Goal: Information Seeking & Learning: Learn about a topic

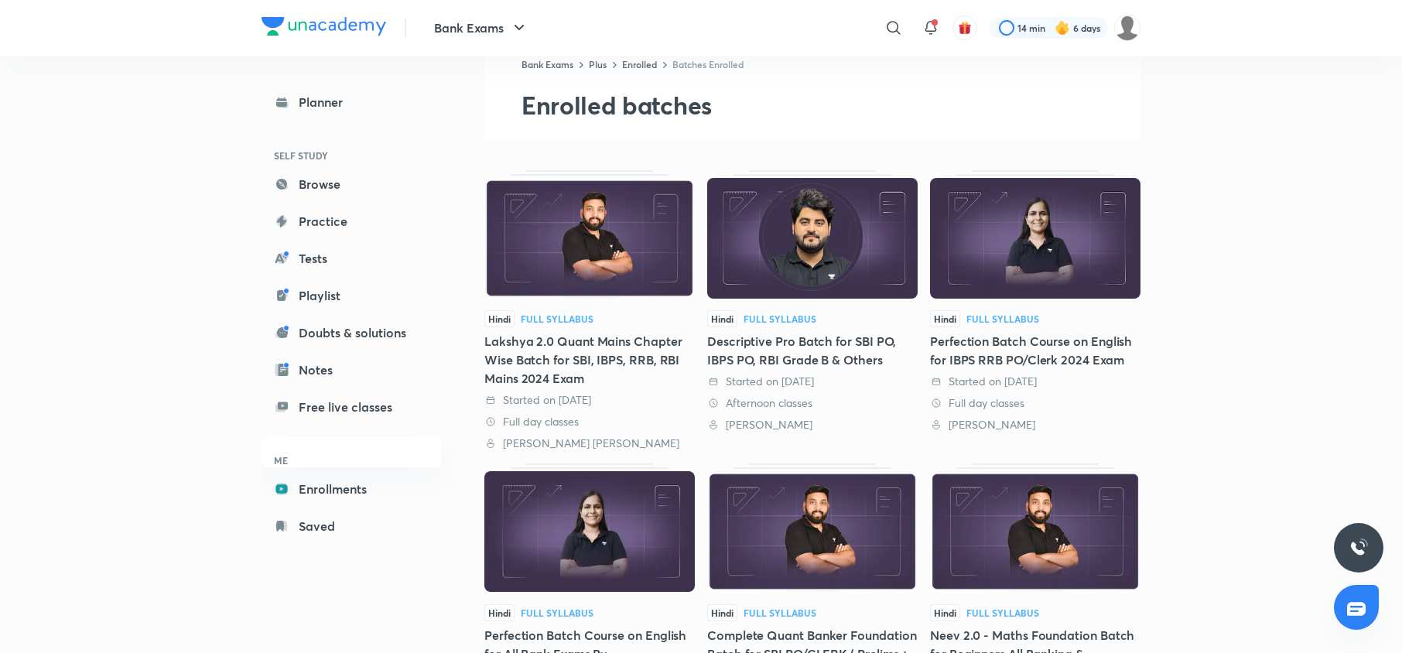
click at [548, 289] on img at bounding box center [589, 238] width 210 height 121
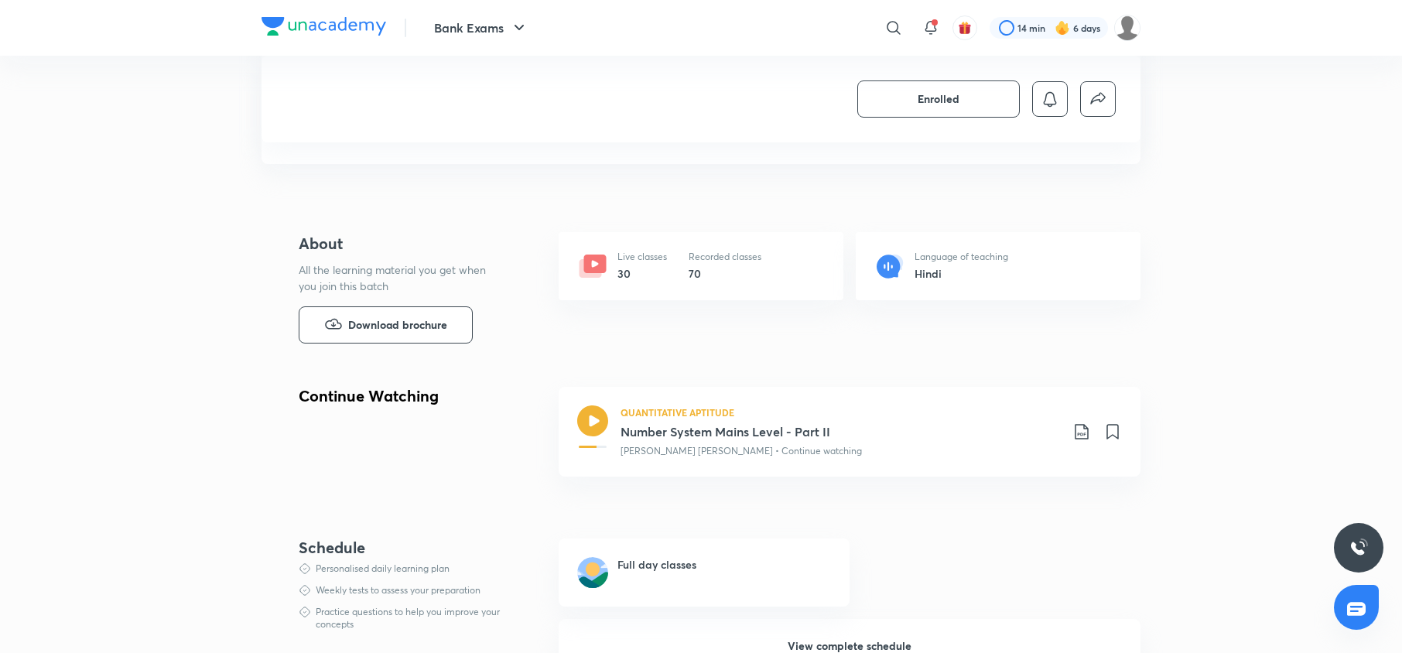
scroll to position [467, 0]
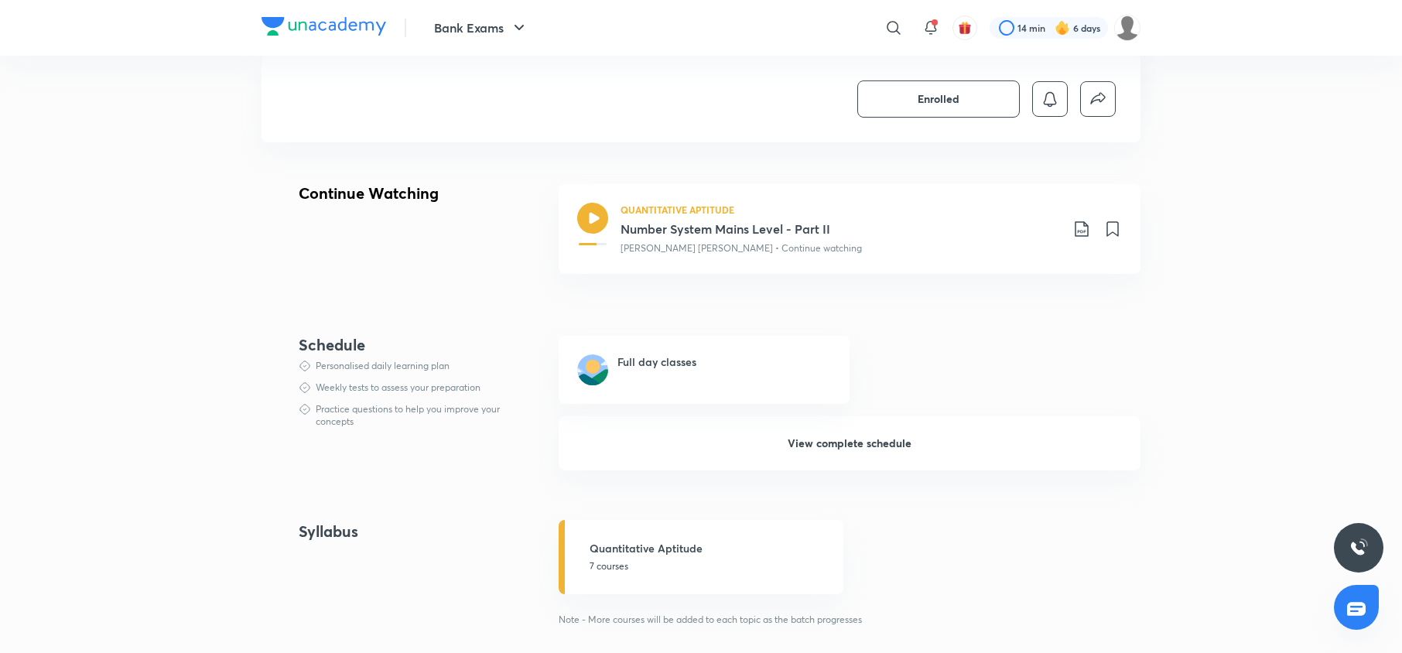
click at [548, 289] on div "Continue Watching QUANTITATIVE APTITUDE Number System Mains Level - Part II Aru…" at bounding box center [700, 238] width 879 height 108
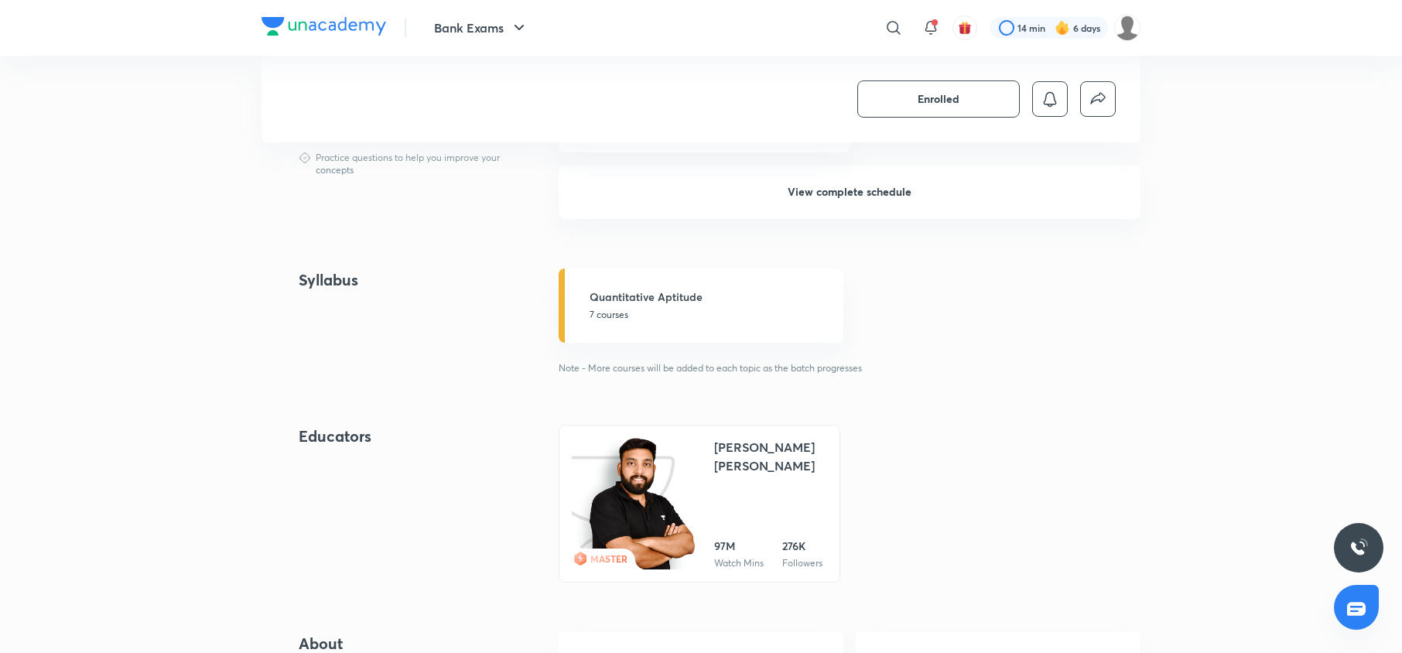
scroll to position [523, 0]
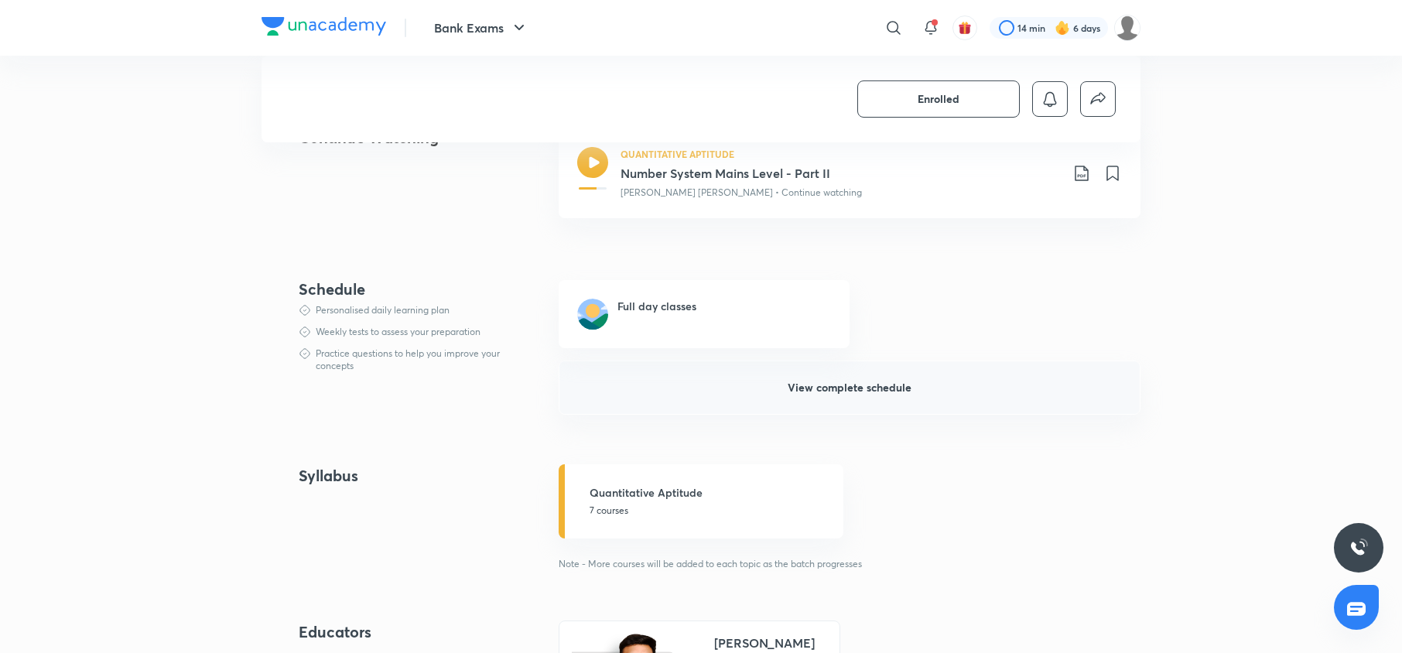
click at [786, 401] on button "View complete schedule" at bounding box center [849, 387] width 582 height 54
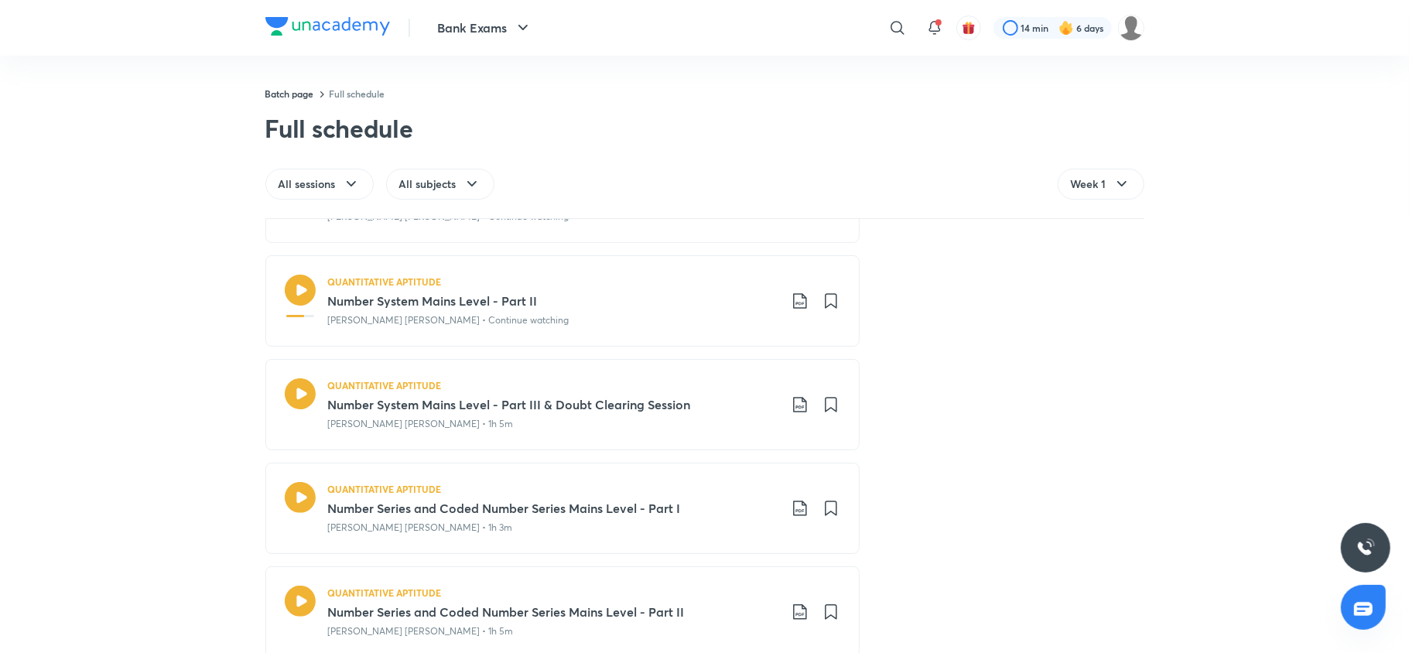
scroll to position [306, 0]
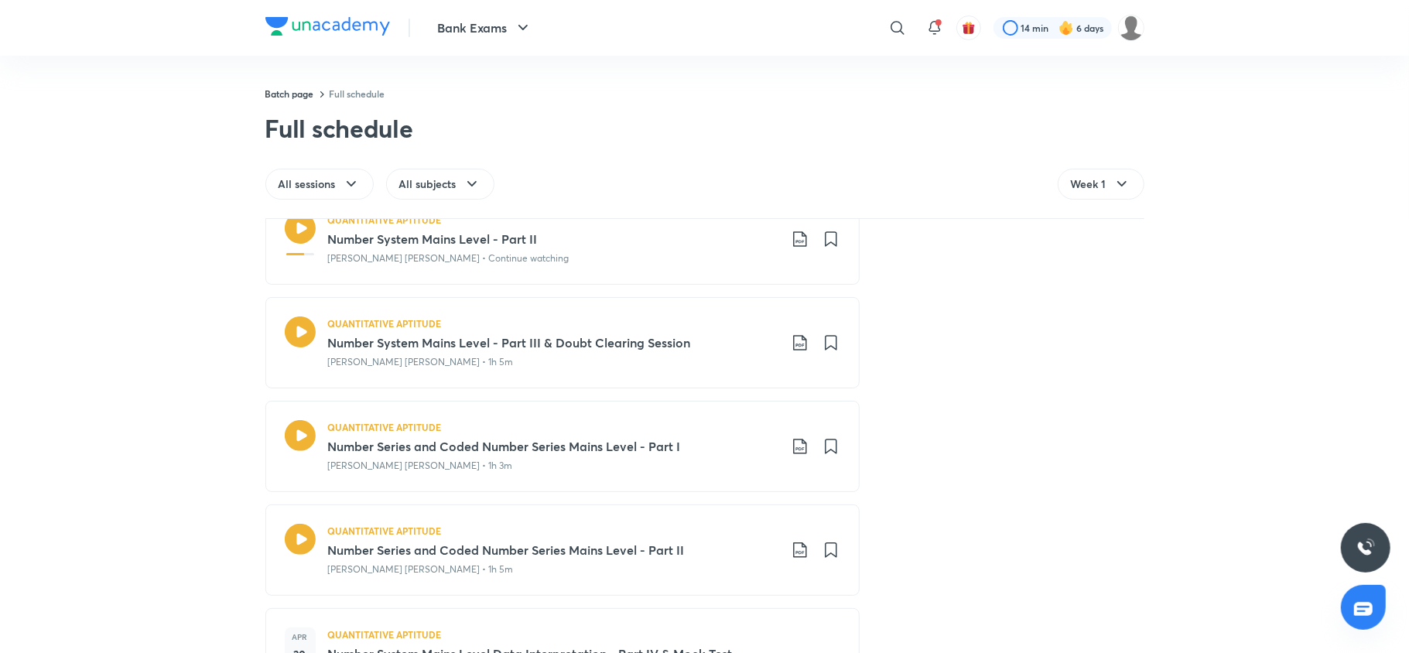
click at [294, 333] on icon at bounding box center [300, 331] width 31 height 31
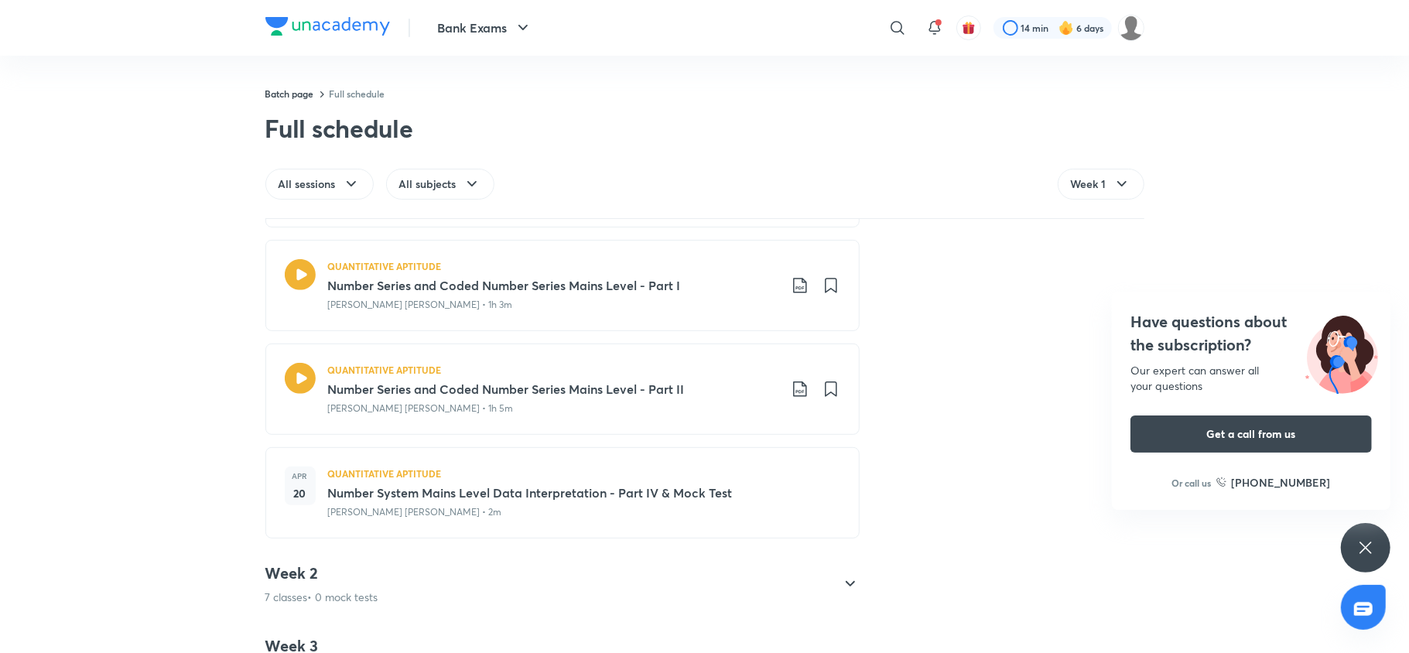
scroll to position [657, 0]
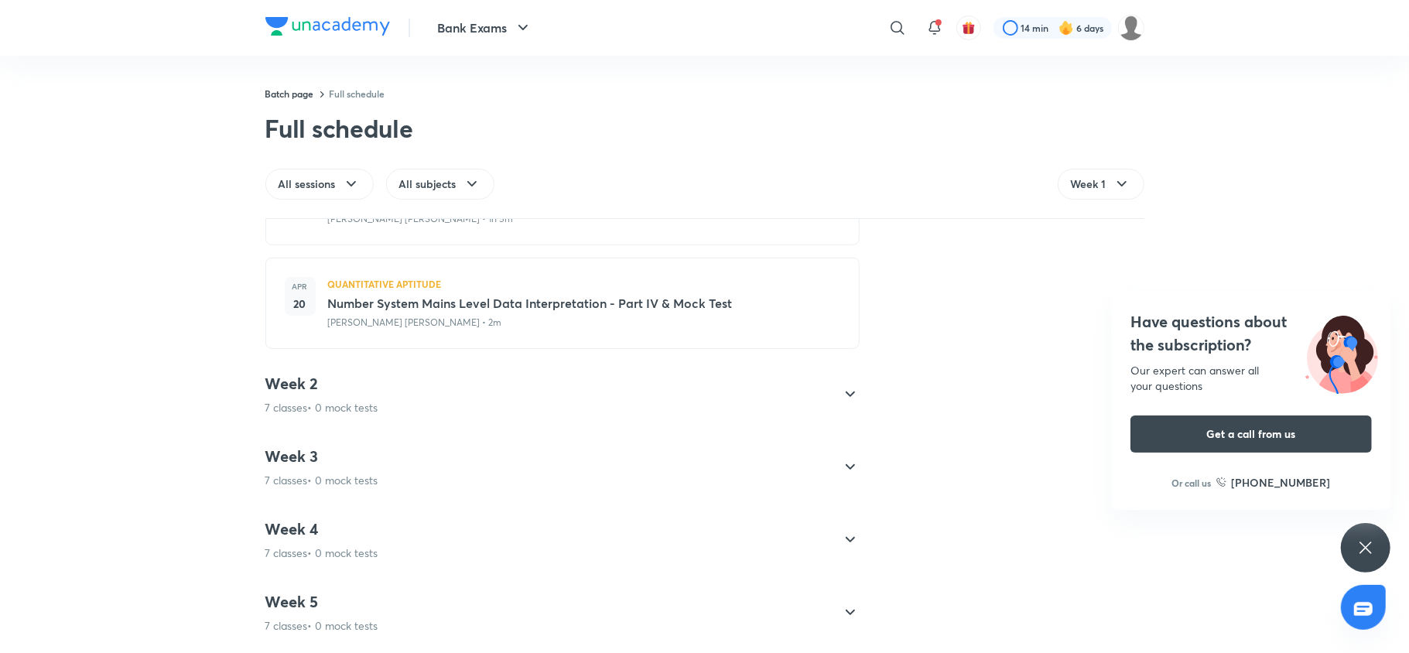
click at [387, 394] on div "Week 2 7 classes • 0 mock tests" at bounding box center [548, 395] width 566 height 42
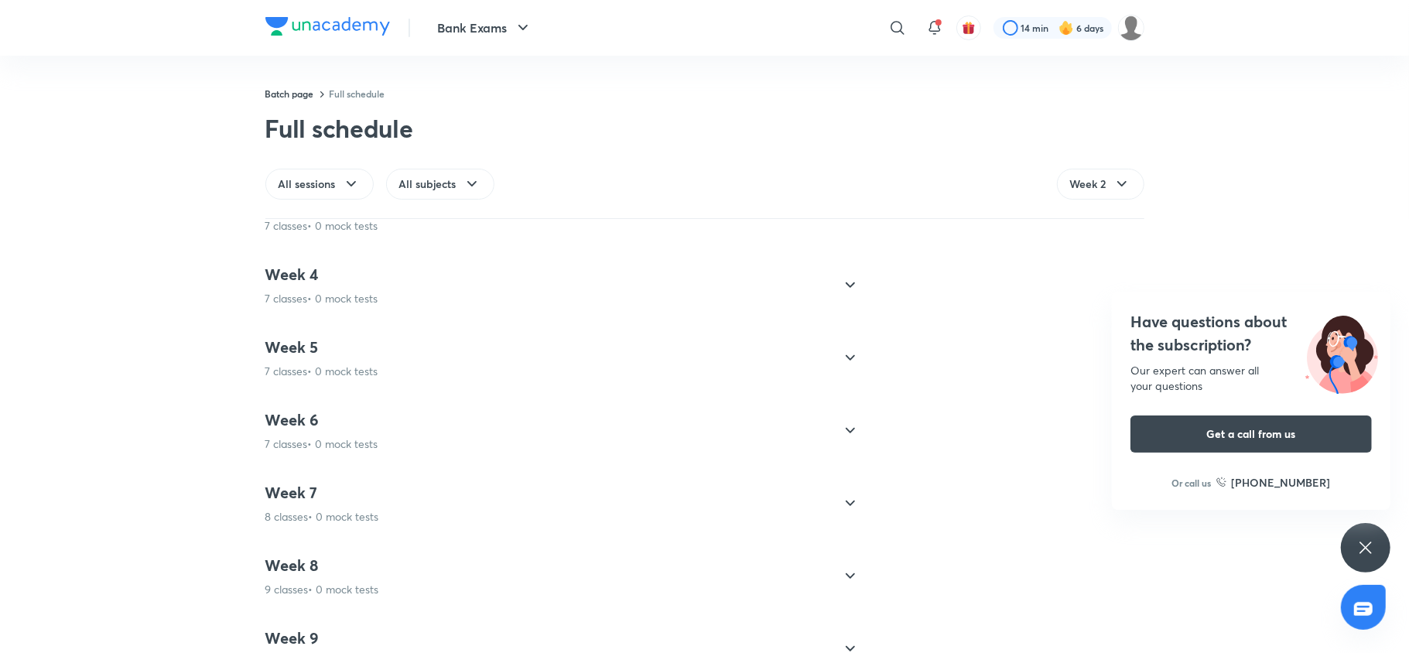
scroll to position [351, 0]
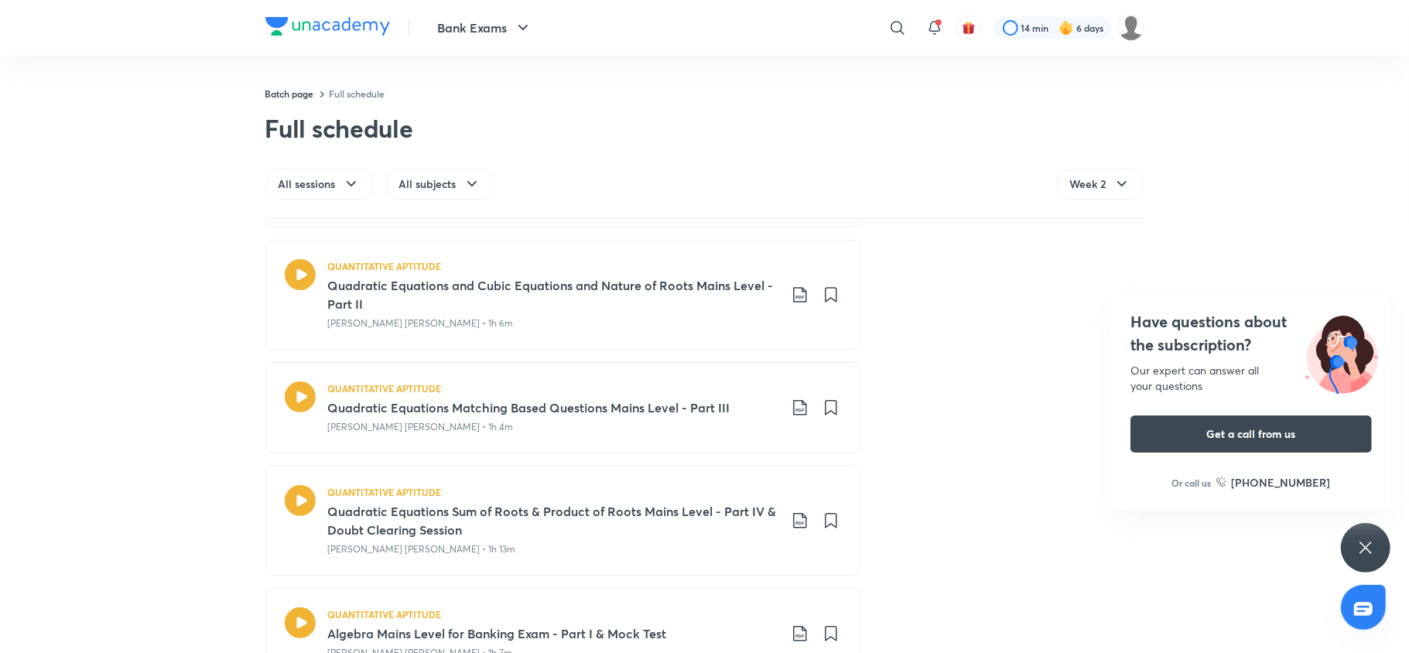
click at [286, 397] on icon at bounding box center [299, 396] width 31 height 31
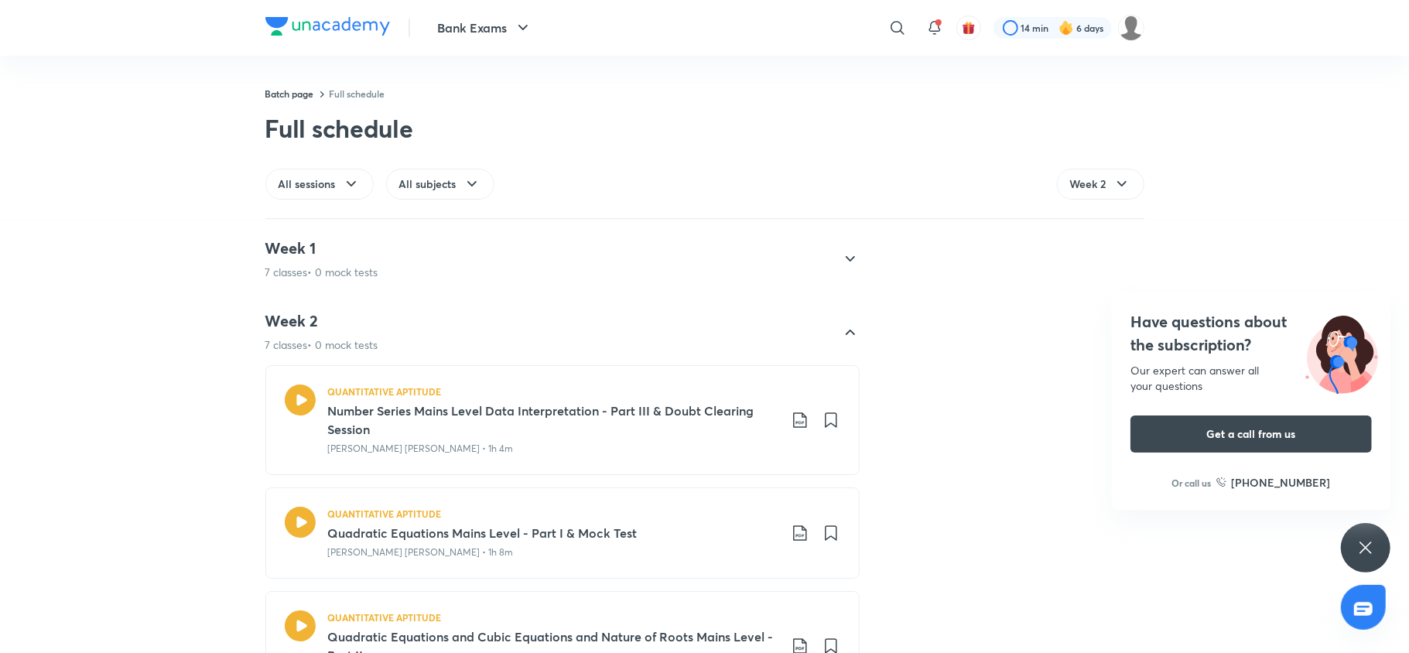
click at [424, 261] on div "Week 1 7 classes • 0 mock tests" at bounding box center [548, 259] width 566 height 42
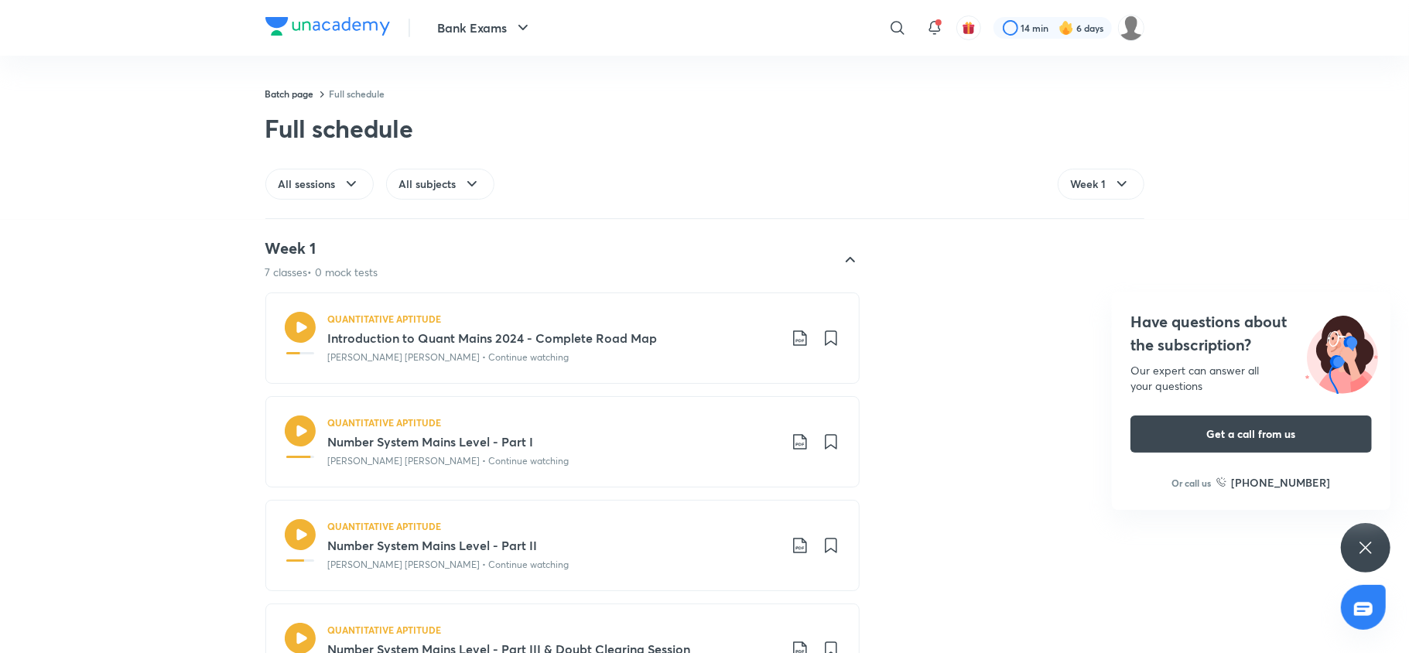
click at [791, 442] on icon at bounding box center [800, 441] width 19 height 19
click at [722, 521] on li "With annotation" at bounding box center [711, 525] width 177 height 29
click at [694, 520] on p "With annotation" at bounding box center [675, 525] width 80 height 16
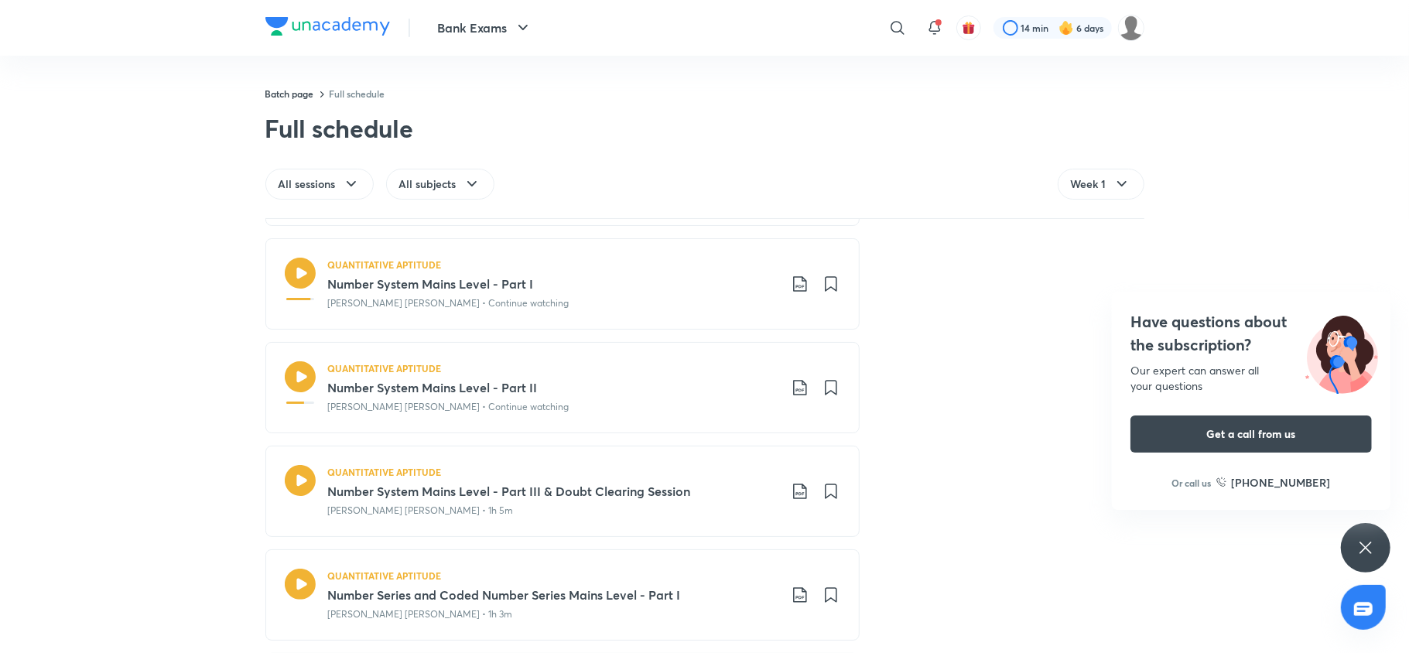
click at [792, 496] on icon at bounding box center [800, 491] width 19 height 19
click at [691, 577] on p "With annotation" at bounding box center [675, 576] width 80 height 16
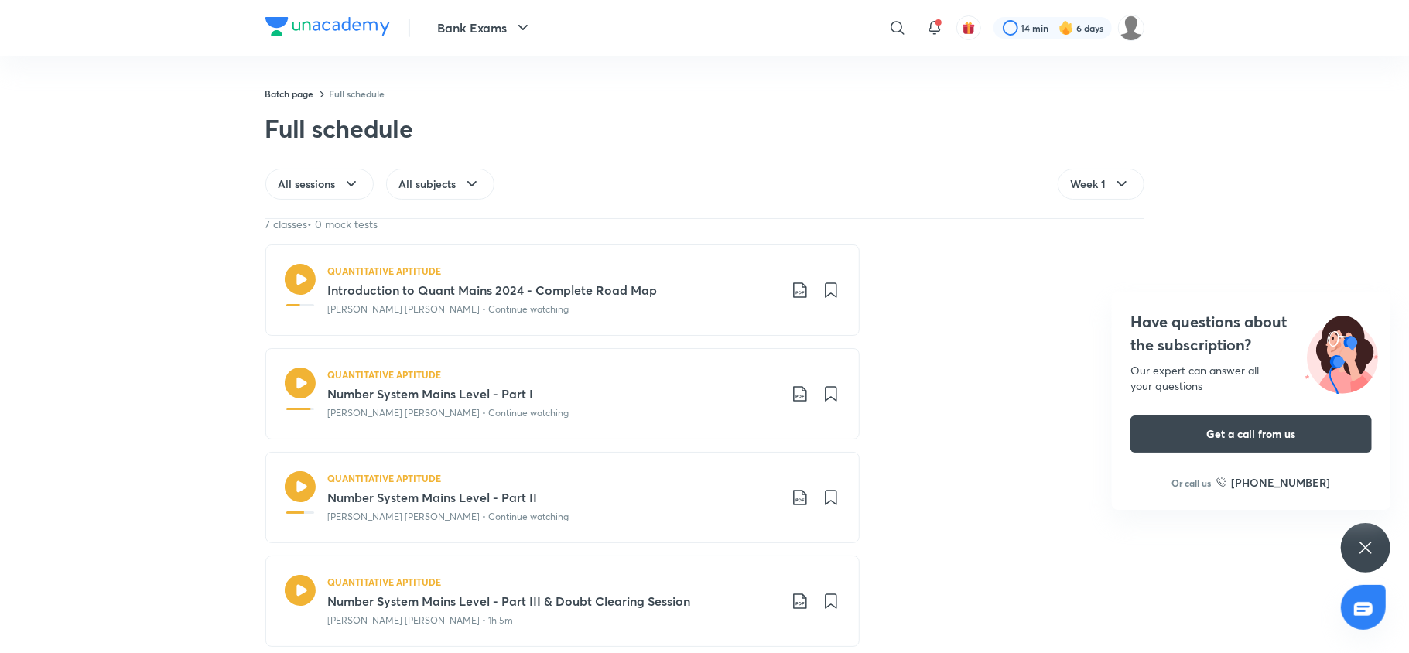
scroll to position [213, 0]
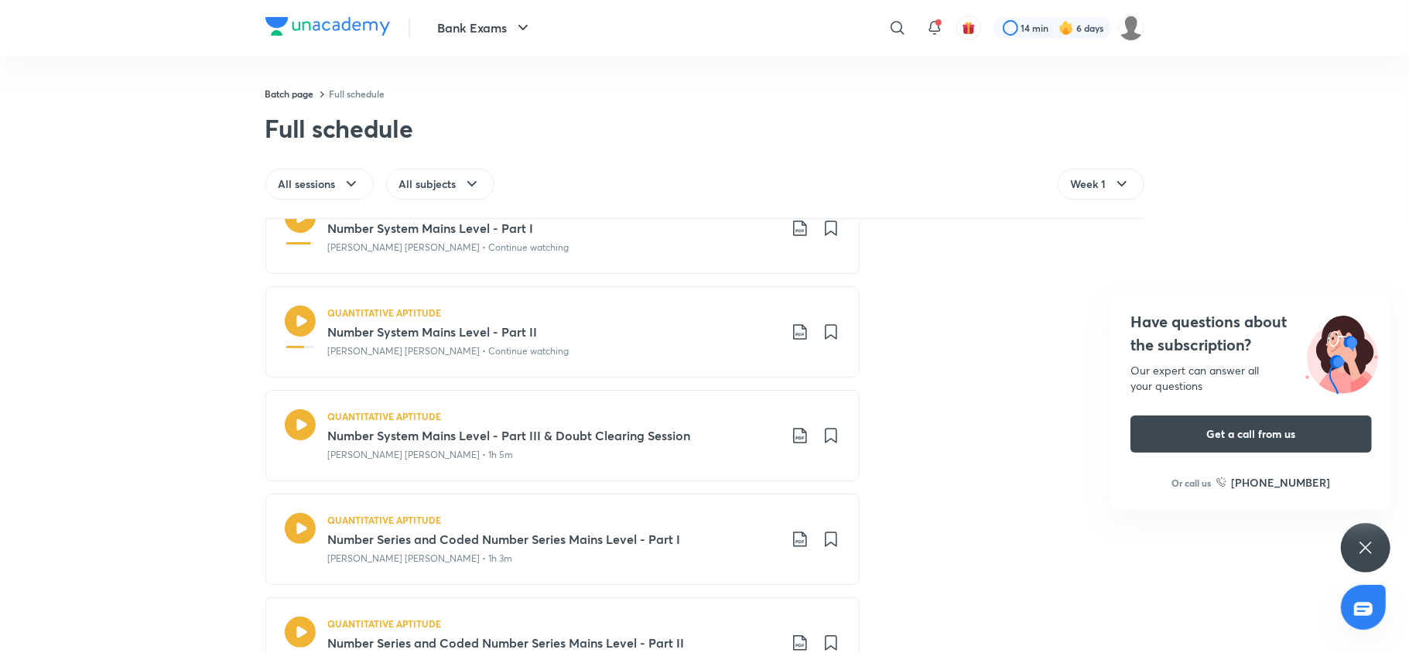
click at [791, 434] on icon at bounding box center [800, 435] width 19 height 19
click at [687, 517] on p "With annotation" at bounding box center [675, 520] width 80 height 16
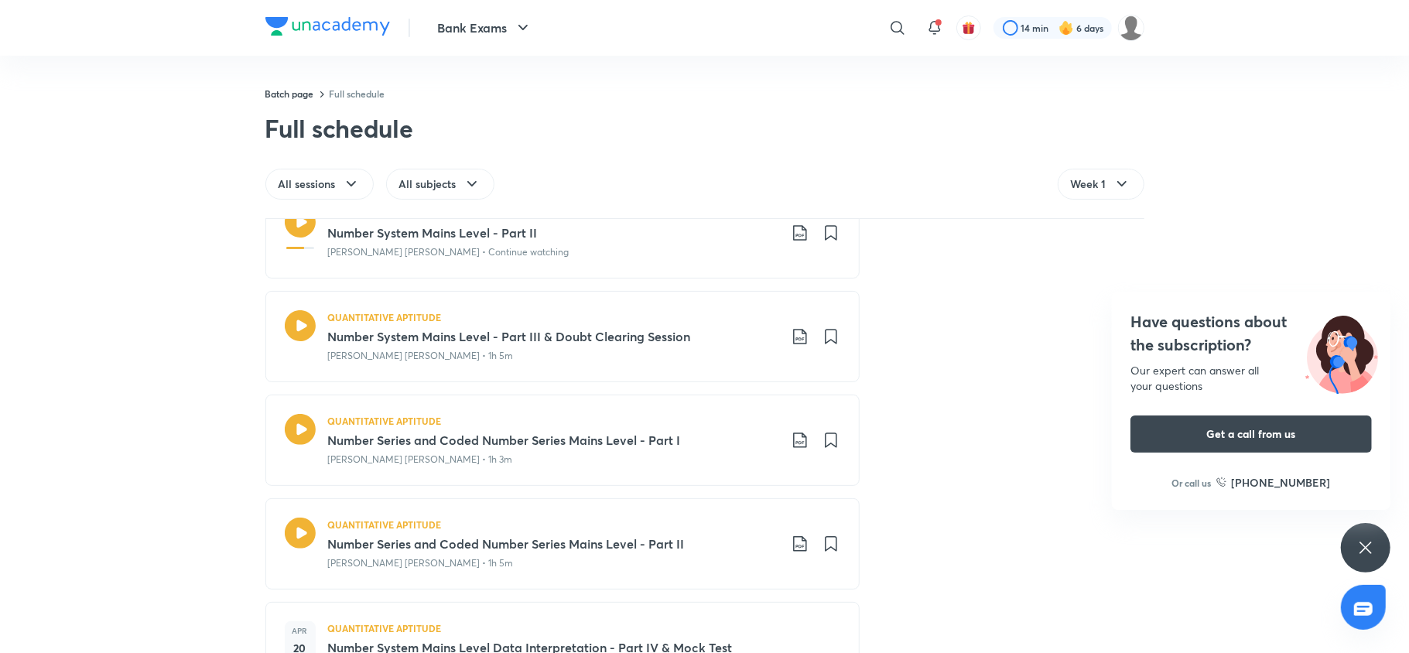
scroll to position [399, 0]
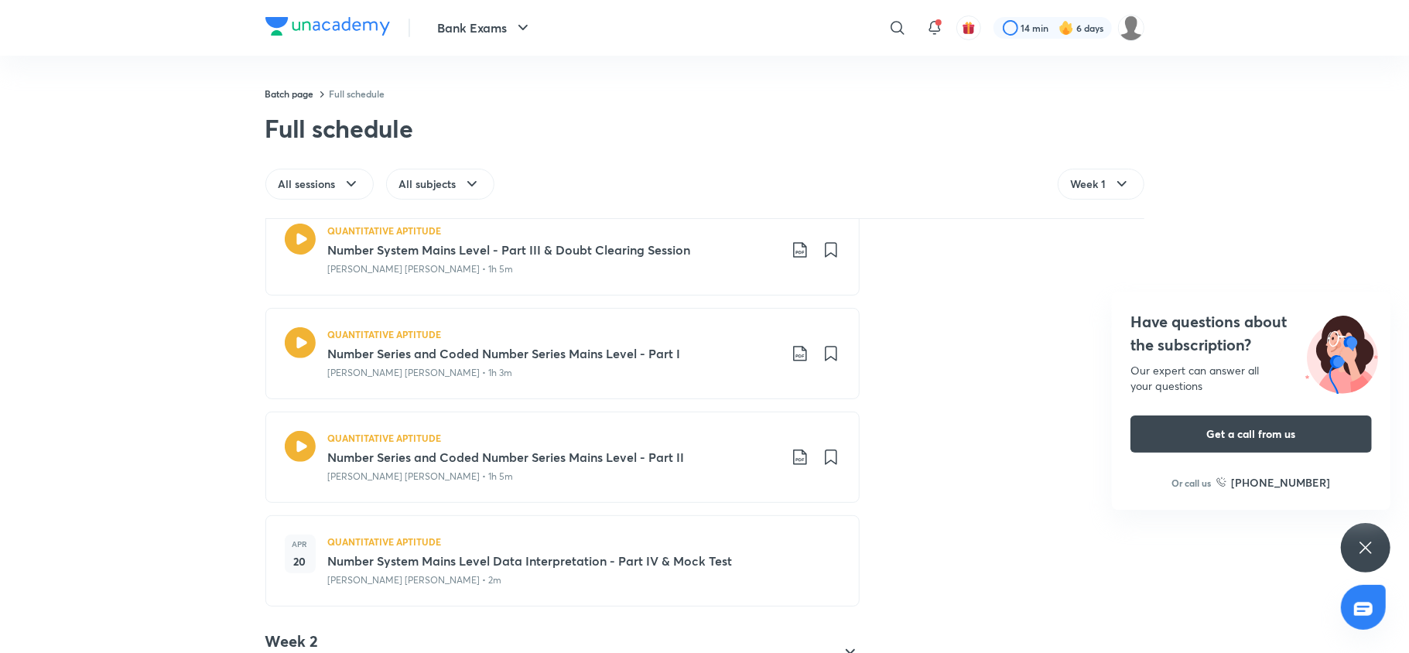
click at [791, 356] on icon at bounding box center [800, 353] width 19 height 19
click at [678, 436] on p "With annotation" at bounding box center [675, 439] width 80 height 16
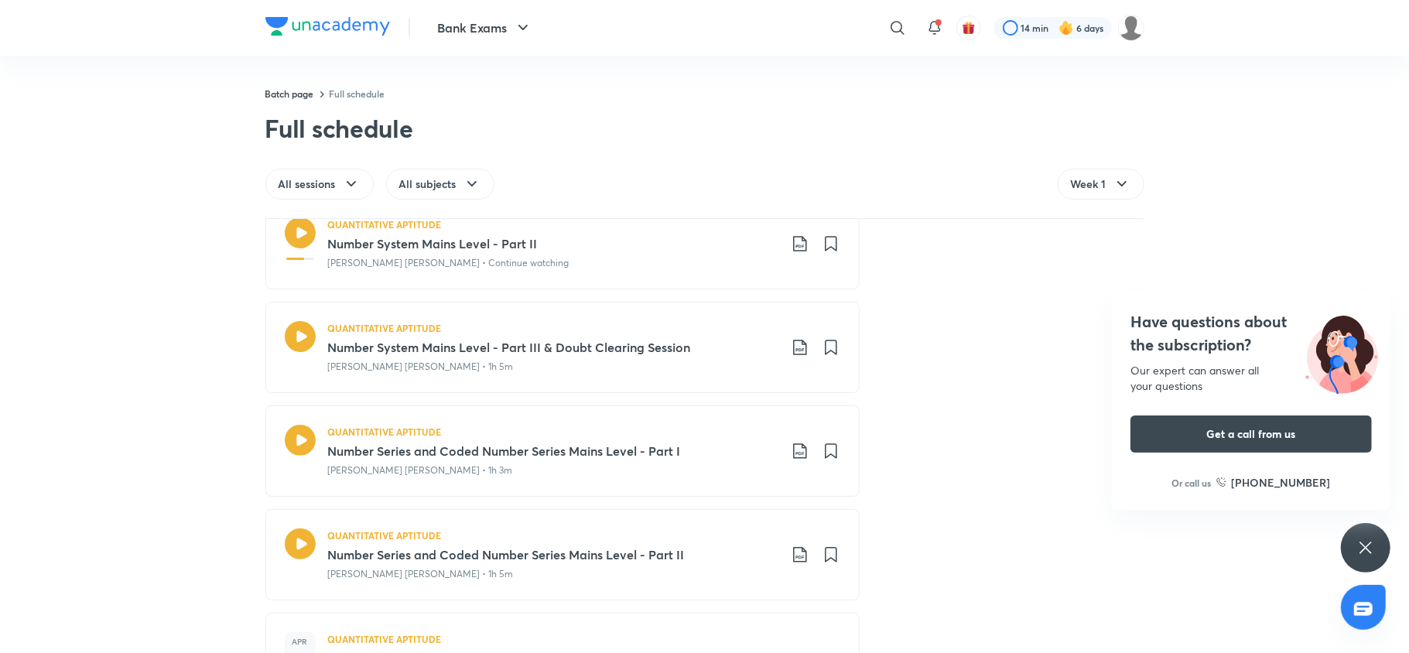
scroll to position [412, 0]
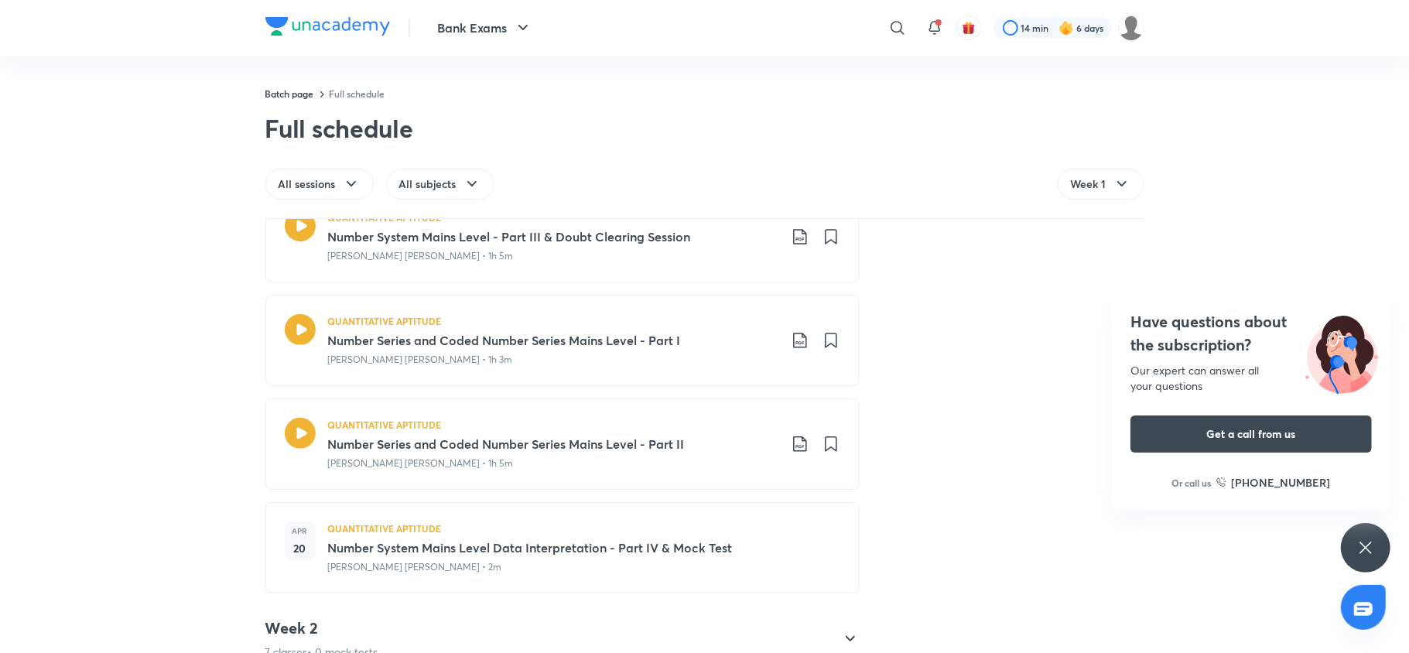
click at [796, 443] on icon at bounding box center [799, 443] width 13 height 15
click at [699, 526] on p "With annotation" at bounding box center [675, 529] width 80 height 16
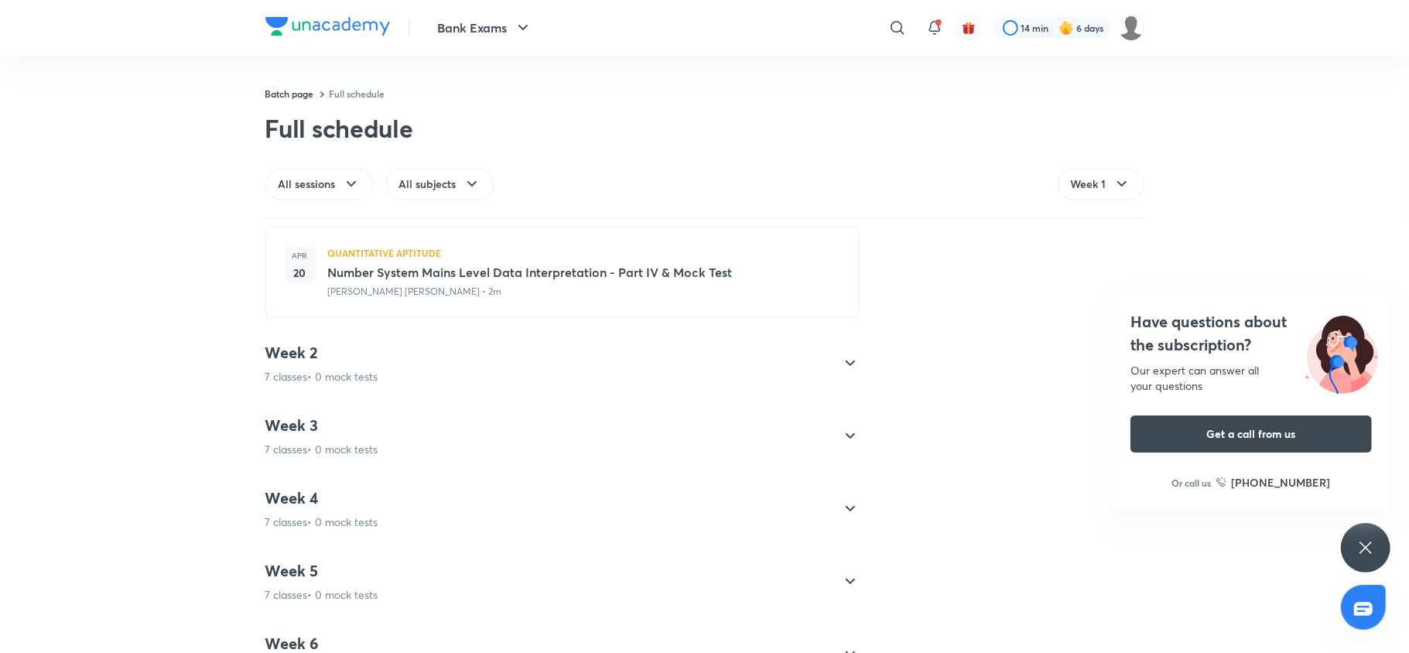
scroll to position [709, 0]
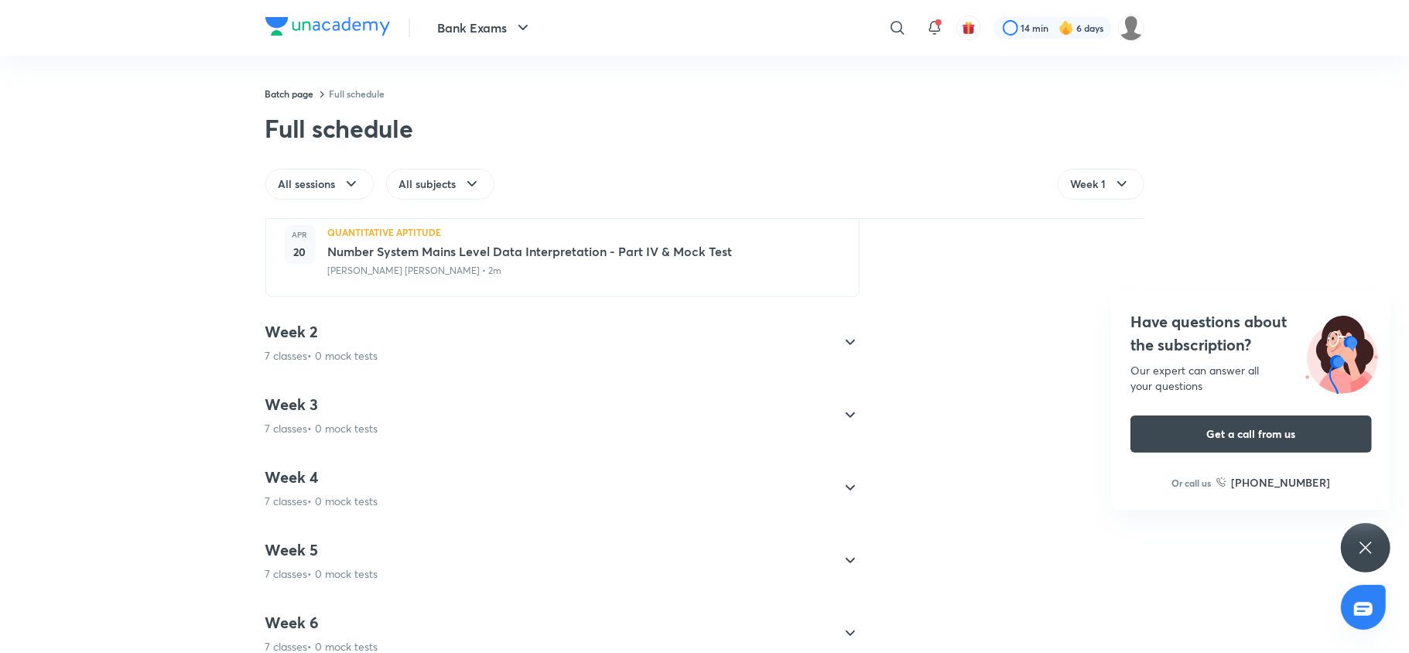
click at [347, 339] on h4 "Week 2" at bounding box center [321, 332] width 113 height 20
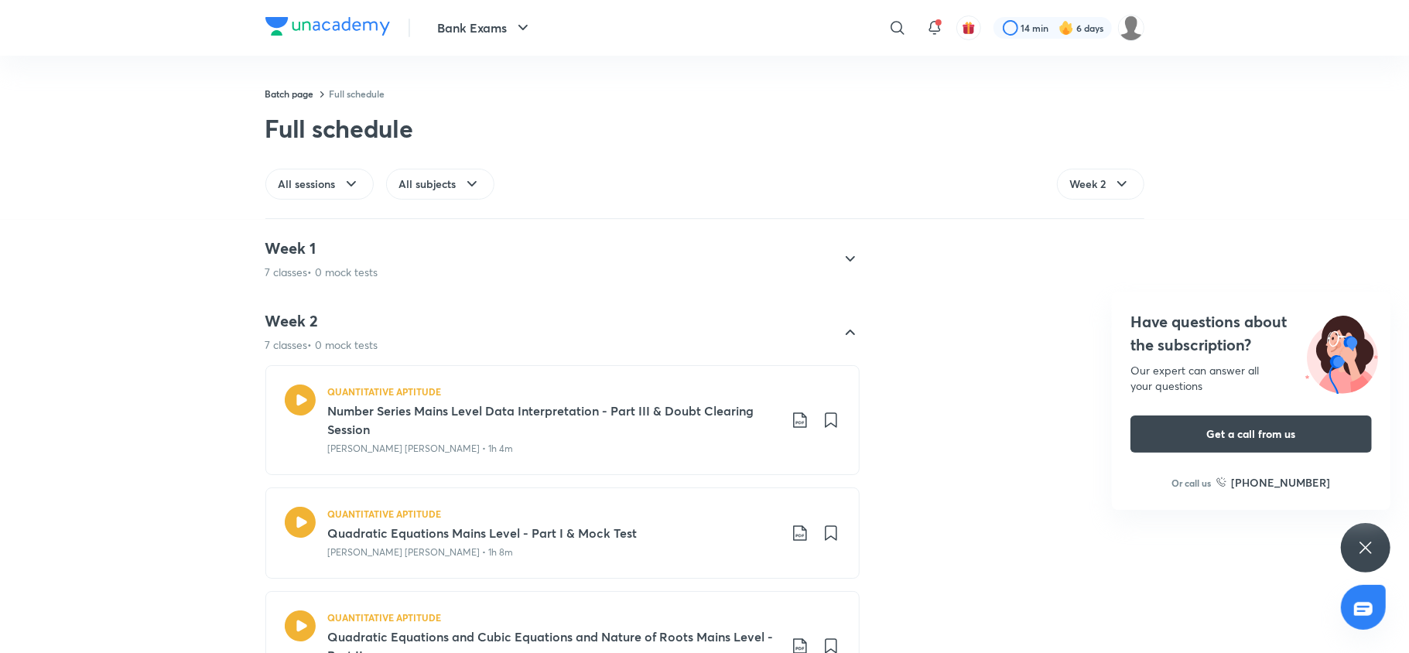
scroll to position [121, 0]
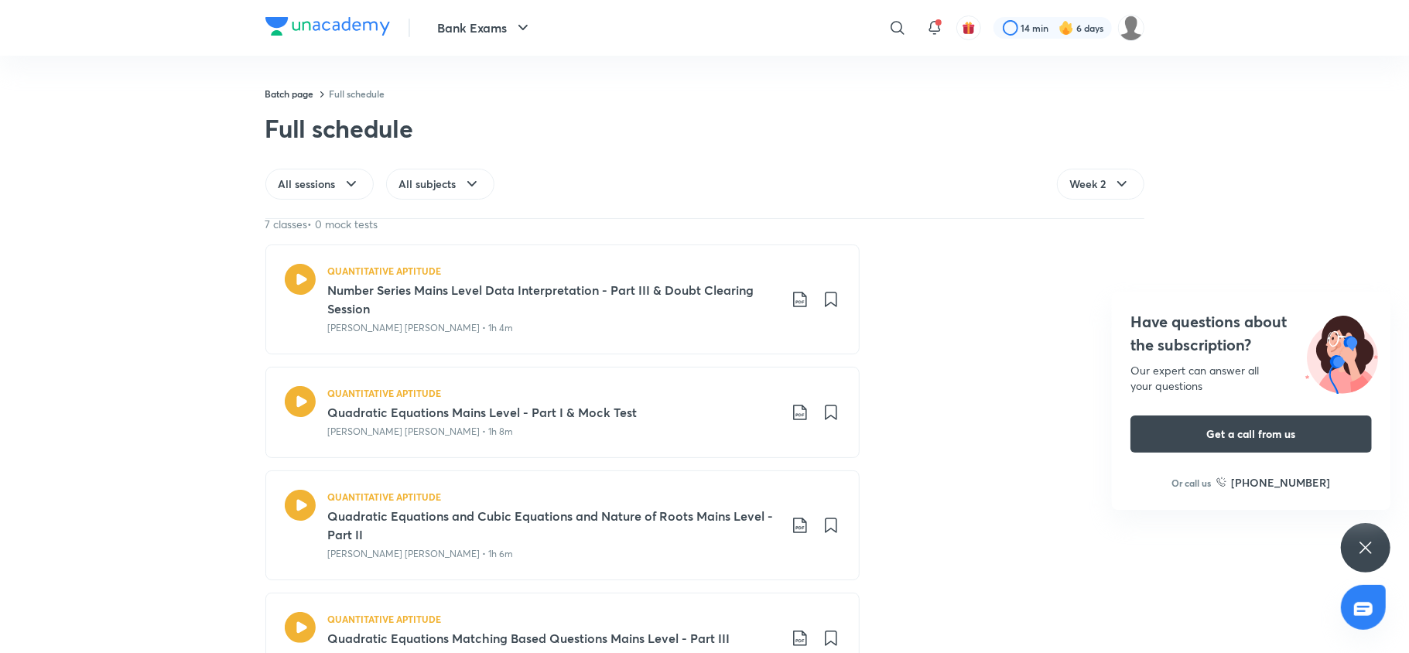
click at [791, 300] on icon at bounding box center [800, 299] width 19 height 19
click at [675, 381] on p "With annotation" at bounding box center [675, 382] width 80 height 16
click at [793, 415] on icon at bounding box center [800, 412] width 19 height 19
click at [651, 492] on p "With annotation" at bounding box center [675, 496] width 80 height 16
click at [791, 532] on icon at bounding box center [800, 525] width 19 height 19
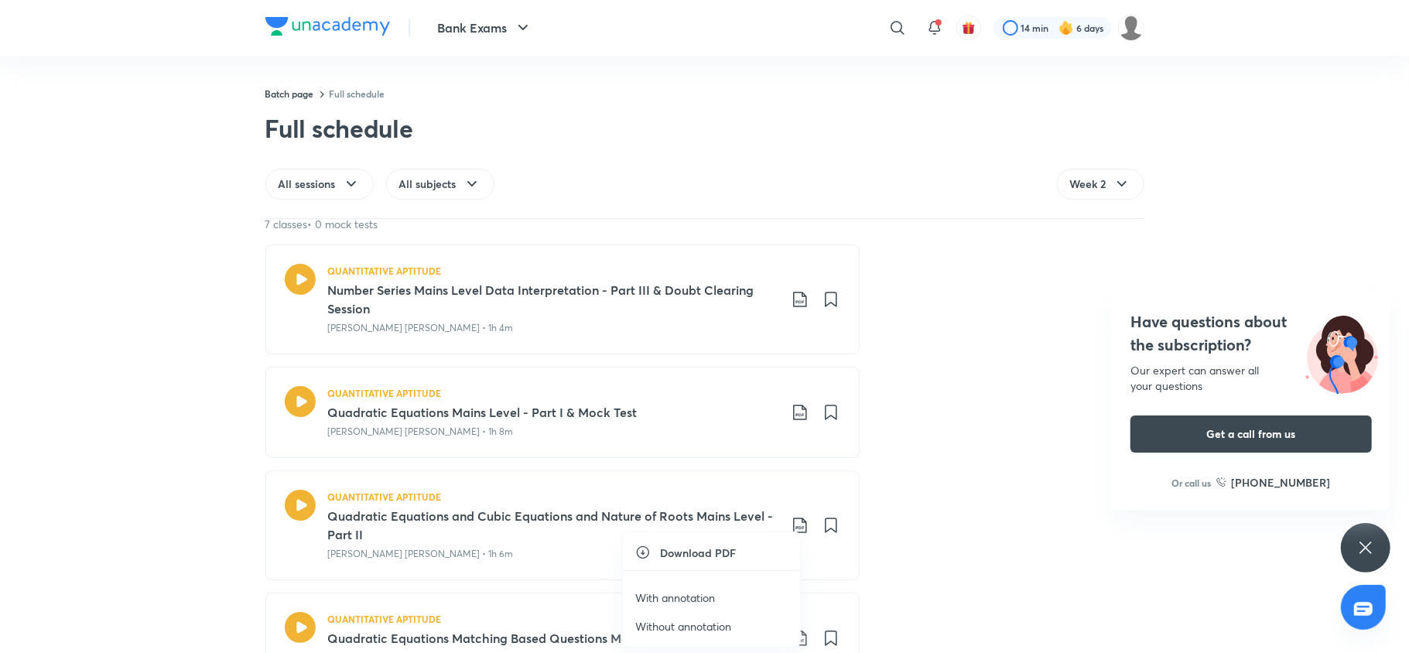
click at [672, 589] on p "With annotation" at bounding box center [675, 597] width 80 height 16
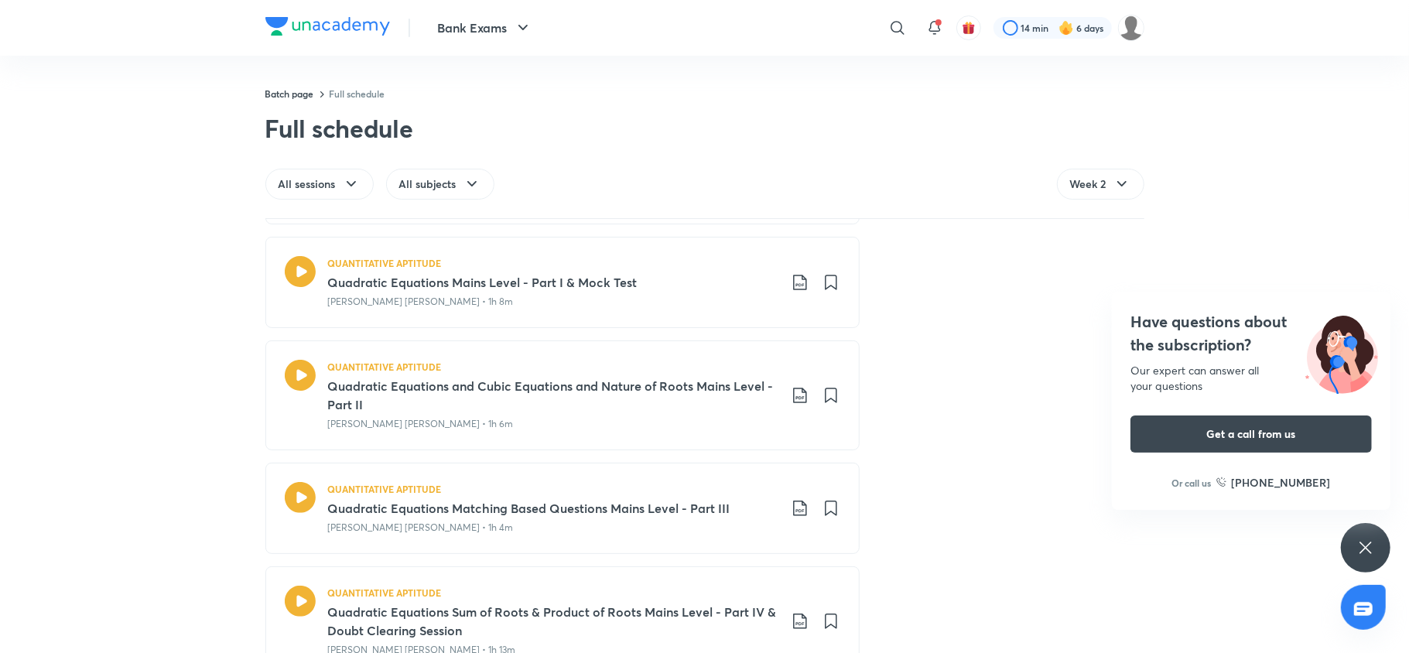
scroll to position [357, 0]
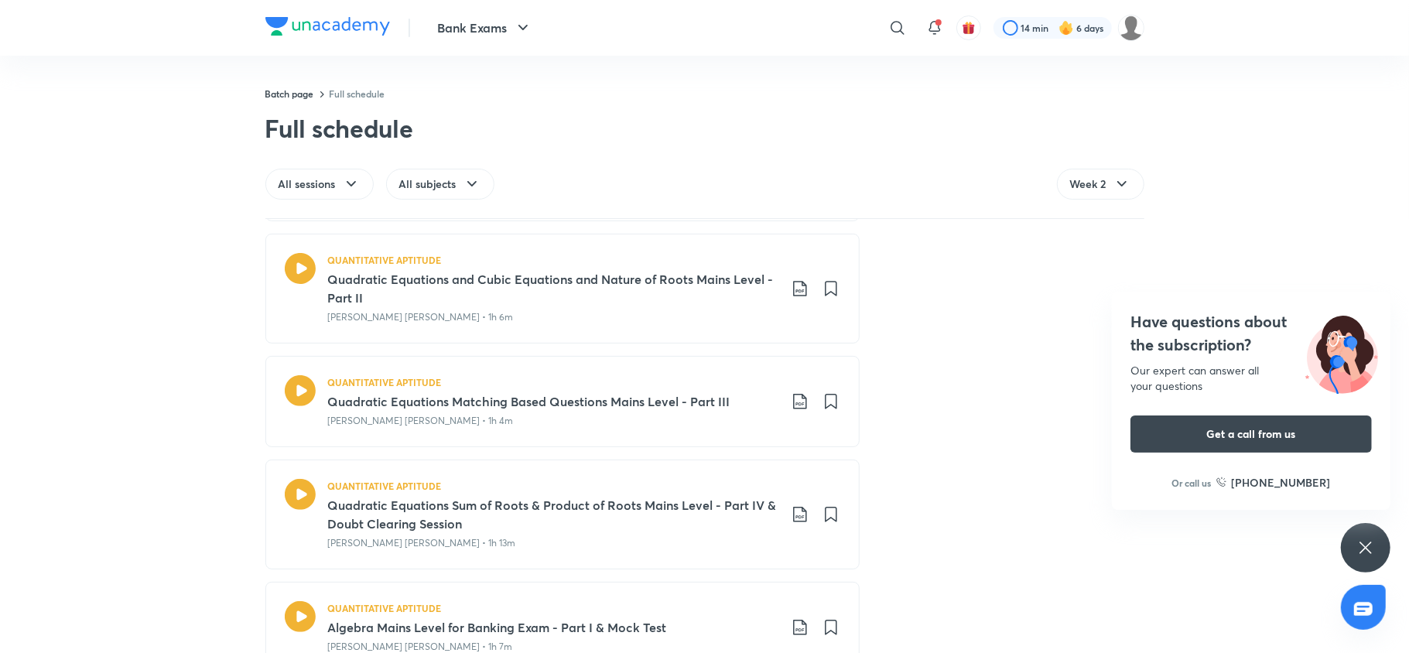
click at [793, 401] on icon at bounding box center [800, 401] width 19 height 19
click at [672, 484] on p "With annotation" at bounding box center [675, 486] width 80 height 16
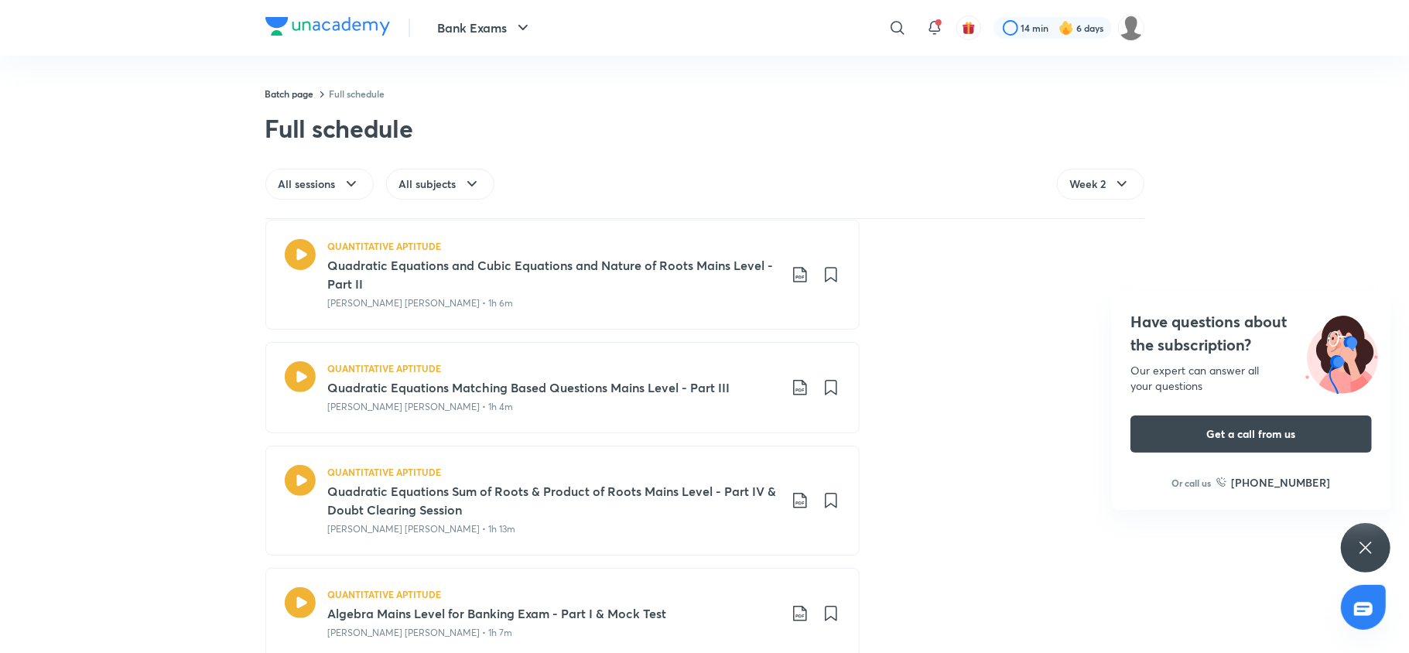
scroll to position [446, 0]
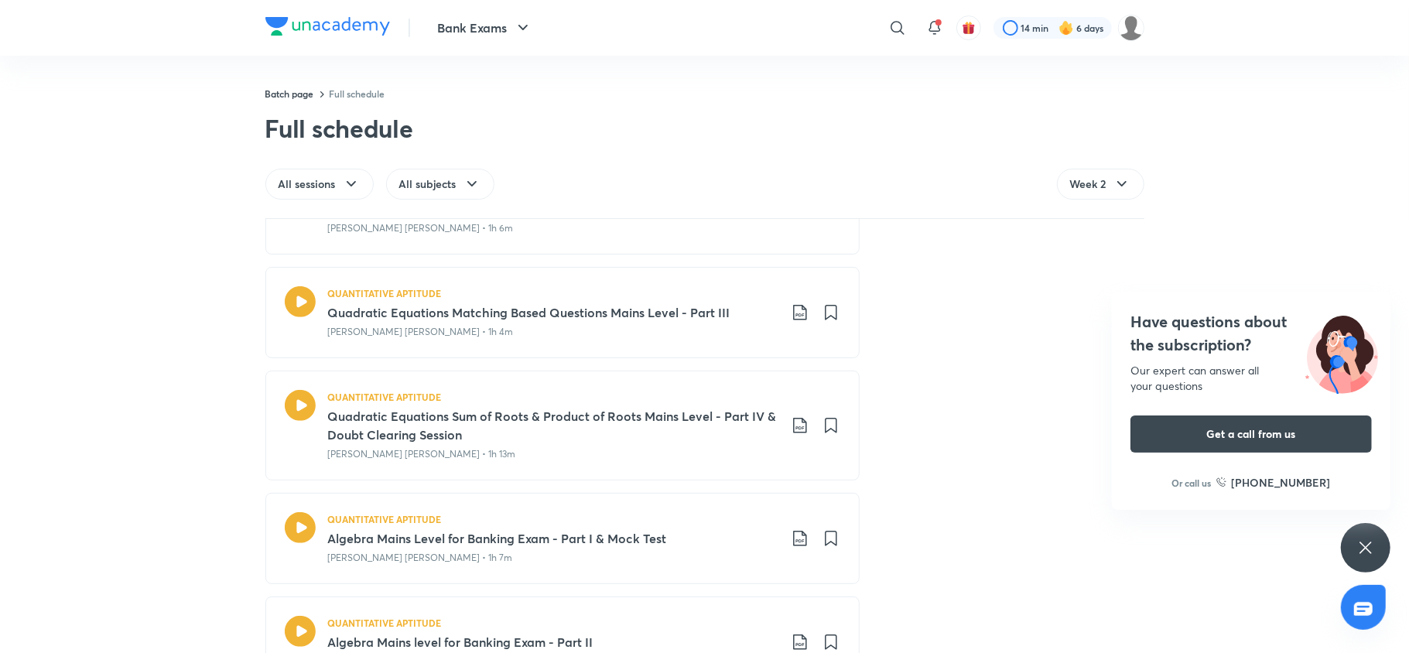
click at [795, 429] on icon at bounding box center [799, 425] width 13 height 15
click at [671, 515] on p "With annotation" at bounding box center [675, 511] width 80 height 16
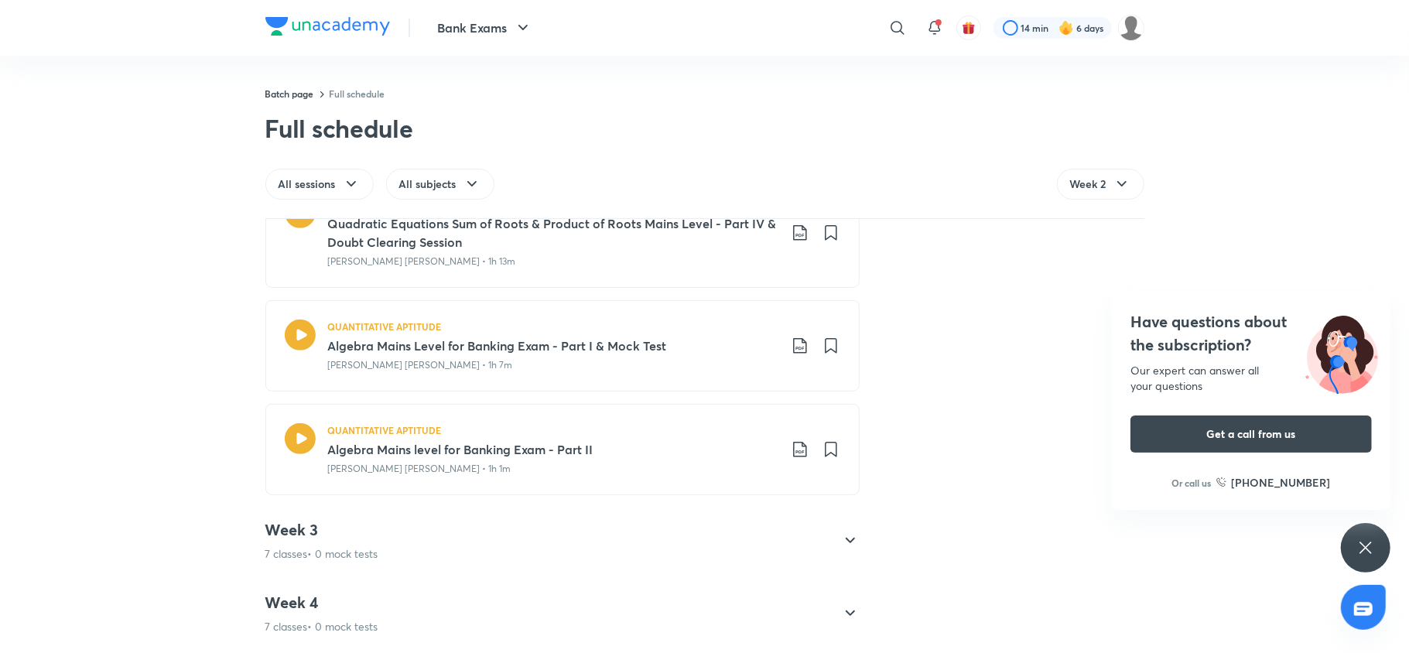
click at [793, 341] on icon at bounding box center [799, 345] width 13 height 15
click at [688, 429] on p "With annotation" at bounding box center [675, 431] width 80 height 16
click at [791, 456] on icon at bounding box center [800, 449] width 19 height 19
click at [707, 532] on p "With annotation" at bounding box center [675, 536] width 80 height 16
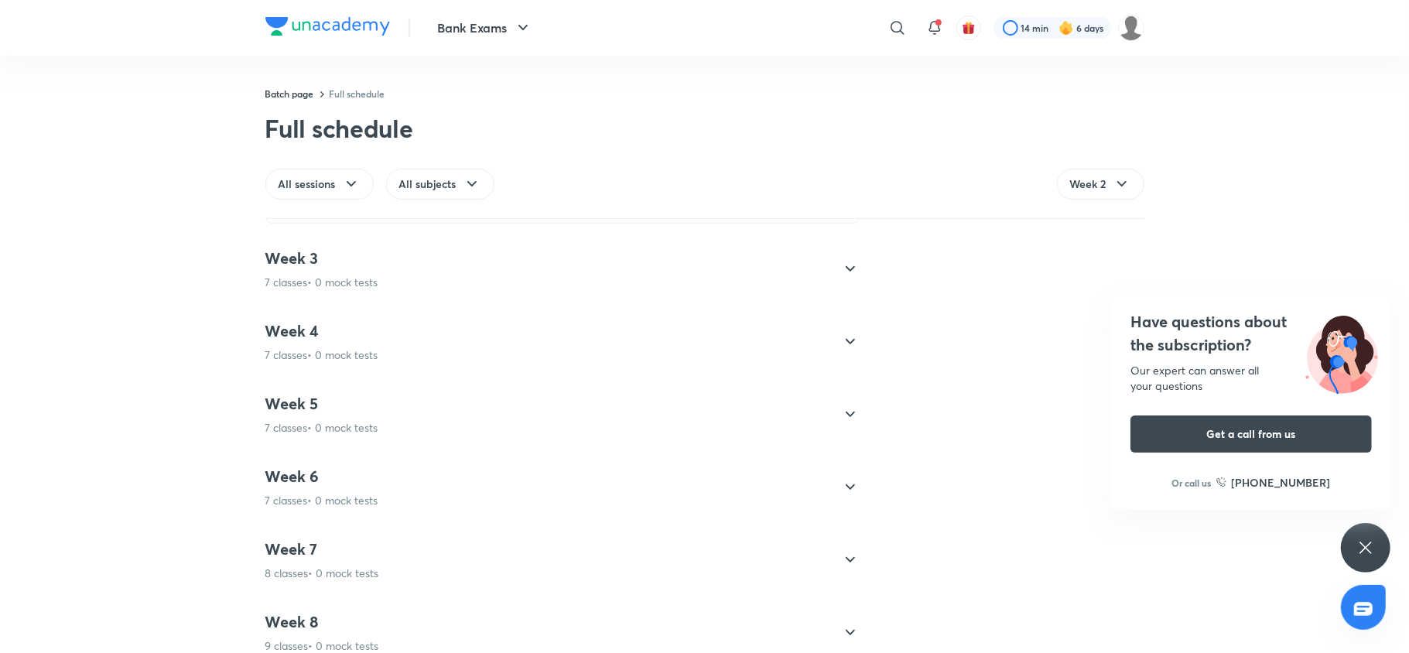
click at [487, 246] on div "Week 3 7 classes • 0 mock tests" at bounding box center [562, 269] width 594 height 67
click at [489, 267] on div "Week 3 7 classes • 0 mock tests" at bounding box center [548, 269] width 566 height 42
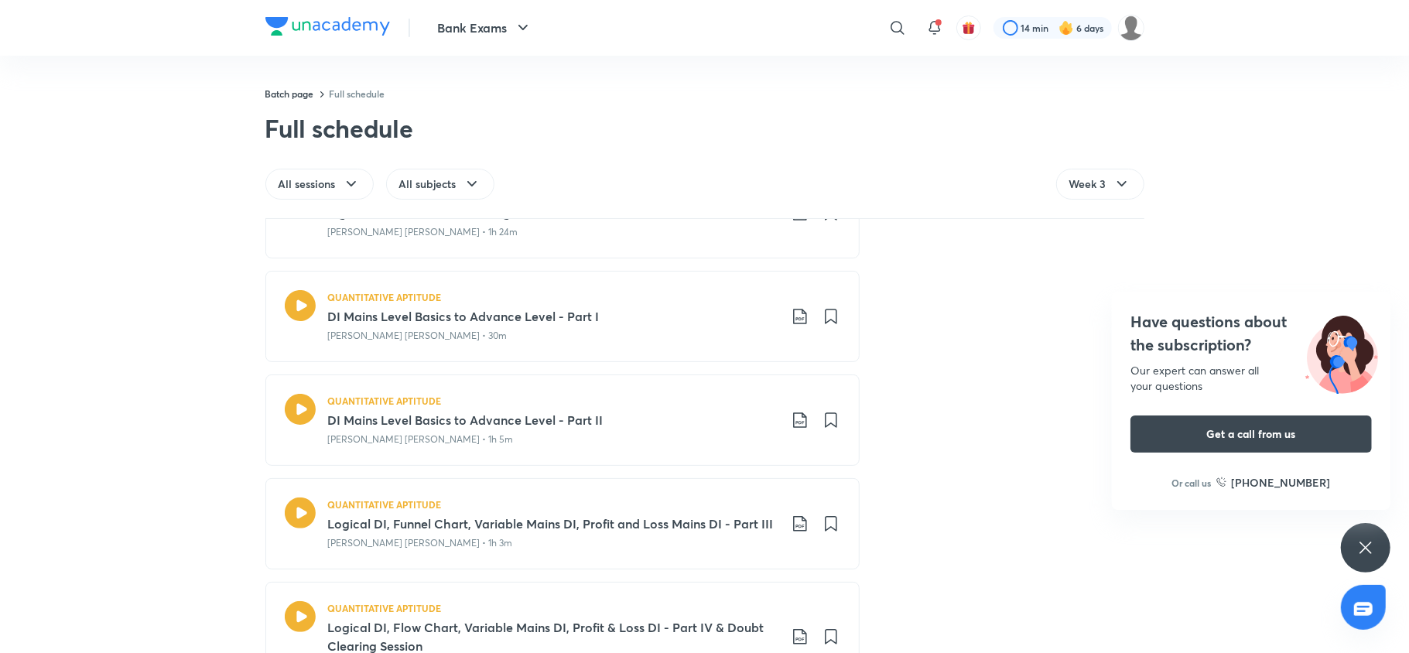
scroll to position [130, 0]
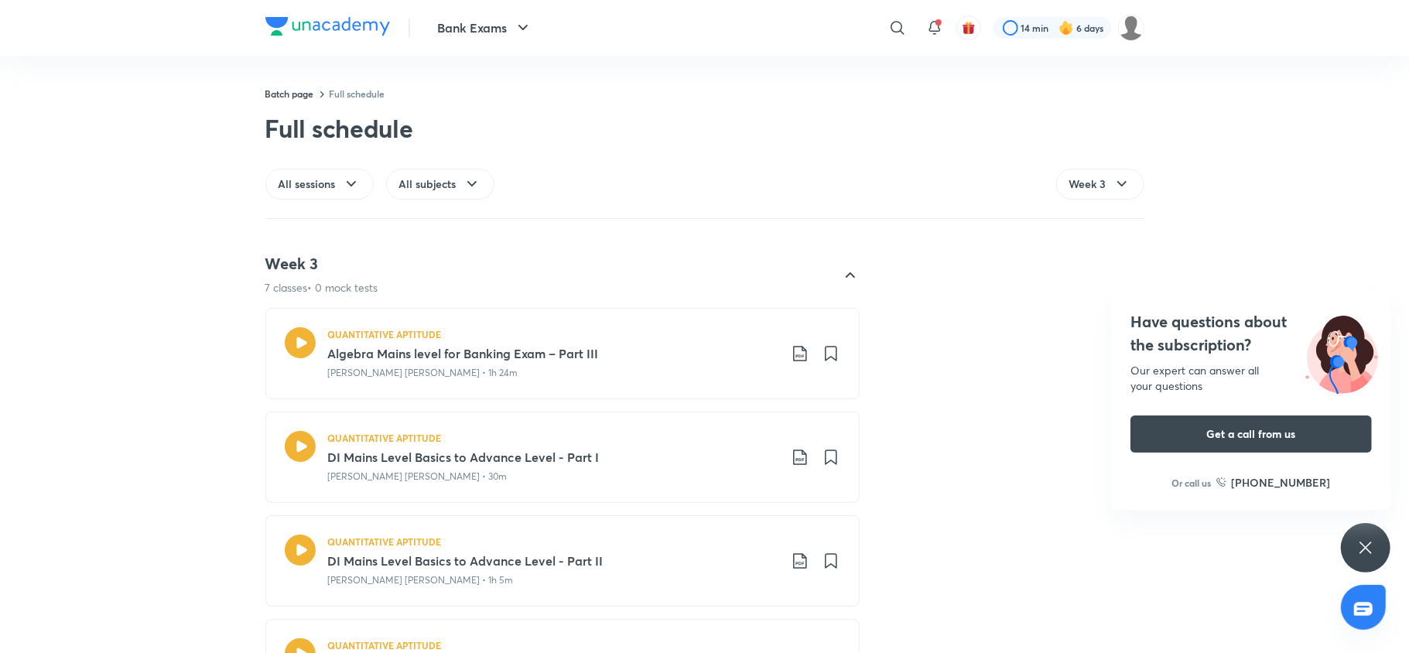
click at [793, 354] on icon at bounding box center [799, 353] width 13 height 15
click at [715, 434] on p "With annotation" at bounding box center [675, 437] width 80 height 16
click at [792, 452] on icon at bounding box center [800, 457] width 19 height 19
click at [681, 539] on p "With annotation" at bounding box center [675, 541] width 80 height 16
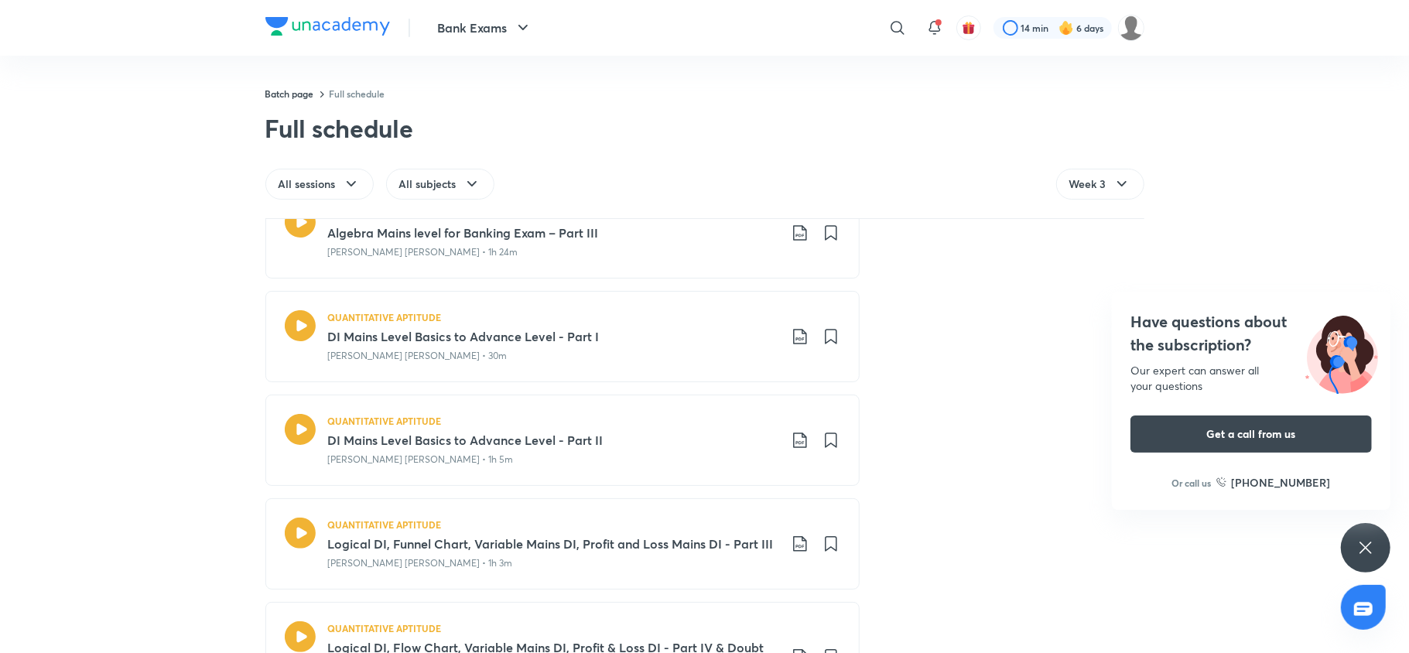
scroll to position [384, 0]
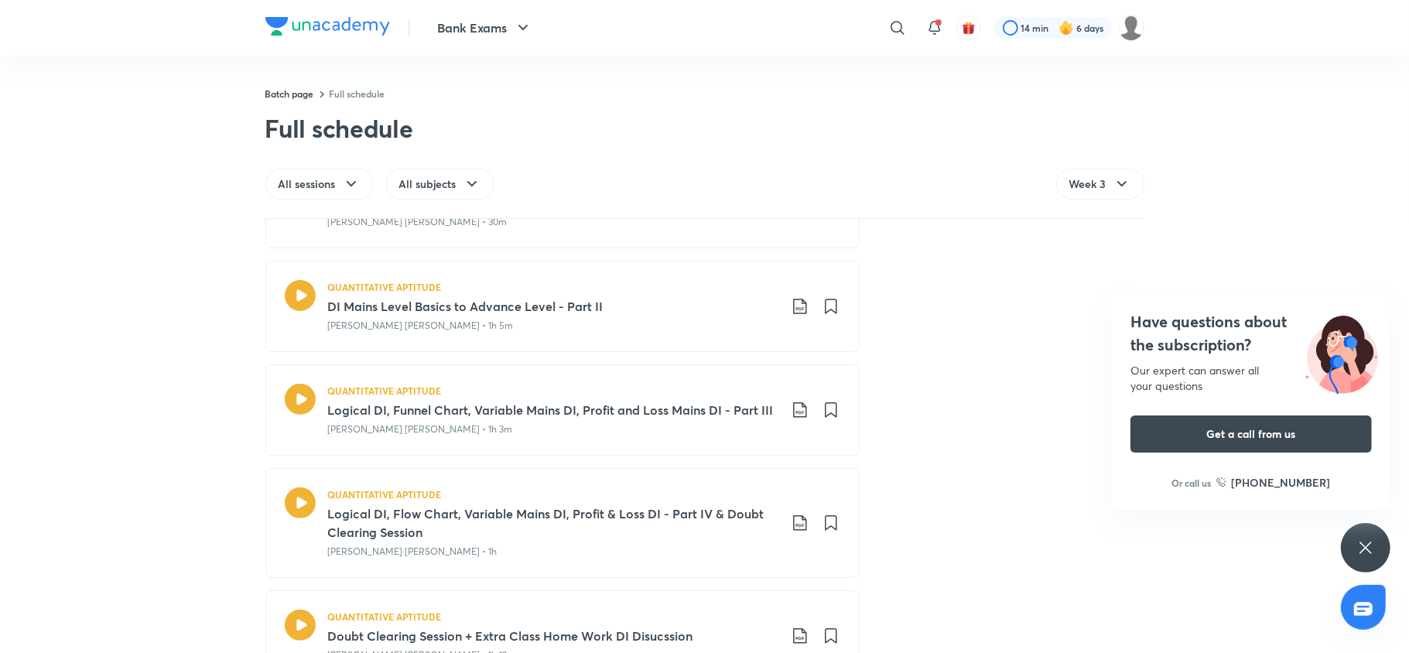
click at [793, 310] on icon at bounding box center [799, 306] width 13 height 15
click at [695, 378] on li "With annotation" at bounding box center [711, 390] width 177 height 29
click at [691, 391] on p "With annotation" at bounding box center [675, 390] width 80 height 16
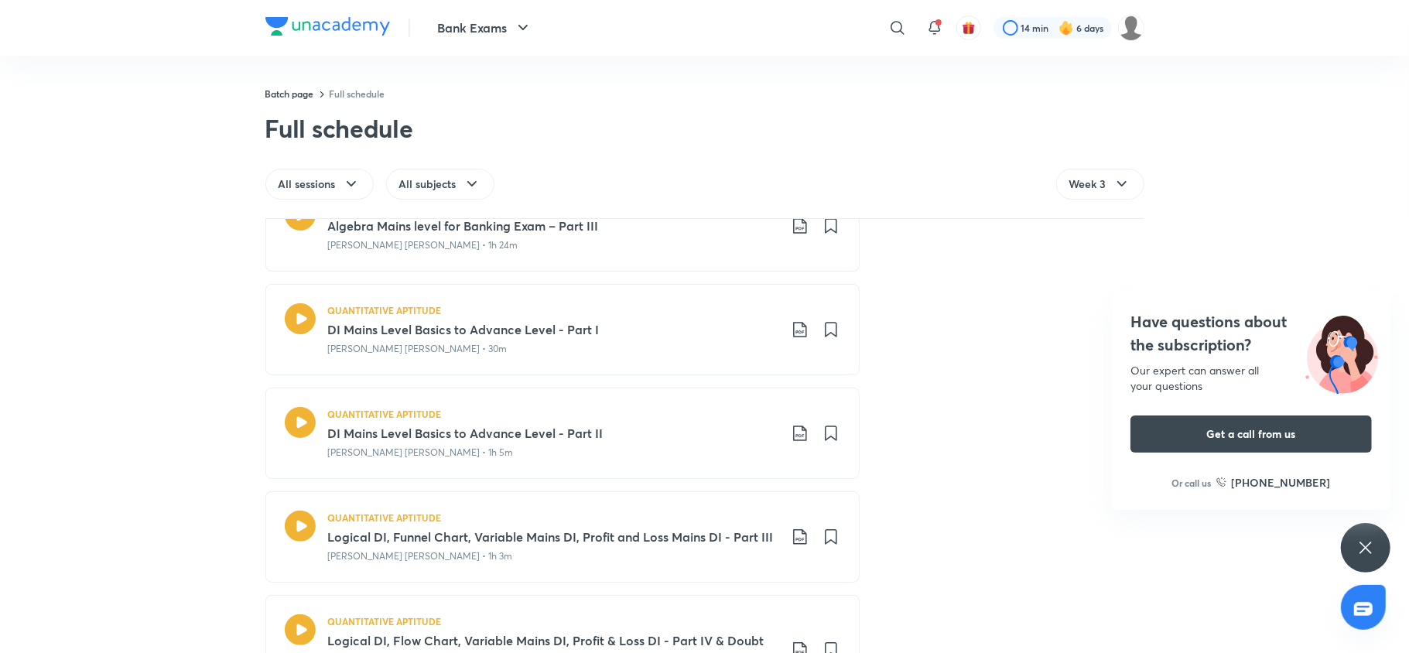
scroll to position [398, 0]
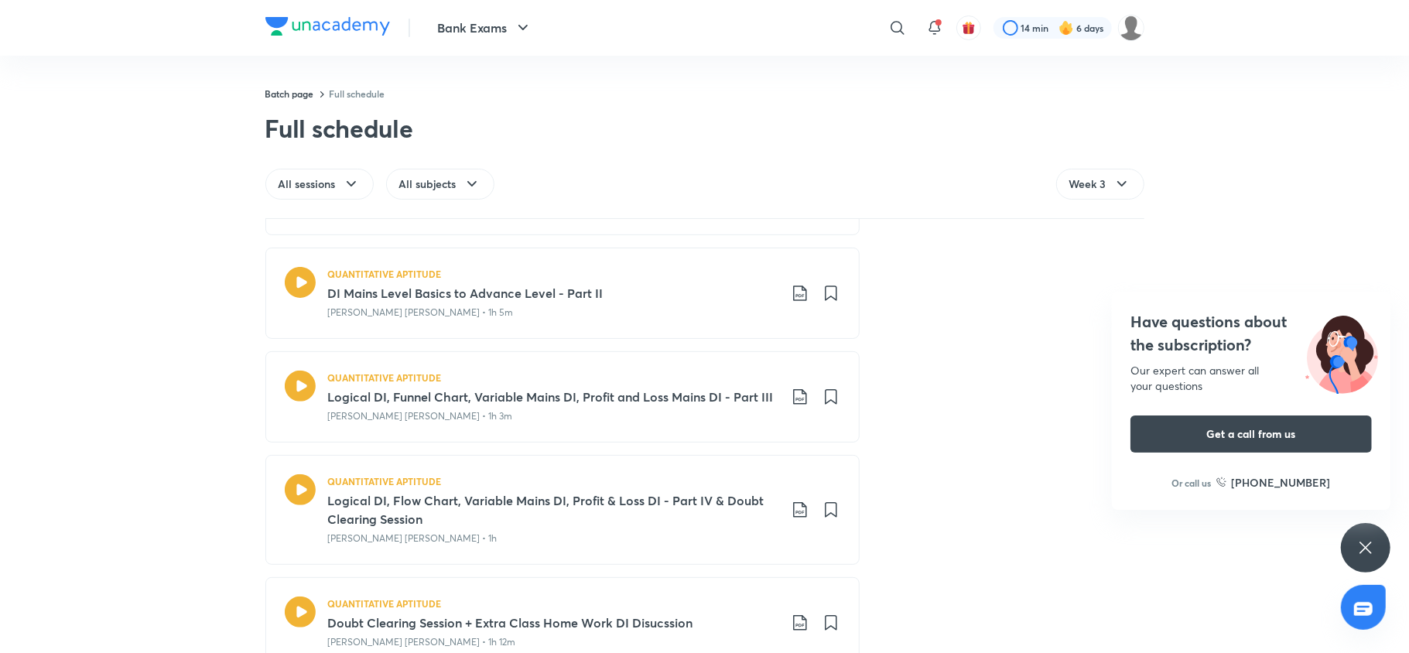
click at [793, 398] on icon at bounding box center [800, 397] width 19 height 19
click at [707, 484] on p "With annotation" at bounding box center [675, 481] width 80 height 16
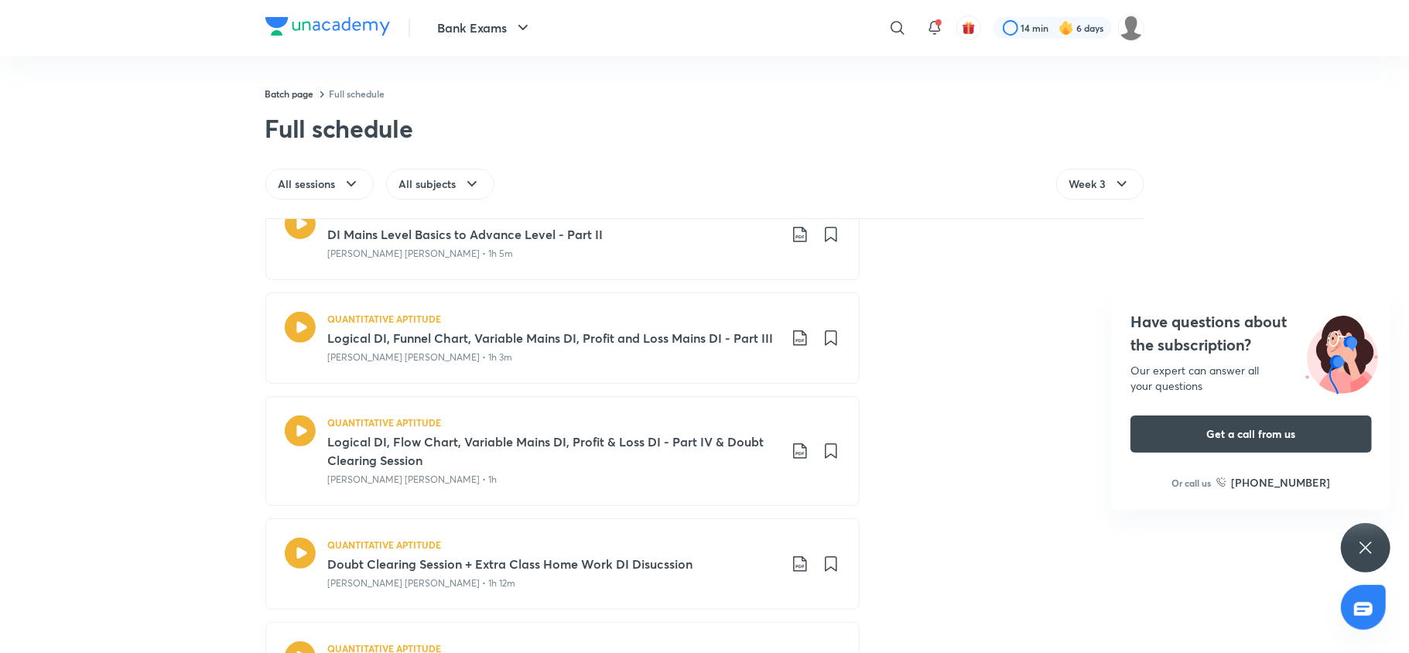
scroll to position [567, 0]
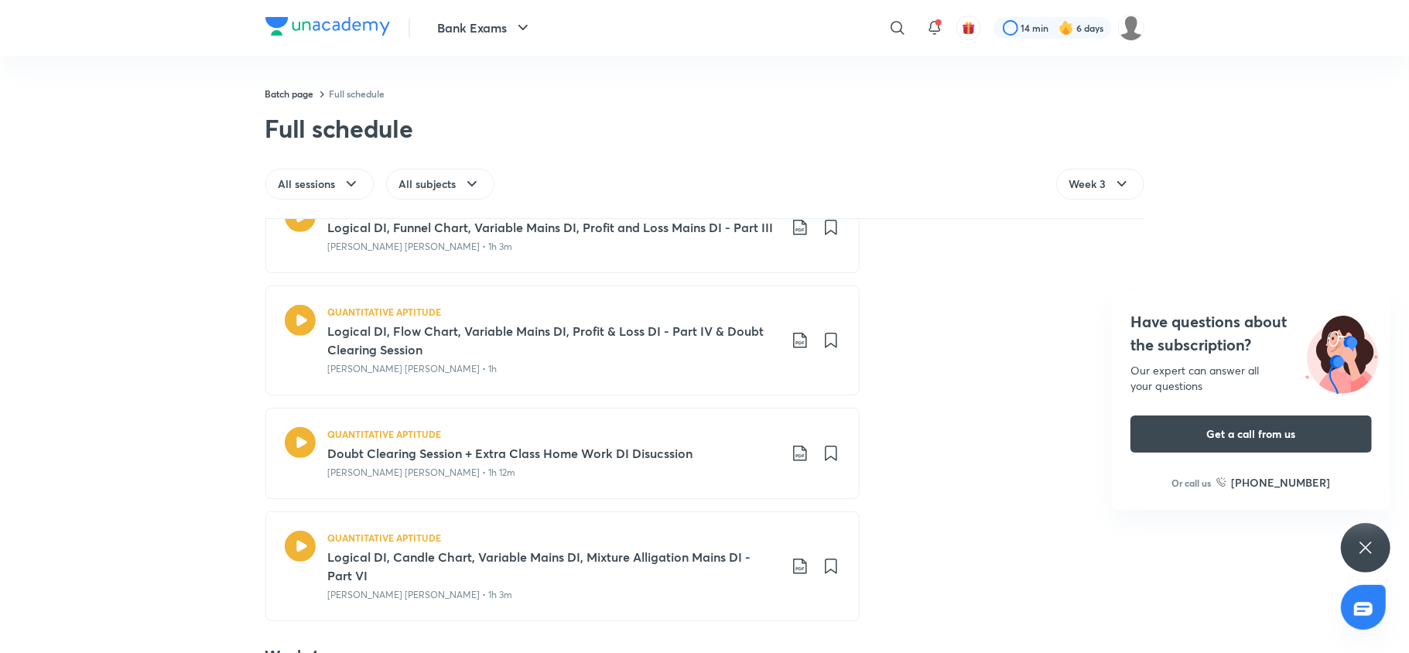
click at [791, 341] on icon at bounding box center [800, 340] width 19 height 19
click at [664, 425] on p "With annotation" at bounding box center [675, 426] width 80 height 16
click at [793, 453] on icon at bounding box center [799, 453] width 13 height 15
click at [698, 535] on p "With annotation" at bounding box center [675, 539] width 80 height 16
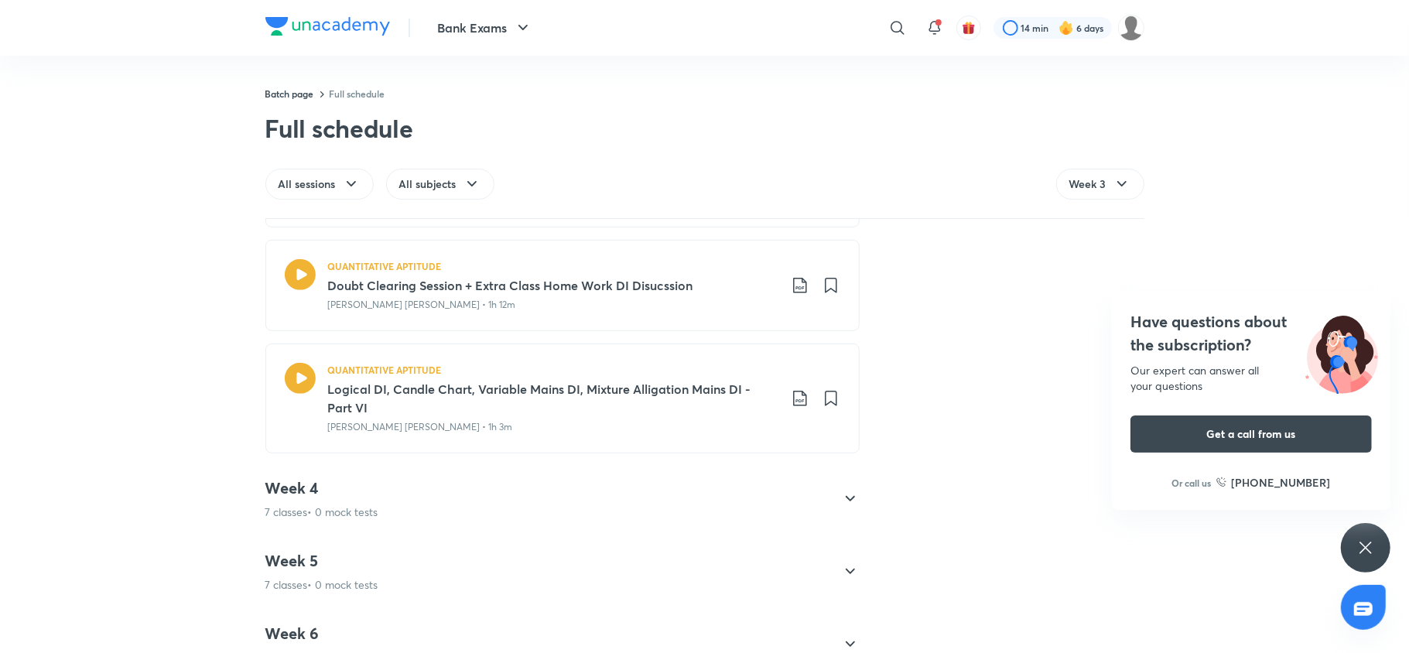
scroll to position [743, 0]
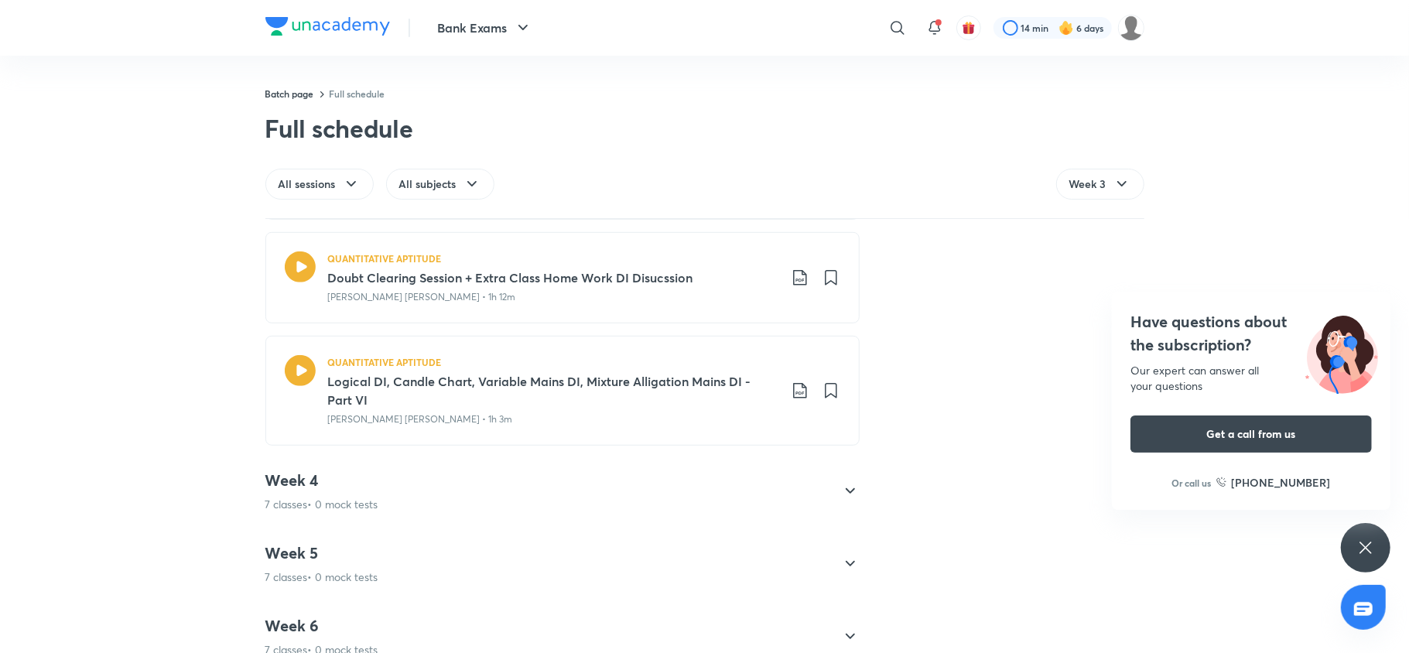
click at [798, 396] on icon at bounding box center [799, 390] width 13 height 15
click at [703, 472] on p "With annotation" at bounding box center [675, 477] width 80 height 16
click at [337, 497] on div "Week 4 7 classes • 0 mock tests" at bounding box center [321, 491] width 113 height 42
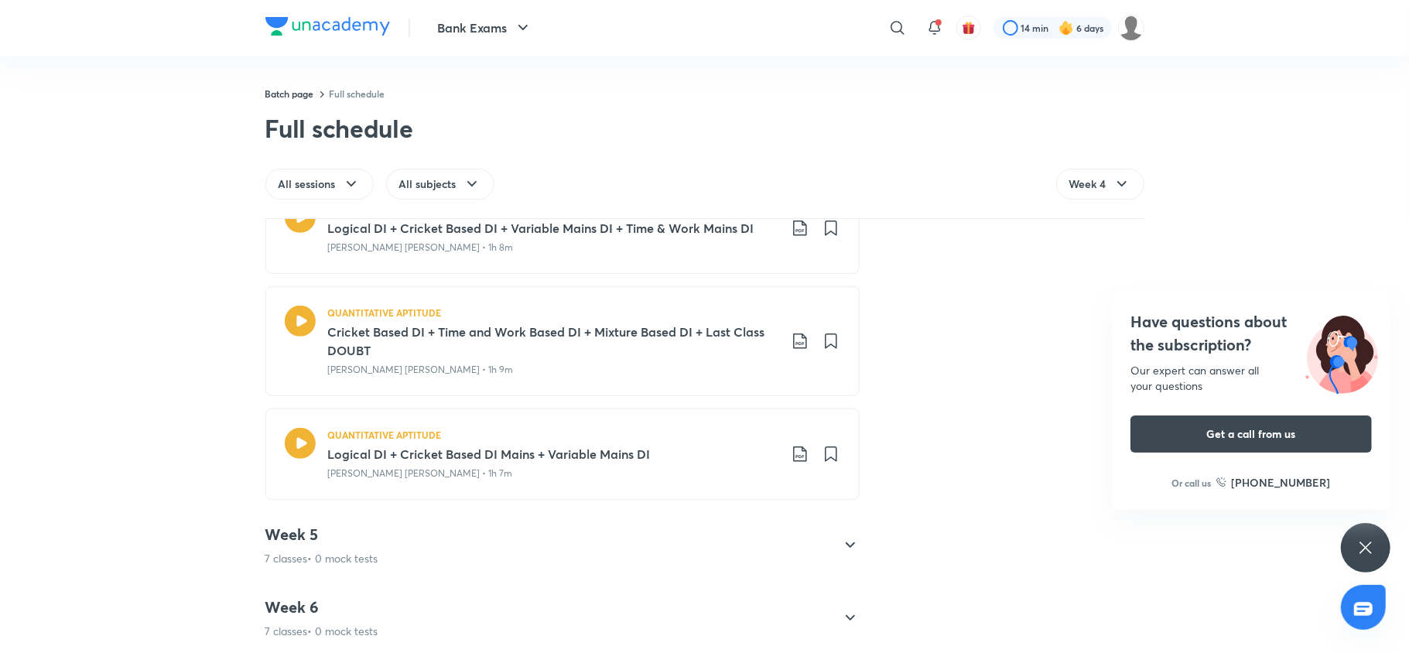
scroll to position [838, 0]
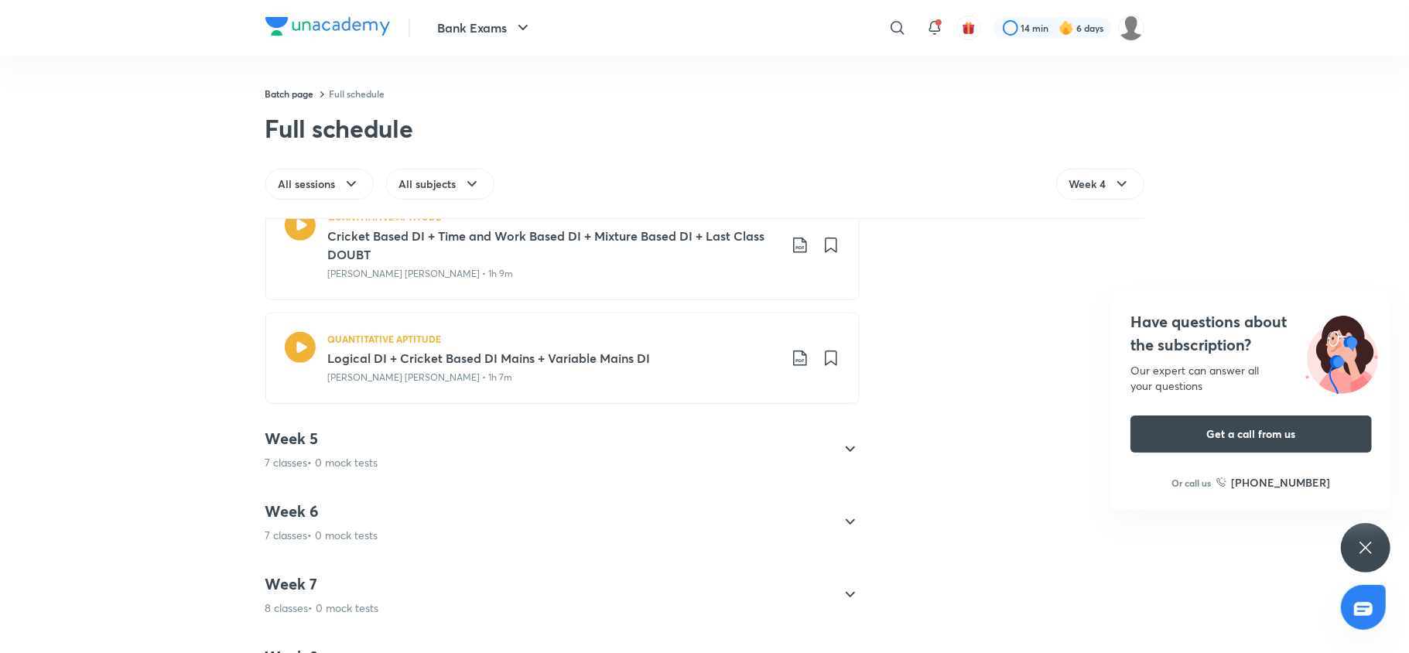
click at [338, 468] on p "7 classes • 0 mock tests" at bounding box center [321, 462] width 113 height 15
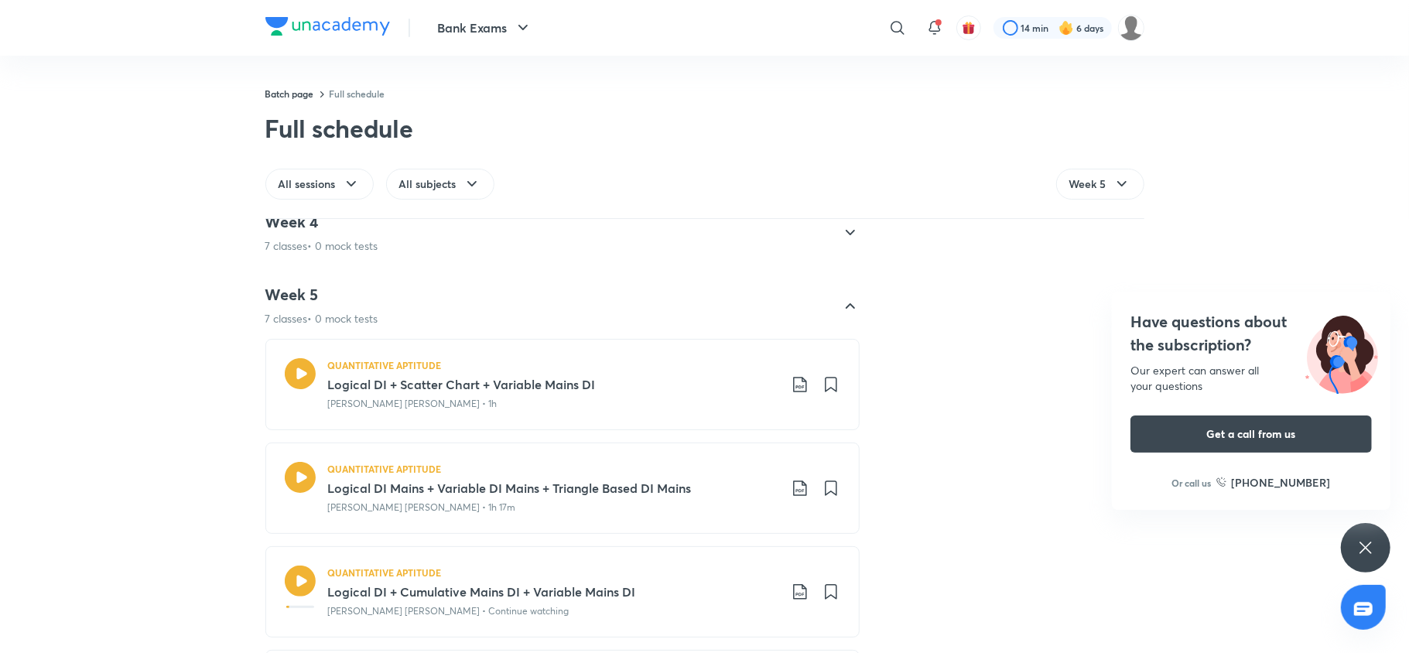
scroll to position [172, 0]
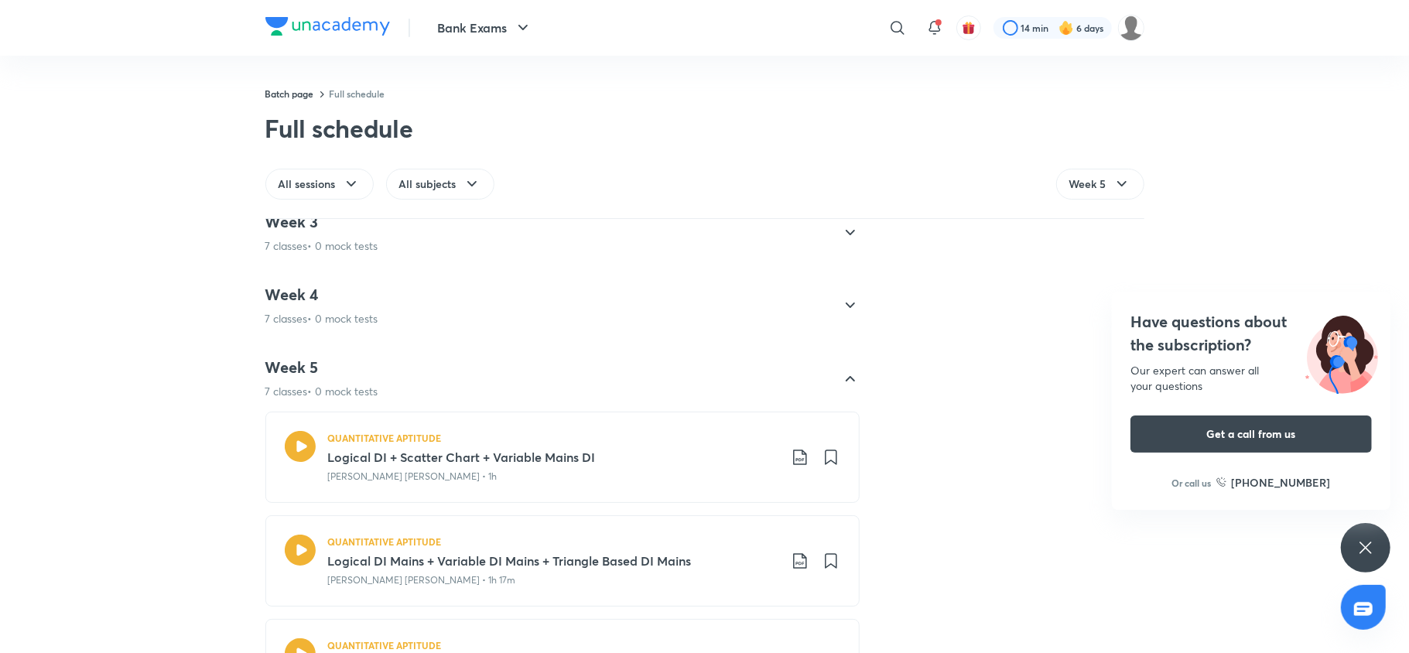
click at [793, 455] on icon at bounding box center [799, 456] width 13 height 15
click at [691, 542] on p "With annotation" at bounding box center [675, 540] width 80 height 16
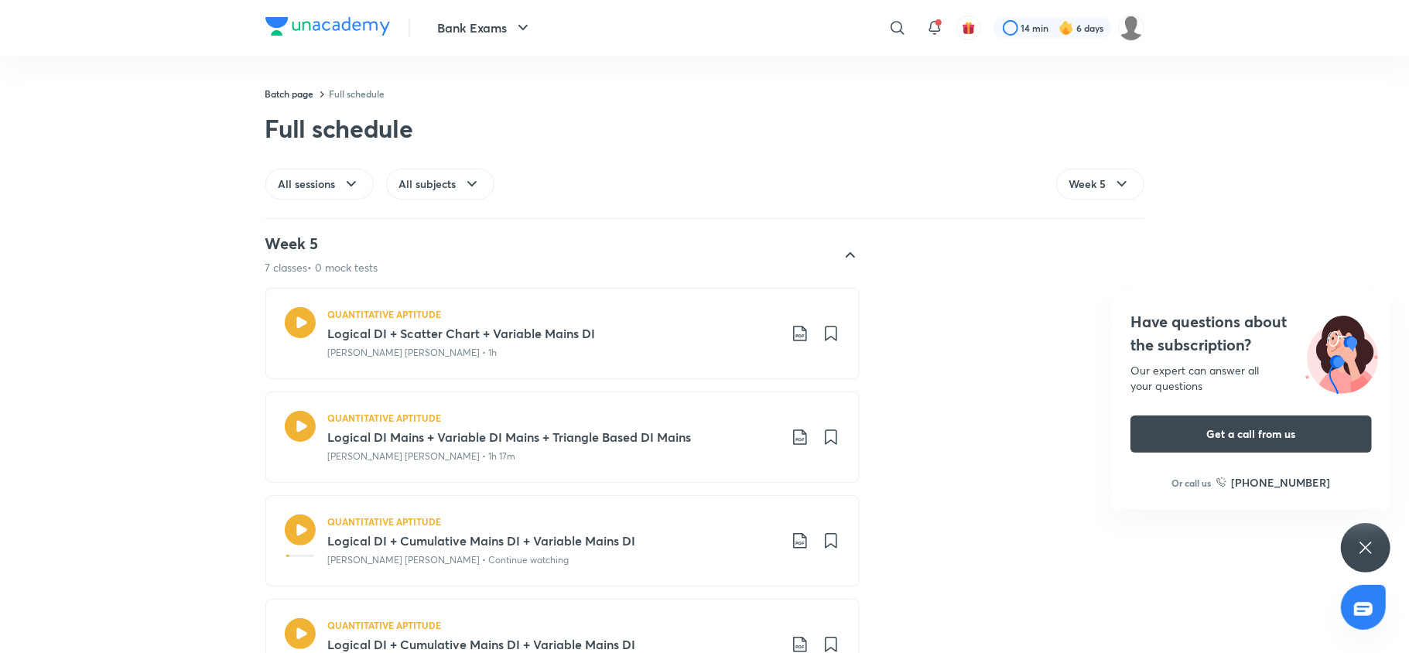
click at [791, 439] on icon at bounding box center [800, 437] width 19 height 19
click at [694, 514] on p "With annotation" at bounding box center [675, 520] width 80 height 16
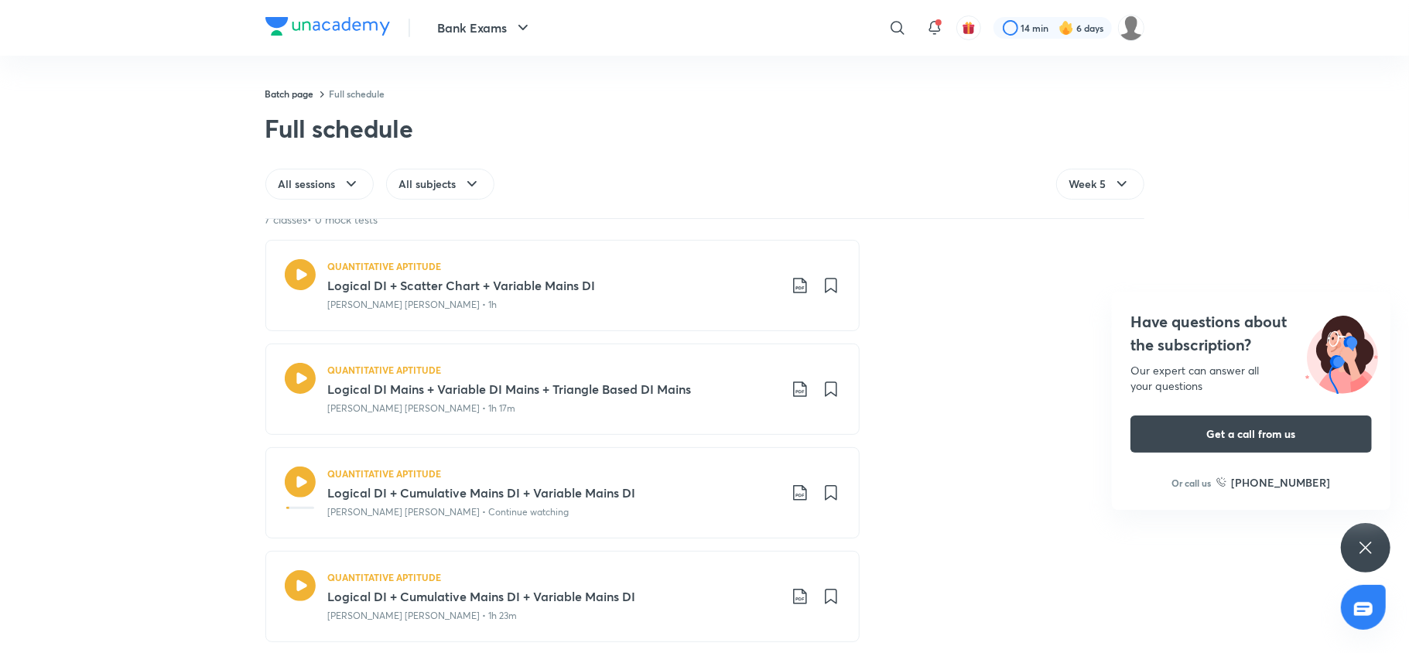
scroll to position [357, 0]
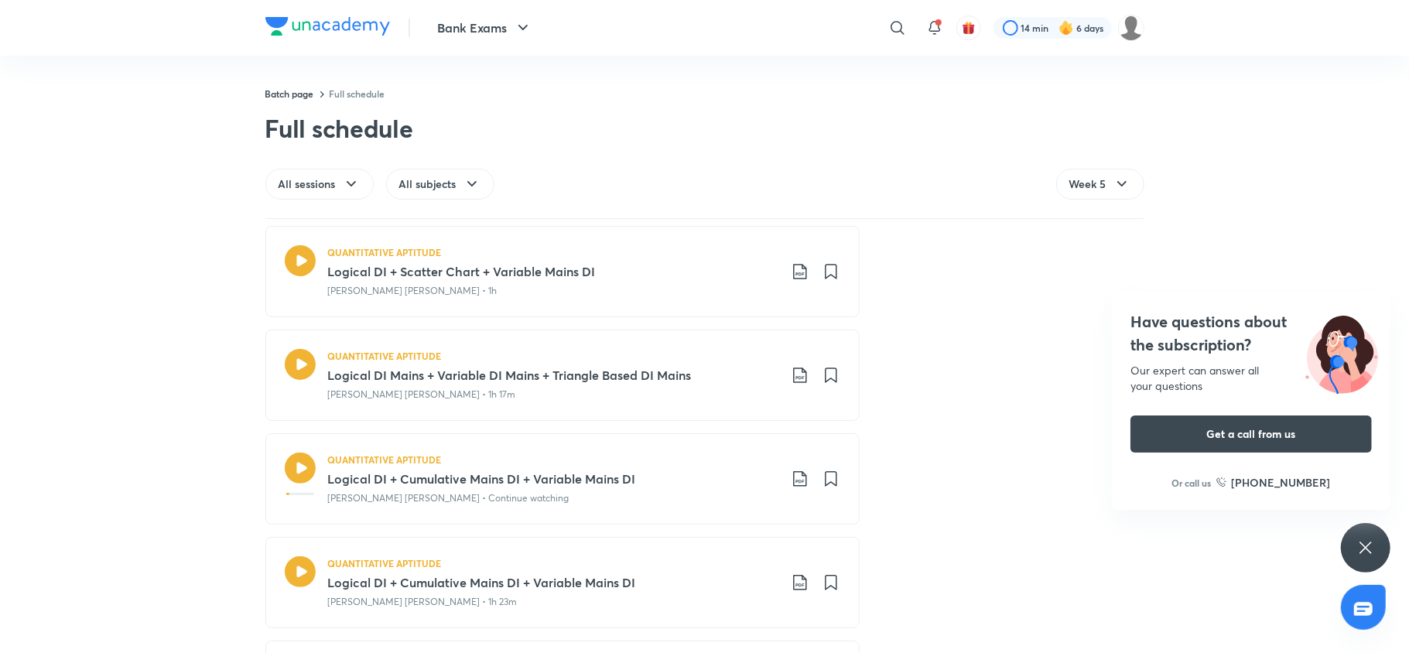
click at [791, 480] on icon at bounding box center [800, 479] width 19 height 19
click at [706, 554] on li "With annotation" at bounding box center [711, 562] width 177 height 29
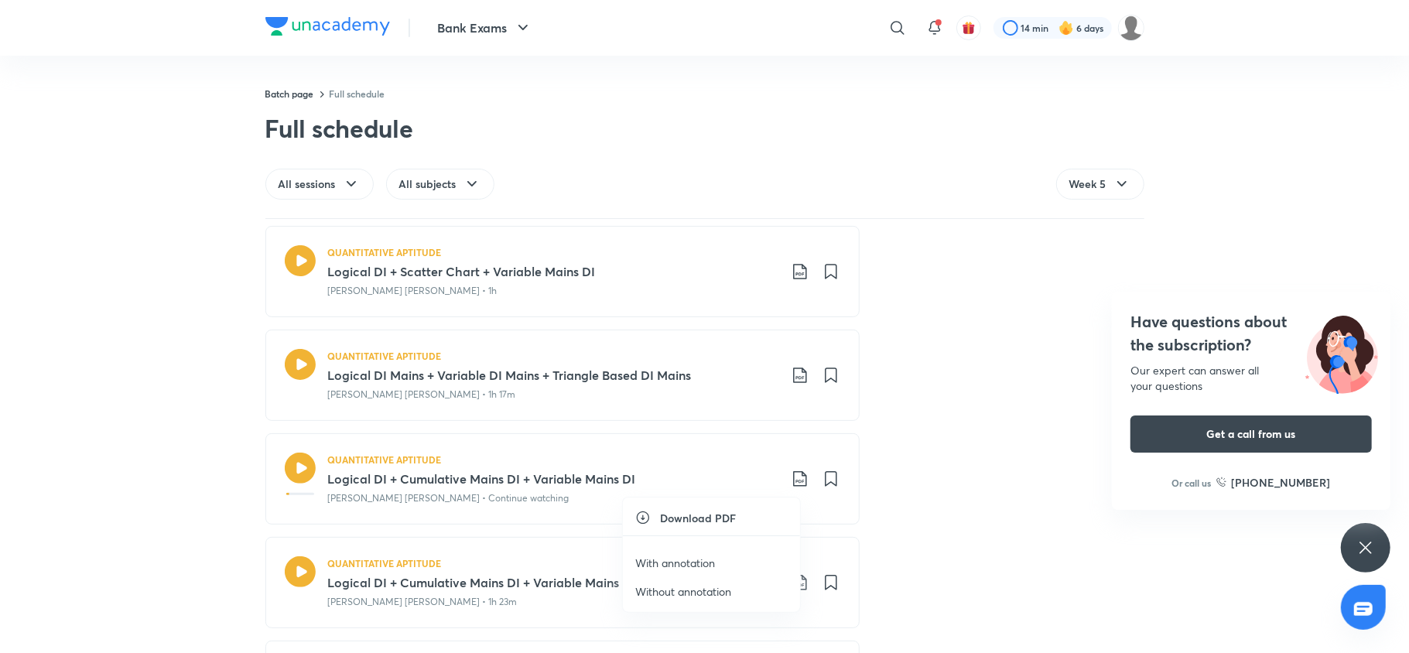
click at [678, 560] on p "With annotation" at bounding box center [675, 563] width 80 height 16
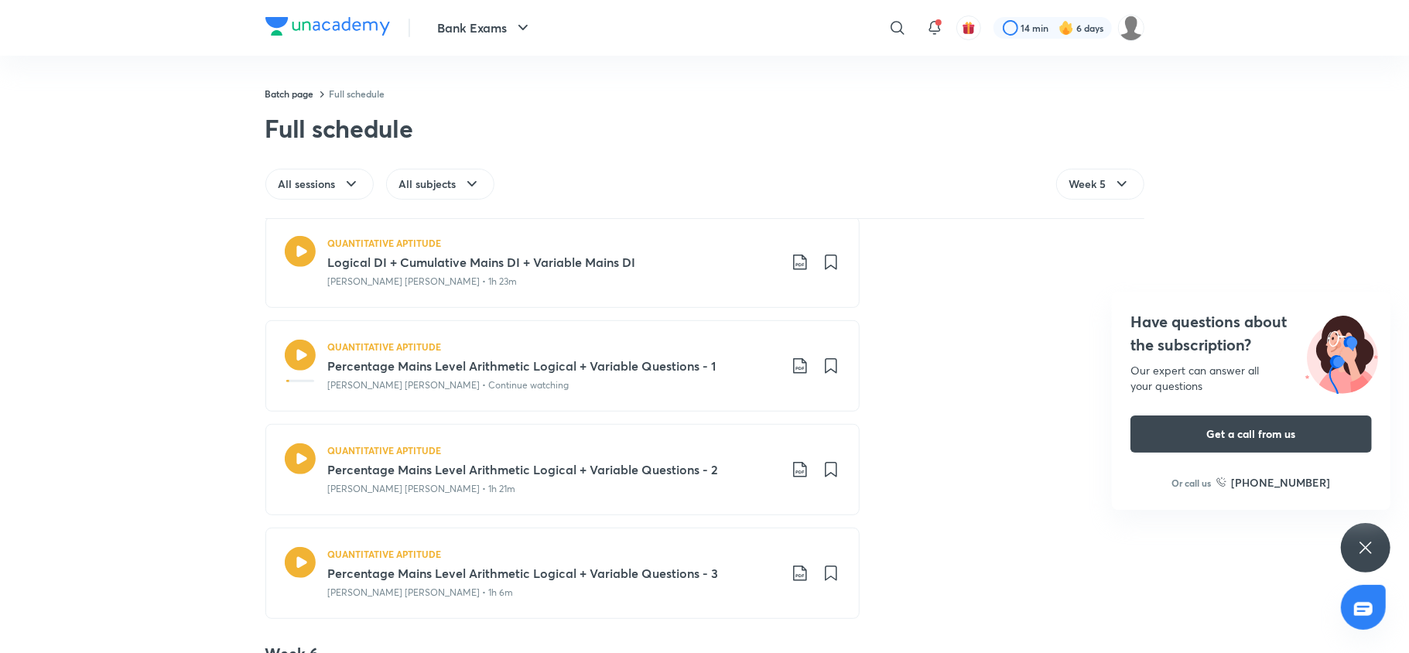
scroll to position [523, 0]
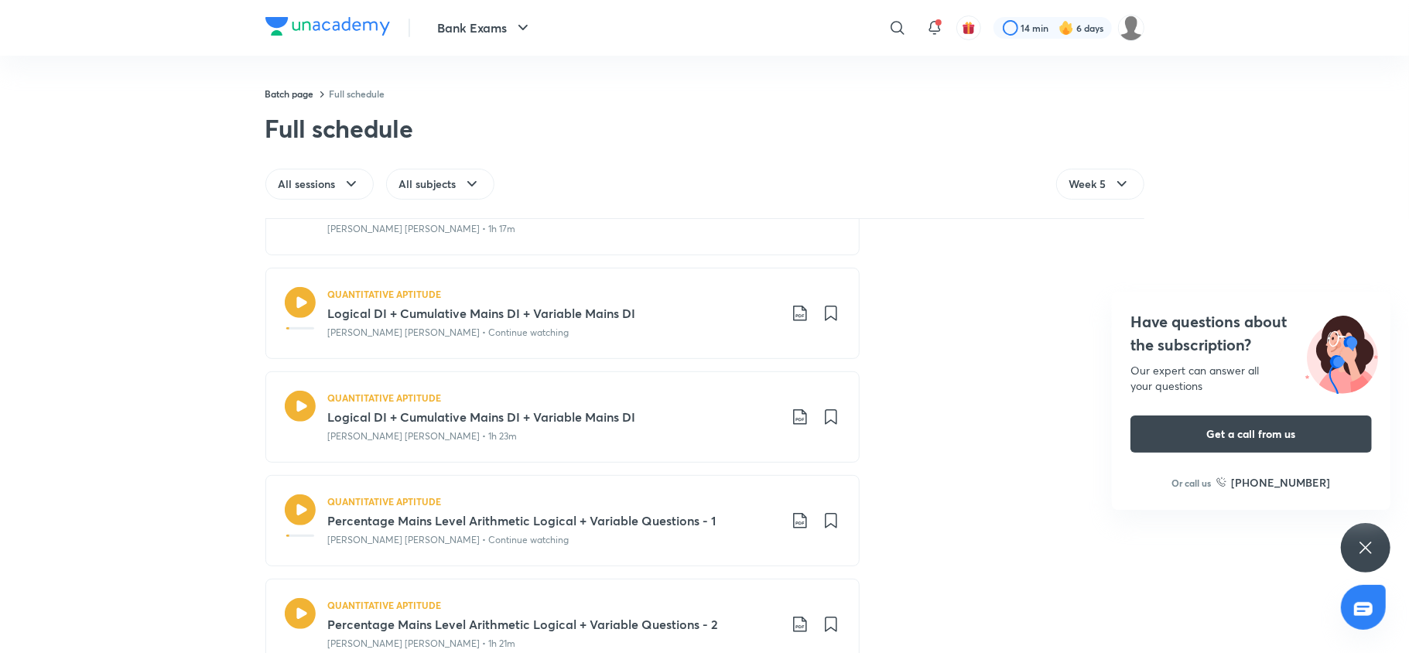
click at [791, 416] on icon at bounding box center [800, 417] width 19 height 19
click at [688, 502] on p "With annotation" at bounding box center [675, 501] width 80 height 16
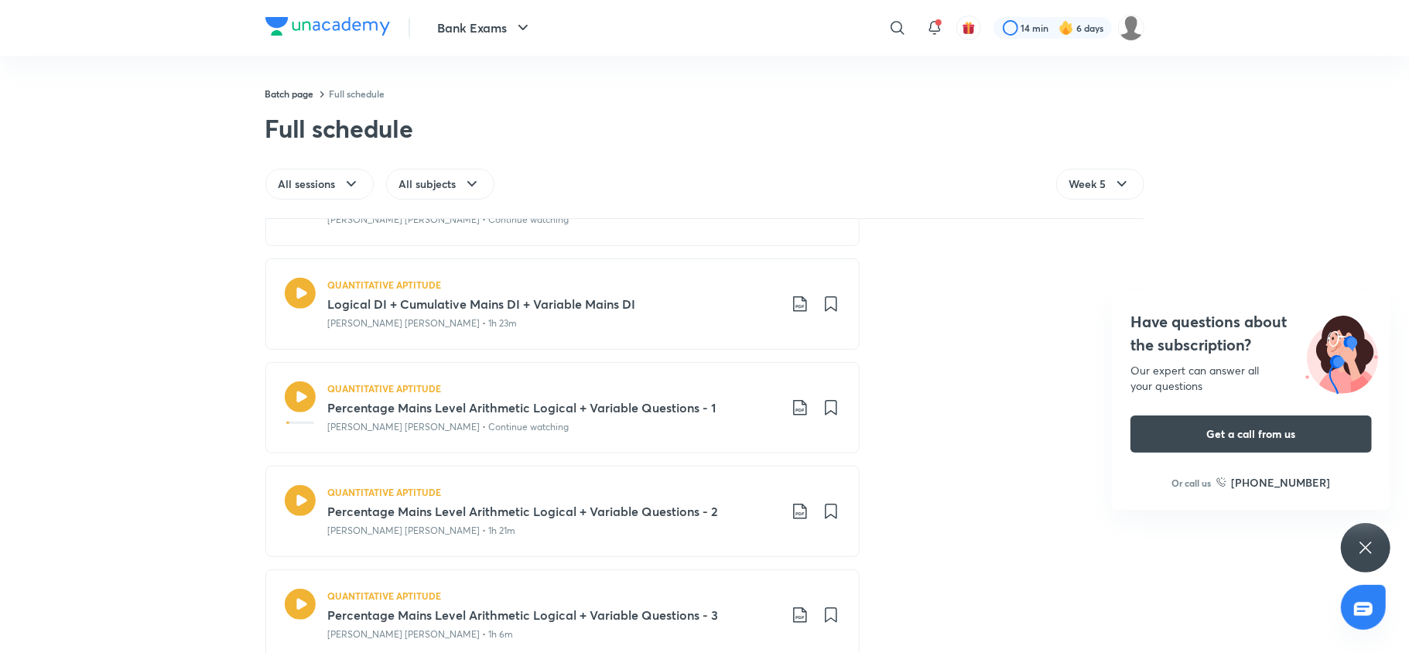
scroll to position [642, 0]
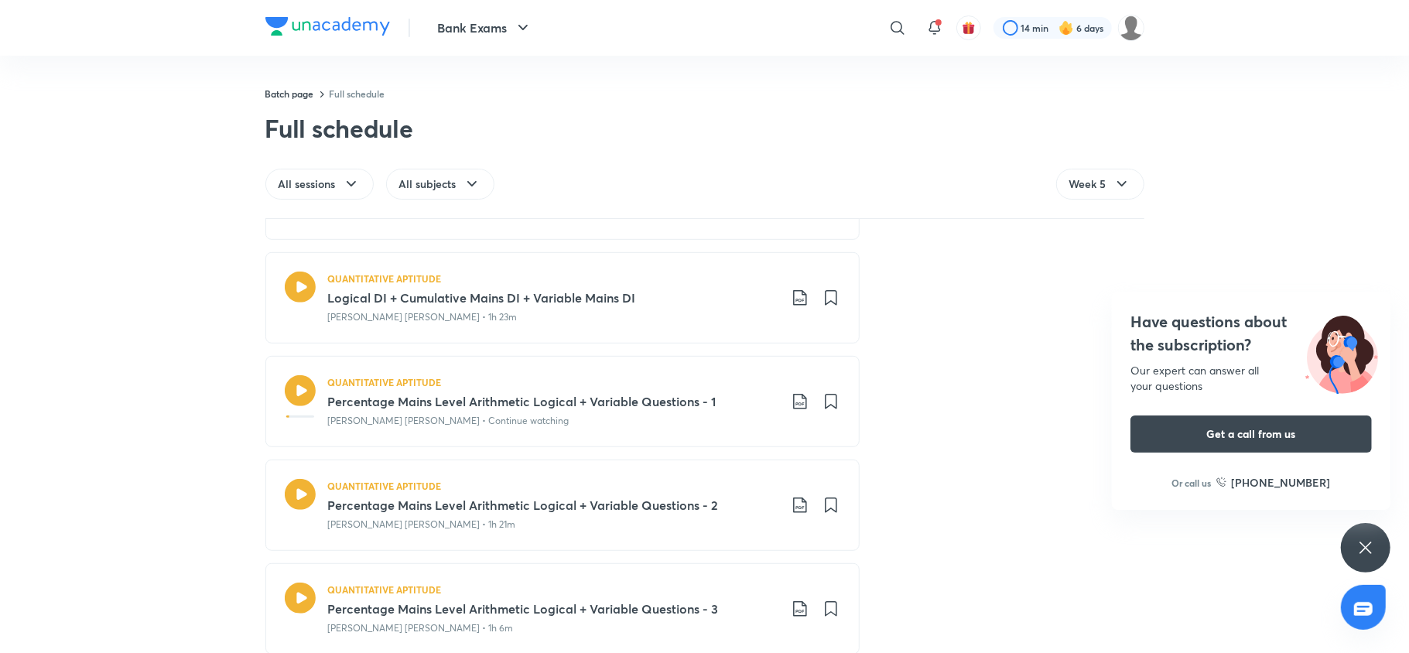
click at [791, 399] on icon at bounding box center [800, 401] width 19 height 19
click at [679, 480] on p "With annotation" at bounding box center [675, 486] width 80 height 16
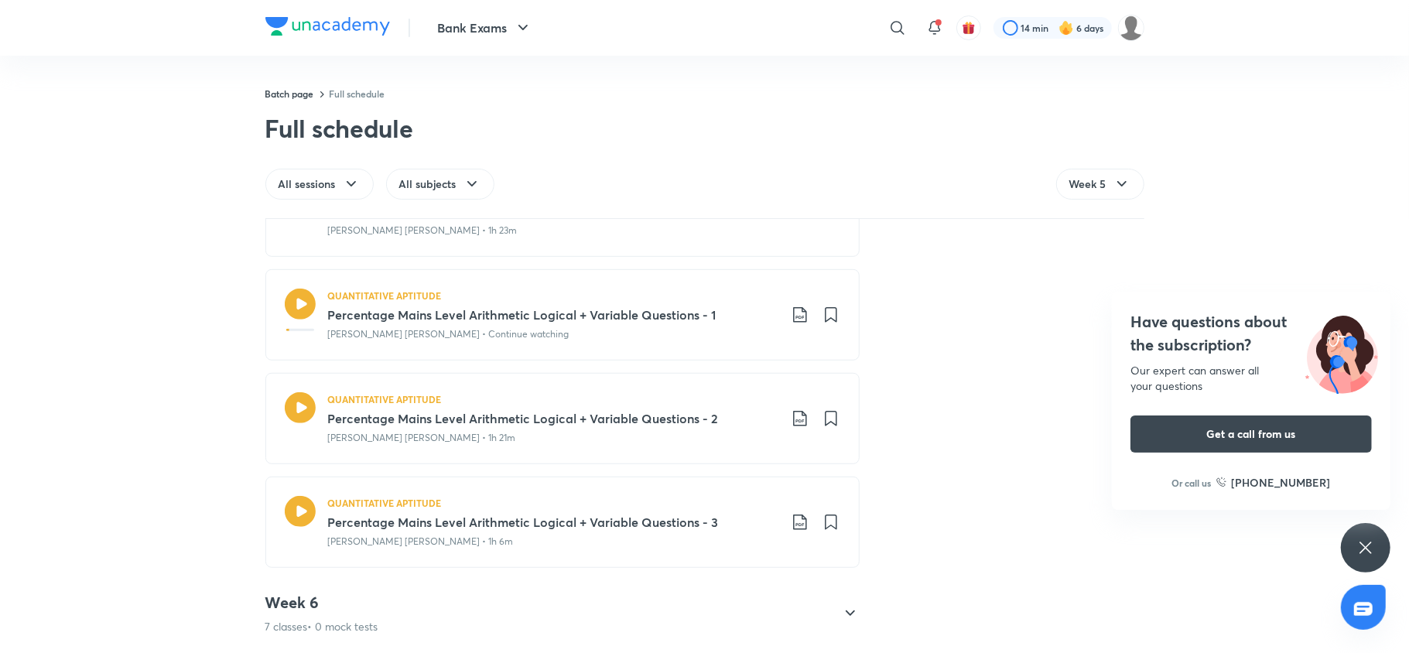
scroll to position [808, 0]
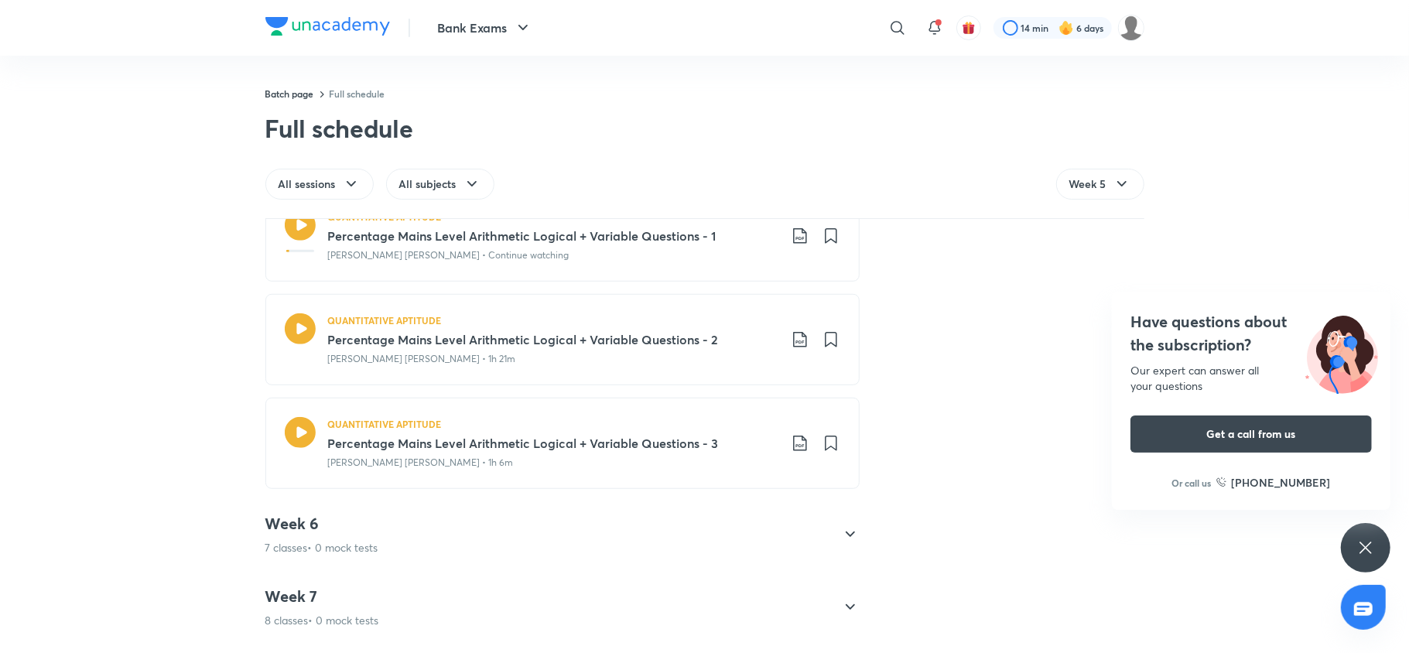
click at [791, 347] on icon at bounding box center [800, 339] width 19 height 19
click at [712, 416] on li "With annotation" at bounding box center [711, 425] width 177 height 29
click at [684, 419] on p "With annotation" at bounding box center [675, 426] width 80 height 16
click at [793, 450] on icon at bounding box center [799, 442] width 13 height 15
click at [705, 524] on p "With annotation" at bounding box center [675, 529] width 80 height 16
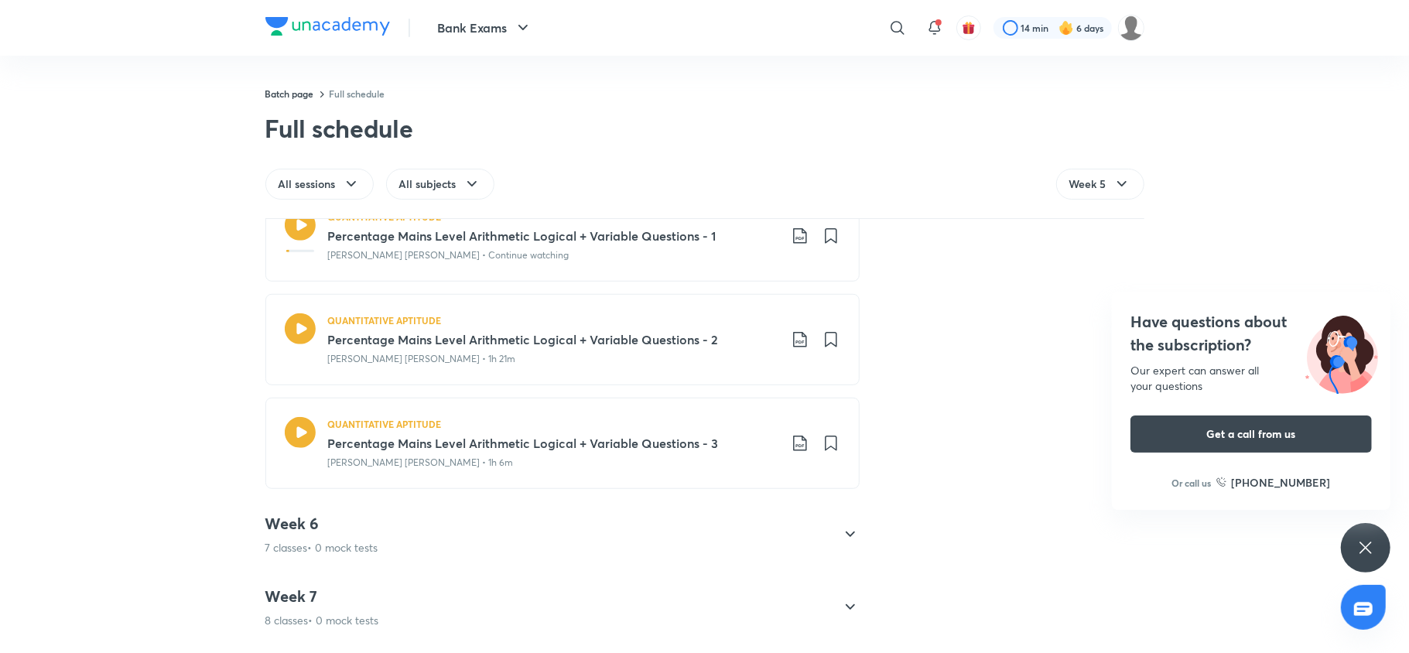
scroll to position [959, 0]
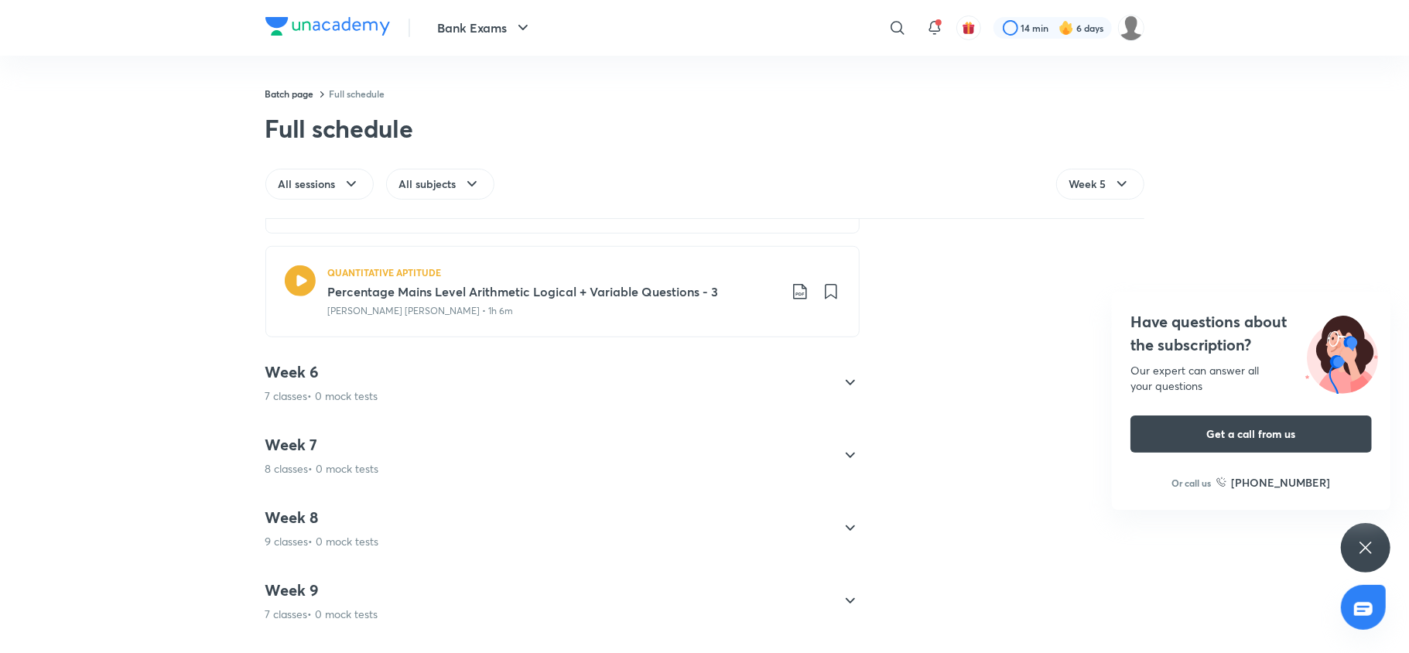
click at [337, 388] on div "Week 6 7 classes • 0 mock tests" at bounding box center [321, 383] width 113 height 42
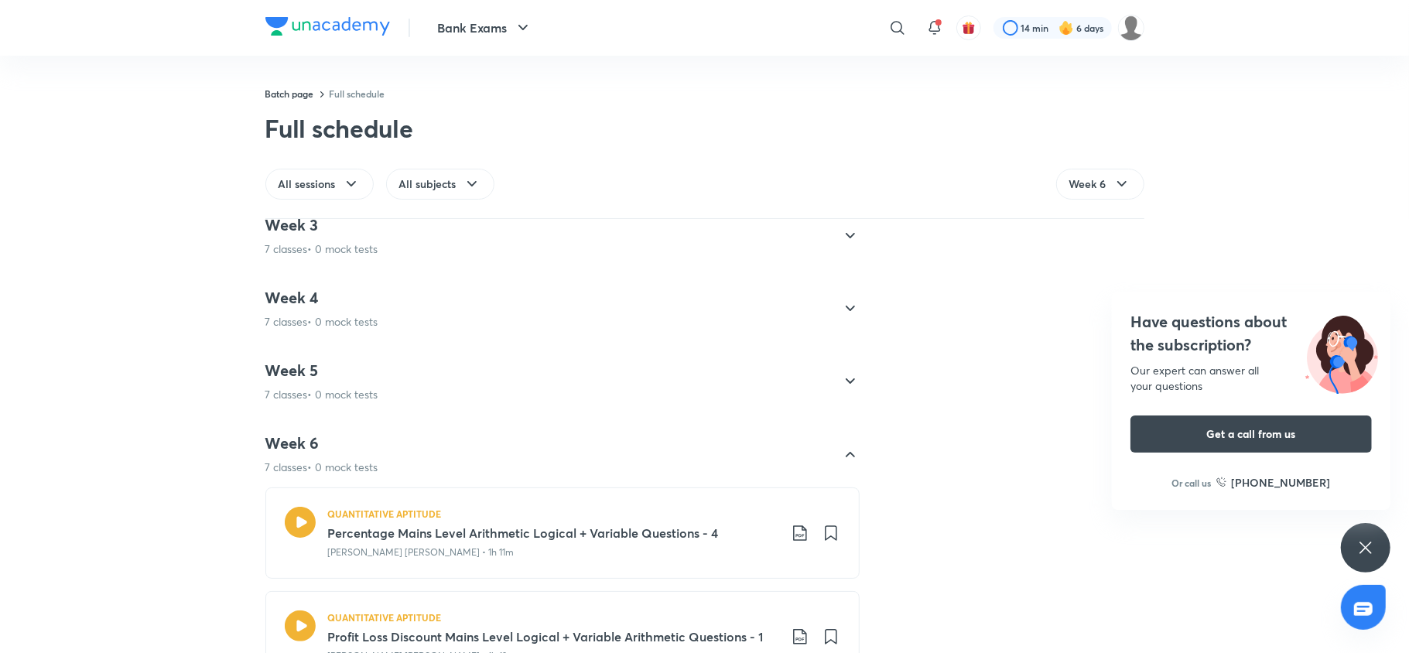
scroll to position [391, 0]
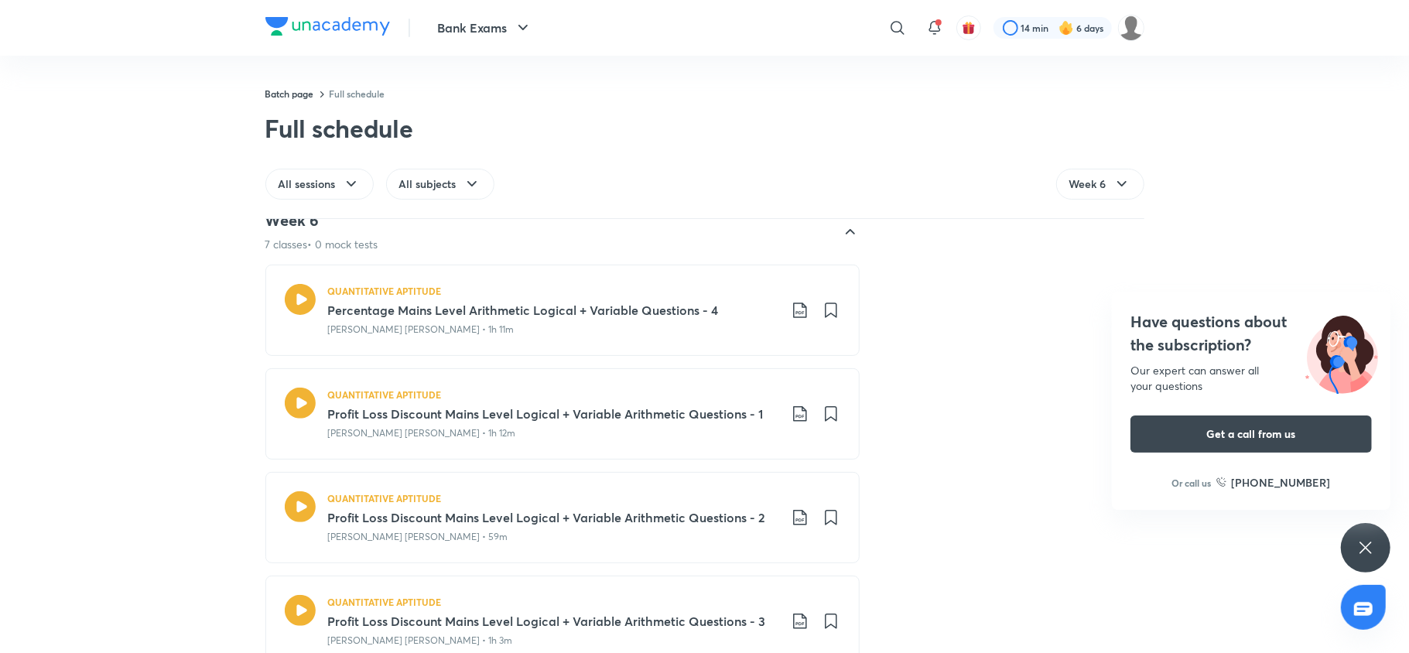
click at [794, 310] on icon at bounding box center [800, 310] width 19 height 19
click at [663, 388] on p "With annotation" at bounding box center [675, 393] width 80 height 16
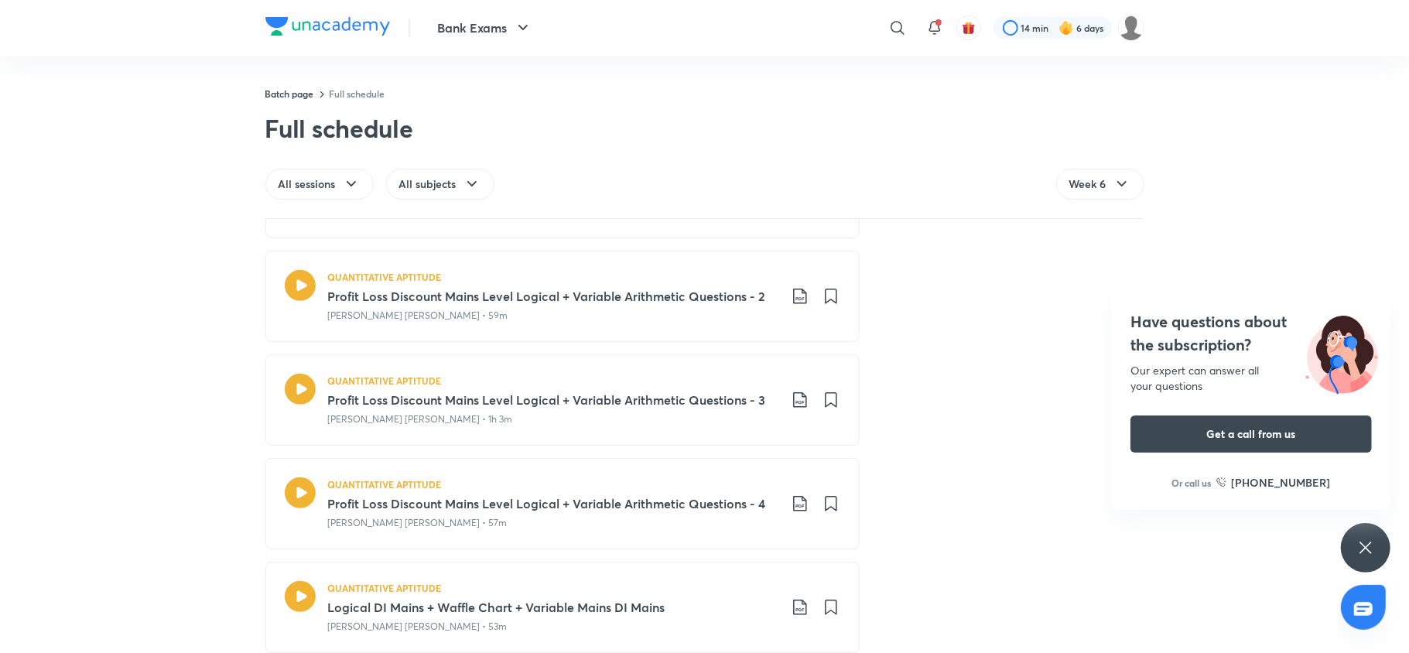
scroll to position [412, 0]
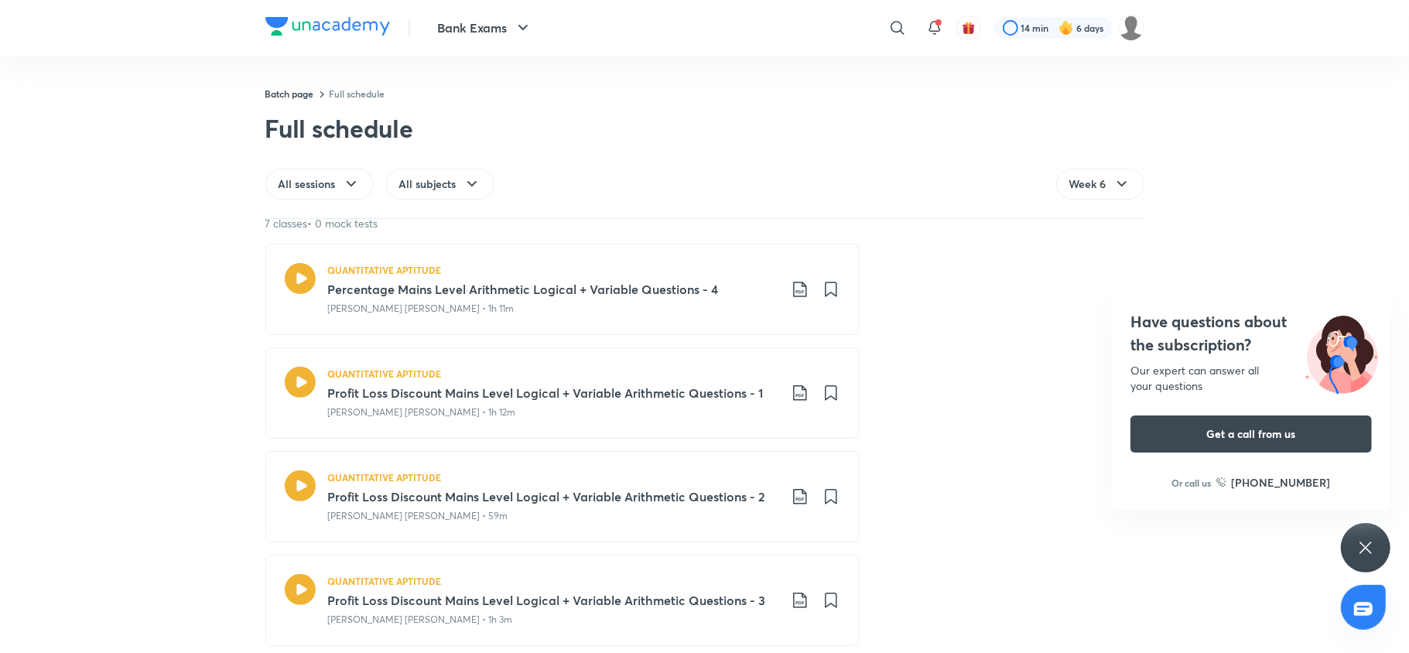
click at [796, 393] on icon at bounding box center [800, 393] width 19 height 19
click at [704, 473] on p "With annotation" at bounding box center [675, 477] width 80 height 16
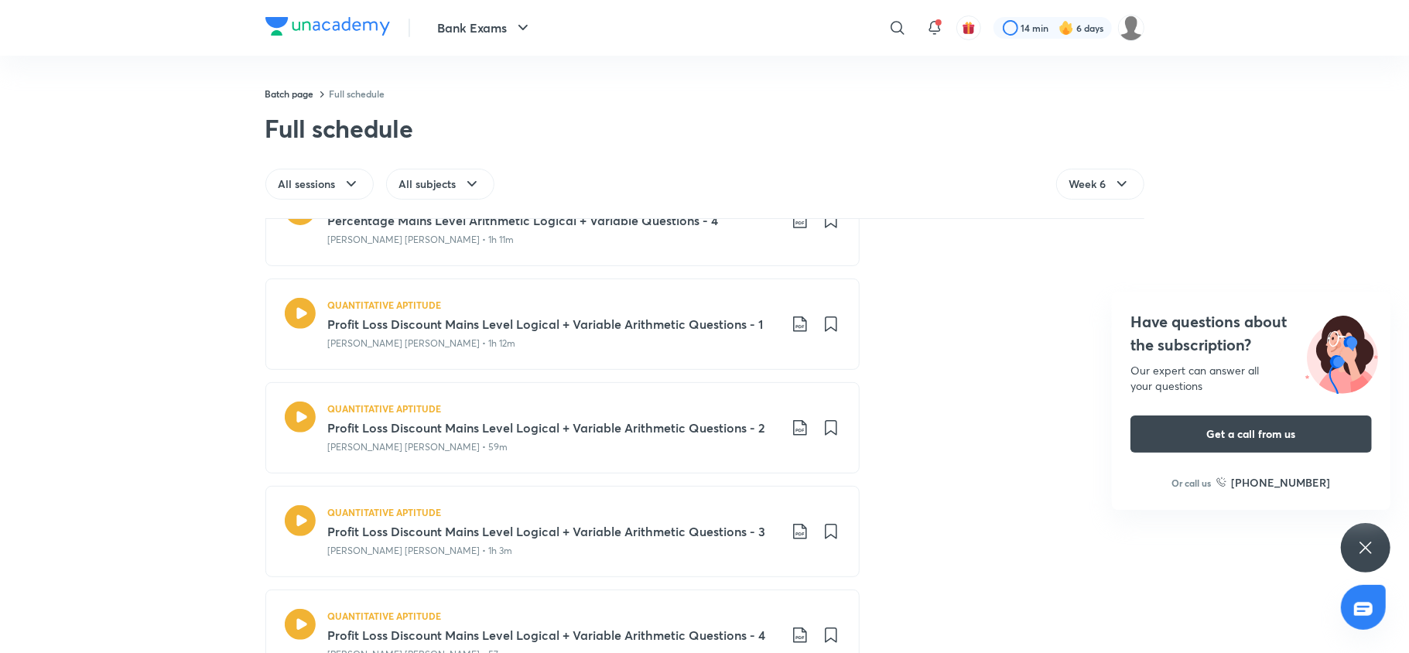
scroll to position [502, 0]
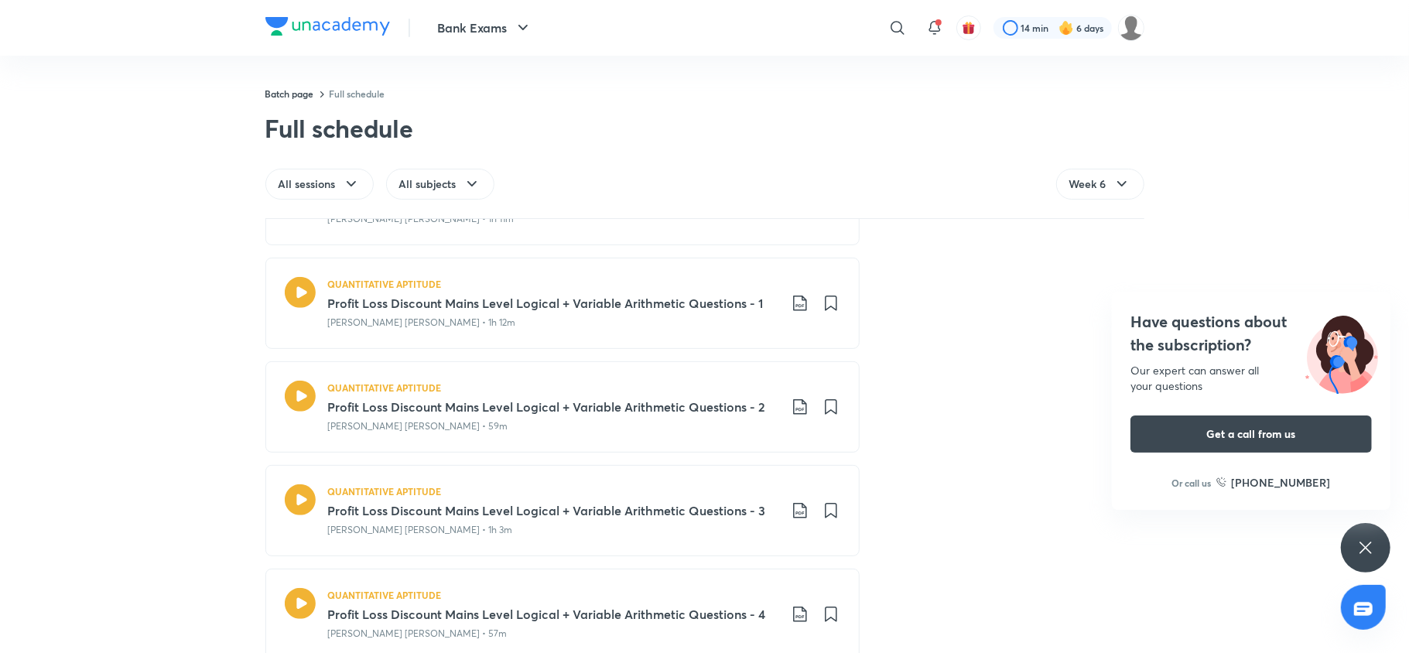
click at [793, 415] on icon at bounding box center [800, 407] width 19 height 19
click at [696, 483] on p "With annotation" at bounding box center [675, 491] width 80 height 16
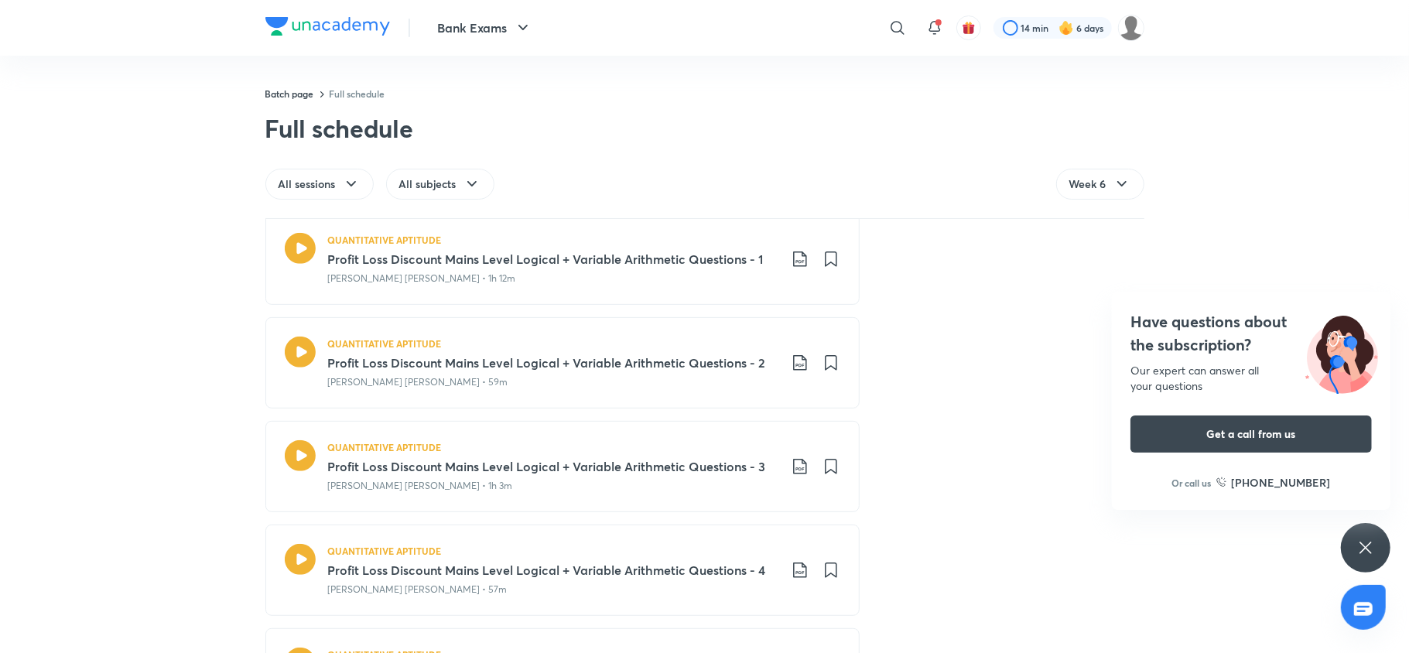
scroll to position [674, 0]
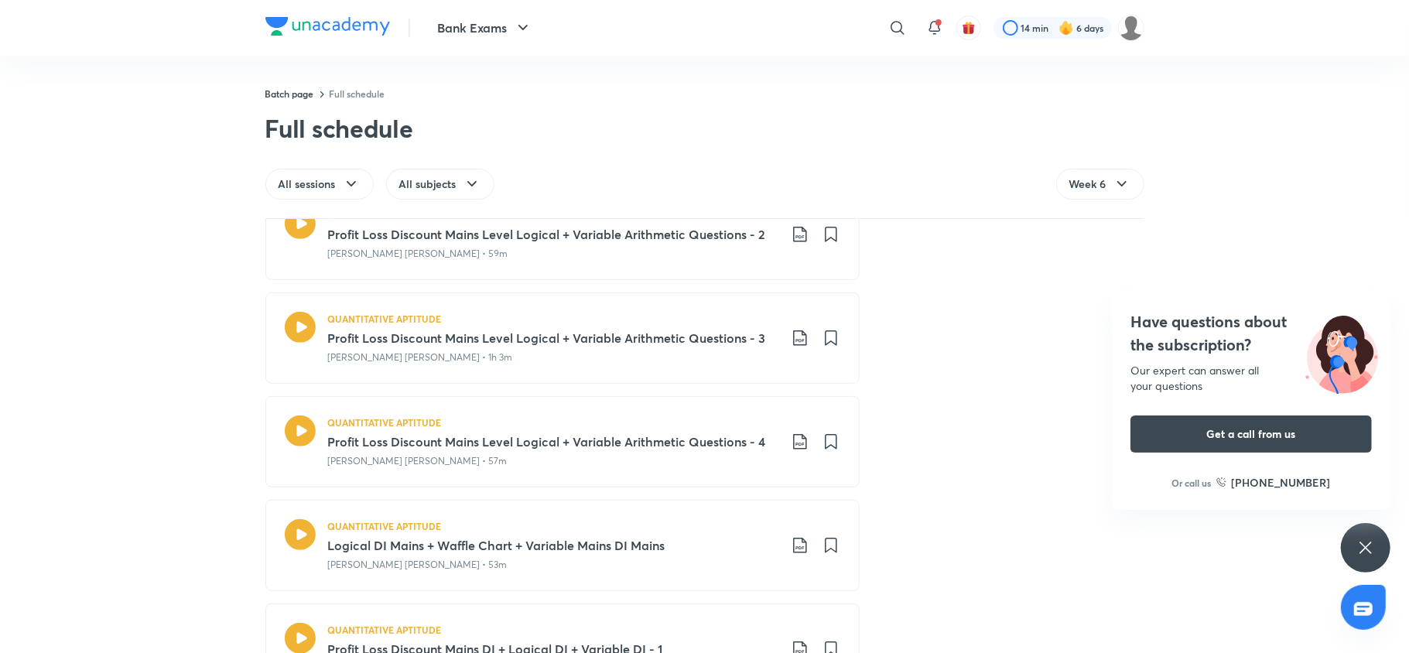
click at [797, 341] on icon at bounding box center [799, 337] width 13 height 15
click at [685, 421] on p "With annotation" at bounding box center [675, 423] width 80 height 16
click at [791, 449] on icon at bounding box center [800, 441] width 19 height 19
click at [712, 521] on p "With annotation" at bounding box center [675, 527] width 80 height 16
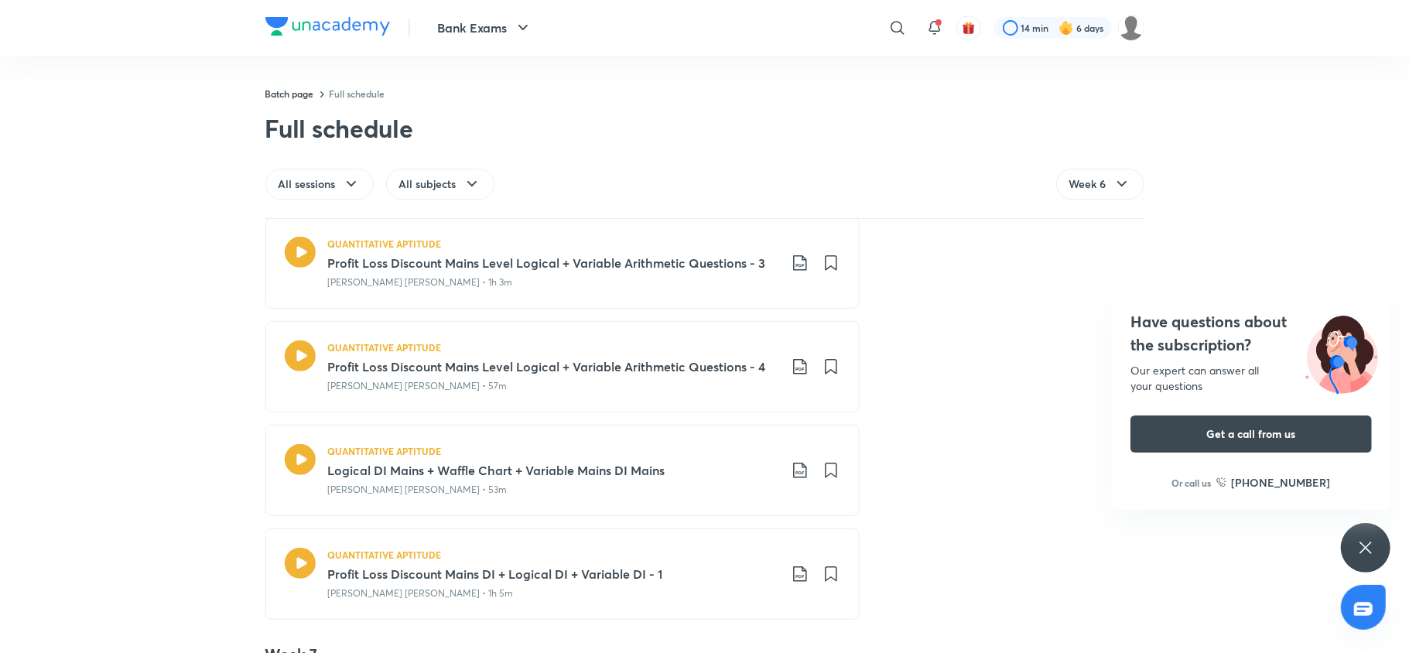
click at [796, 472] on icon at bounding box center [800, 470] width 19 height 19
click at [696, 551] on p "With annotation" at bounding box center [675, 556] width 80 height 16
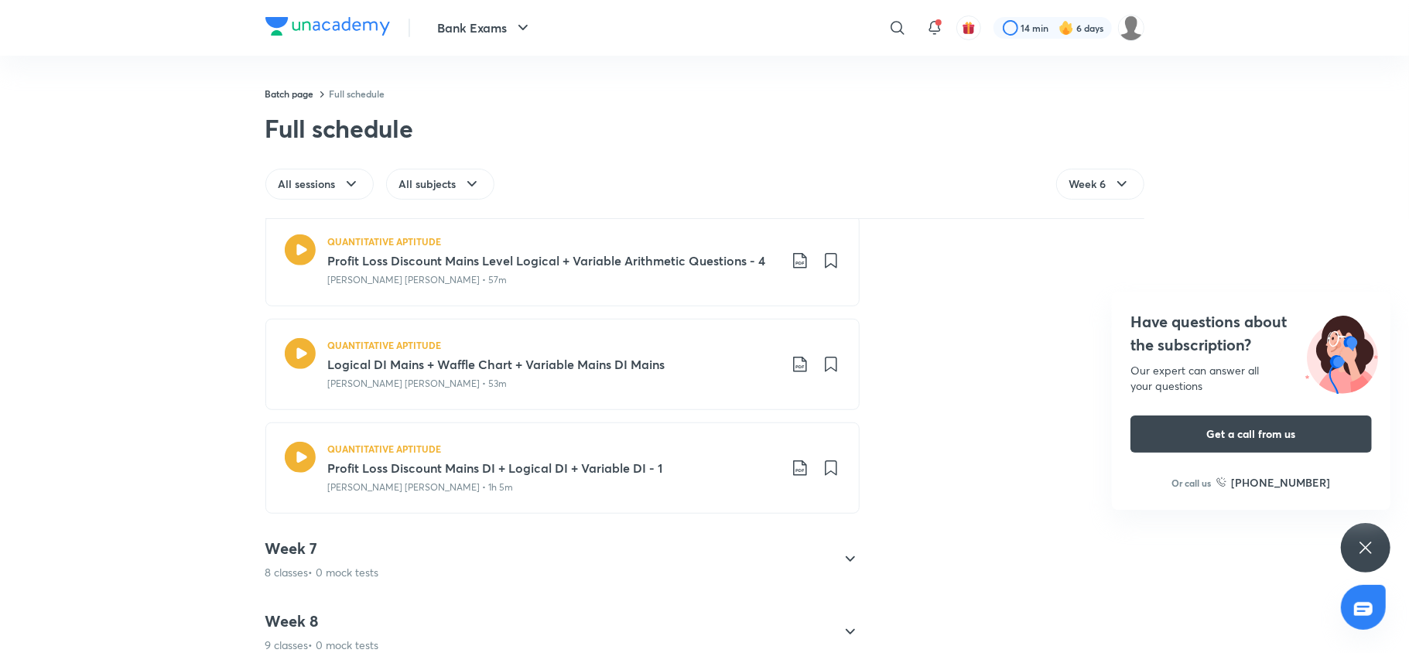
click at [793, 472] on icon at bounding box center [799, 467] width 13 height 15
click at [722, 558] on li "With annotation" at bounding box center [711, 554] width 177 height 29
click at [682, 549] on p "With annotation" at bounding box center [675, 554] width 80 height 16
drag, startPoint x: 682, startPoint y: 549, endPoint x: 360, endPoint y: 569, distance: 323.2
click at [682, 549] on div "Week 7 8 classes • 0 mock tests" at bounding box center [548, 559] width 566 height 42
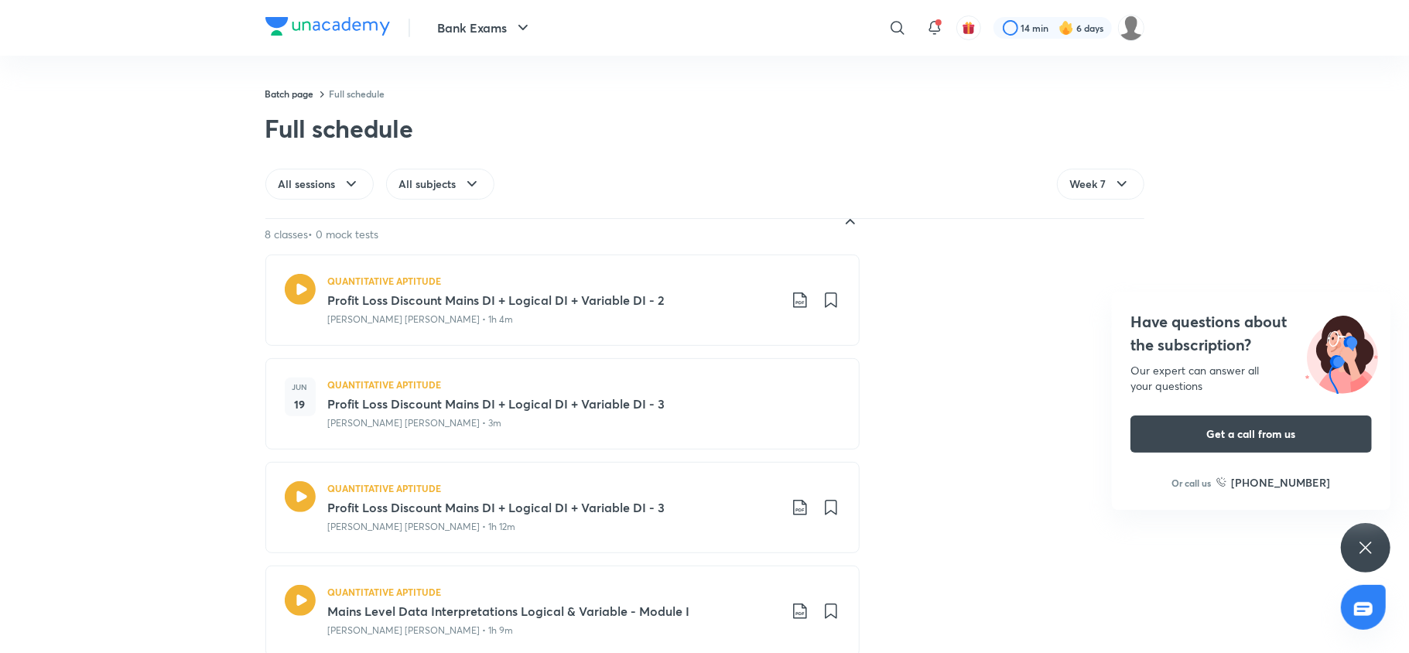
scroll to position [353, 0]
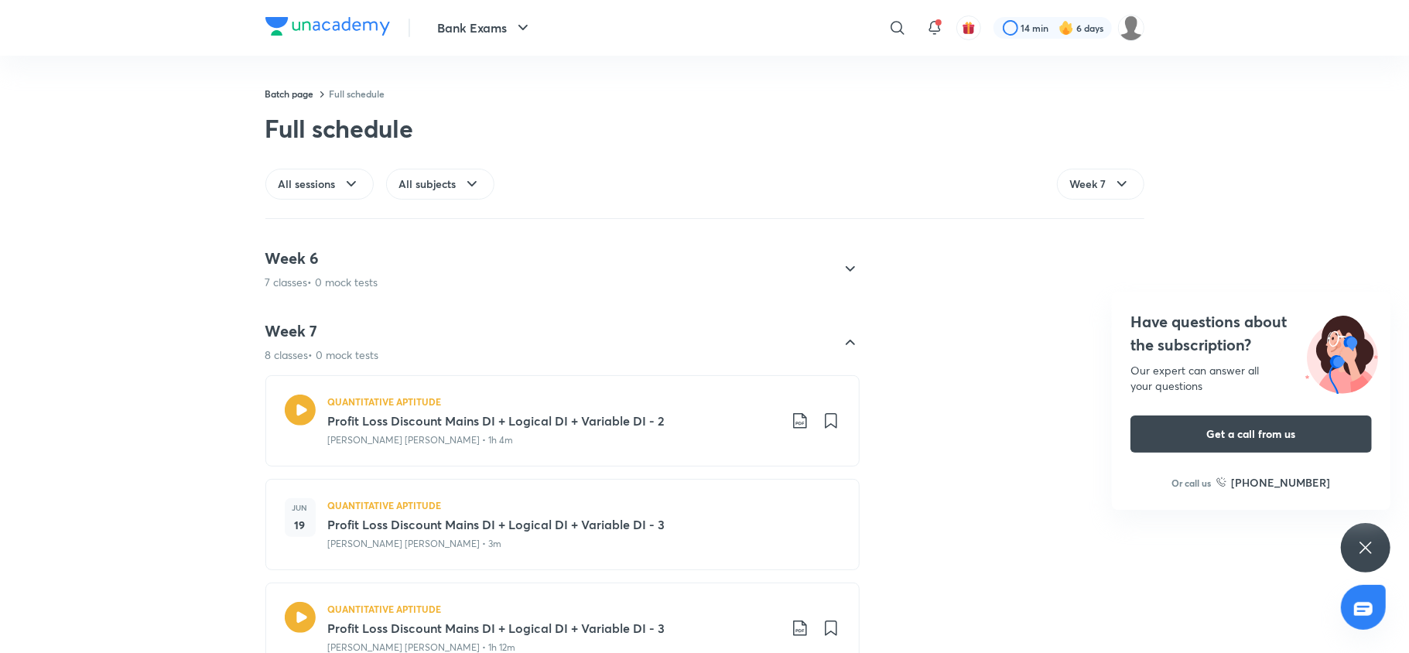
click at [795, 422] on icon at bounding box center [800, 420] width 19 height 19
click at [671, 502] on p "With annotation" at bounding box center [675, 504] width 80 height 16
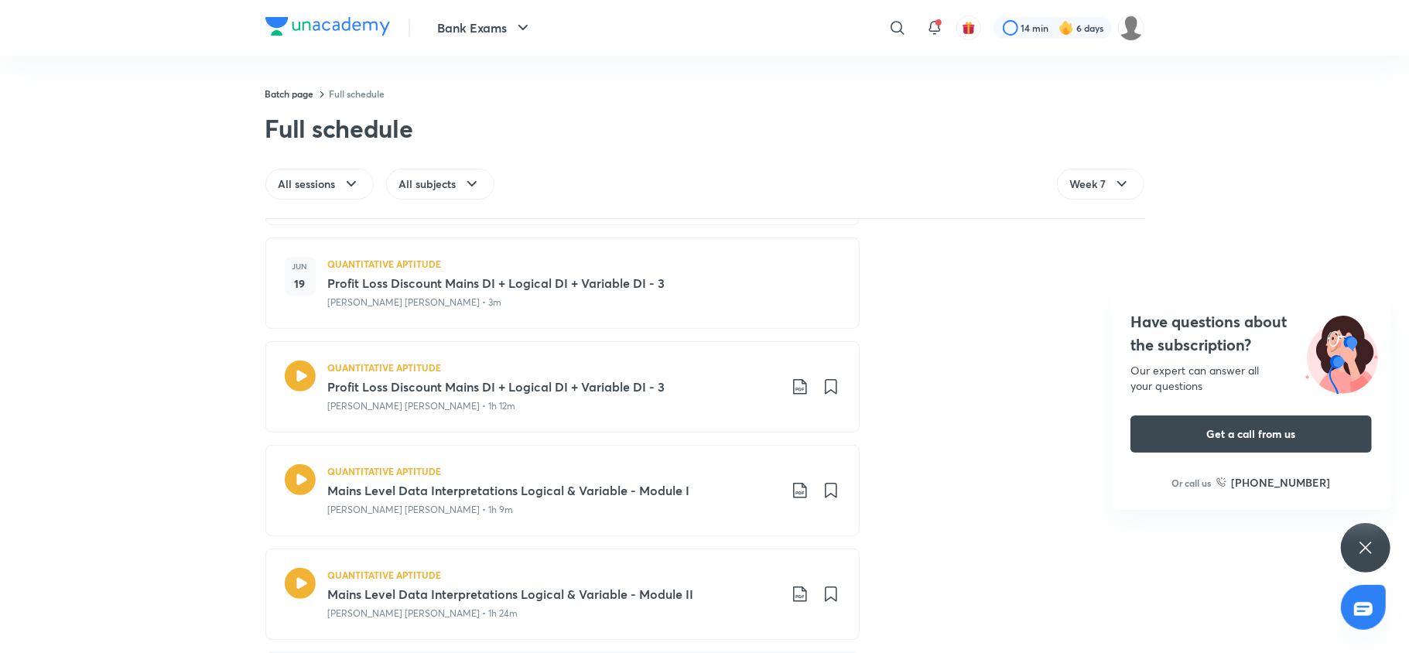
scroll to position [554, 0]
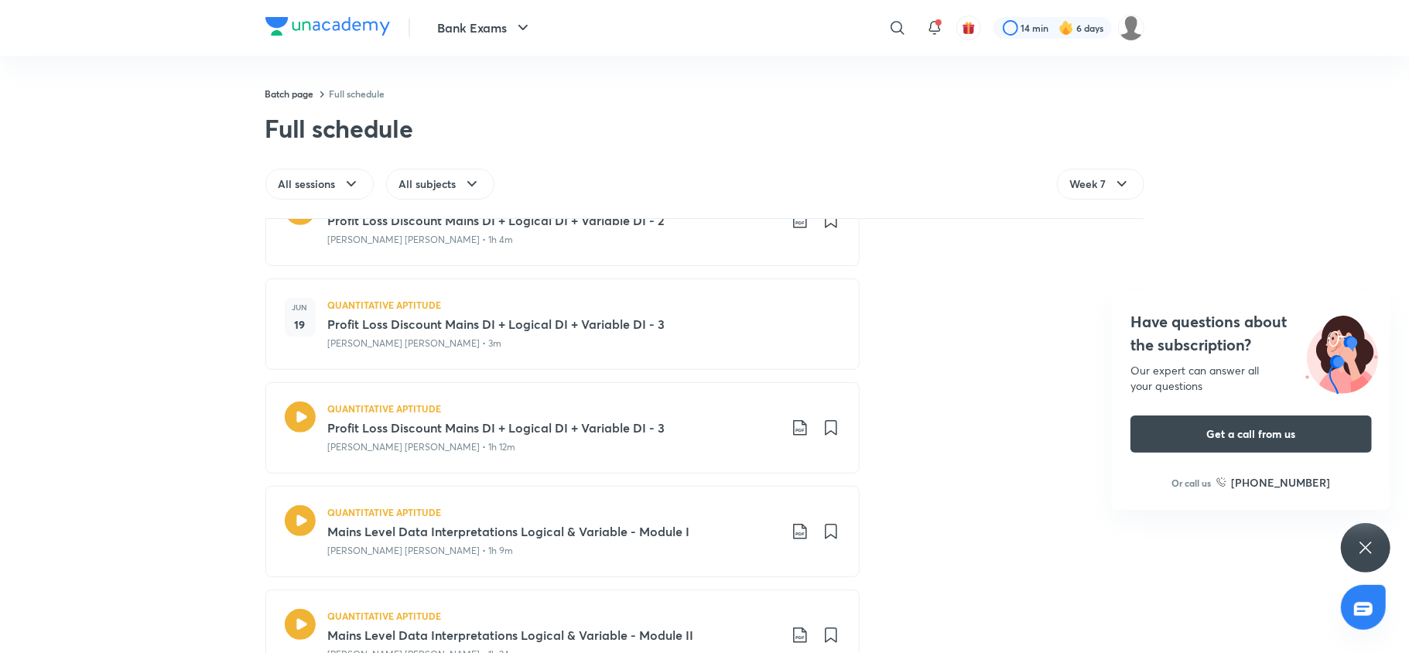
click at [791, 427] on icon at bounding box center [800, 427] width 19 height 19
click at [681, 504] on p "With annotation" at bounding box center [675, 512] width 80 height 16
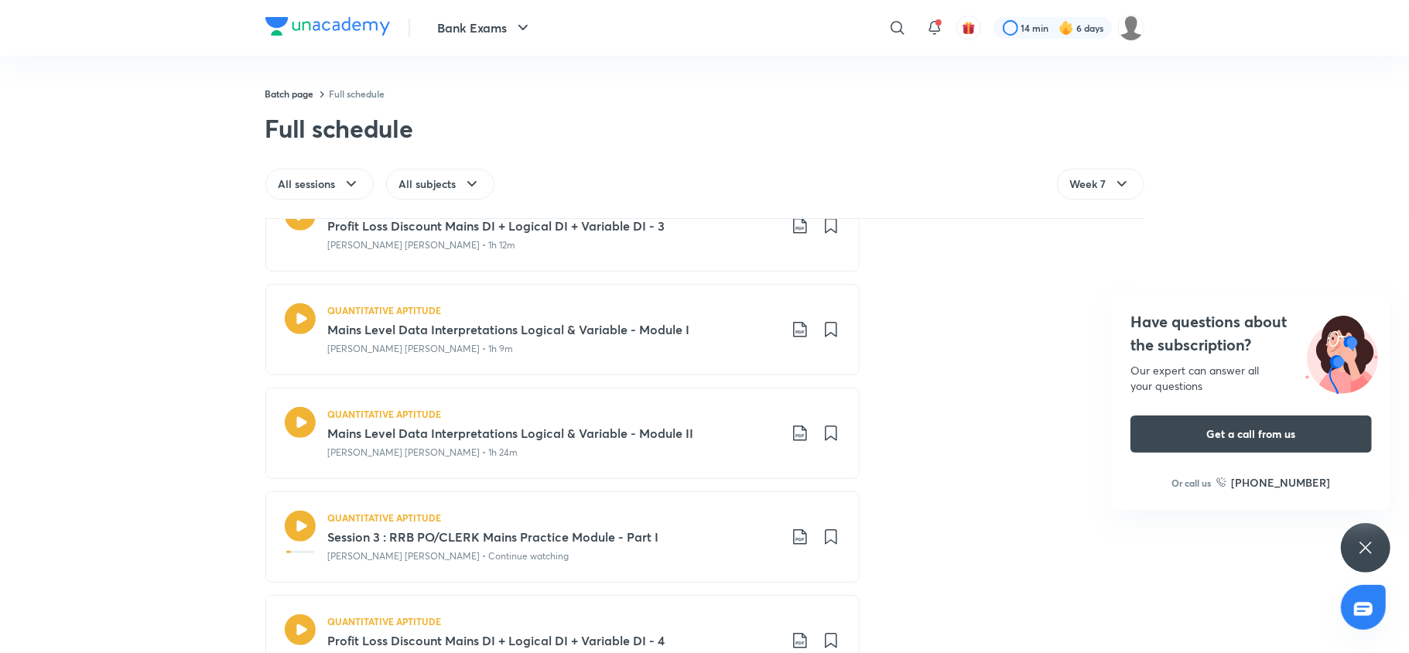
scroll to position [770, 0]
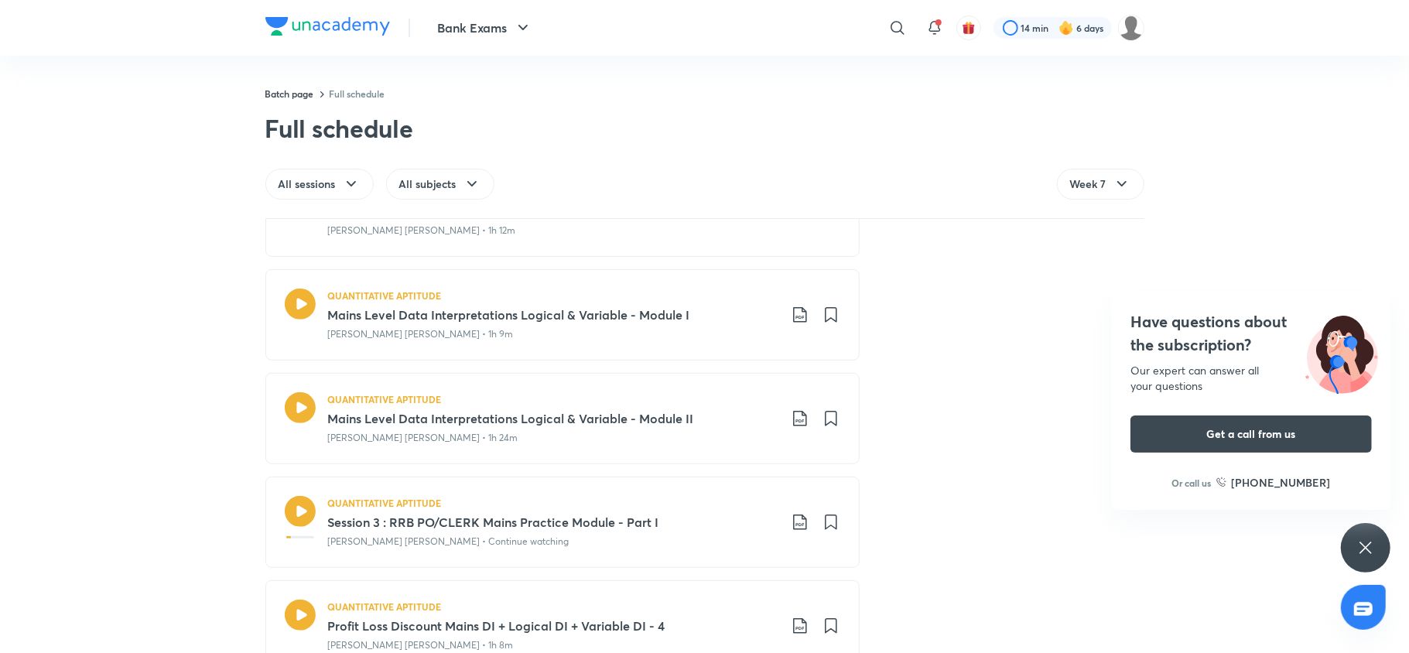
click at [791, 316] on icon at bounding box center [800, 315] width 19 height 19
click at [681, 398] on p "With annotation" at bounding box center [675, 399] width 80 height 16
click at [792, 427] on icon at bounding box center [800, 418] width 19 height 19
click at [654, 503] on p "With annotation" at bounding box center [675, 504] width 80 height 16
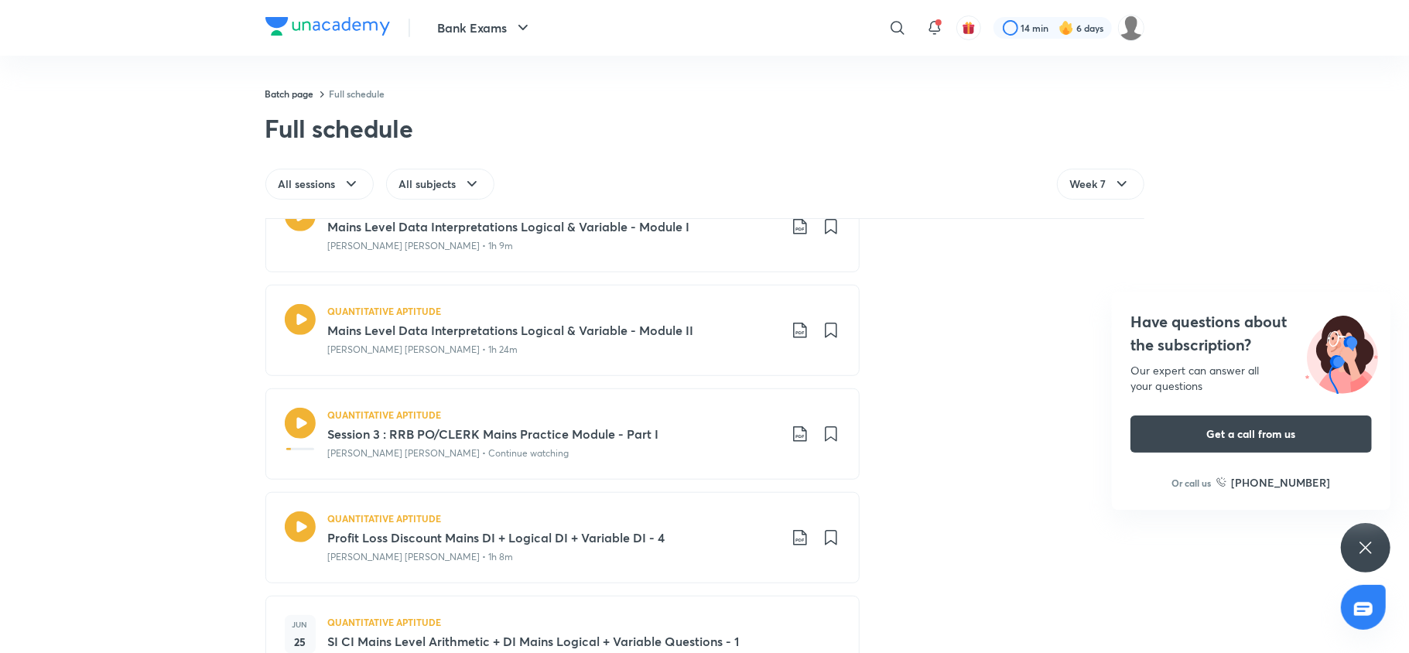
scroll to position [945, 0]
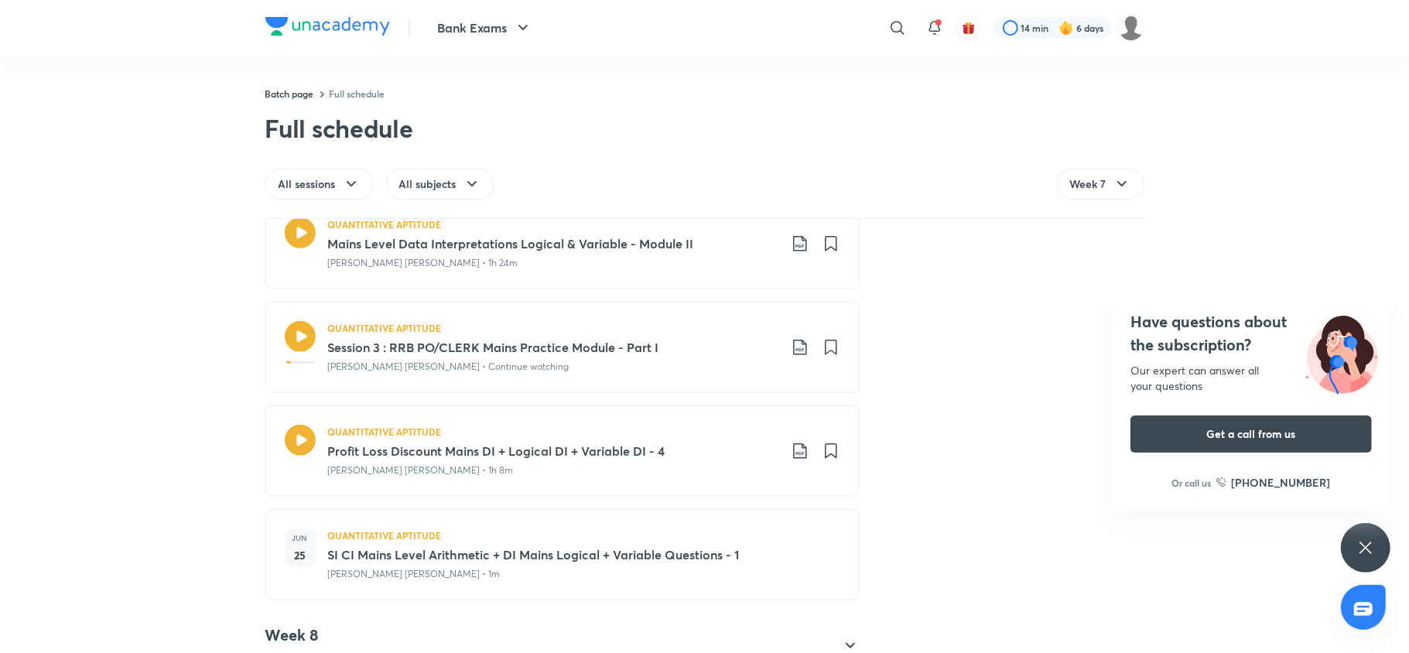
click at [791, 350] on icon at bounding box center [800, 347] width 19 height 19
click at [672, 432] on p "With annotation" at bounding box center [675, 433] width 80 height 16
click at [791, 453] on icon at bounding box center [800, 451] width 19 height 19
click at [688, 538] on p "With annotation" at bounding box center [675, 537] width 80 height 16
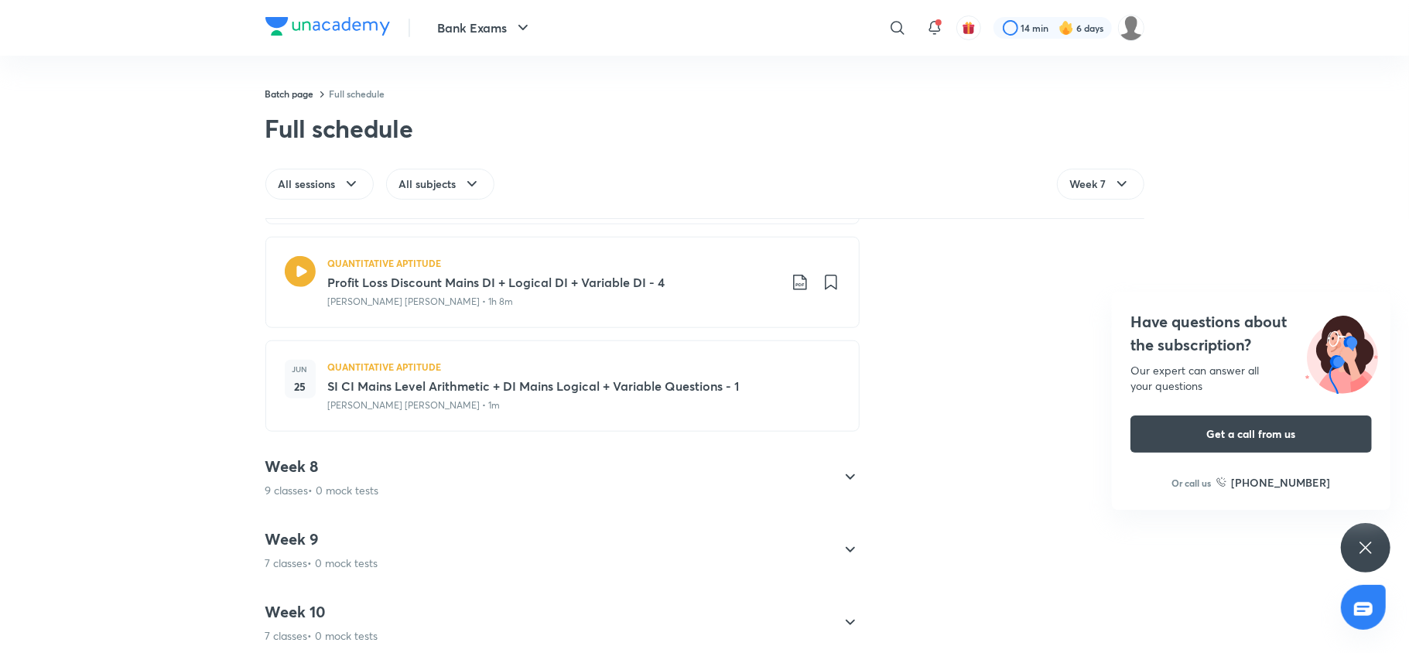
click at [517, 470] on div "Week 8 9 classes • 0 mock tests" at bounding box center [548, 477] width 566 height 42
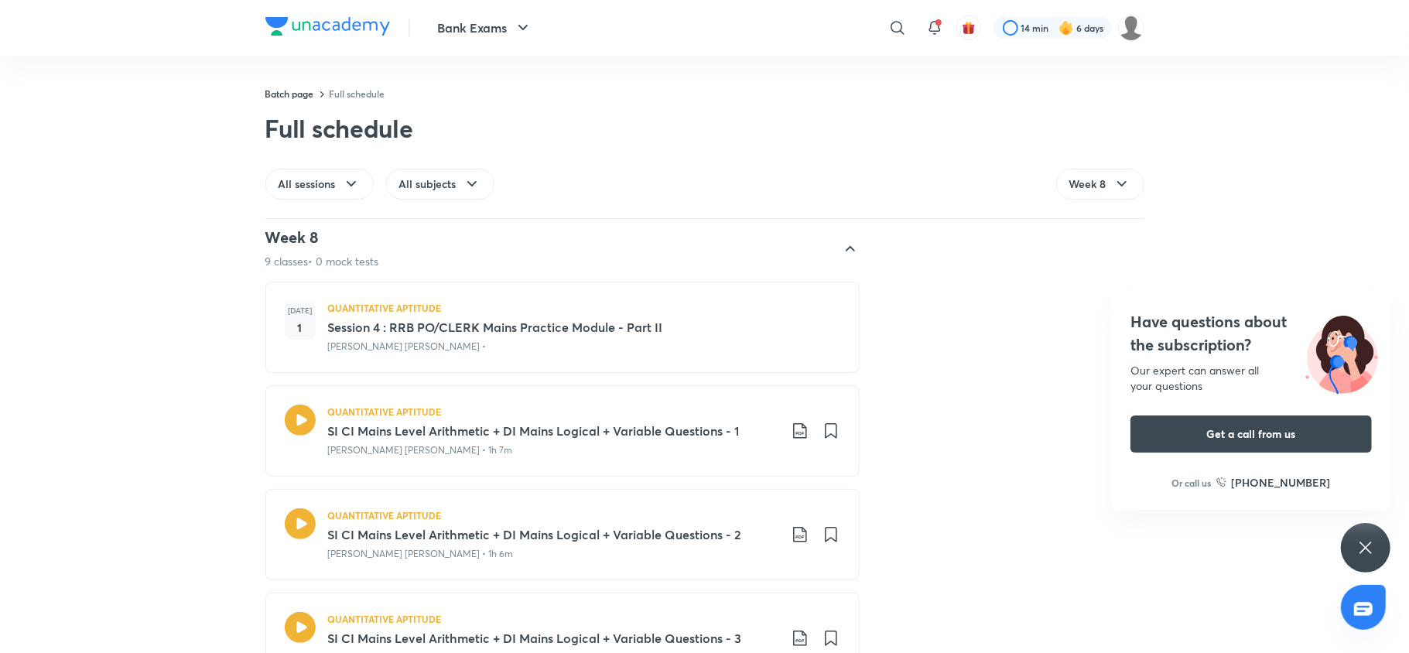
scroll to position [579, 0]
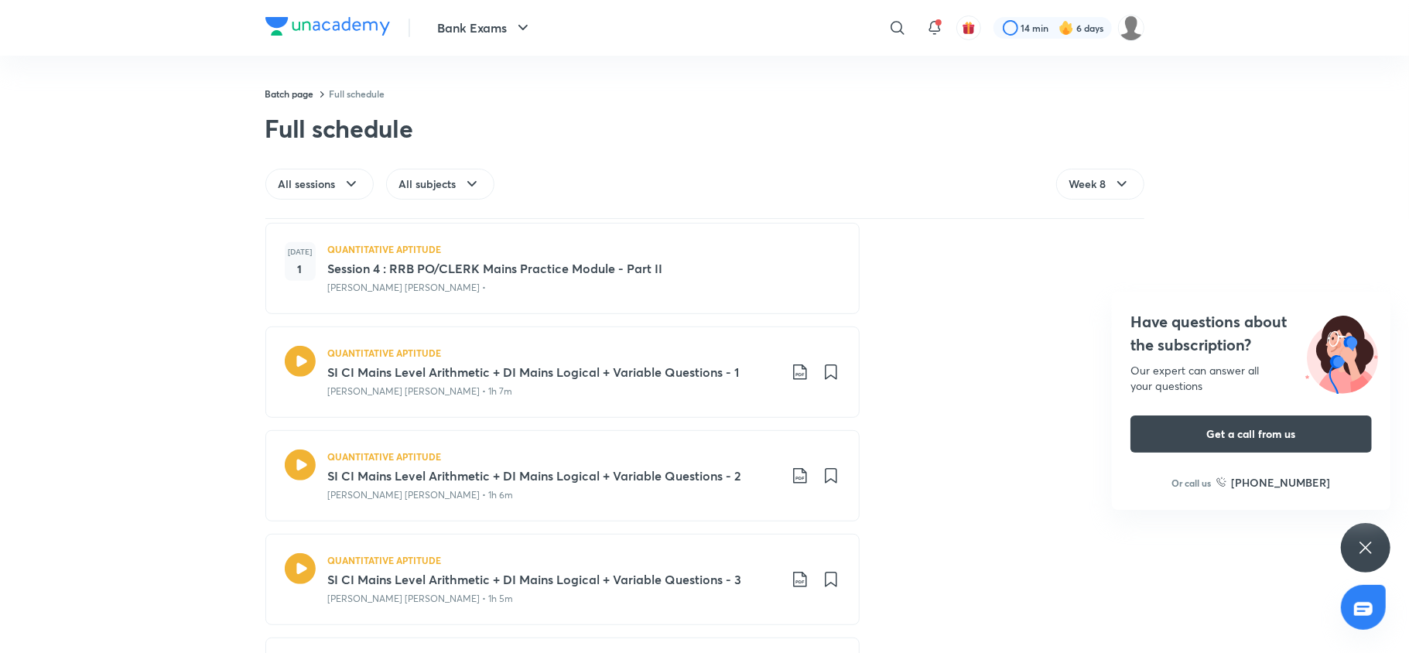
click at [791, 375] on icon at bounding box center [800, 372] width 19 height 19
click at [690, 455] on p "With annotation" at bounding box center [675, 456] width 80 height 16
click at [796, 483] on icon at bounding box center [800, 475] width 19 height 19
click at [664, 555] on p "With annotation" at bounding box center [675, 560] width 80 height 16
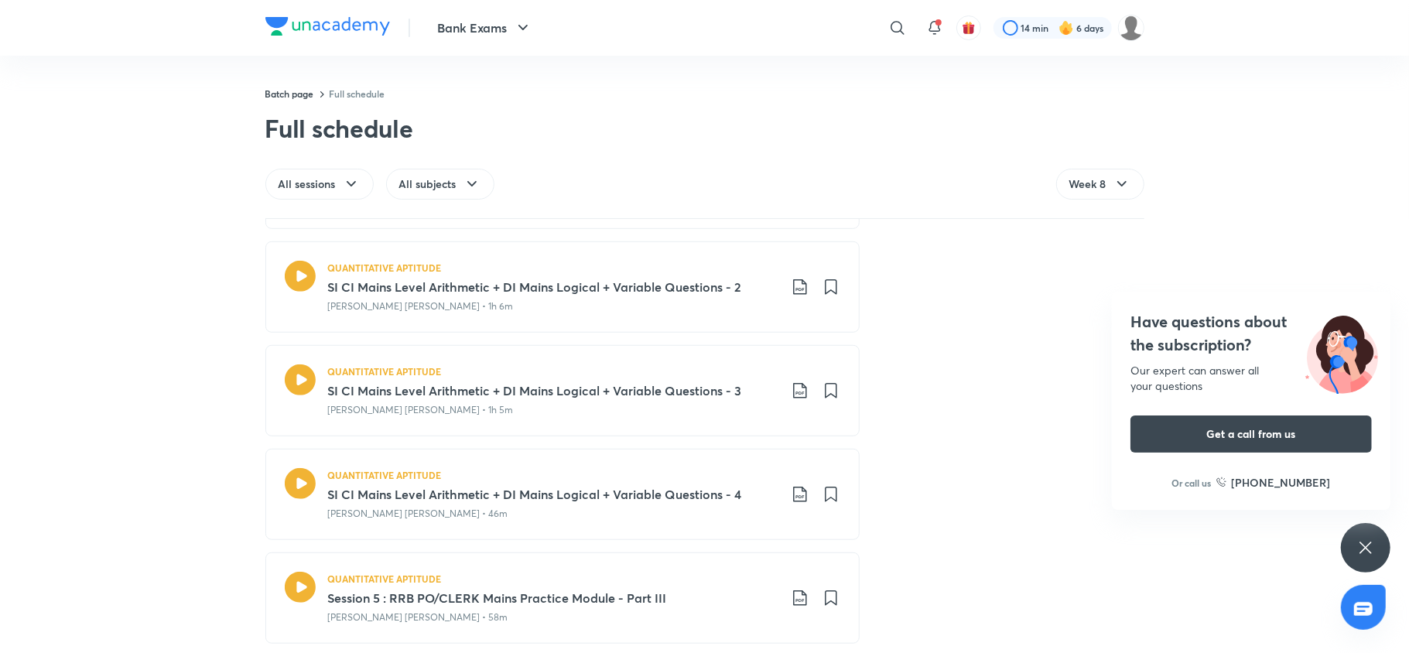
scroll to position [860, 0]
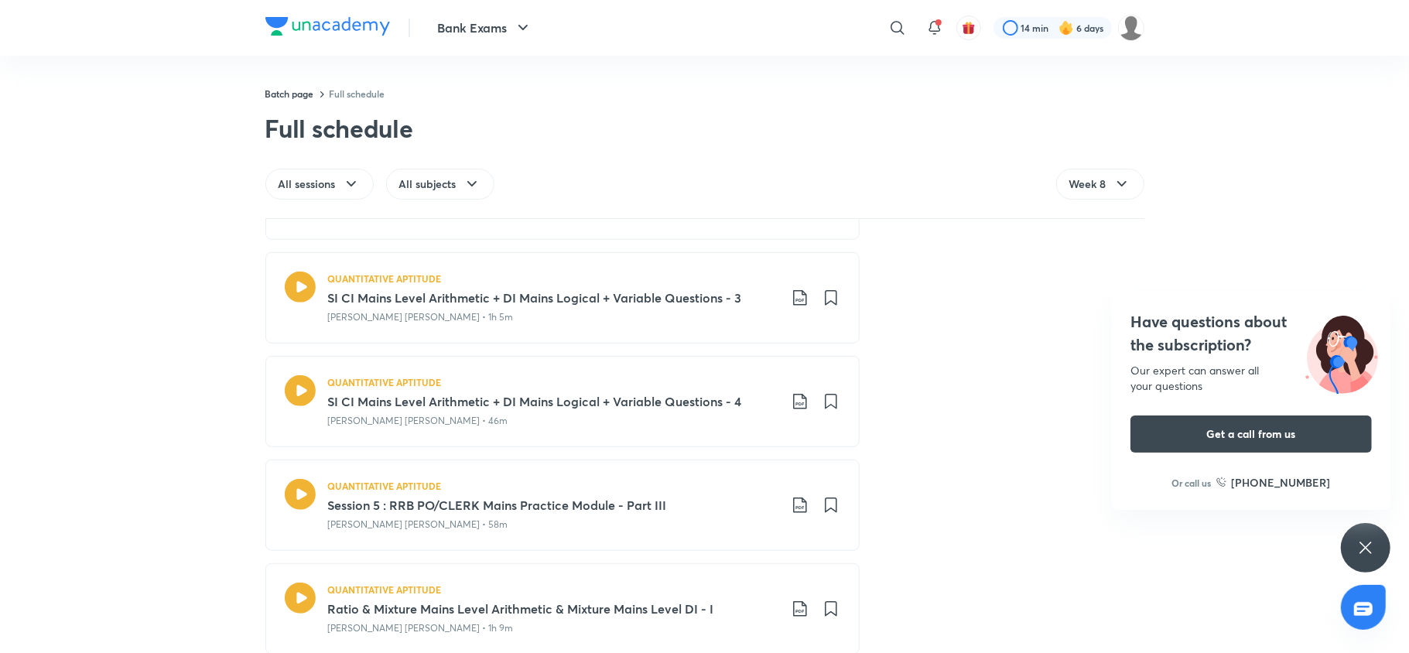
click at [793, 303] on icon at bounding box center [800, 298] width 19 height 19
click at [687, 378] on p "With annotation" at bounding box center [675, 382] width 80 height 16
click at [791, 409] on icon at bounding box center [800, 401] width 19 height 19
click at [654, 480] on p "With annotation" at bounding box center [675, 487] width 80 height 16
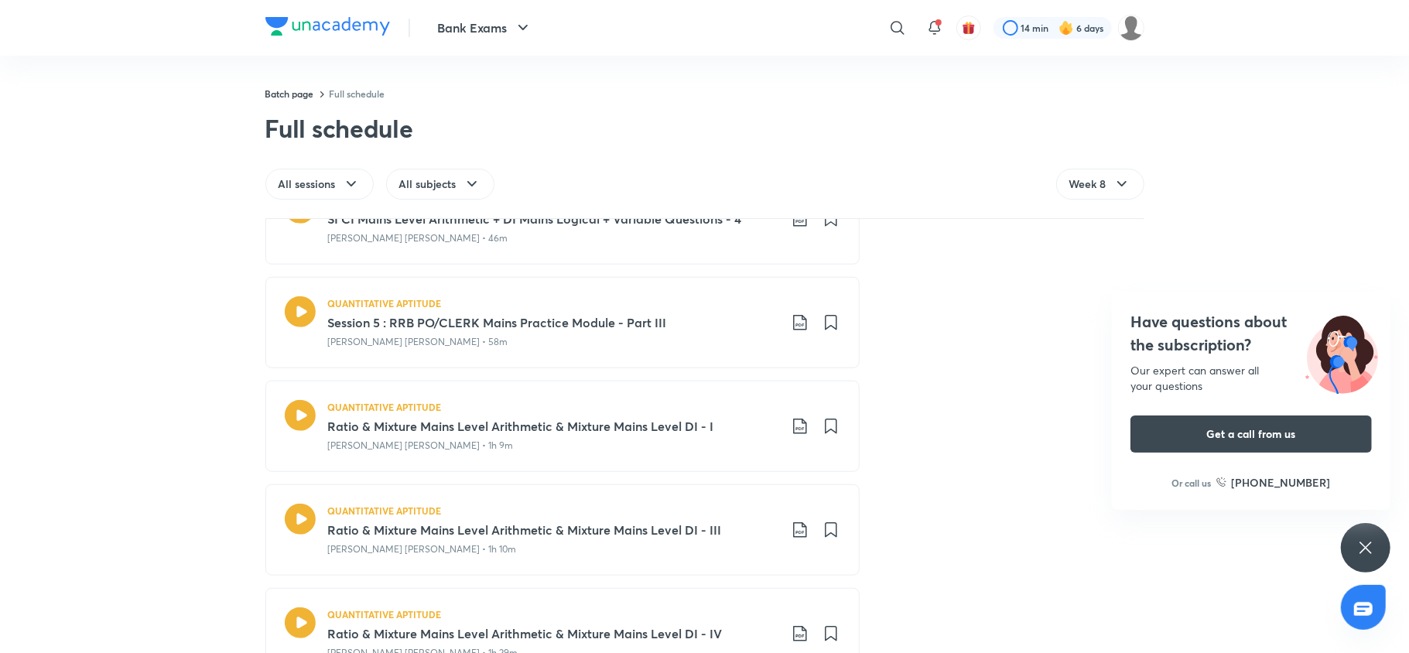
scroll to position [935, 0]
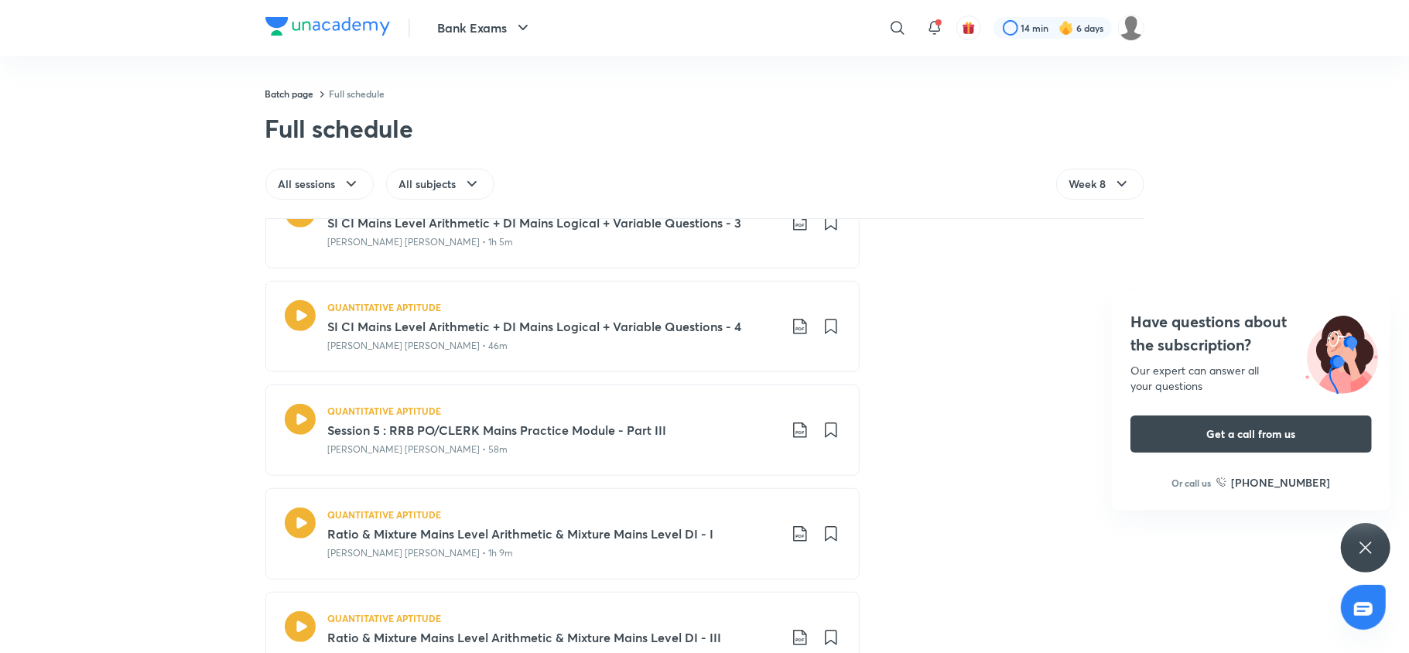
click at [796, 433] on icon at bounding box center [800, 430] width 19 height 19
click at [661, 511] on p "With annotation" at bounding box center [675, 515] width 80 height 16
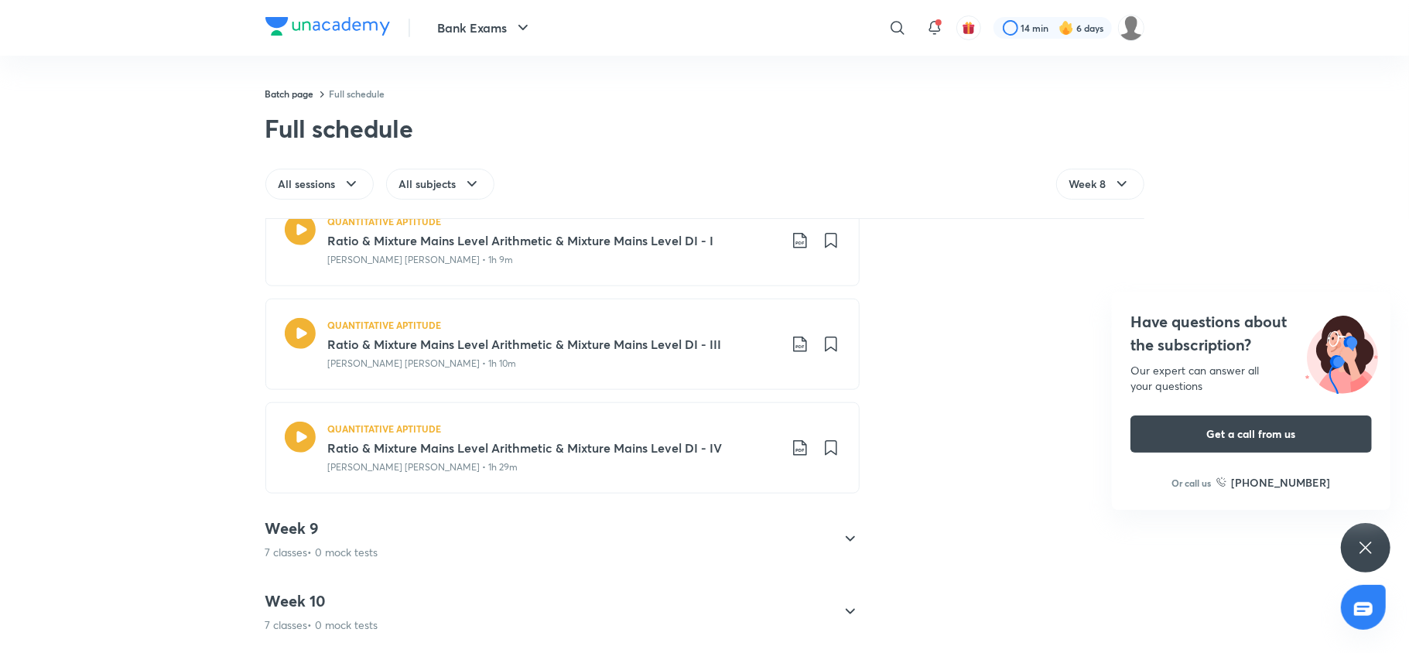
scroll to position [1214, 0]
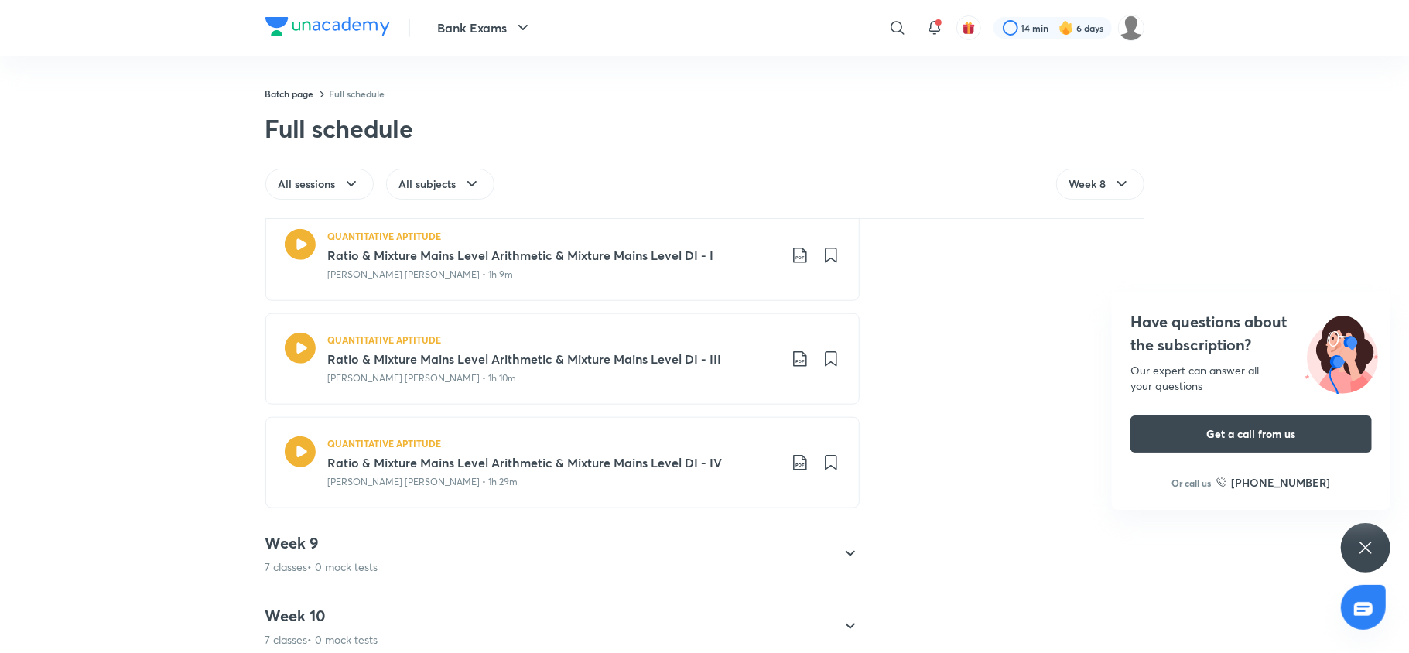
click at [791, 258] on icon at bounding box center [800, 255] width 19 height 19
click at [657, 336] on p "With annotation" at bounding box center [675, 341] width 80 height 16
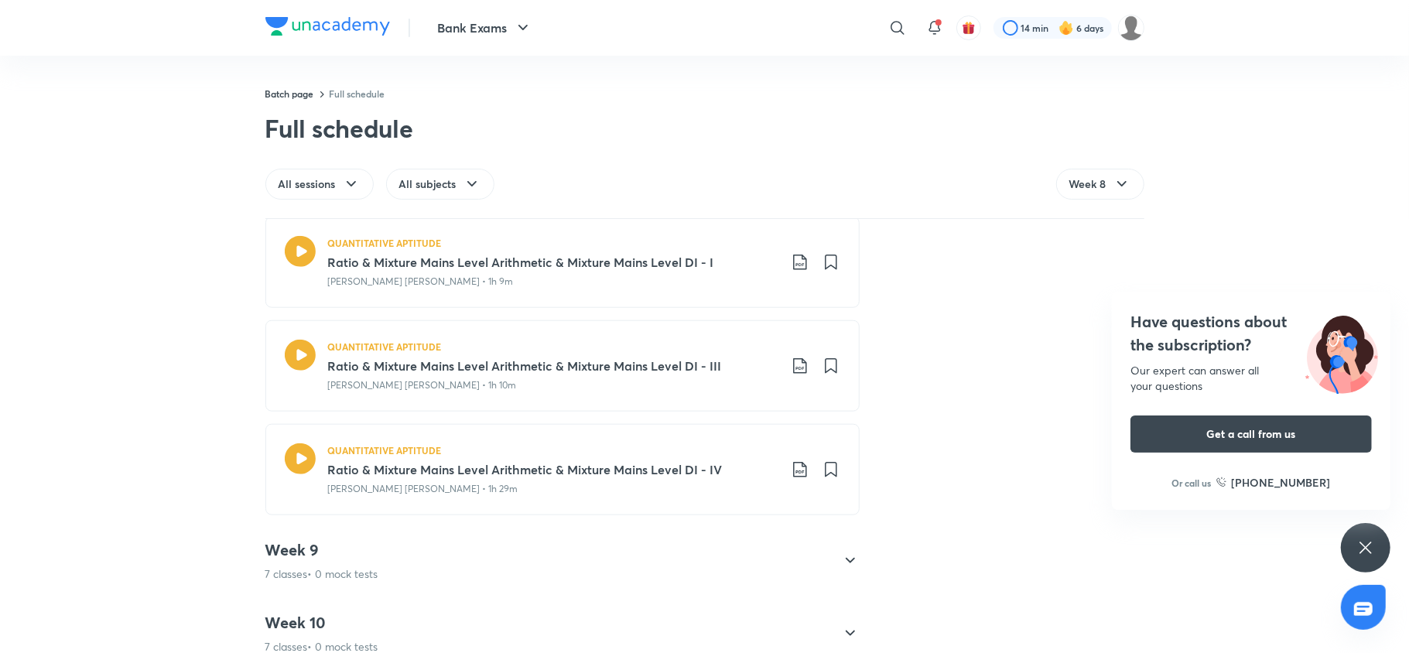
click at [793, 369] on icon at bounding box center [799, 365] width 13 height 15
click at [688, 452] on p "With annotation" at bounding box center [675, 453] width 80 height 16
click at [792, 466] on icon at bounding box center [800, 469] width 19 height 19
click at [667, 555] on p "With annotation" at bounding box center [675, 557] width 80 height 16
click at [505, 572] on div "Week 9 7 classes • 0 mock tests" at bounding box center [548, 561] width 566 height 42
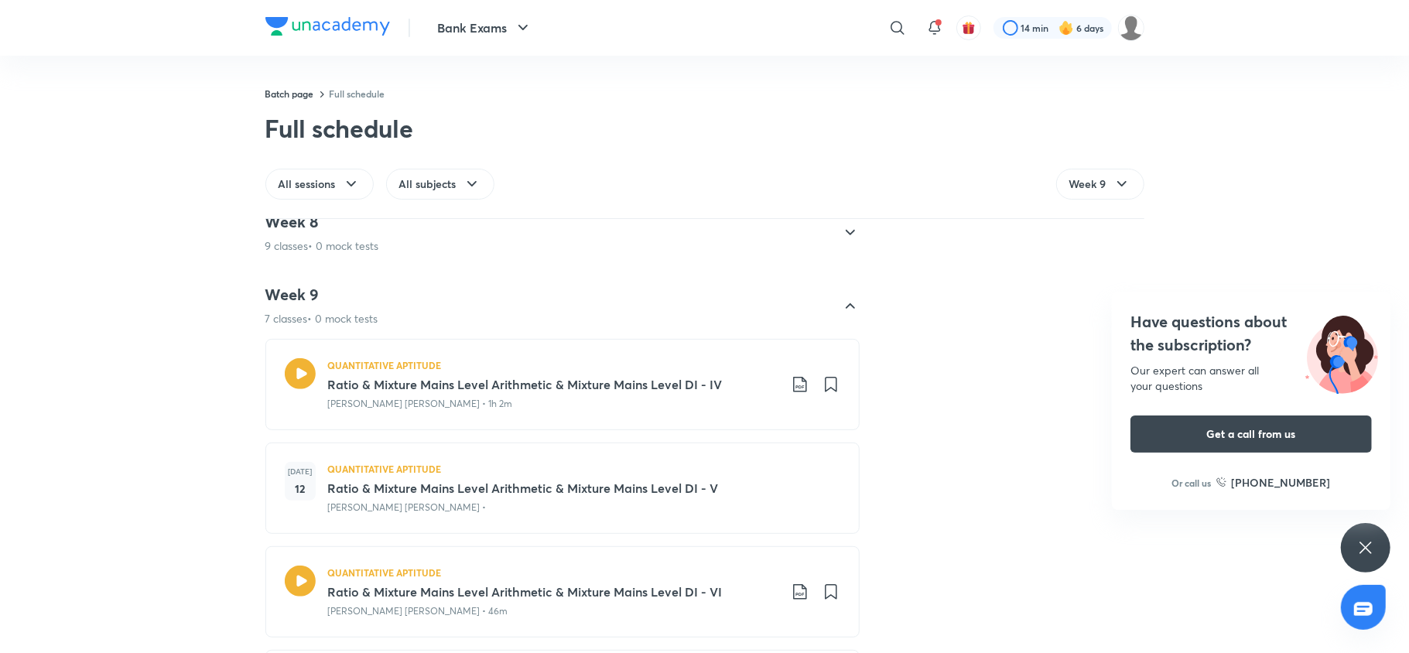
scroll to position [517, 0]
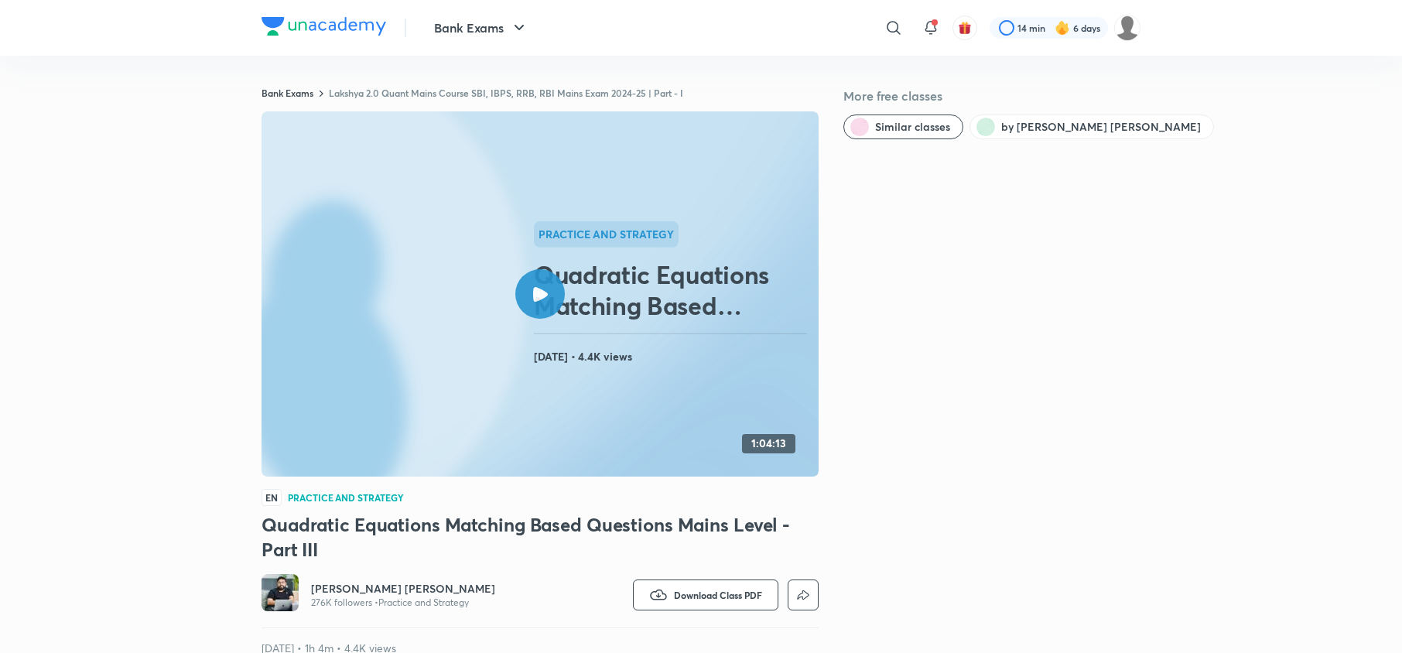
scroll to position [254, 0]
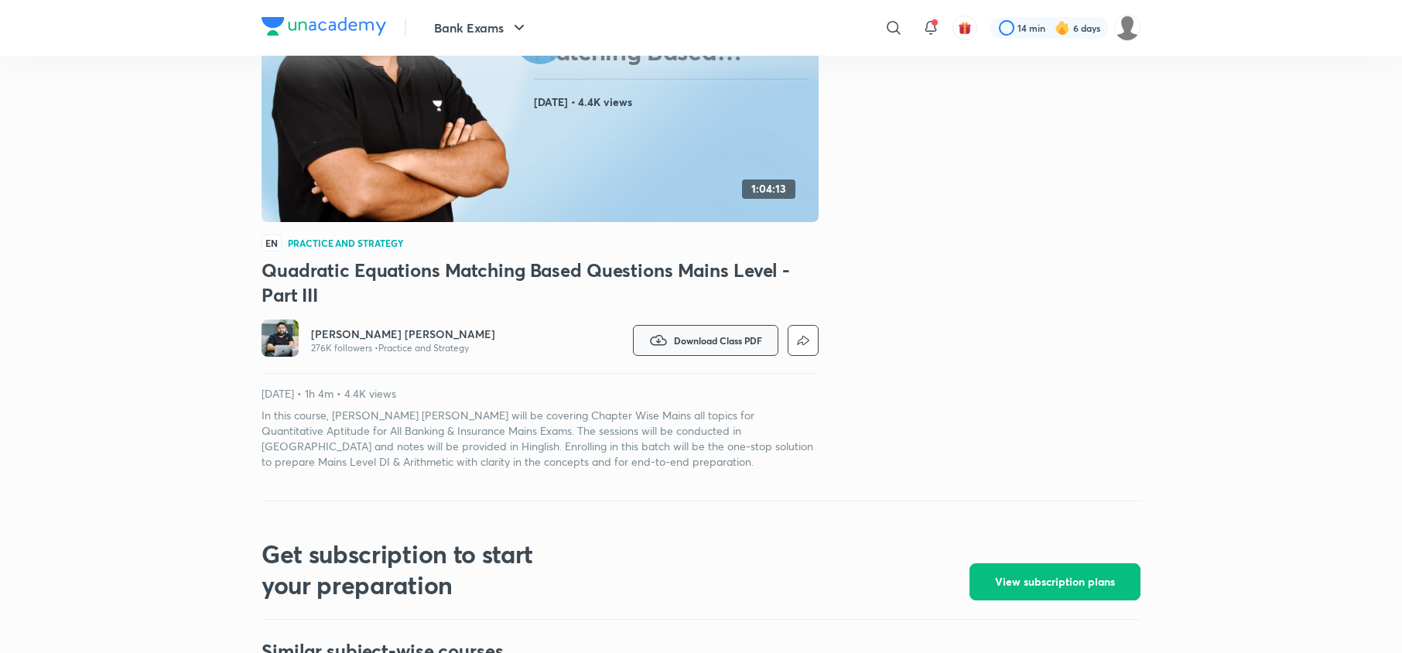
click at [721, 341] on span "Download Class PDF" at bounding box center [718, 340] width 88 height 12
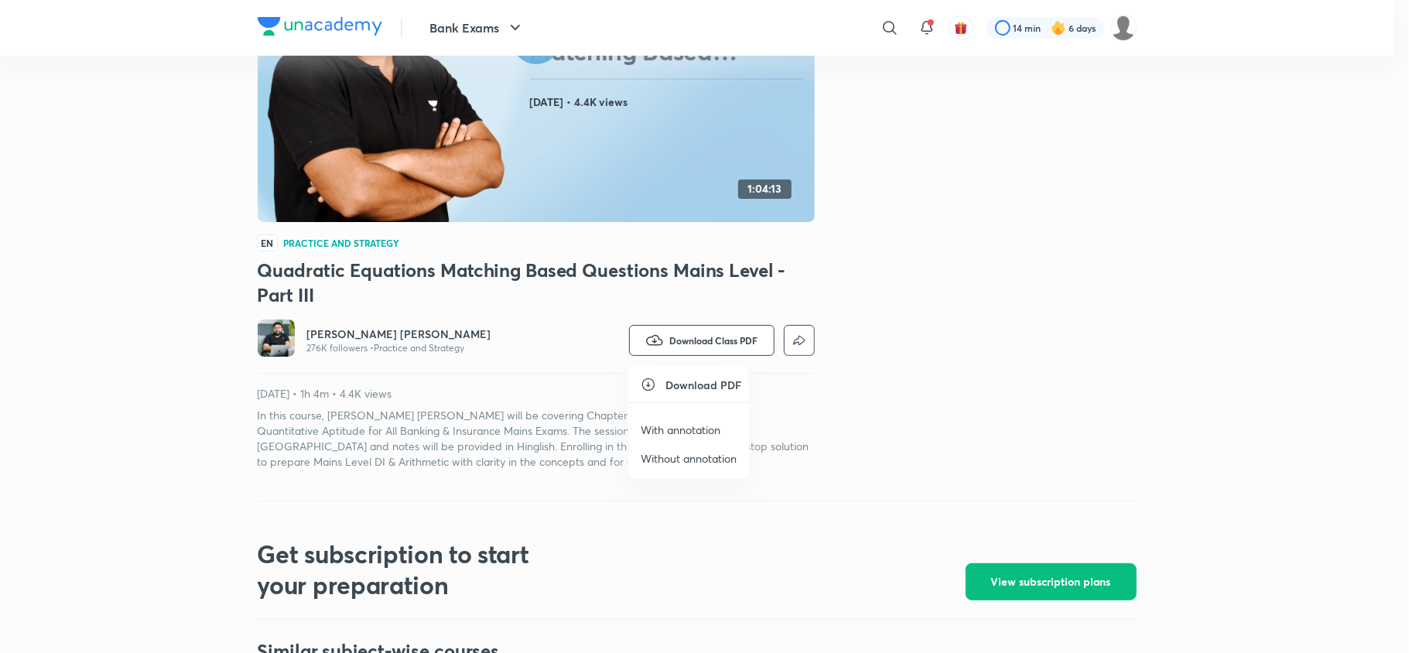
click at [715, 377] on h6 "Download PDF" at bounding box center [703, 385] width 76 height 16
click at [699, 430] on p "With annotation" at bounding box center [680, 430] width 80 height 16
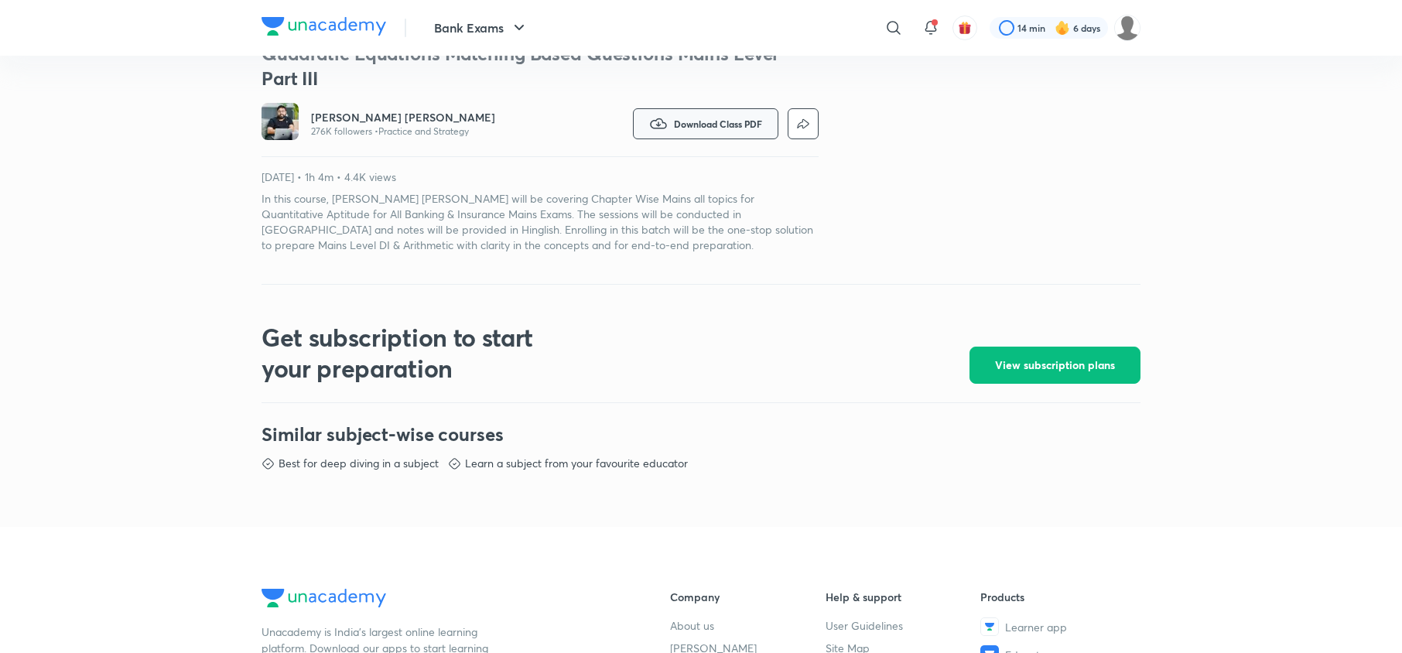
scroll to position [0, 0]
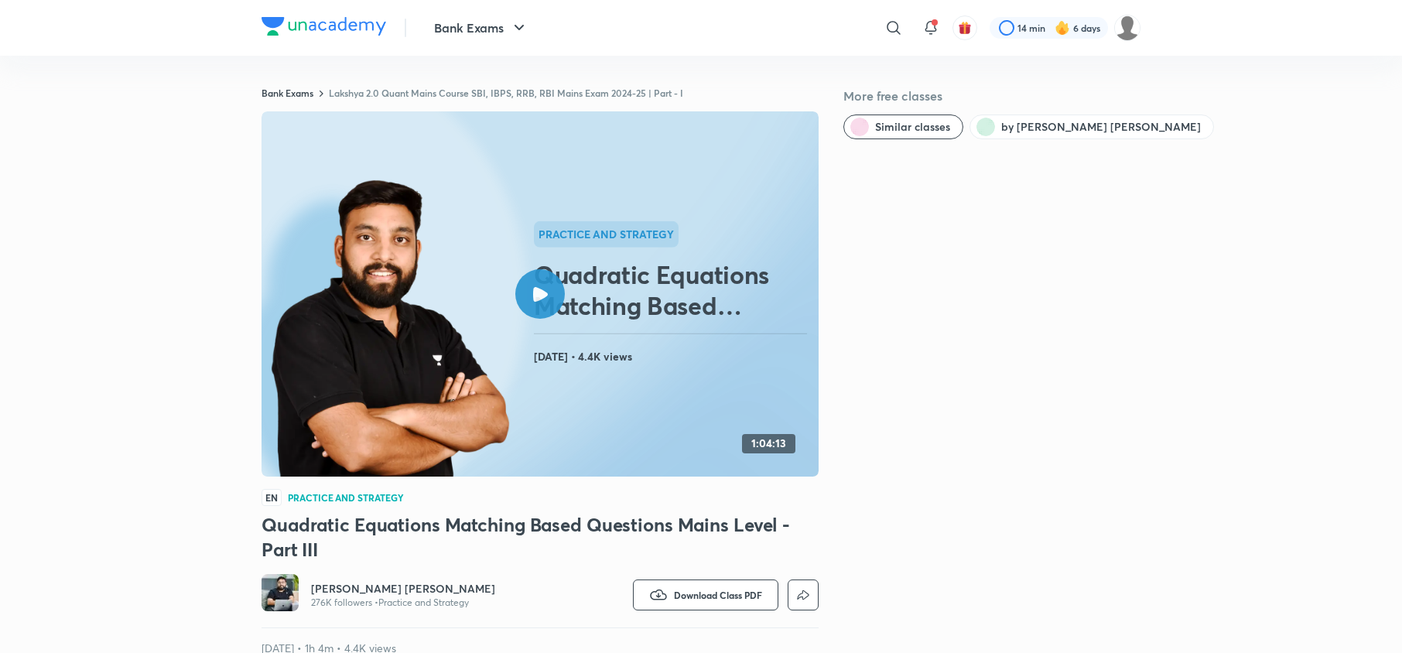
click at [538, 285] on div at bounding box center [540, 294] width 50 height 50
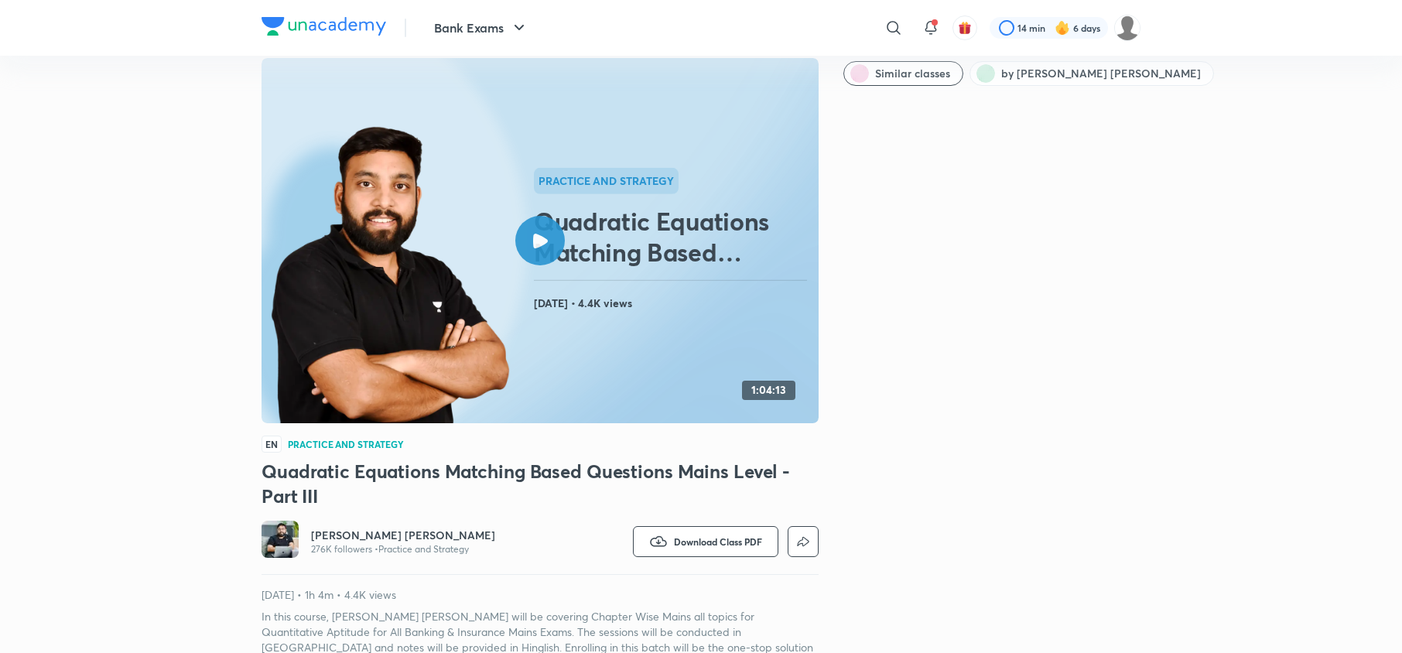
scroll to position [44, 0]
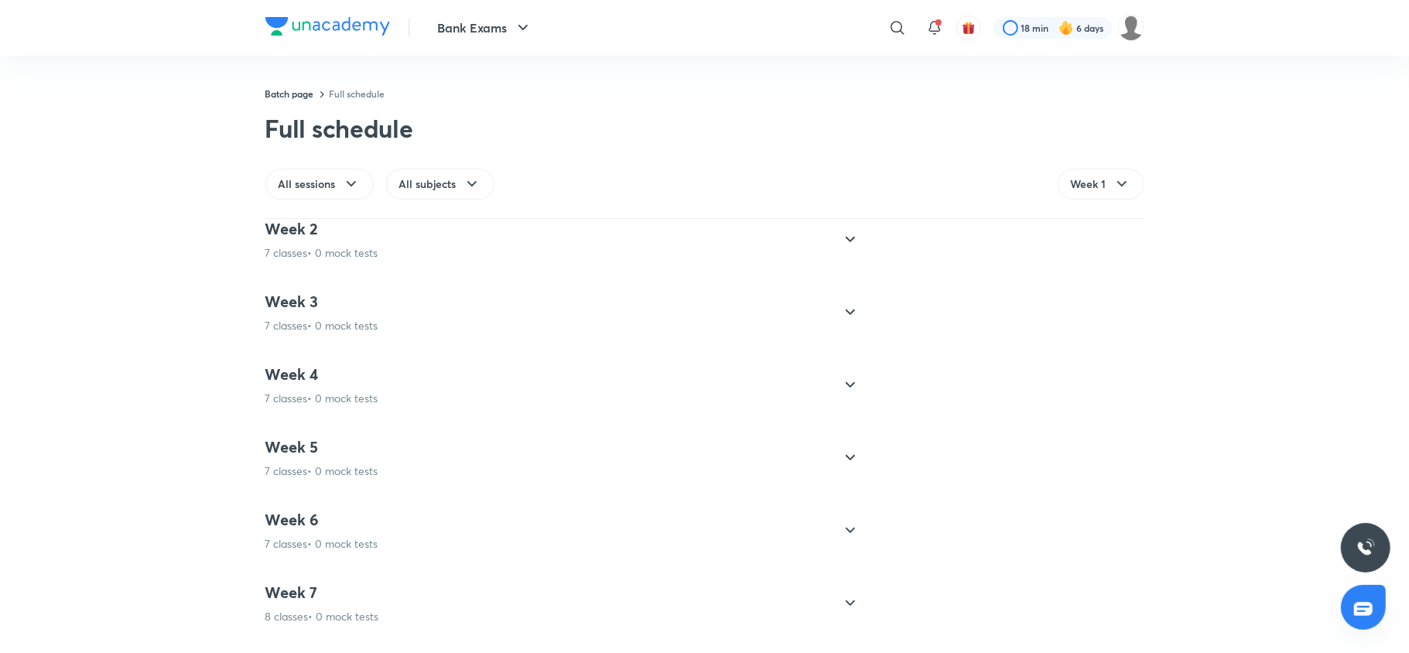
scroll to position [849, 0]
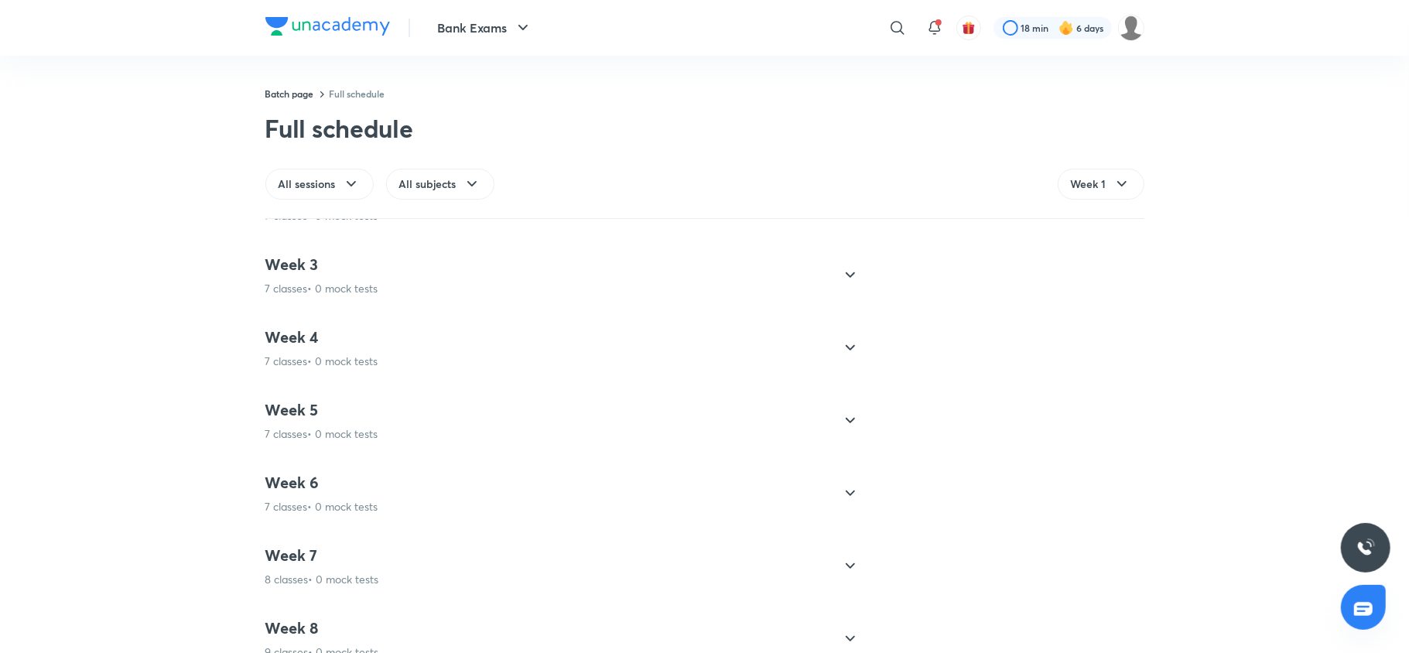
click at [330, 367] on p "7 classes • 0 mock tests" at bounding box center [321, 360] width 113 height 15
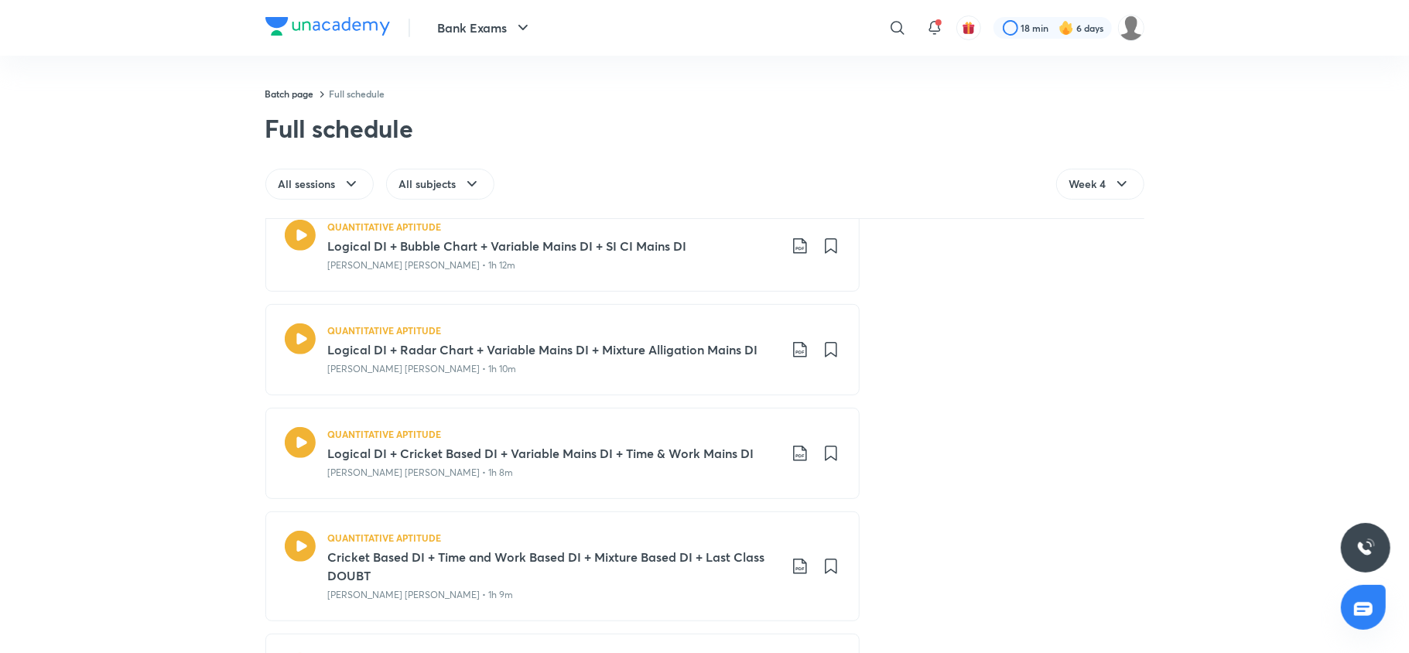
scroll to position [968, 0]
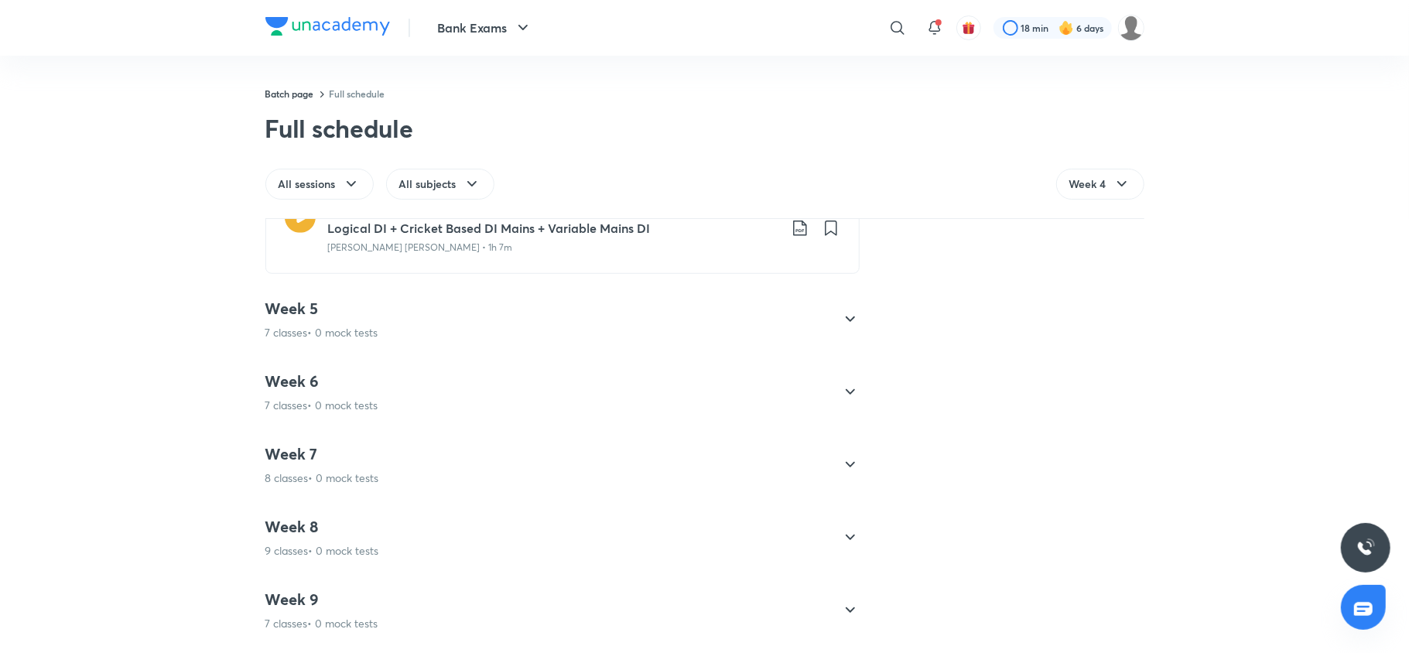
click at [306, 302] on h4 "Week 5" at bounding box center [321, 309] width 113 height 20
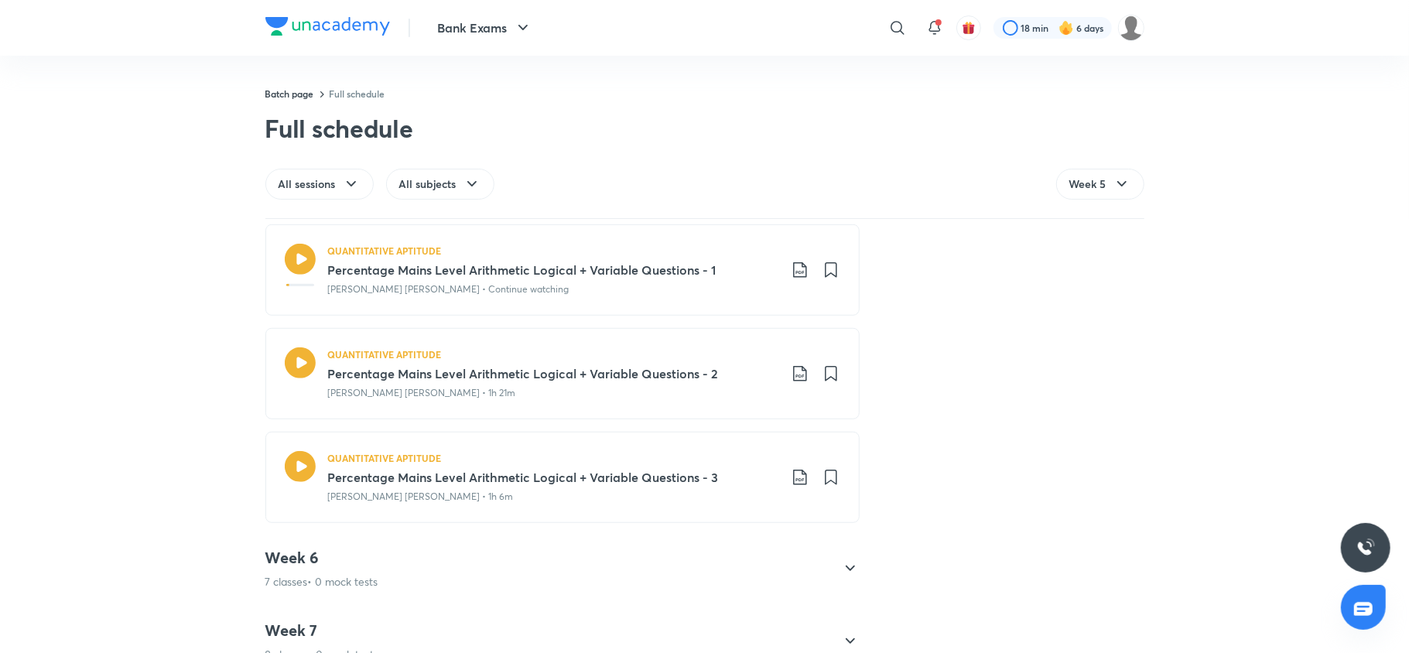
scroll to position [982, 0]
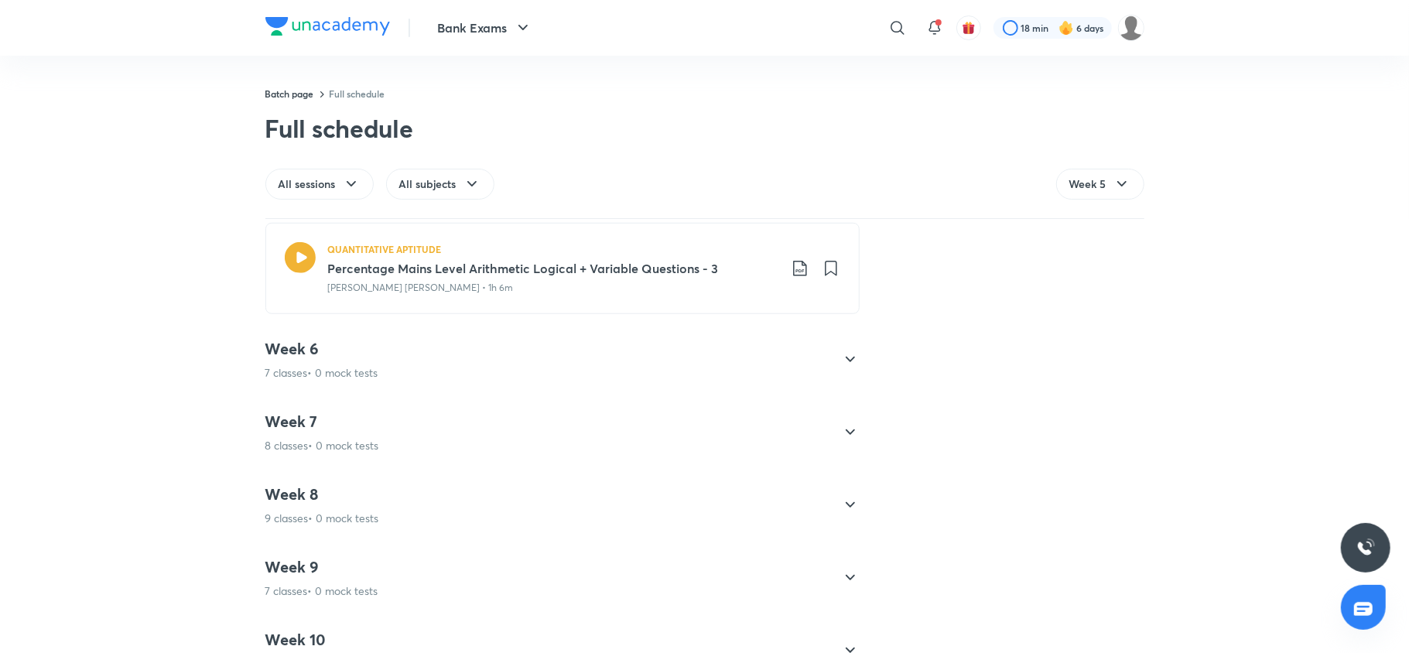
click at [323, 347] on h4 "Week 6" at bounding box center [321, 349] width 113 height 20
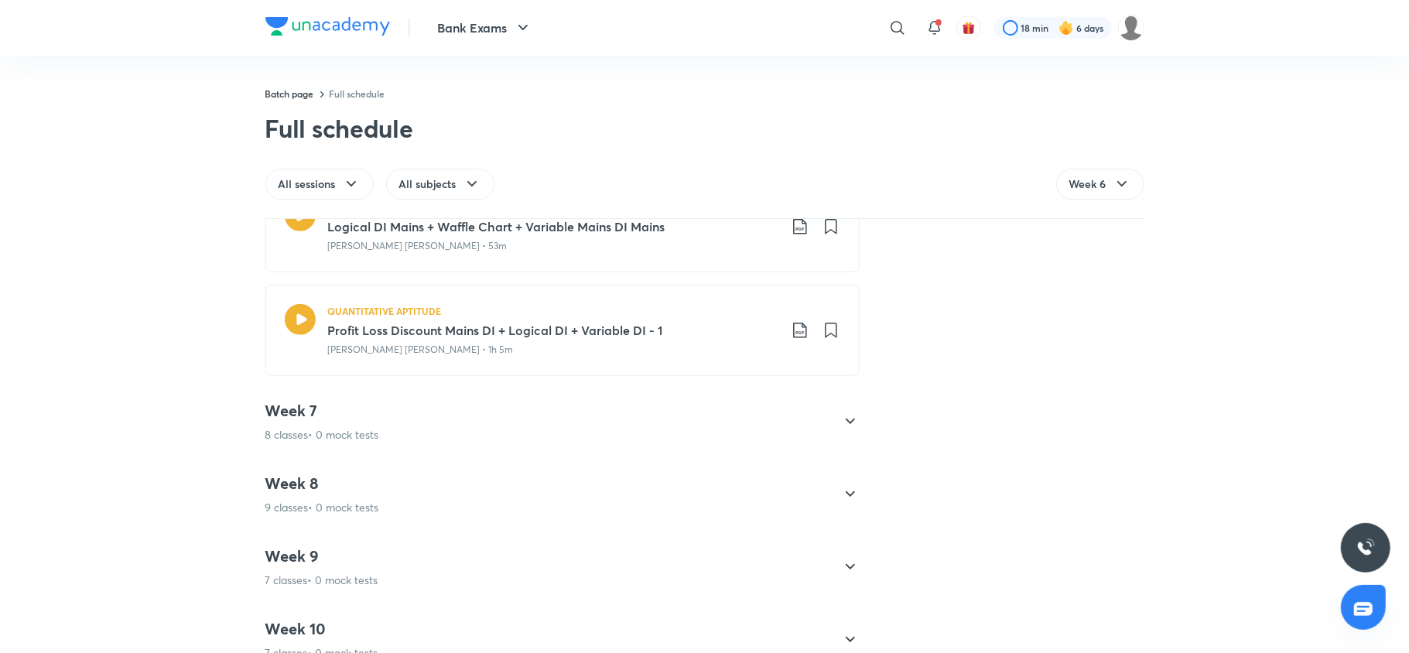
scroll to position [1090, 0]
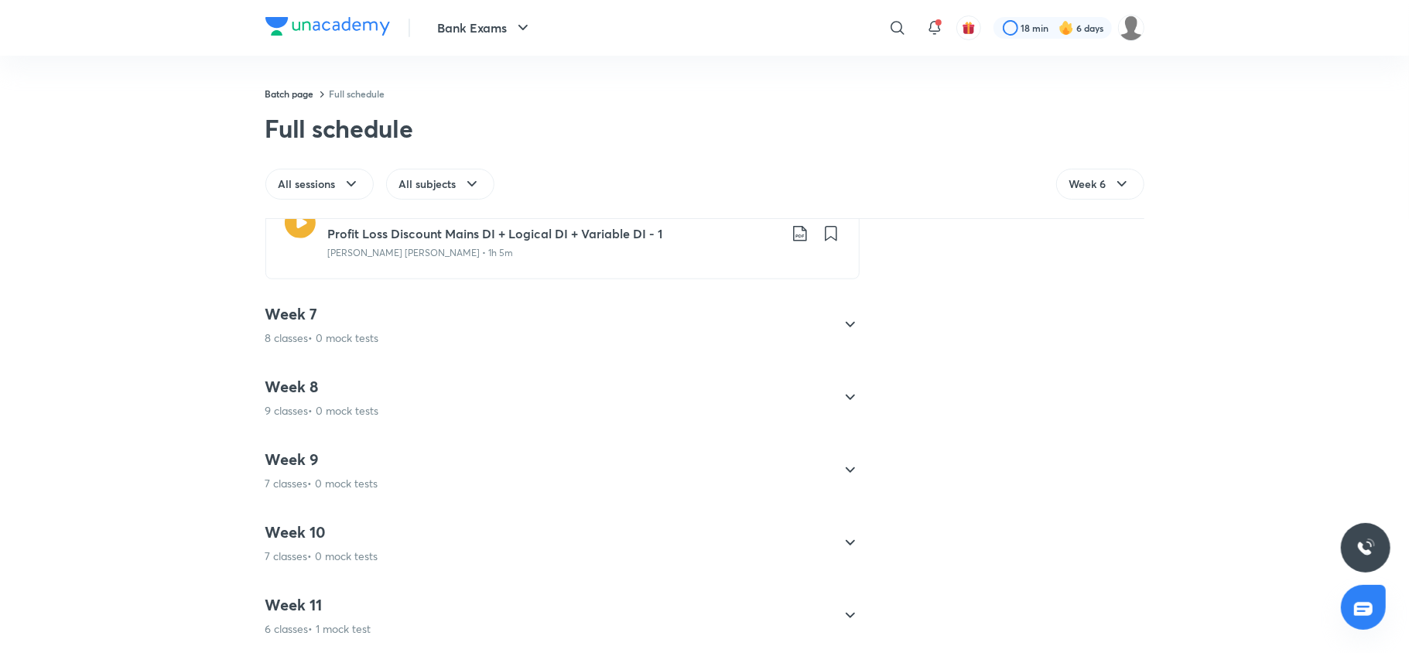
click at [310, 339] on p "8 classes • 0 mock tests" at bounding box center [322, 337] width 114 height 15
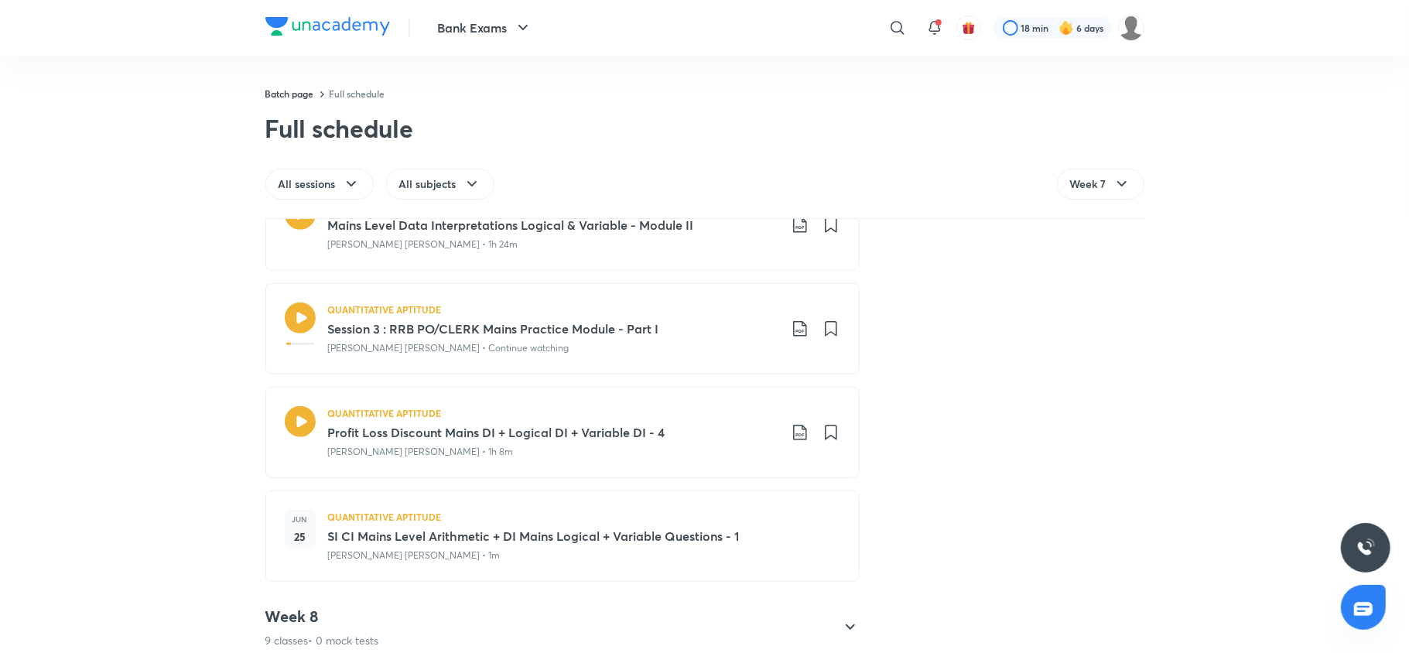
scroll to position [1149, 0]
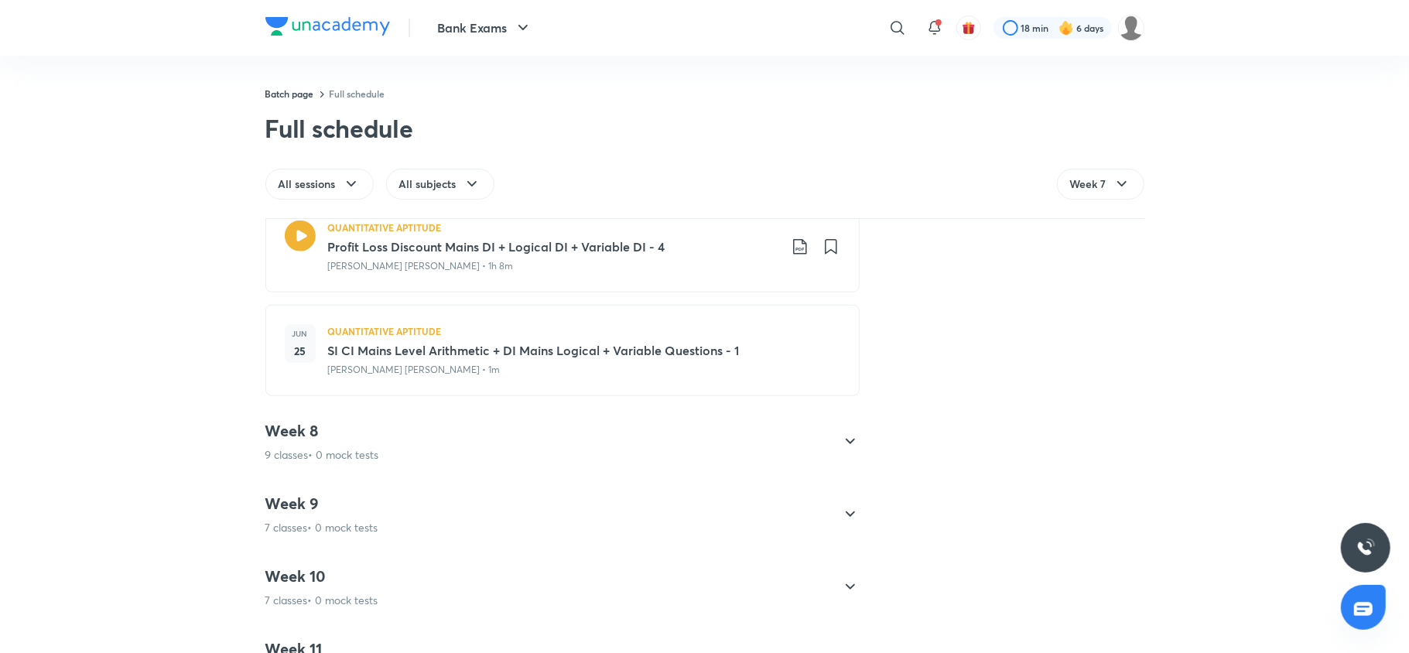
click at [322, 438] on h4 "Week 8" at bounding box center [322, 431] width 114 height 20
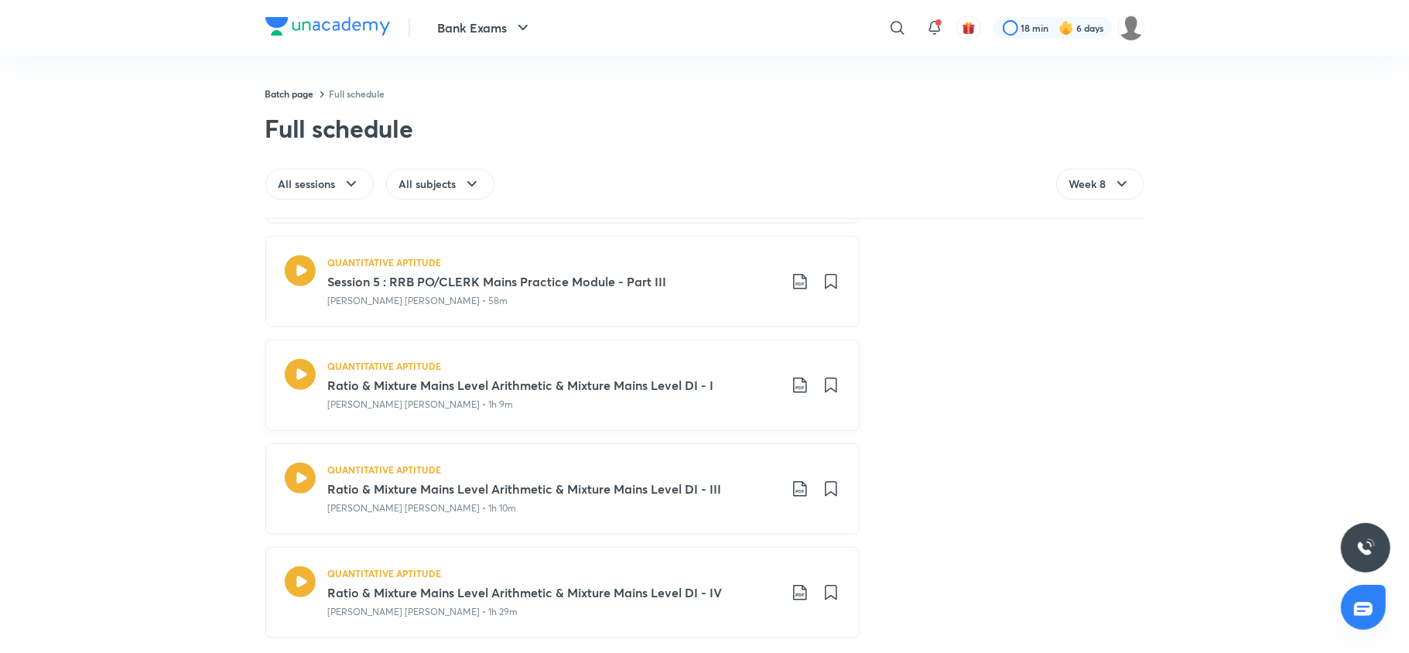
scroll to position [1293, 0]
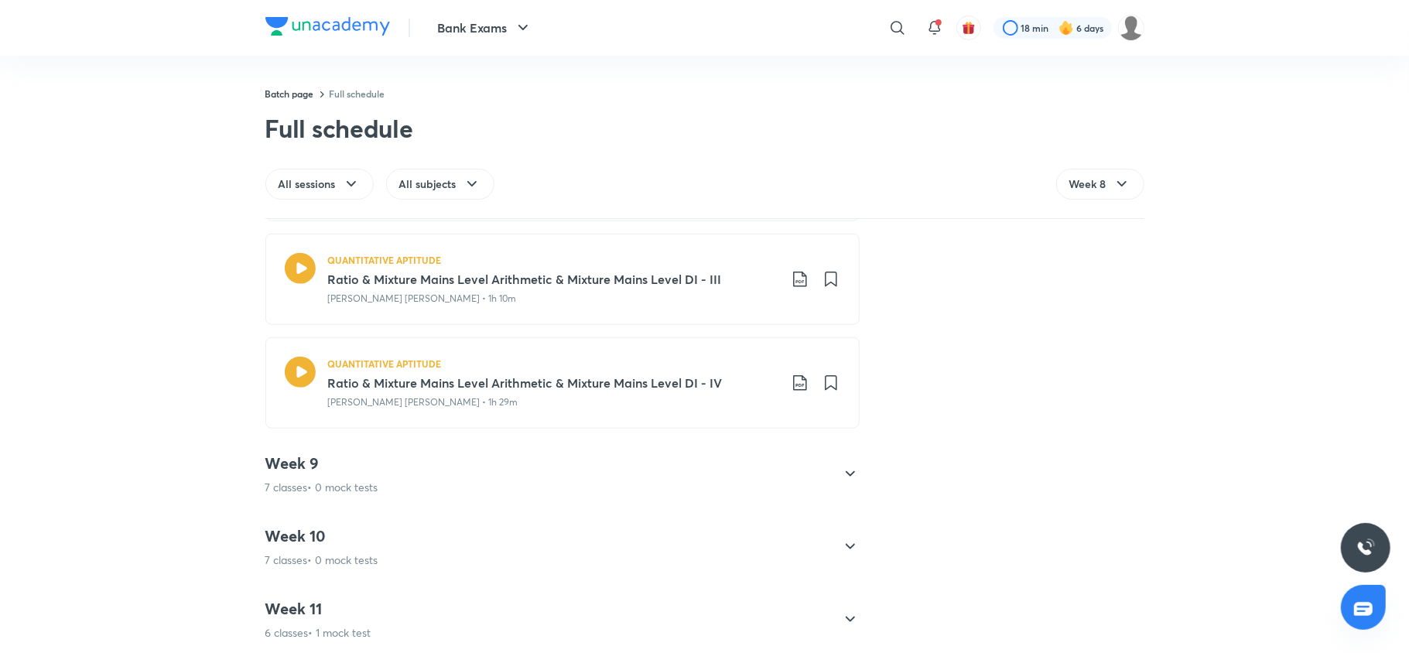
click at [343, 465] on h4 "Week 9" at bounding box center [321, 463] width 113 height 20
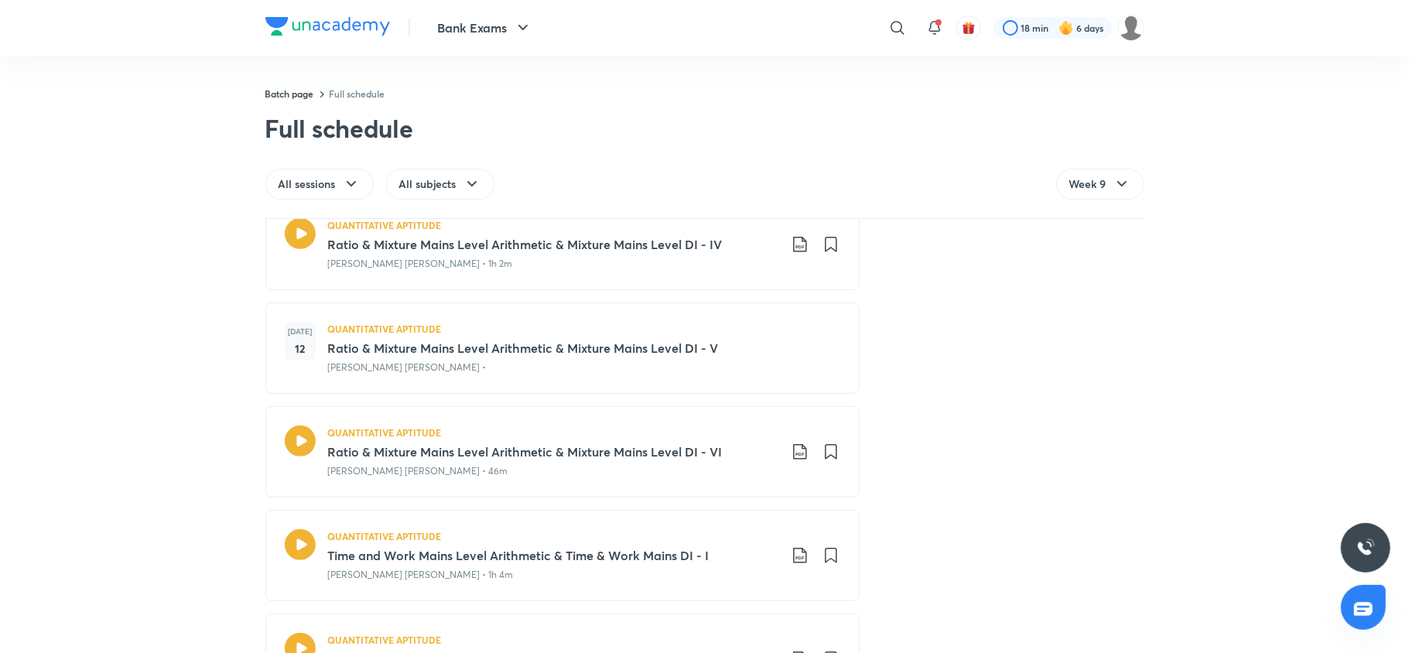
scroll to position [428, 0]
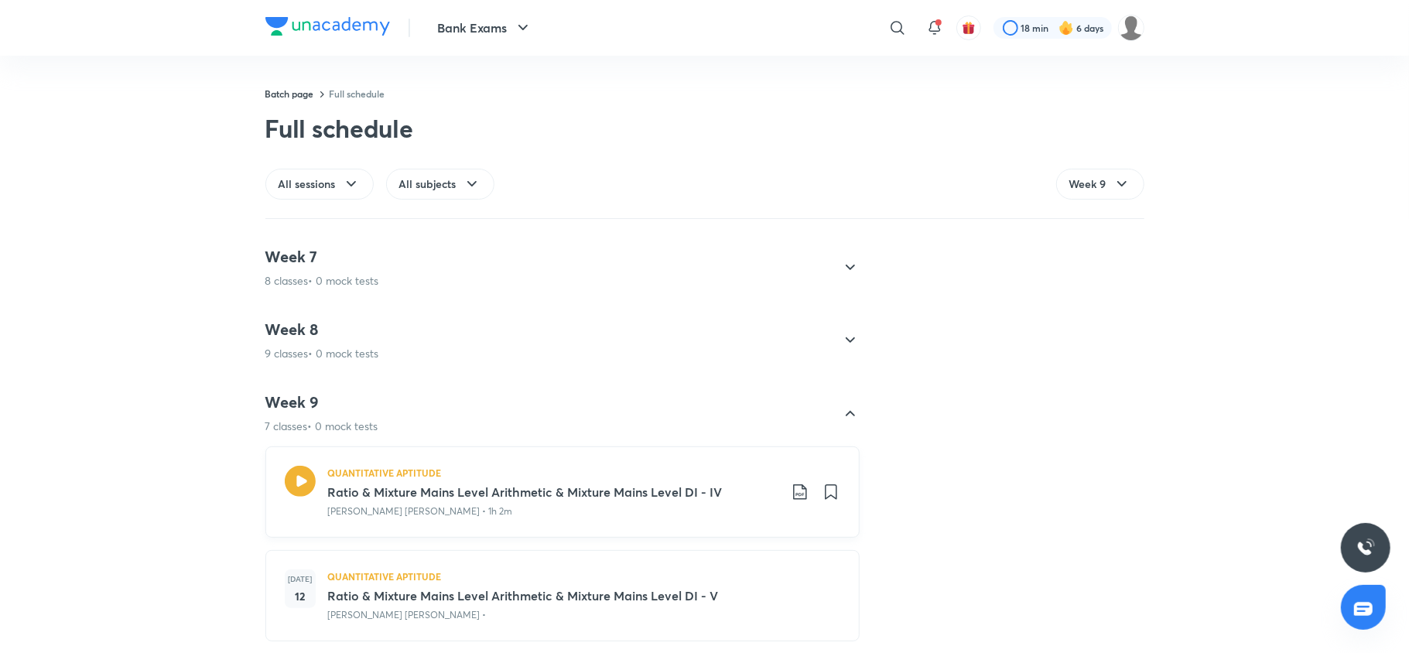
click at [791, 487] on icon at bounding box center [800, 492] width 19 height 19
click at [694, 569] on p "With annotation" at bounding box center [675, 575] width 80 height 16
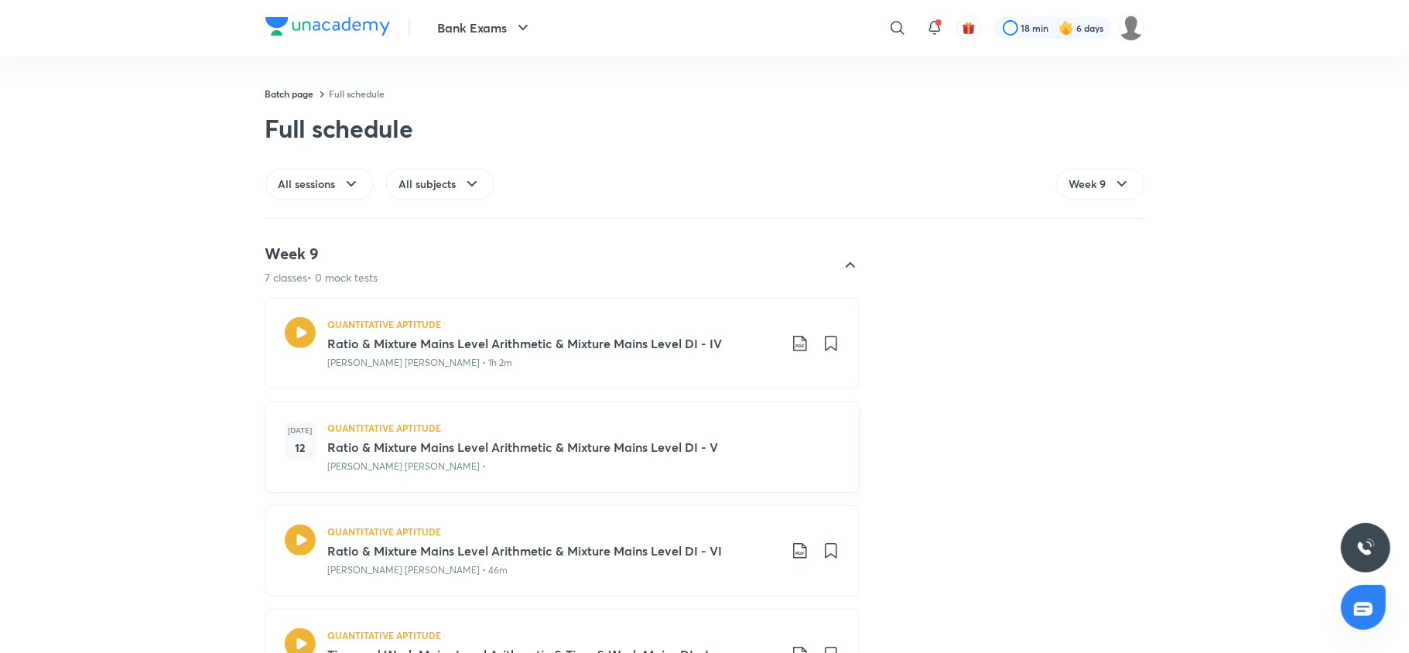
scroll to position [768, 0]
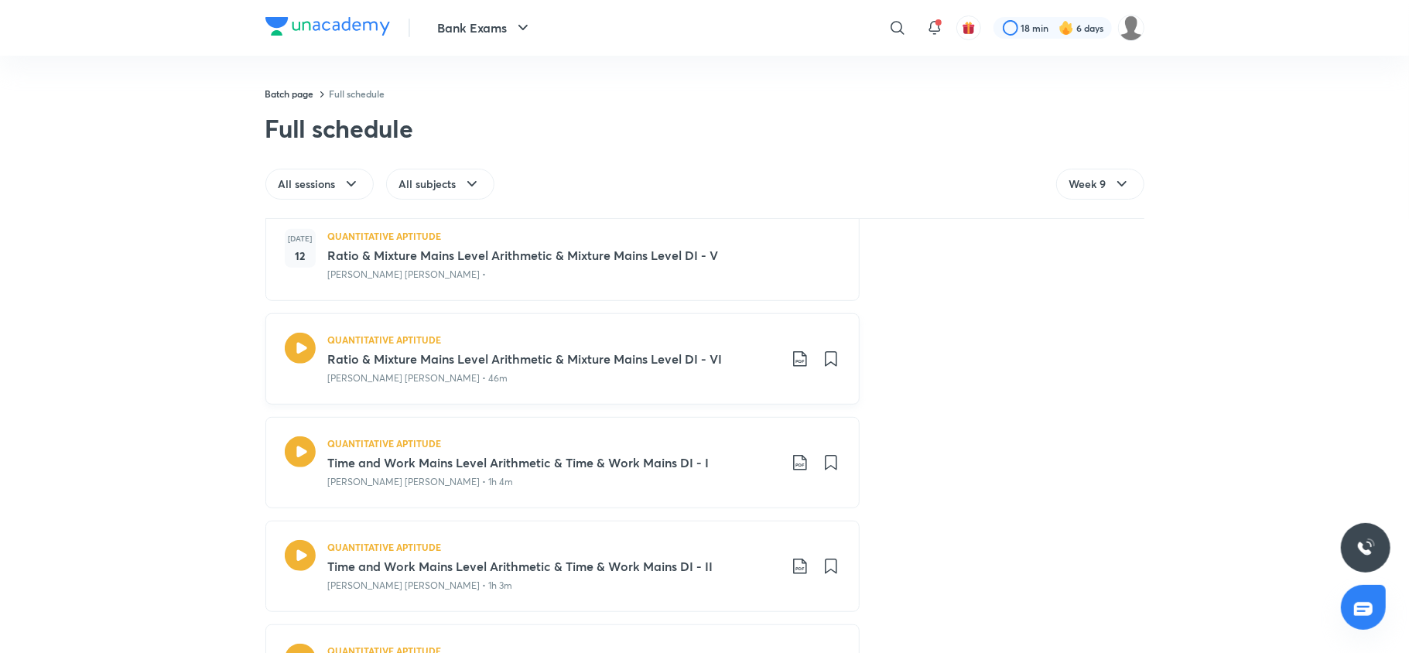
click at [791, 359] on icon at bounding box center [800, 359] width 19 height 19
click at [687, 436] on p "With annotation" at bounding box center [675, 443] width 80 height 16
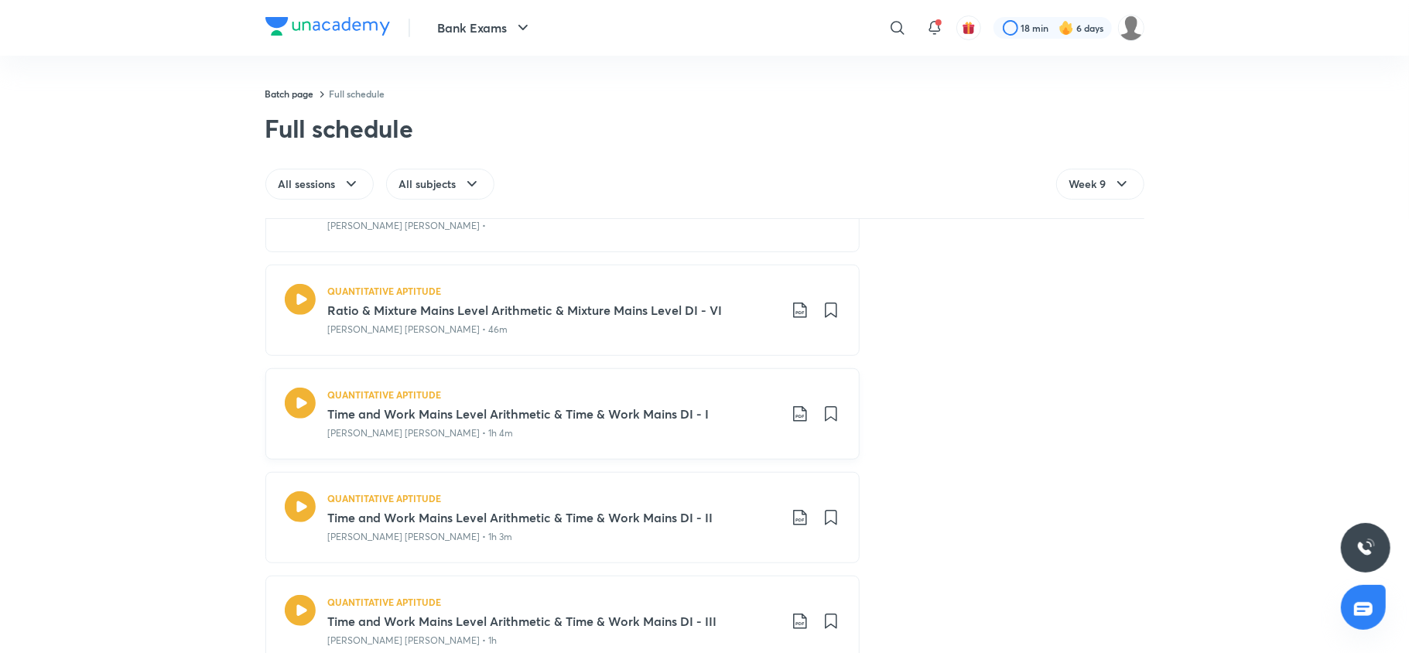
scroll to position [834, 0]
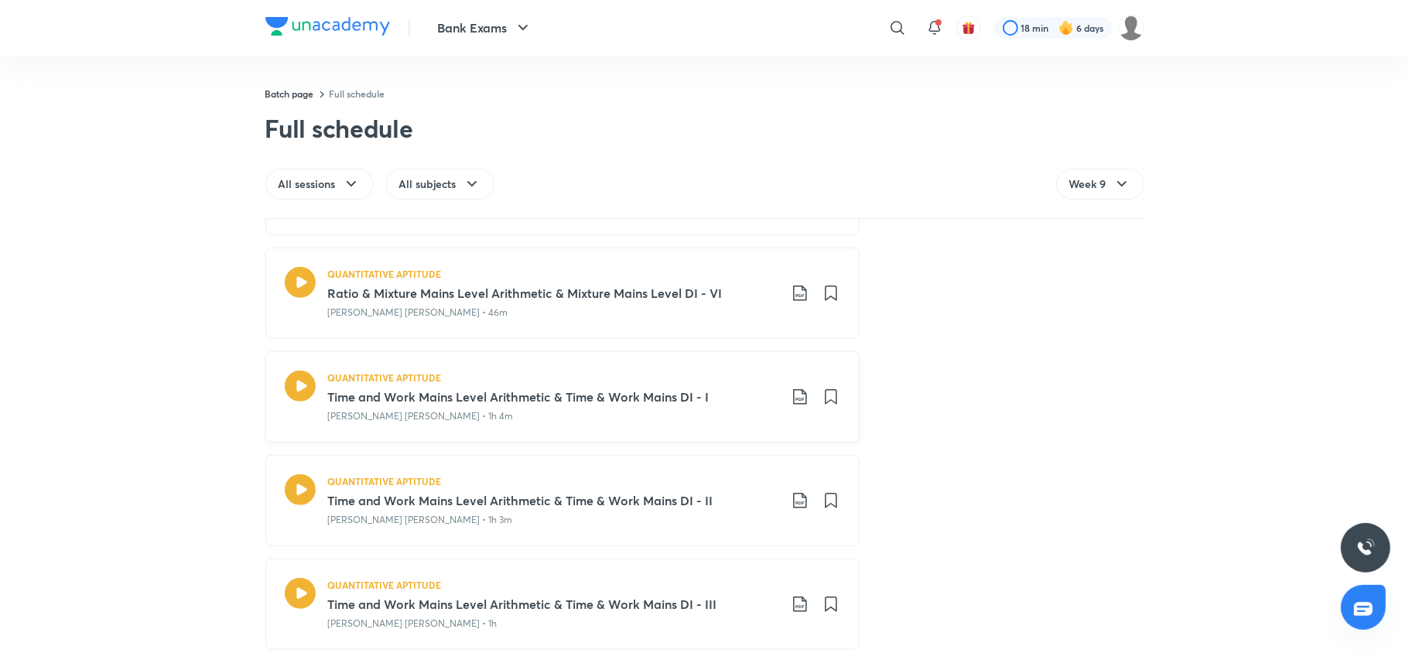
click at [791, 393] on icon at bounding box center [800, 397] width 19 height 19
click at [676, 484] on p "With annotation" at bounding box center [675, 481] width 80 height 16
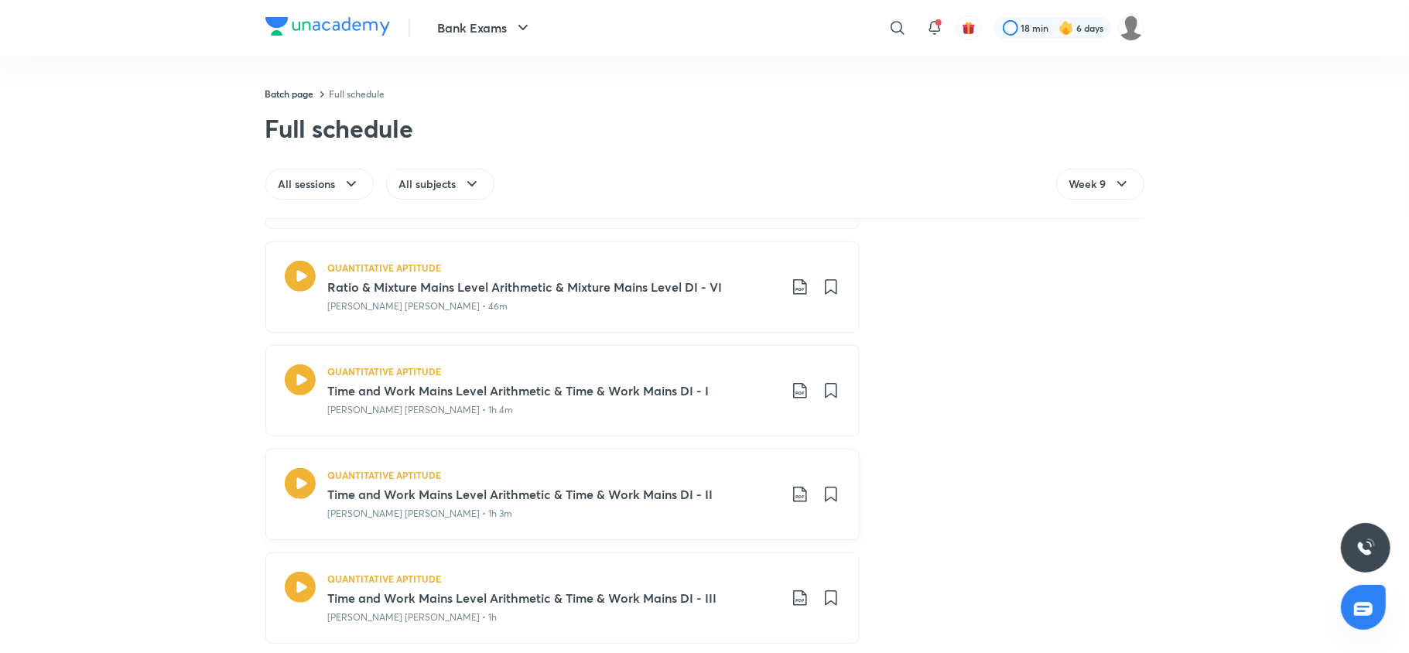
scroll to position [982, 0]
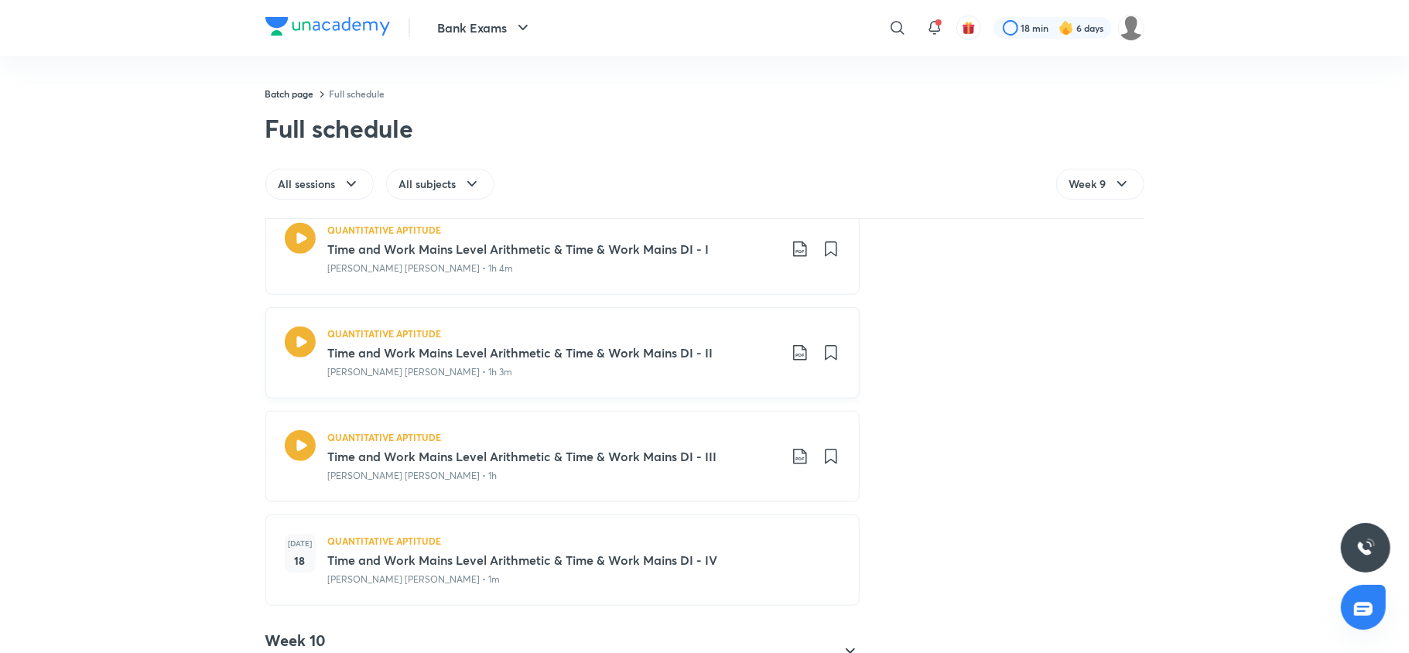
click at [789, 366] on div "QUANTITATIVE APTITUDE Time and Work Mains Level Arithmetic & Time & Work Mains …" at bounding box center [584, 352] width 512 height 53
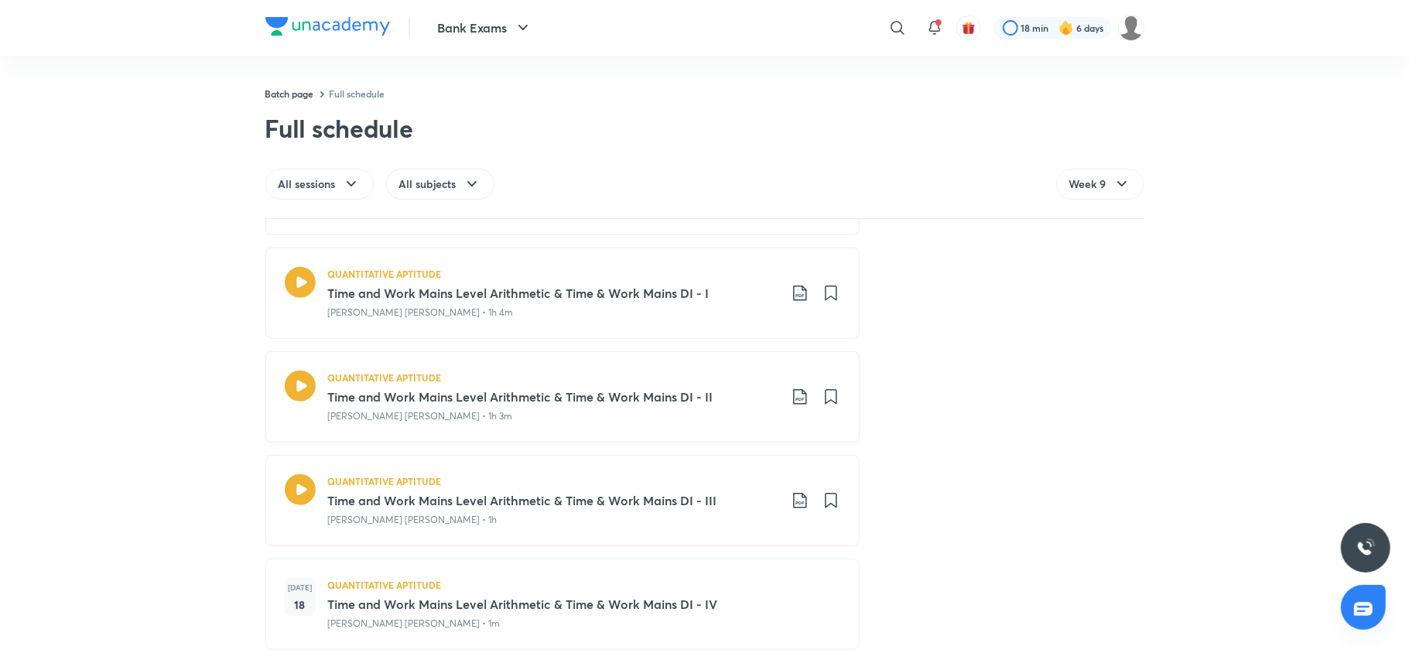
click at [793, 402] on icon at bounding box center [800, 397] width 19 height 19
click at [673, 483] on p "With annotation" at bounding box center [675, 482] width 80 height 16
click at [793, 506] on icon at bounding box center [799, 500] width 13 height 15
click at [691, 586] on p "With annotation" at bounding box center [675, 587] width 80 height 16
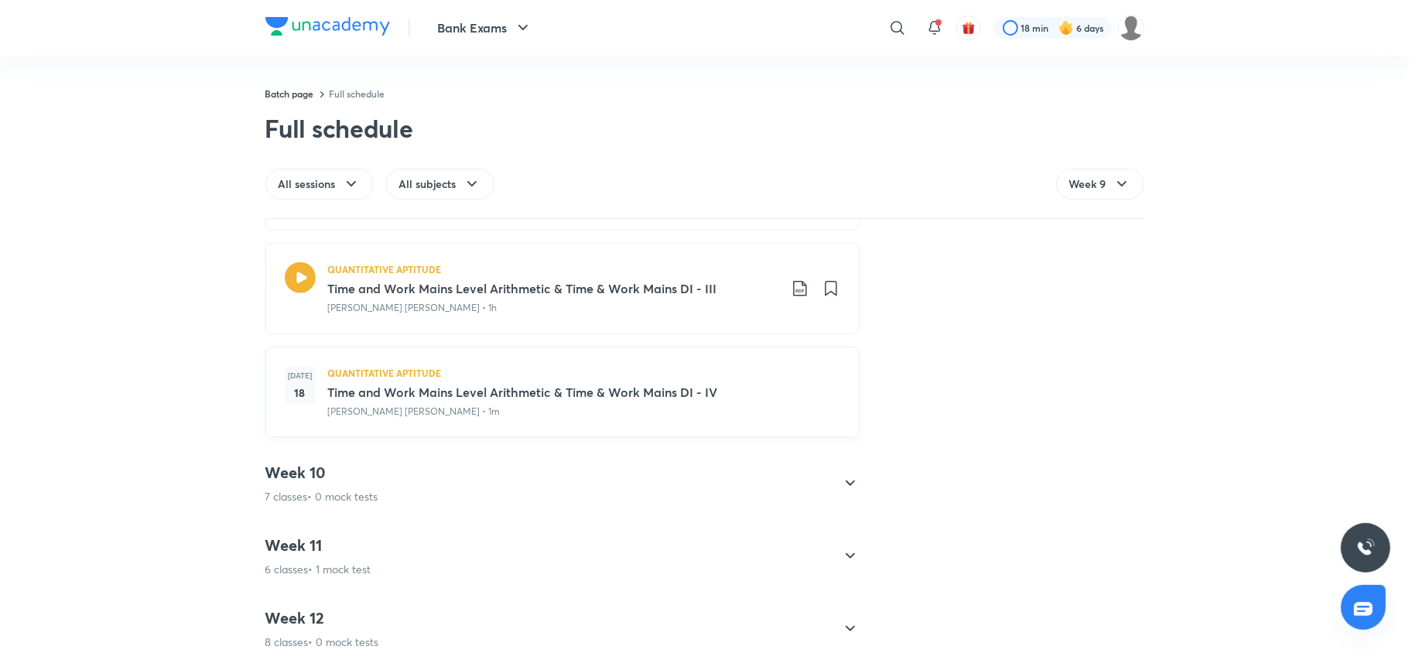
scroll to position [1126, 0]
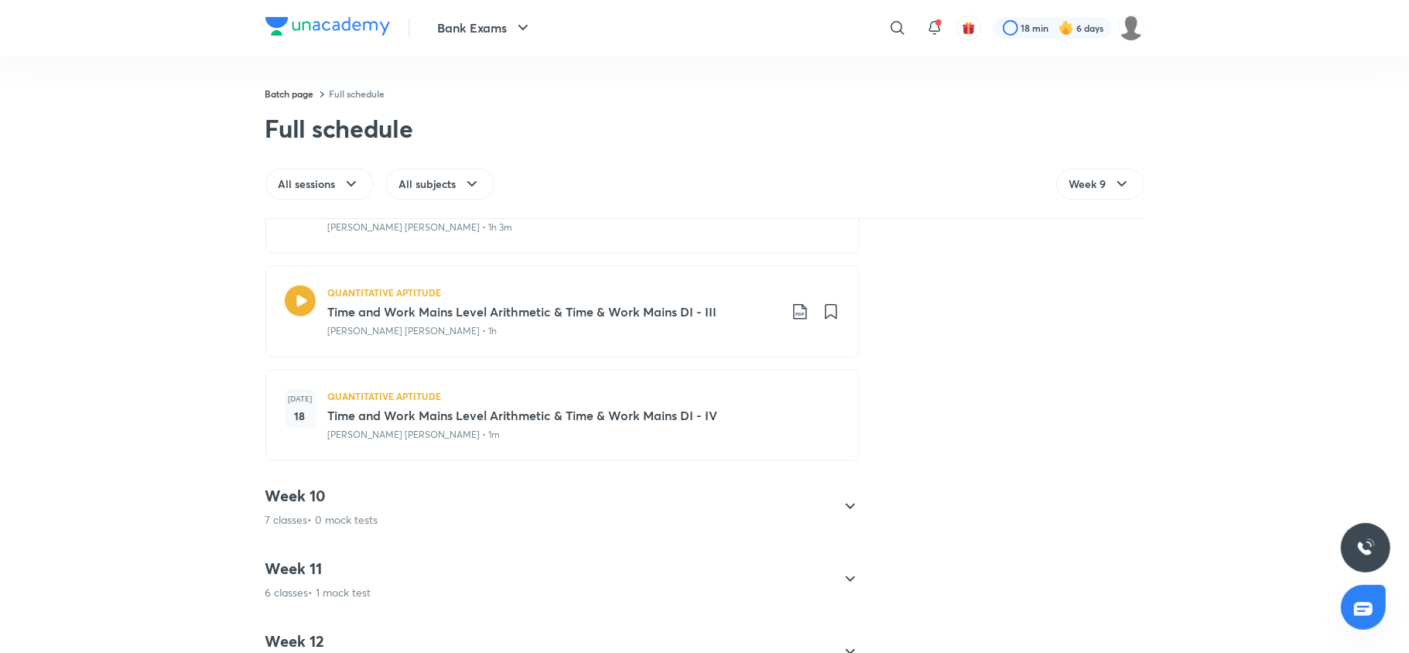
click at [317, 511] on div "Week 10 7 classes • 0 mock tests" at bounding box center [321, 507] width 113 height 42
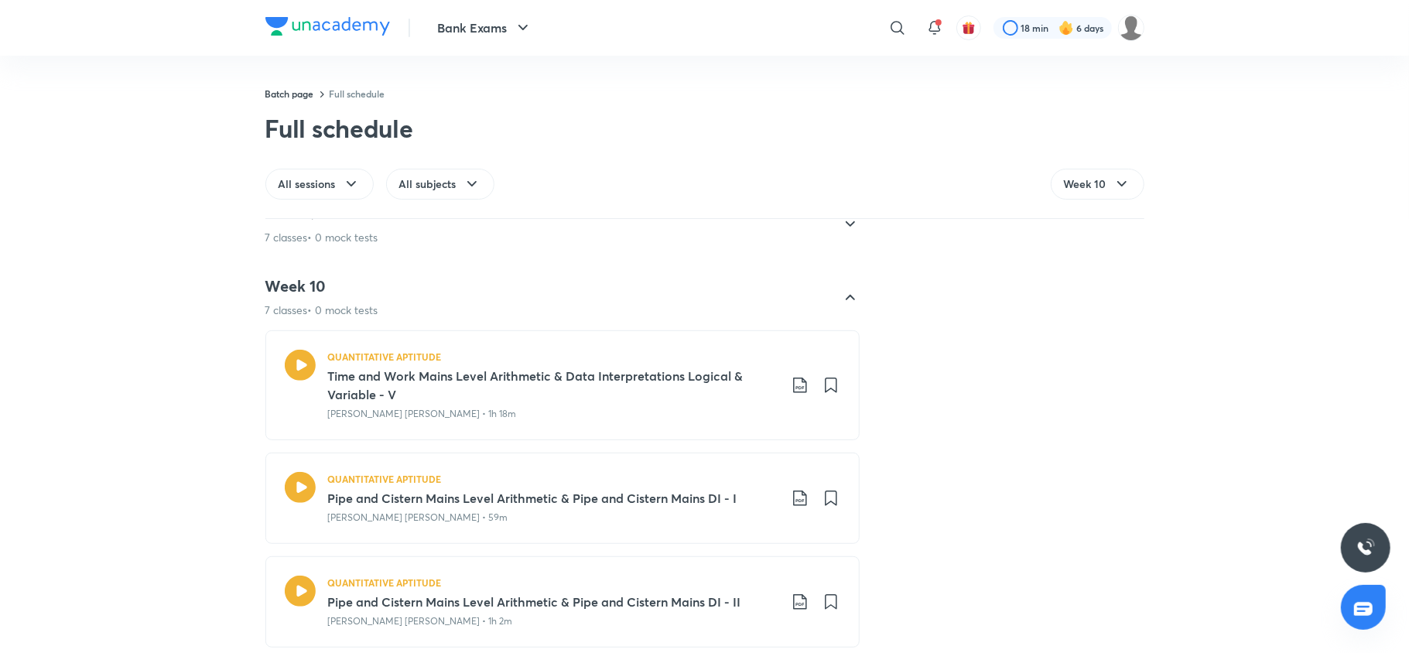
scroll to position [425, 0]
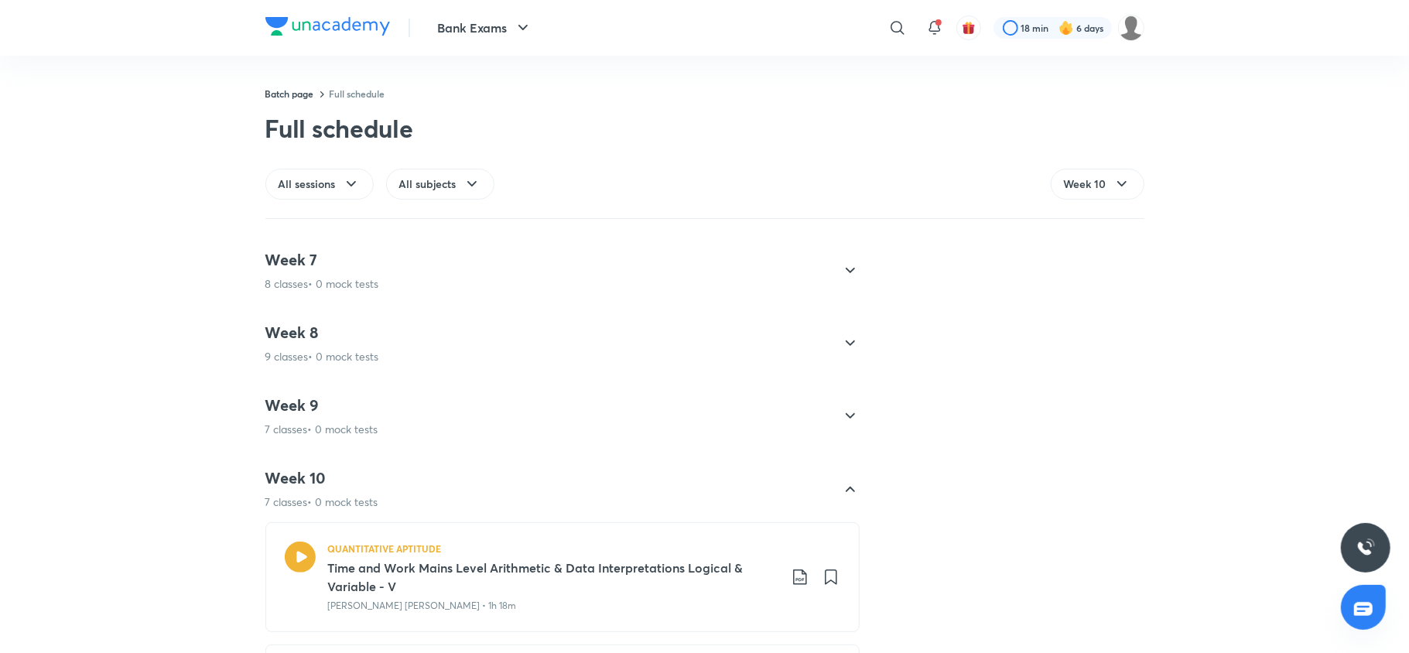
click at [341, 409] on h4 "Week 9" at bounding box center [321, 405] width 113 height 20
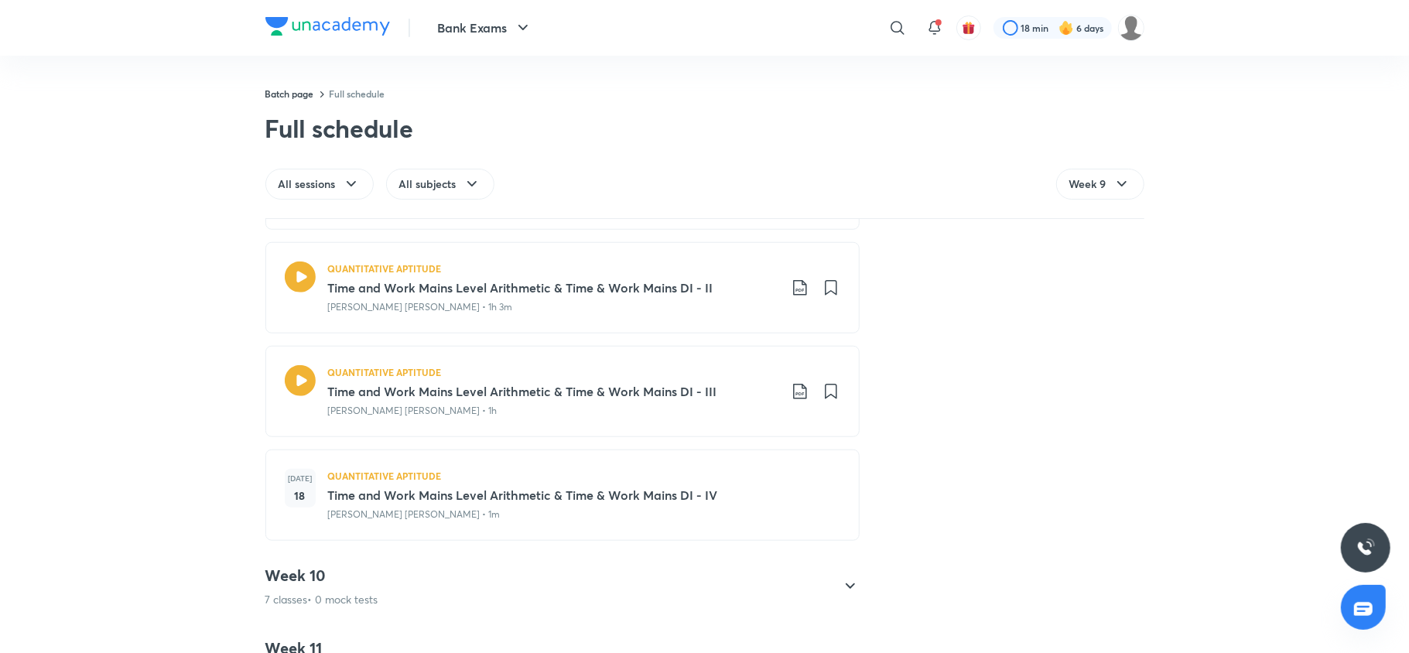
scroll to position [1204, 0]
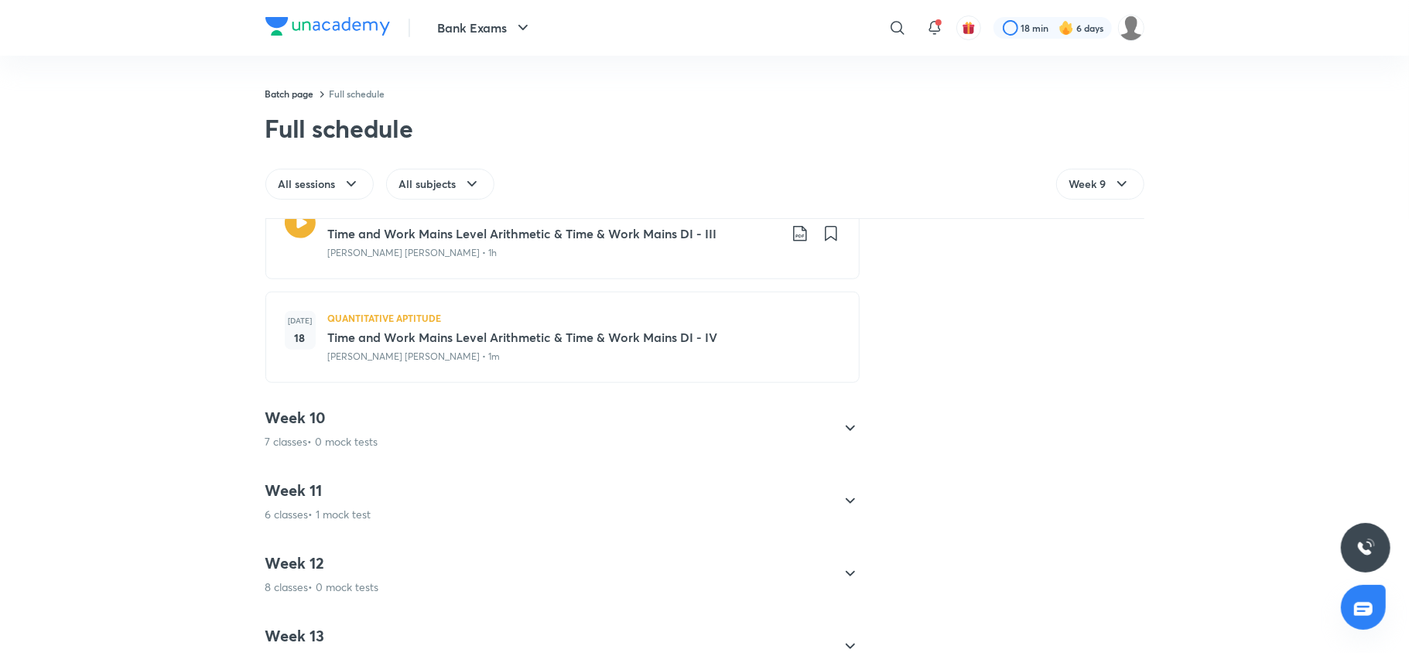
click at [341, 409] on div "Week 10 7 classes • 0 mock tests QUANTITATIVE APTITUDE Time and Work Mains Leve…" at bounding box center [562, 428] width 594 height 67
click at [330, 441] on p "7 classes • 0 mock tests" at bounding box center [321, 441] width 113 height 15
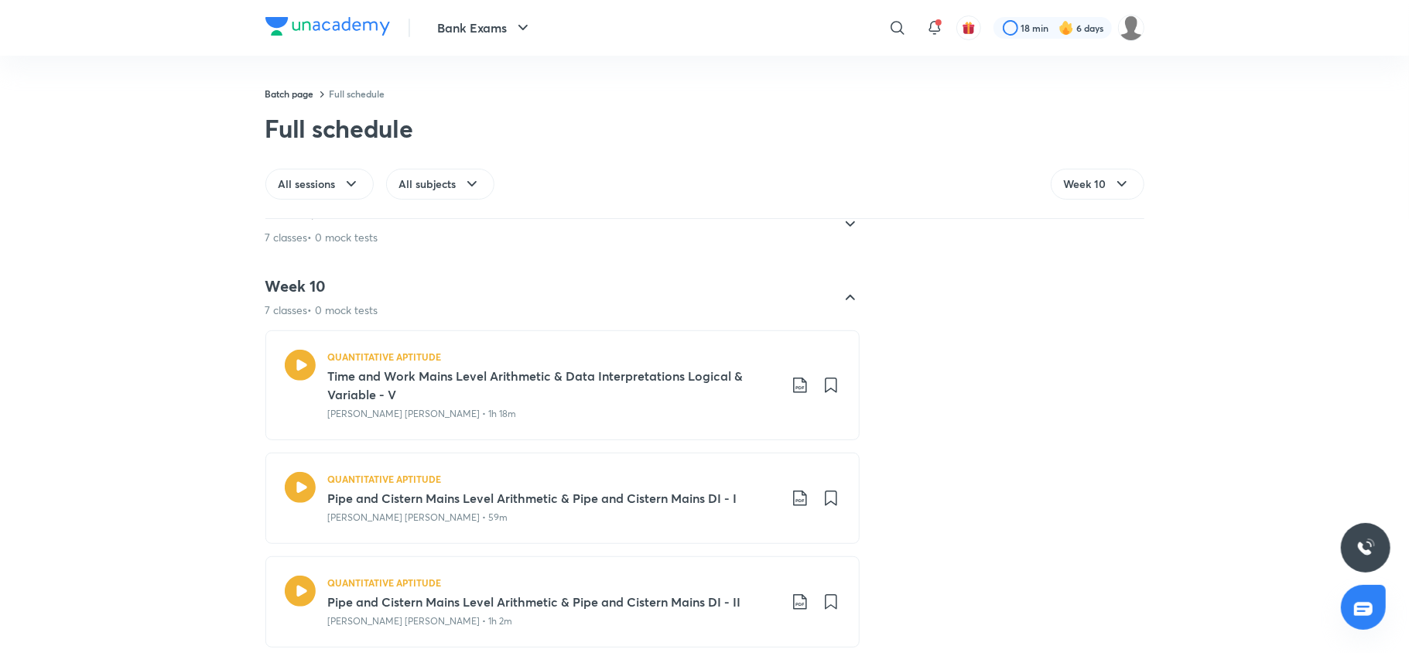
scroll to position [610, 0]
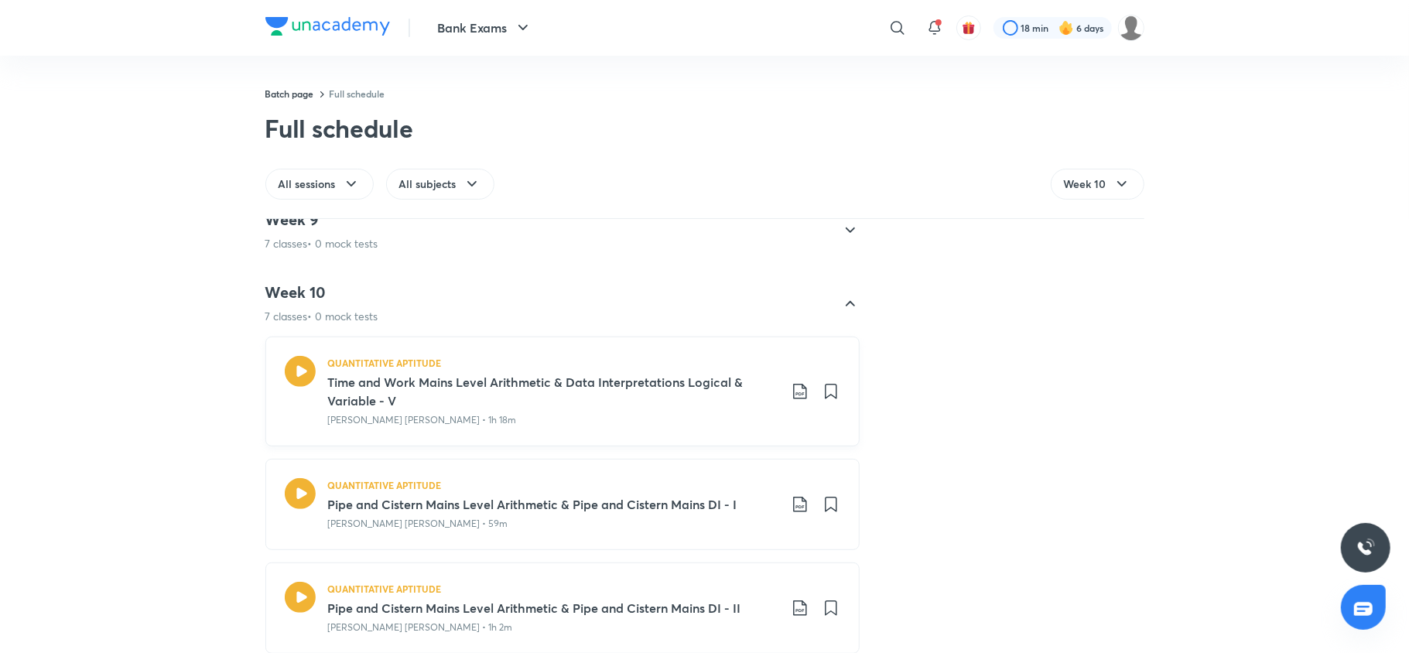
click at [793, 393] on icon at bounding box center [799, 391] width 13 height 15
click at [706, 472] on p "With annotation" at bounding box center [675, 474] width 80 height 16
click at [796, 504] on icon at bounding box center [800, 504] width 19 height 19
click at [684, 589] on p "With annotation" at bounding box center [675, 588] width 80 height 16
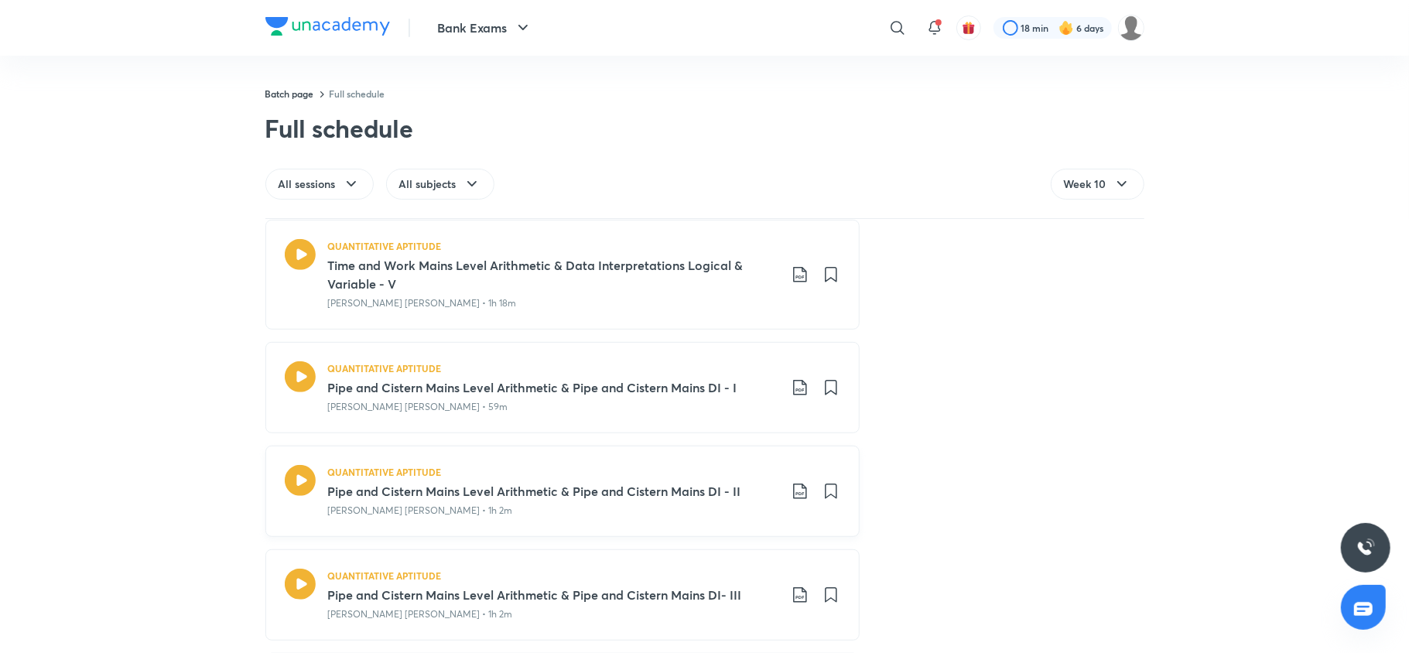
click at [796, 493] on icon at bounding box center [800, 491] width 19 height 19
click at [705, 574] on p "With annotation" at bounding box center [675, 576] width 80 height 16
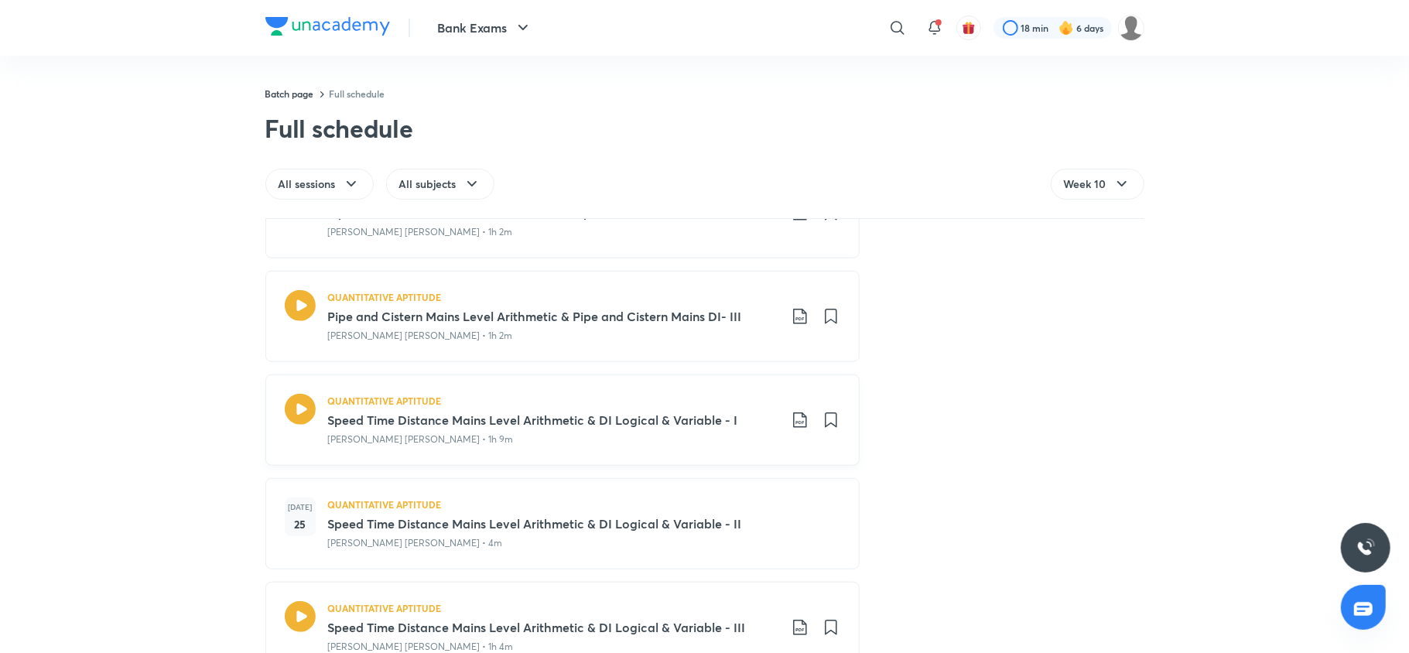
click at [793, 424] on icon at bounding box center [799, 419] width 13 height 15
click at [688, 509] on p "With annotation" at bounding box center [675, 505] width 80 height 16
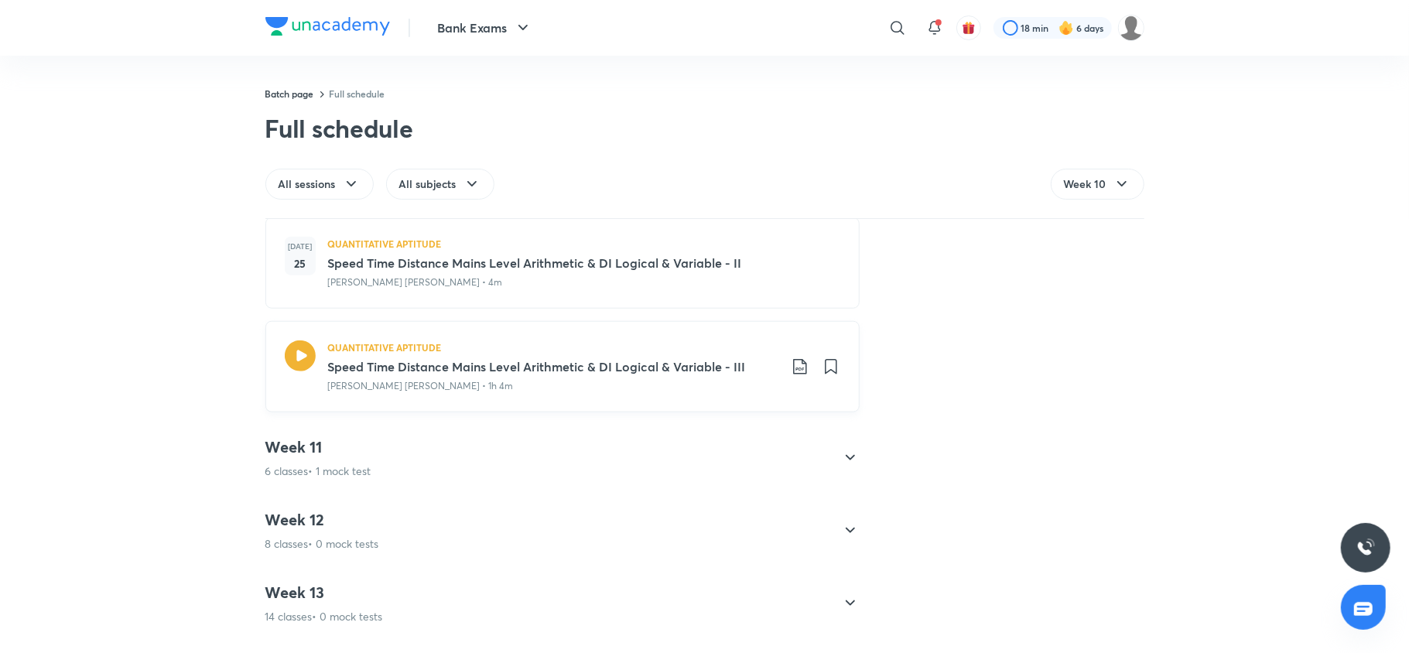
click at [793, 367] on icon at bounding box center [799, 366] width 13 height 15
click at [674, 452] on p "With annotation" at bounding box center [675, 453] width 80 height 16
click at [378, 464] on div "Week 11 6 classes • 1 mock test" at bounding box center [548, 458] width 566 height 42
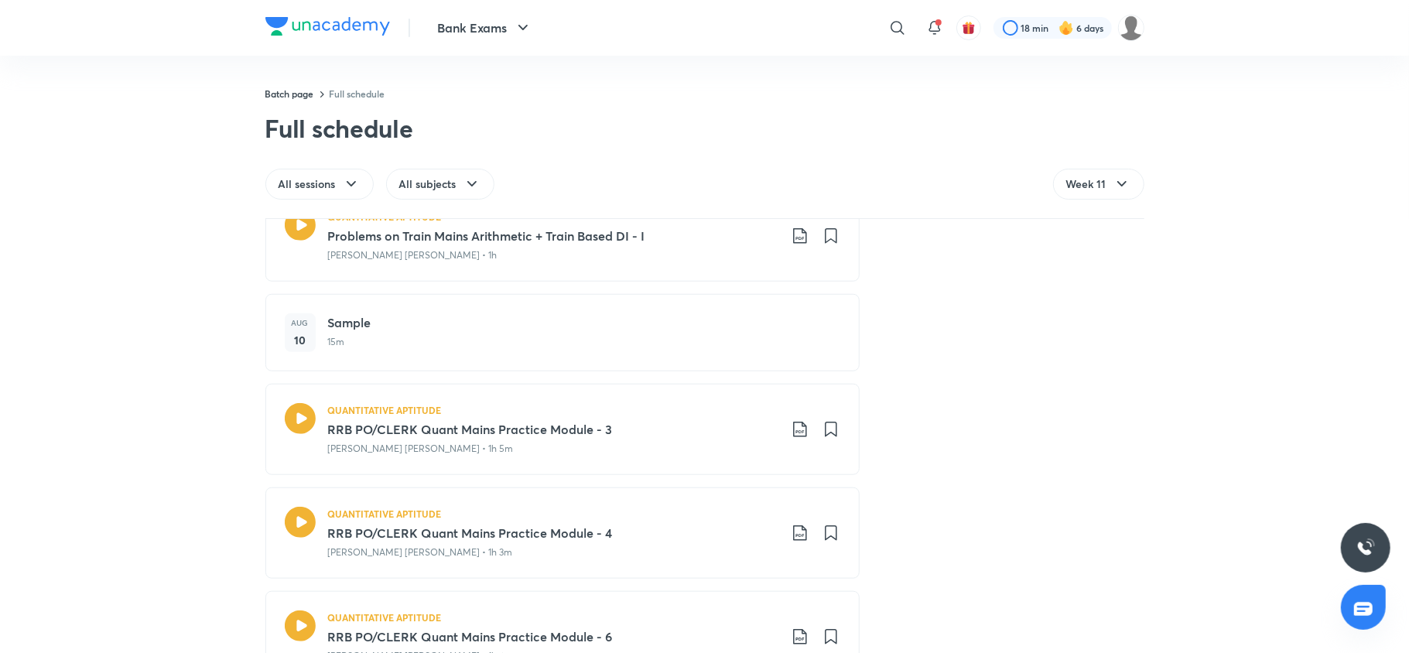
scroll to position [1566, 0]
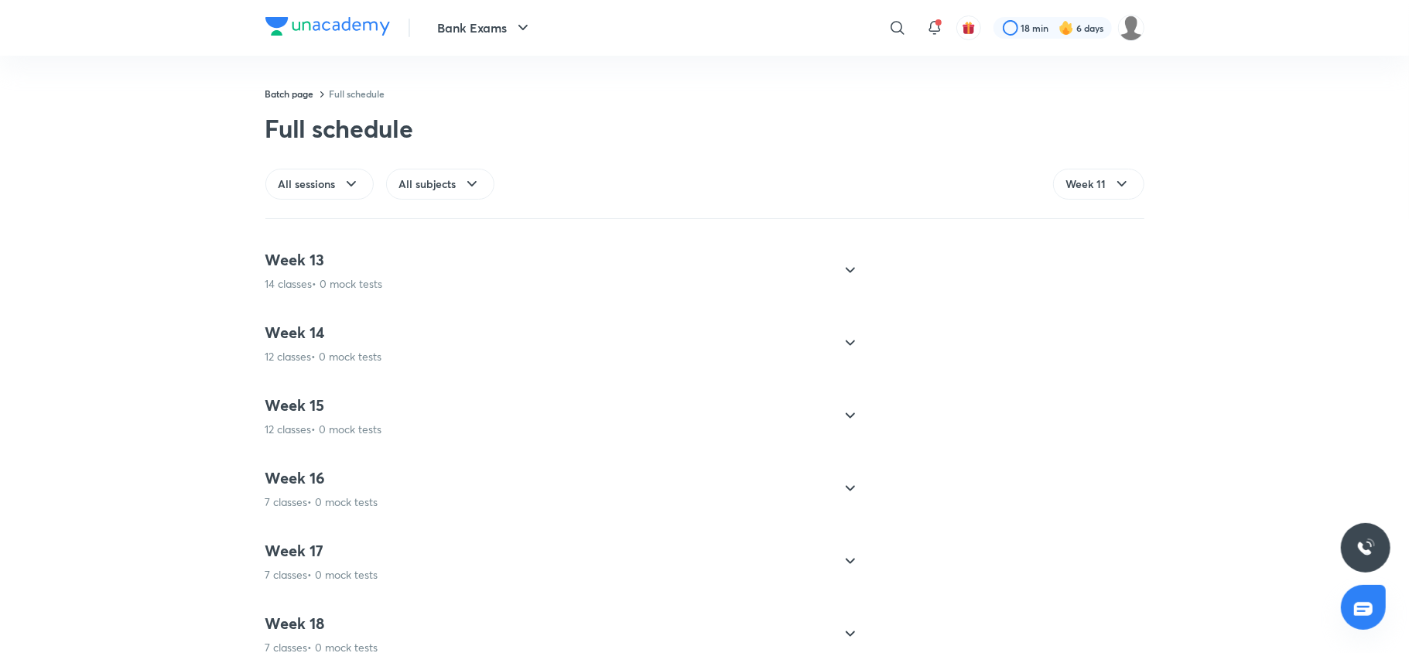
click at [354, 428] on p "12 classes • 0 mock tests" at bounding box center [323, 429] width 117 height 15
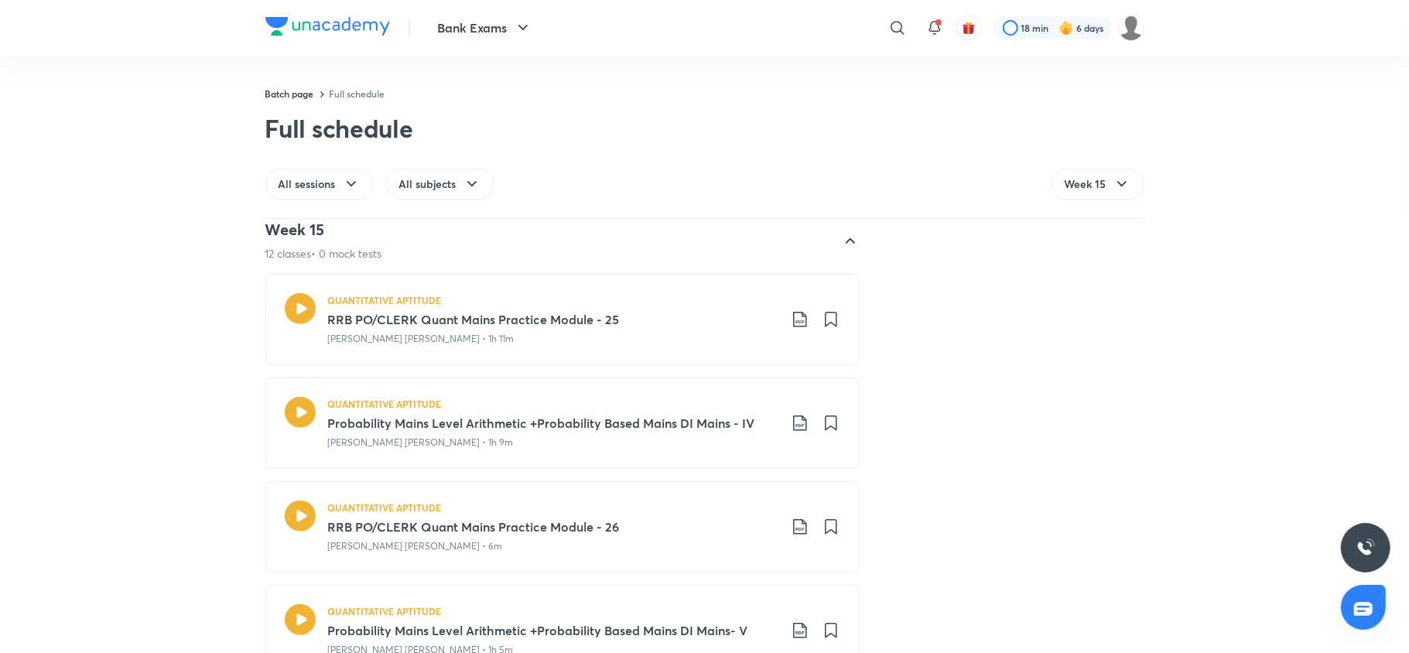
scroll to position [998, 0]
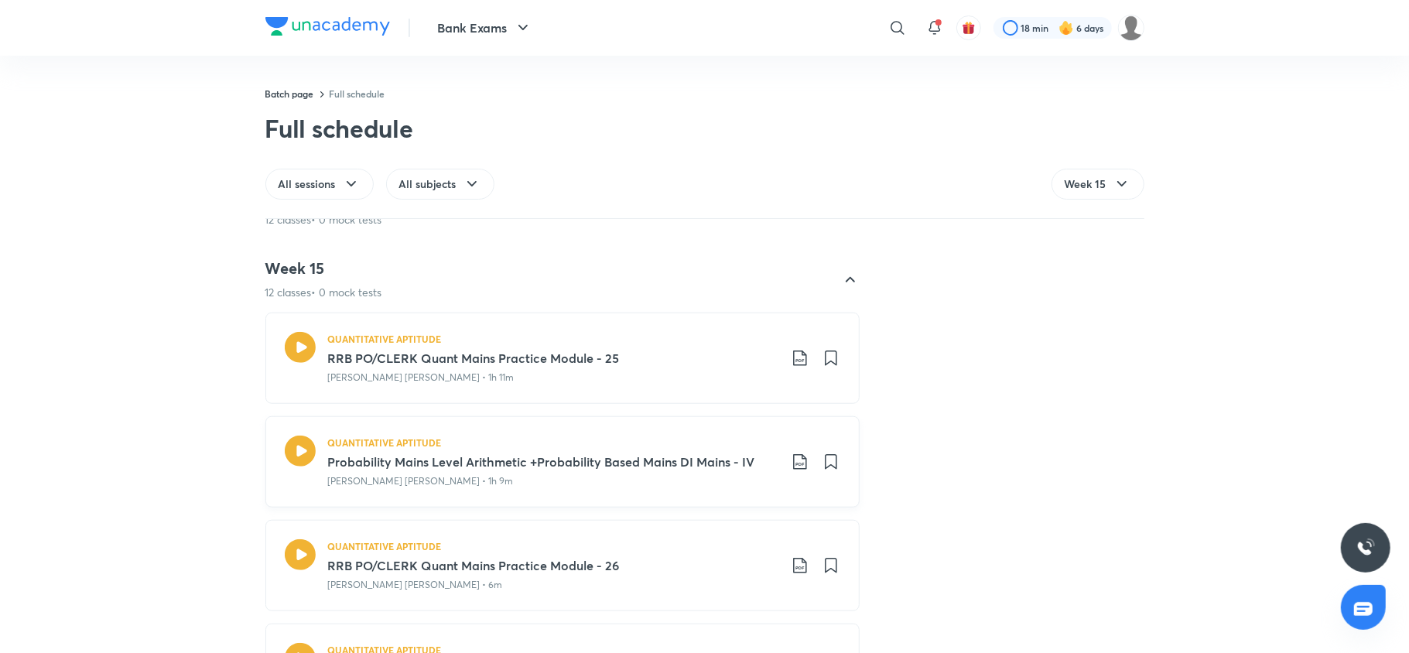
click at [791, 458] on icon at bounding box center [800, 461] width 19 height 19
click at [670, 542] on p "With annotation" at bounding box center [675, 545] width 80 height 16
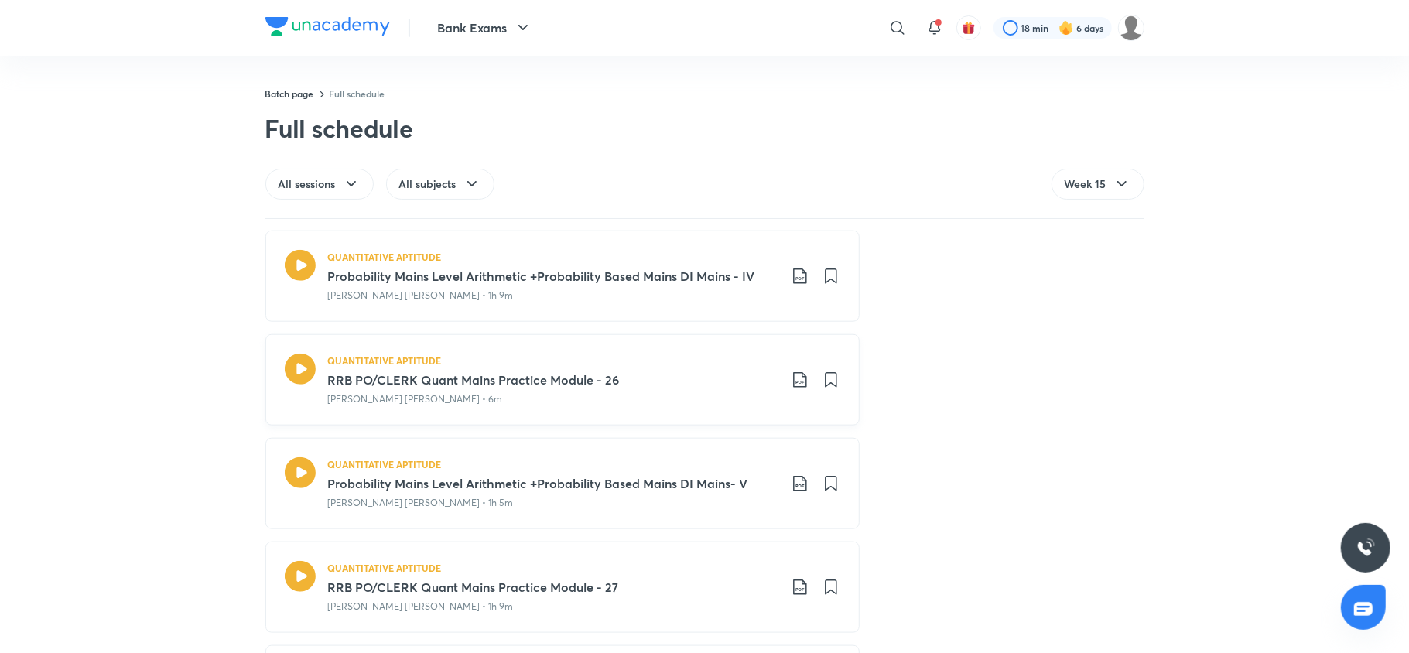
scroll to position [1191, 0]
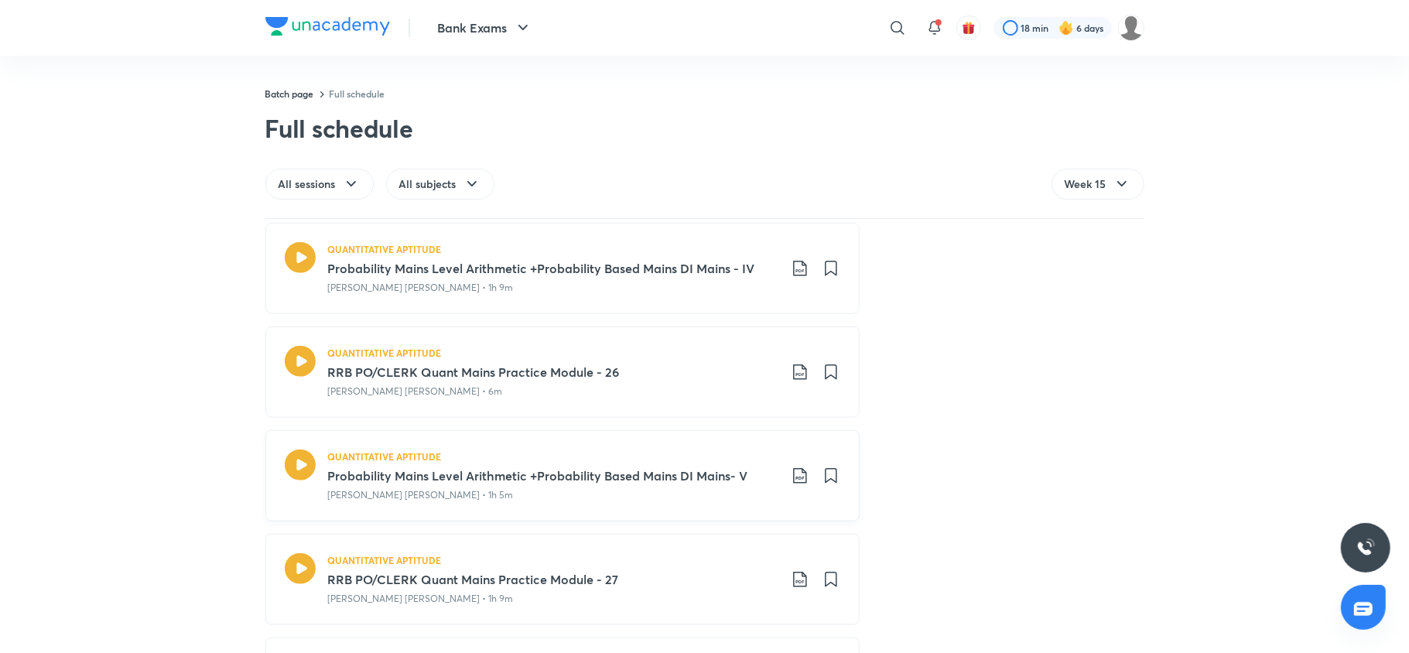
click at [791, 473] on icon at bounding box center [800, 475] width 19 height 19
click at [672, 560] on p "With annotation" at bounding box center [675, 560] width 80 height 16
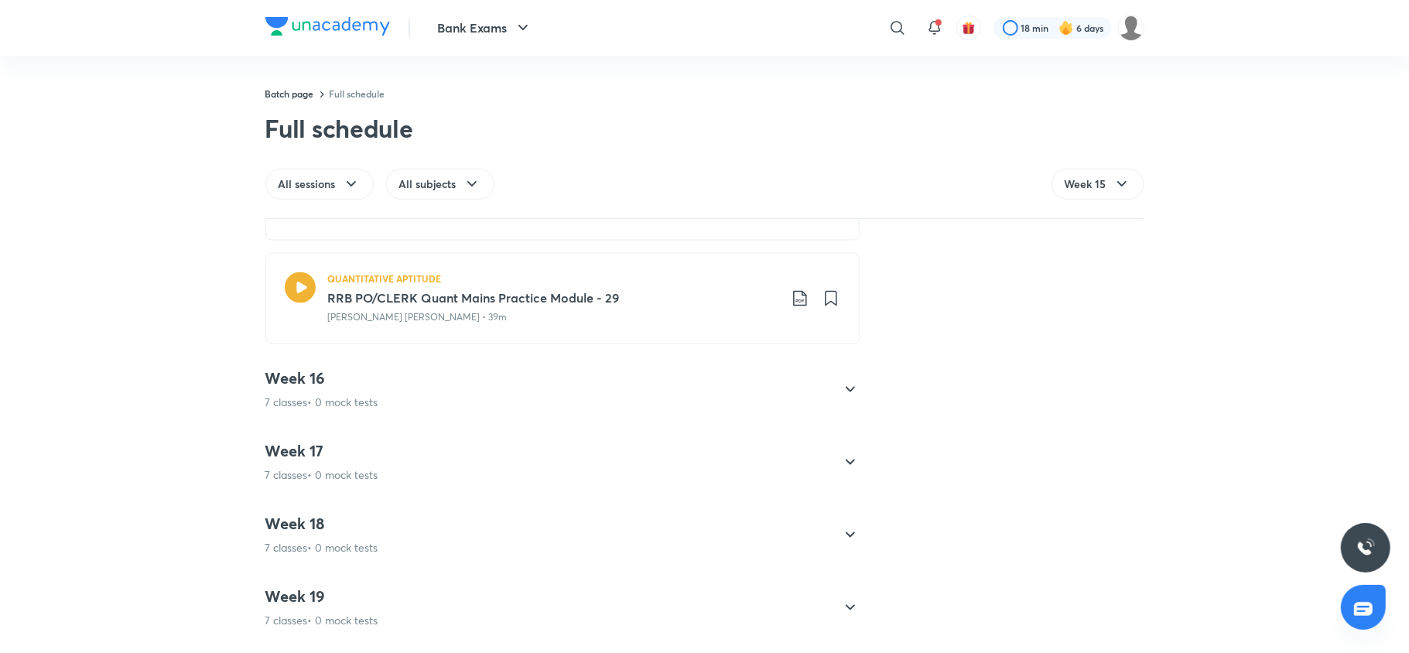
scroll to position [2208, 0]
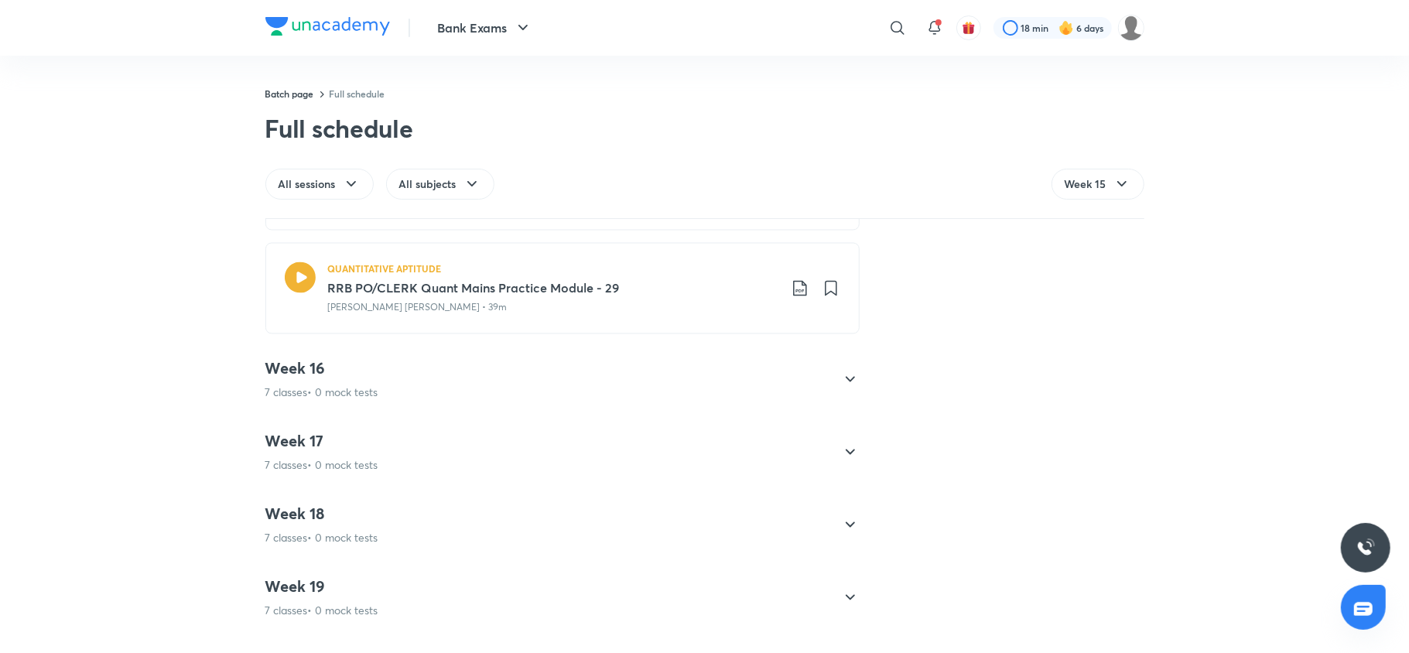
click at [401, 367] on div "Week 16 7 classes • 0 mock tests" at bounding box center [548, 380] width 566 height 42
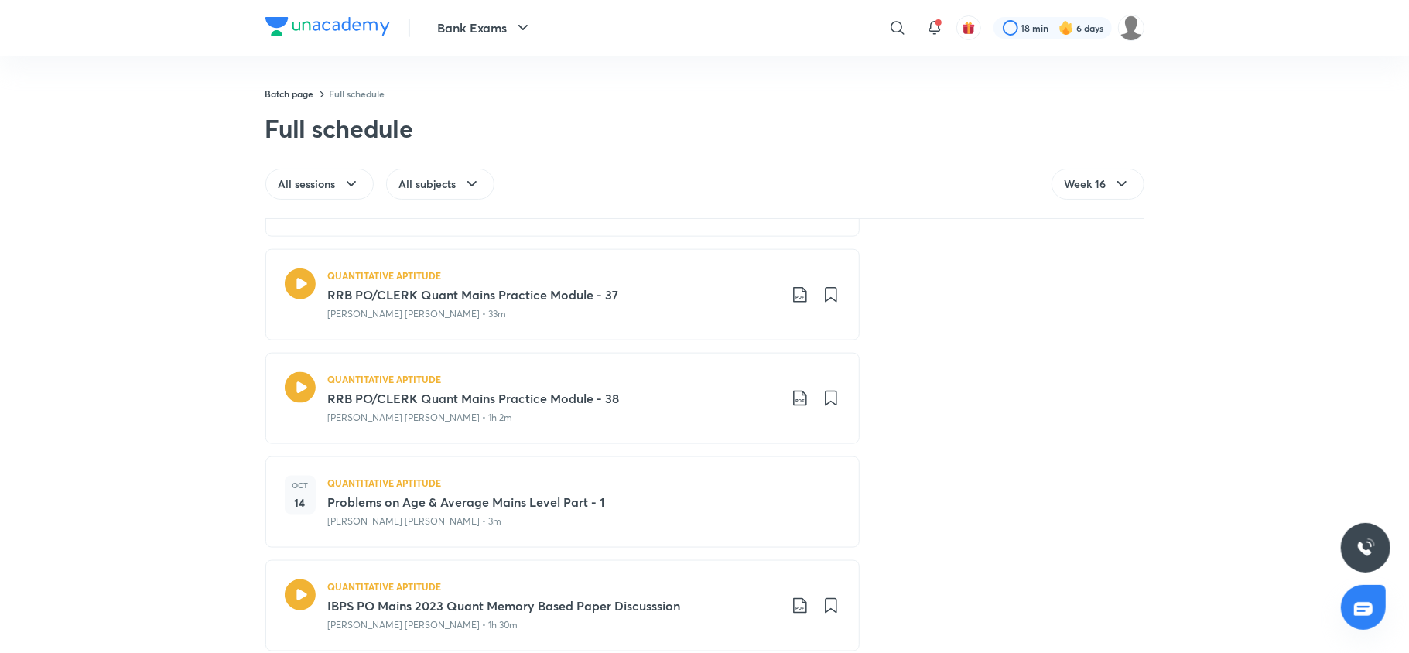
scroll to position [1657, 0]
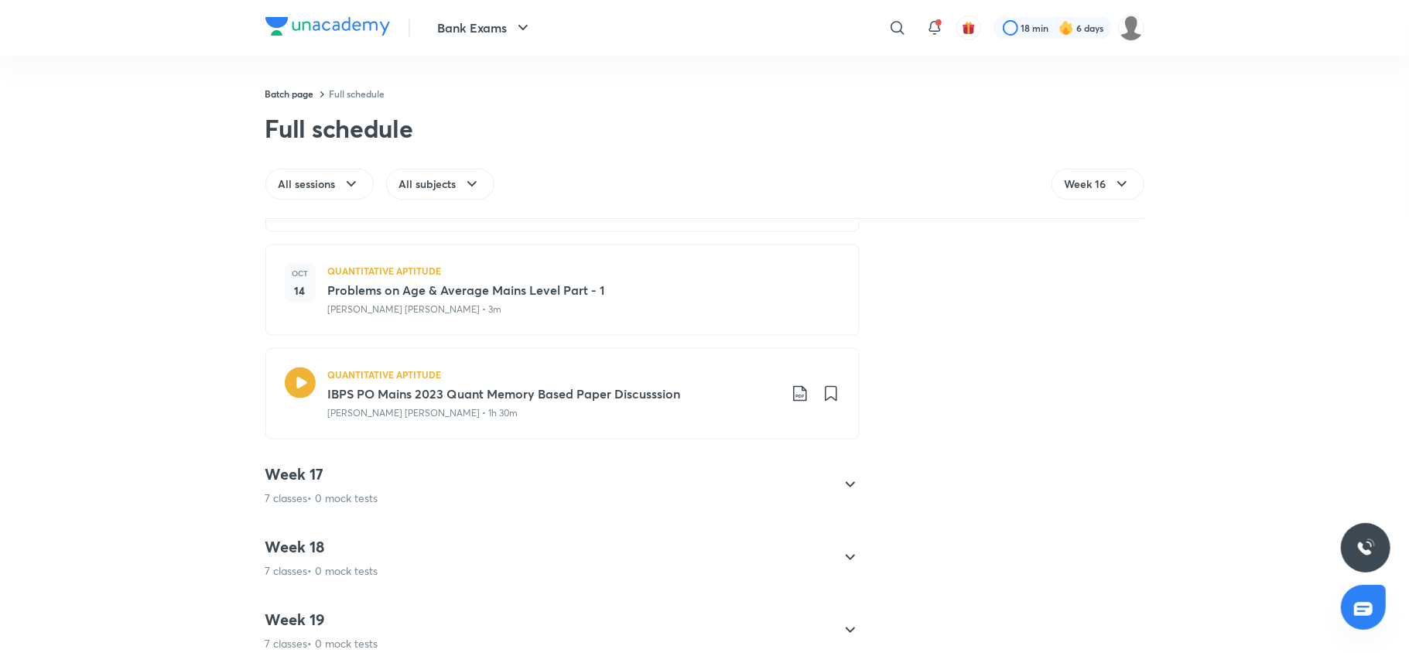
click at [353, 492] on div "Week 17 7 classes • 0 mock tests" at bounding box center [321, 485] width 113 height 42
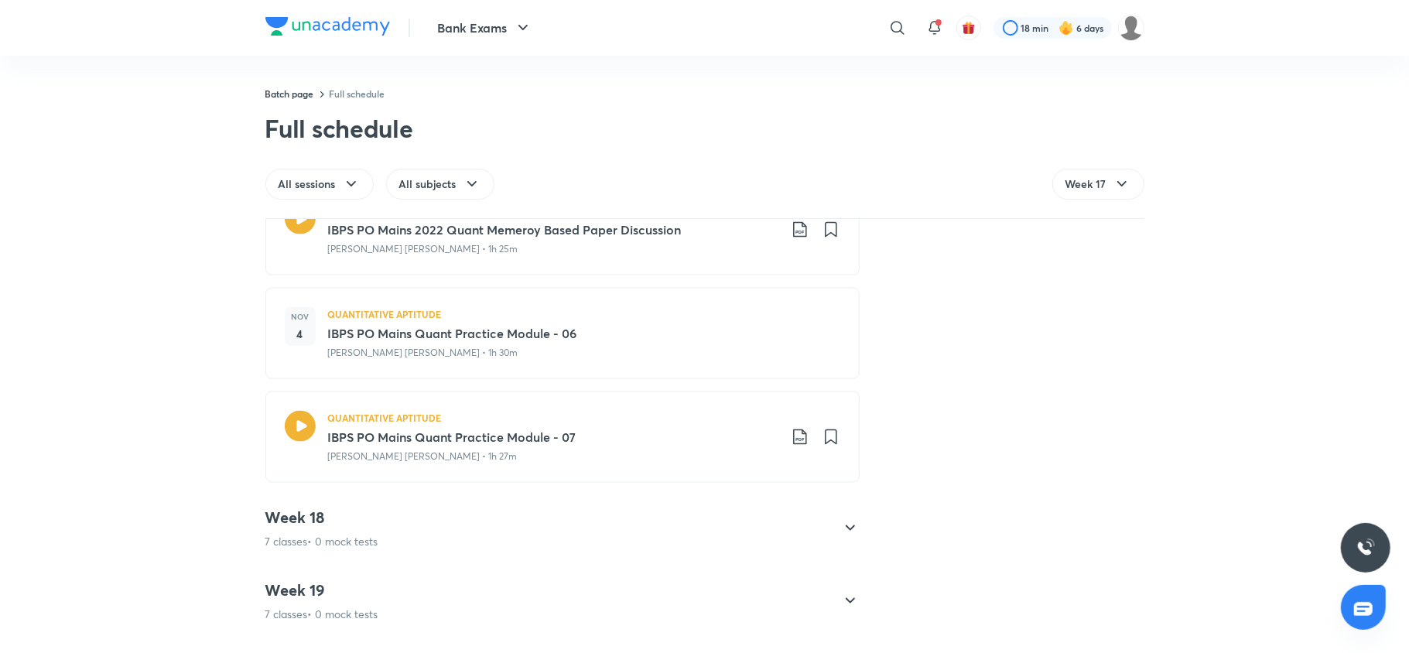
scroll to position [1724, 0]
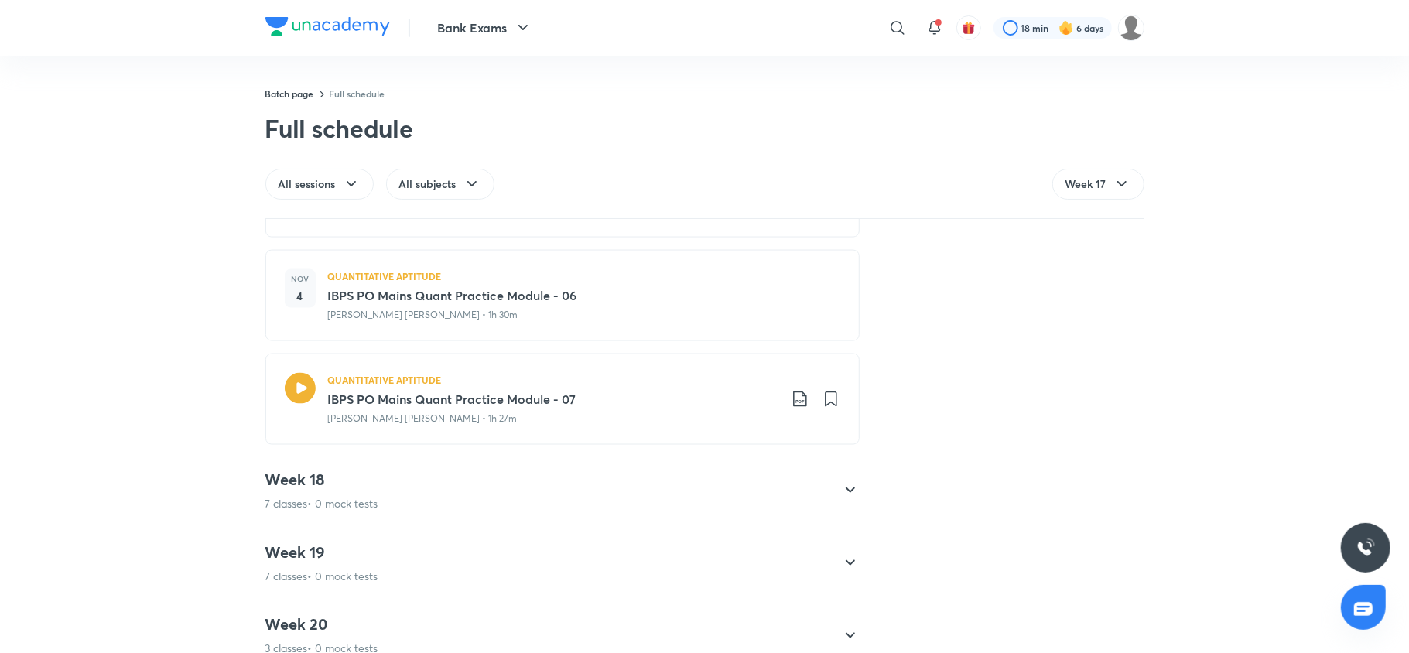
click at [353, 490] on h4 "Week 18" at bounding box center [321, 480] width 113 height 20
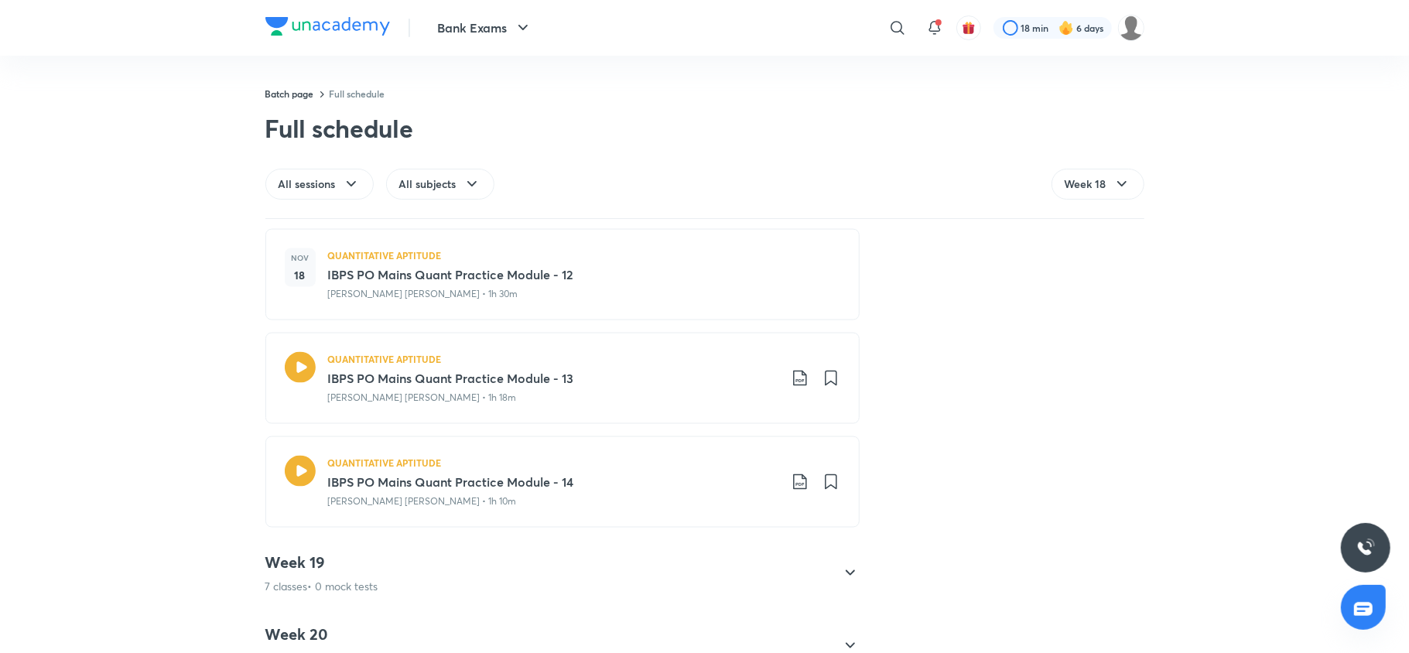
scroll to position [1765, 0]
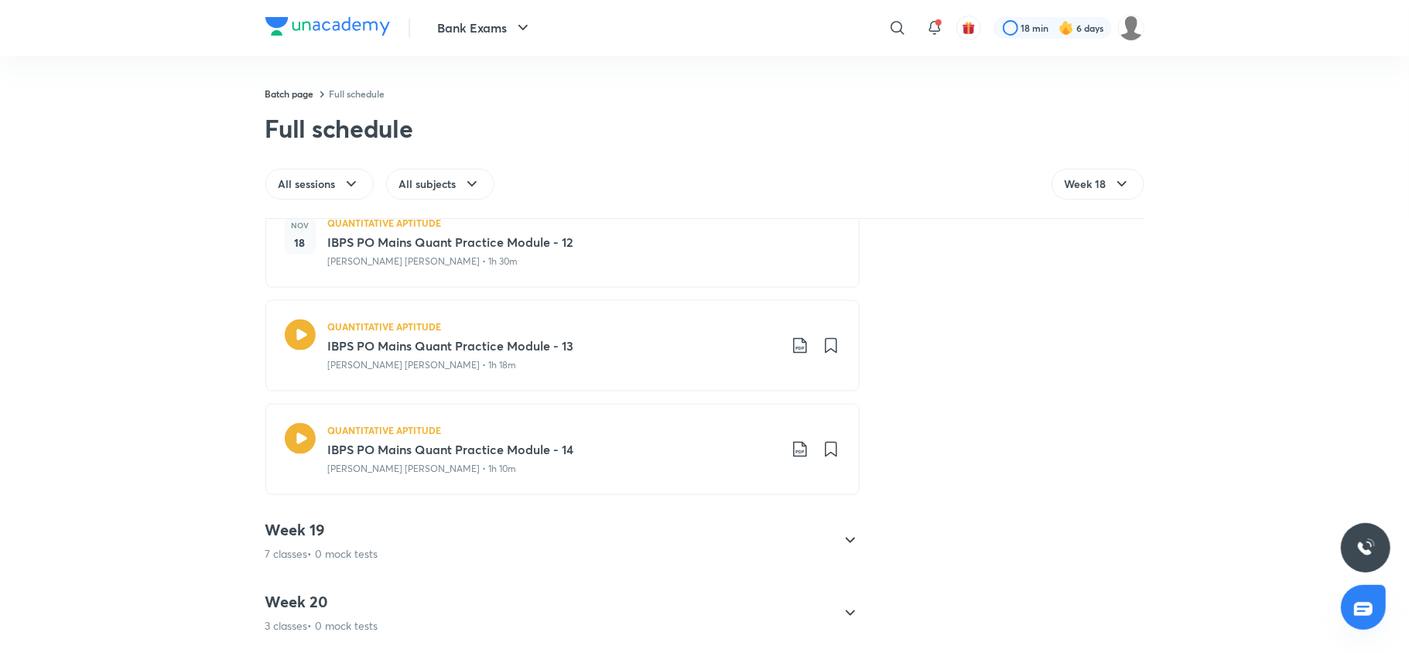
click at [351, 520] on h4 "Week 19" at bounding box center [321, 530] width 113 height 20
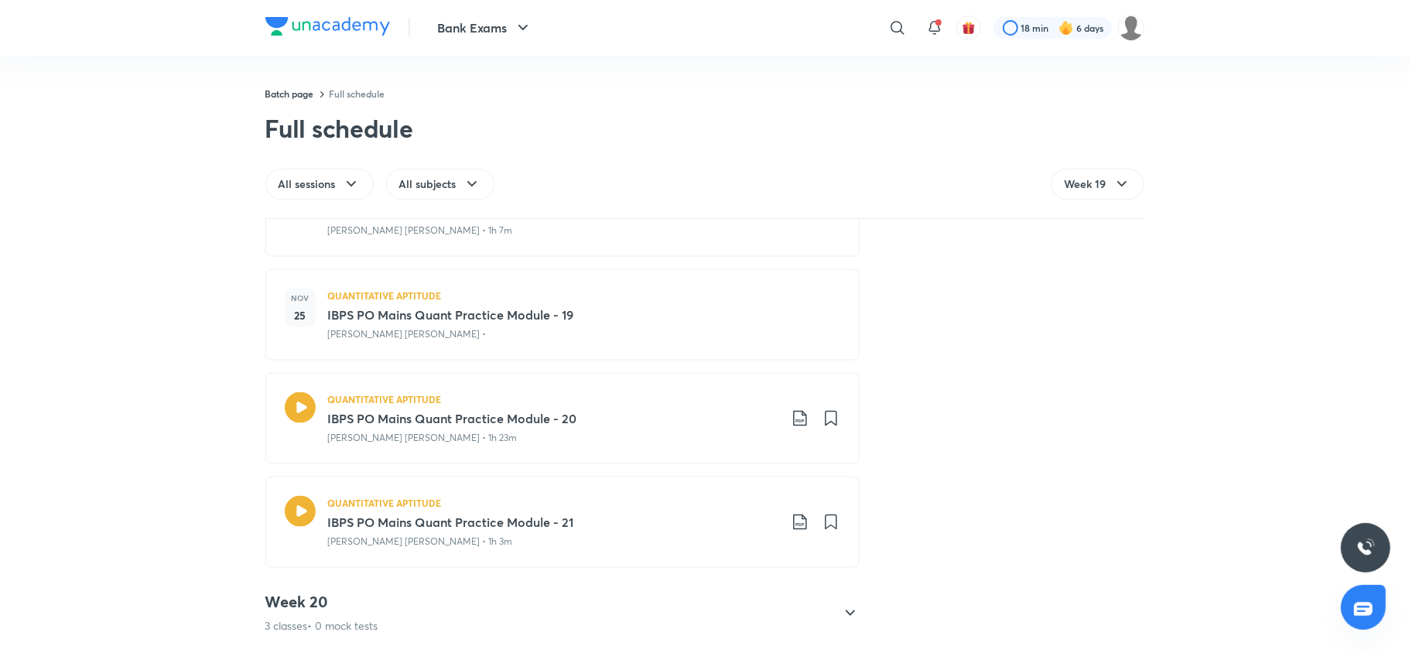
click at [339, 597] on div "Week 20 3 classes • 0 mock tests" at bounding box center [321, 613] width 113 height 42
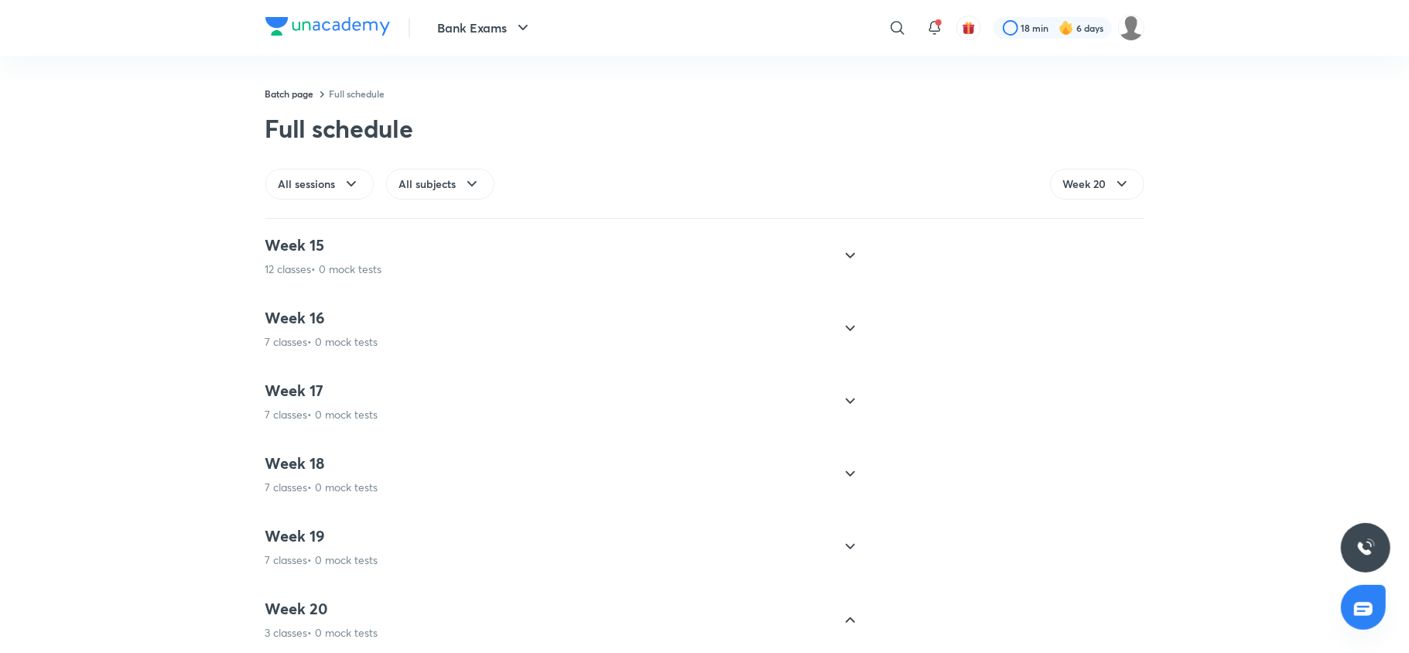
scroll to position [1036, 0]
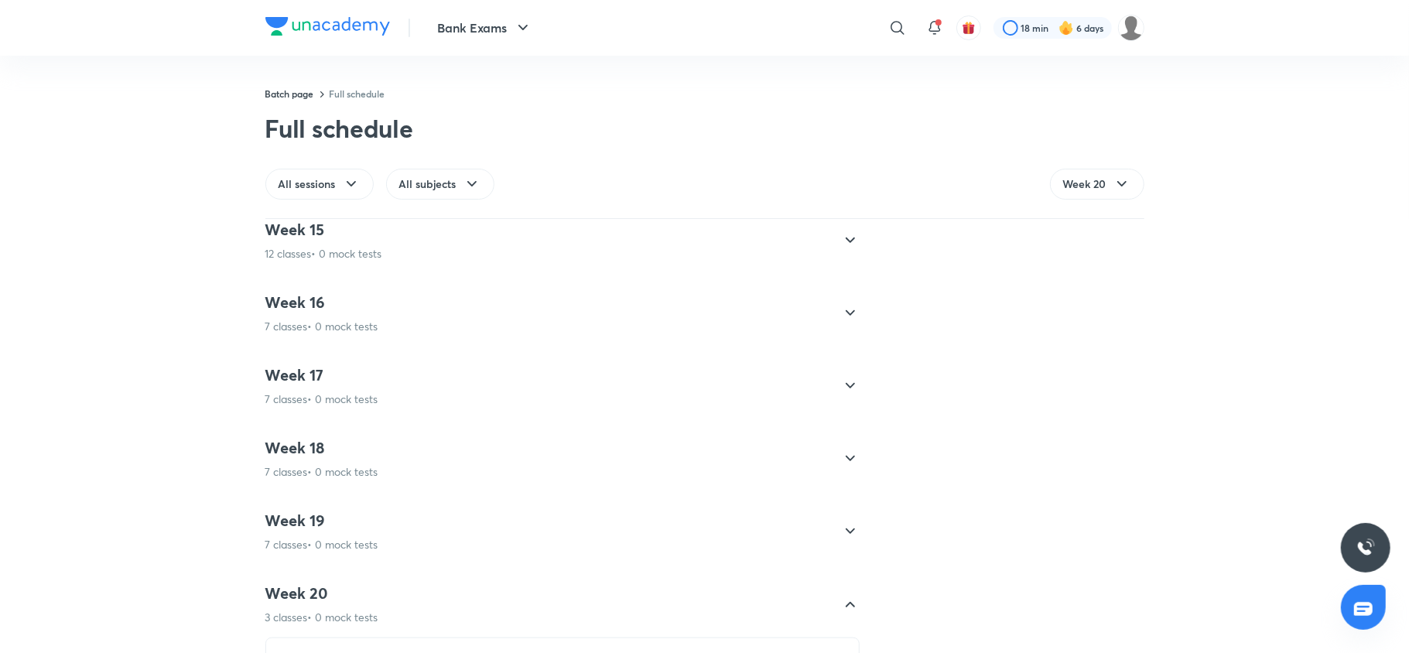
click at [304, 614] on p "3 classes • 0 mock tests" at bounding box center [321, 617] width 113 height 15
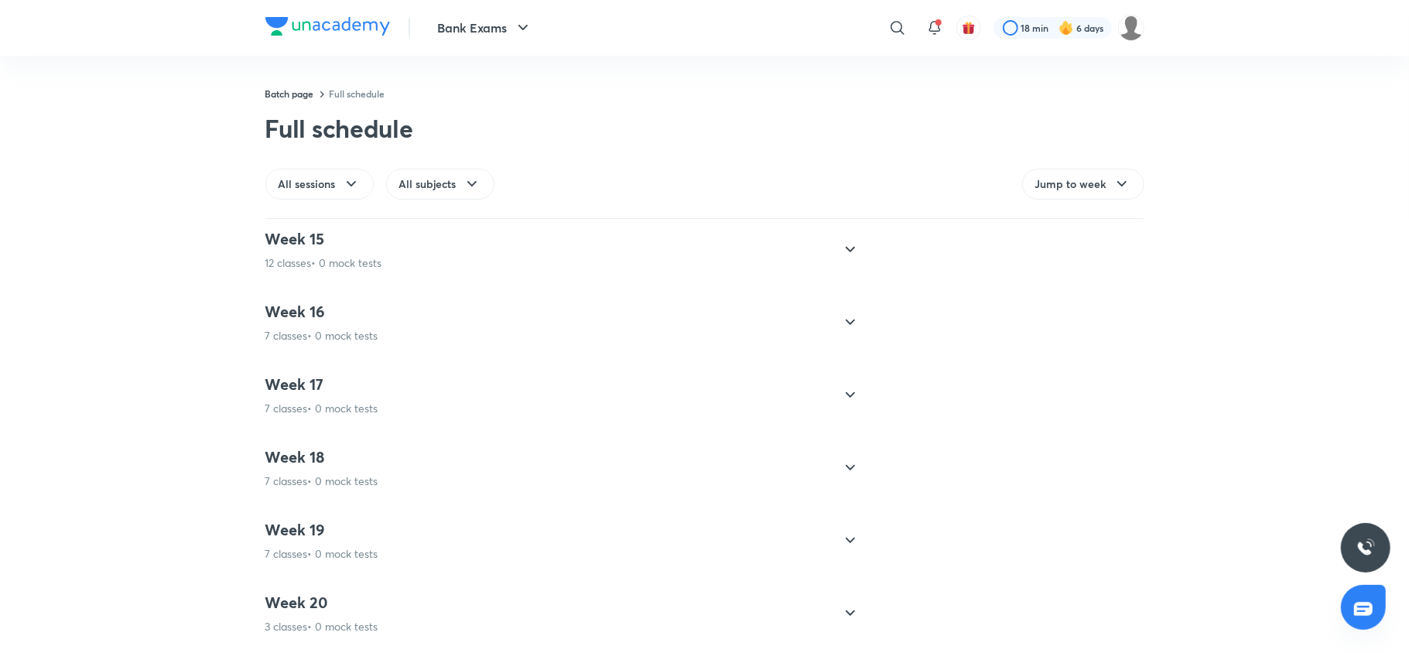
scroll to position [1043, 0]
click at [384, 595] on div "Week 20 3 classes • 0 mock tests" at bounding box center [548, 613] width 566 height 42
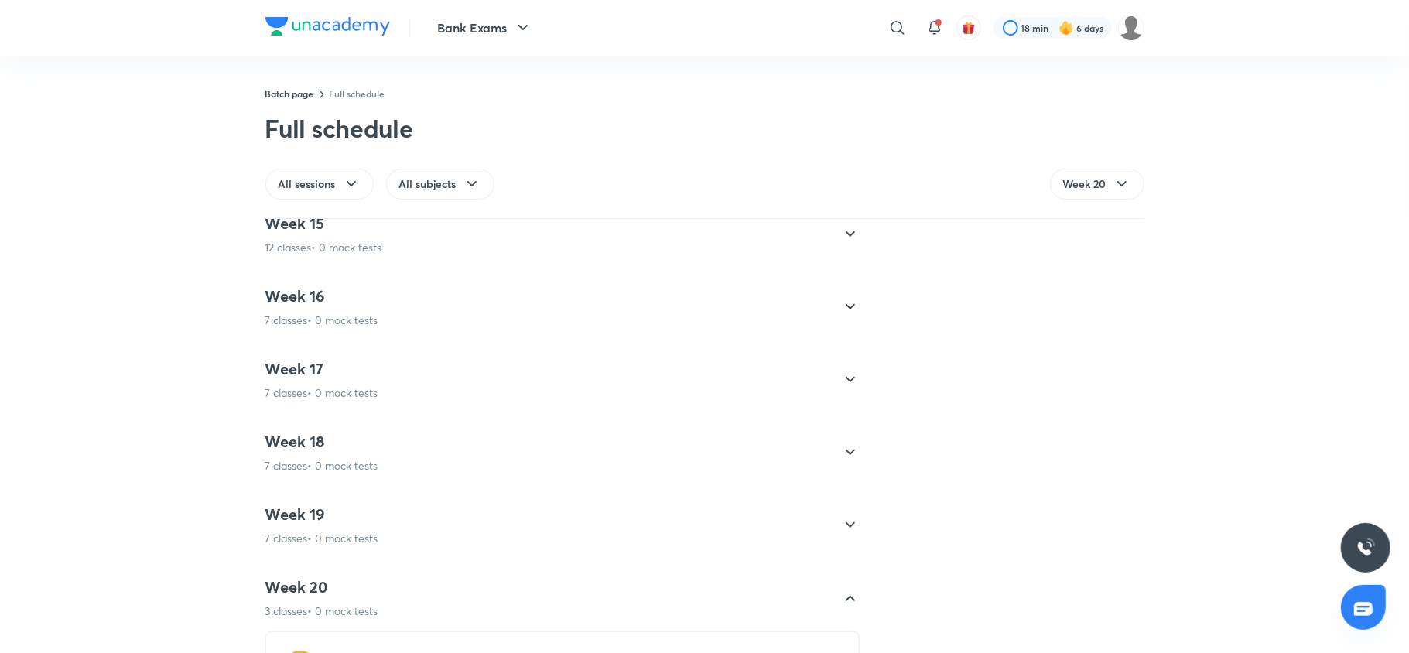
click at [384, 595] on div "Week 20 3 classes • 0 mock tests" at bounding box center [548, 598] width 566 height 42
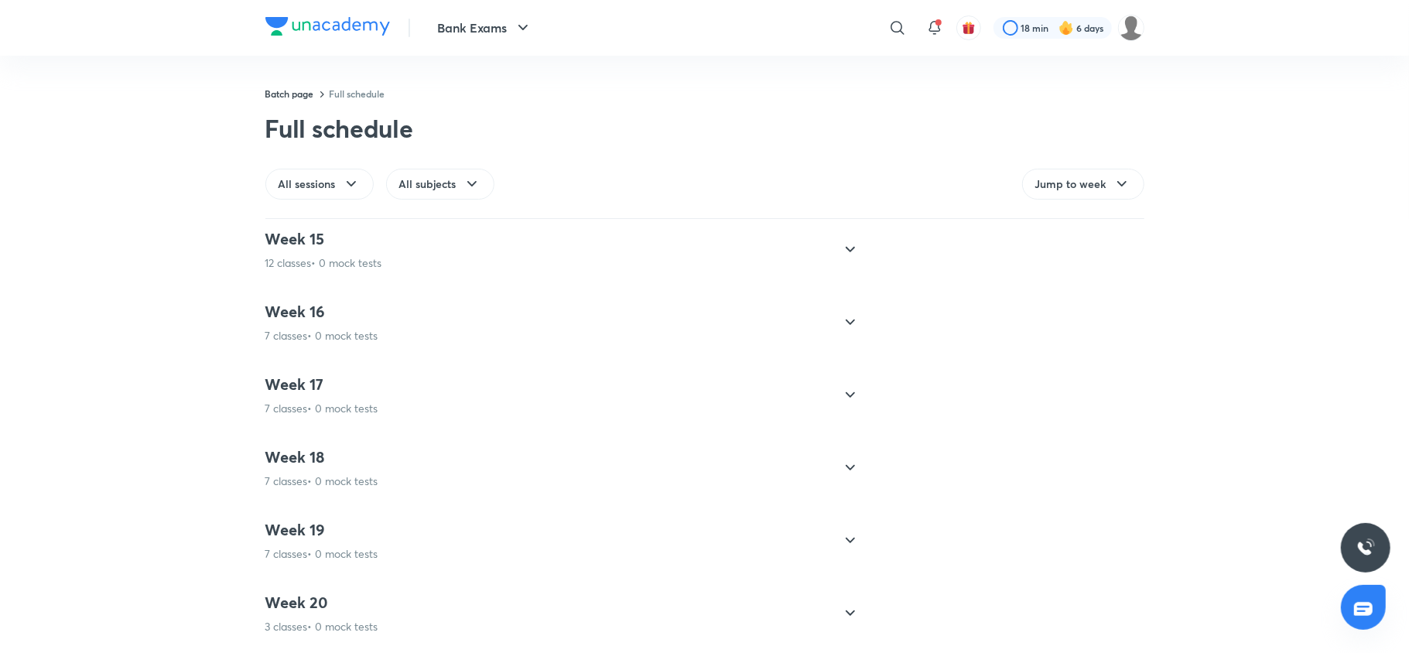
click at [320, 598] on div "Week 20 3 classes • 0 mock tests" at bounding box center [321, 613] width 113 height 42
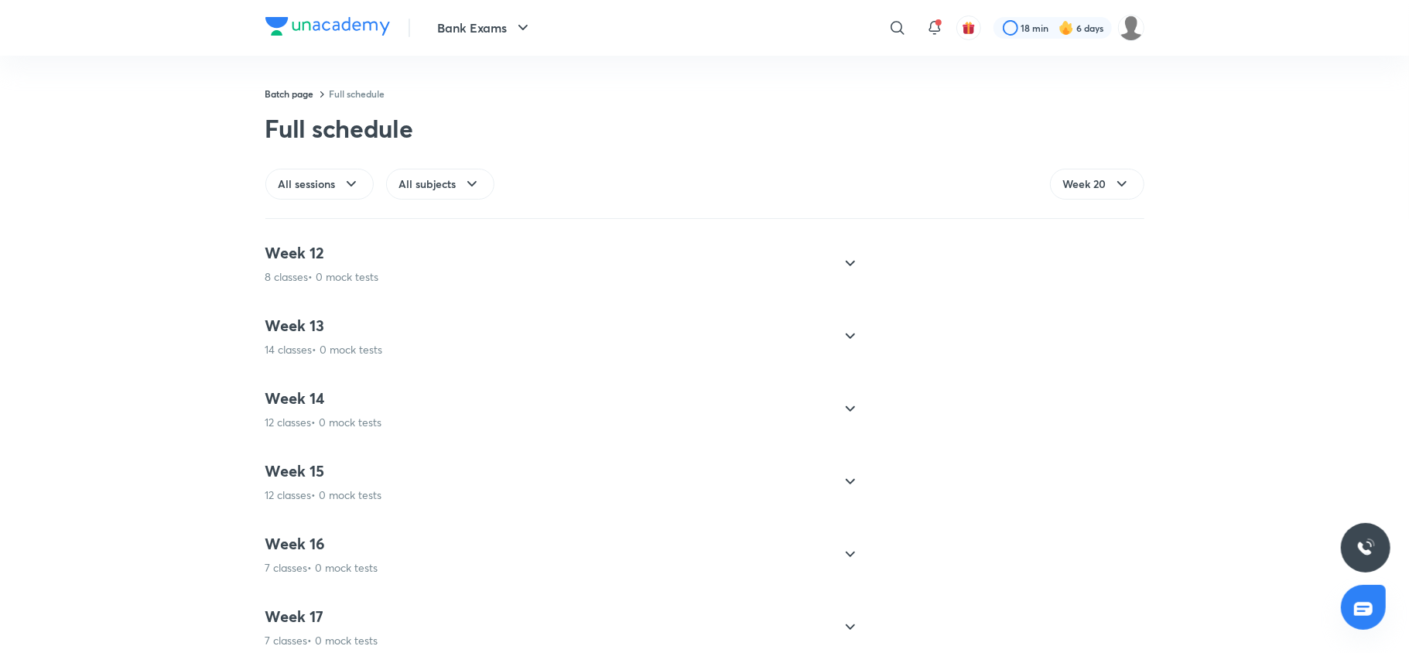
click at [359, 413] on div "Week 14 12 classes • 0 mock tests" at bounding box center [323, 409] width 117 height 42
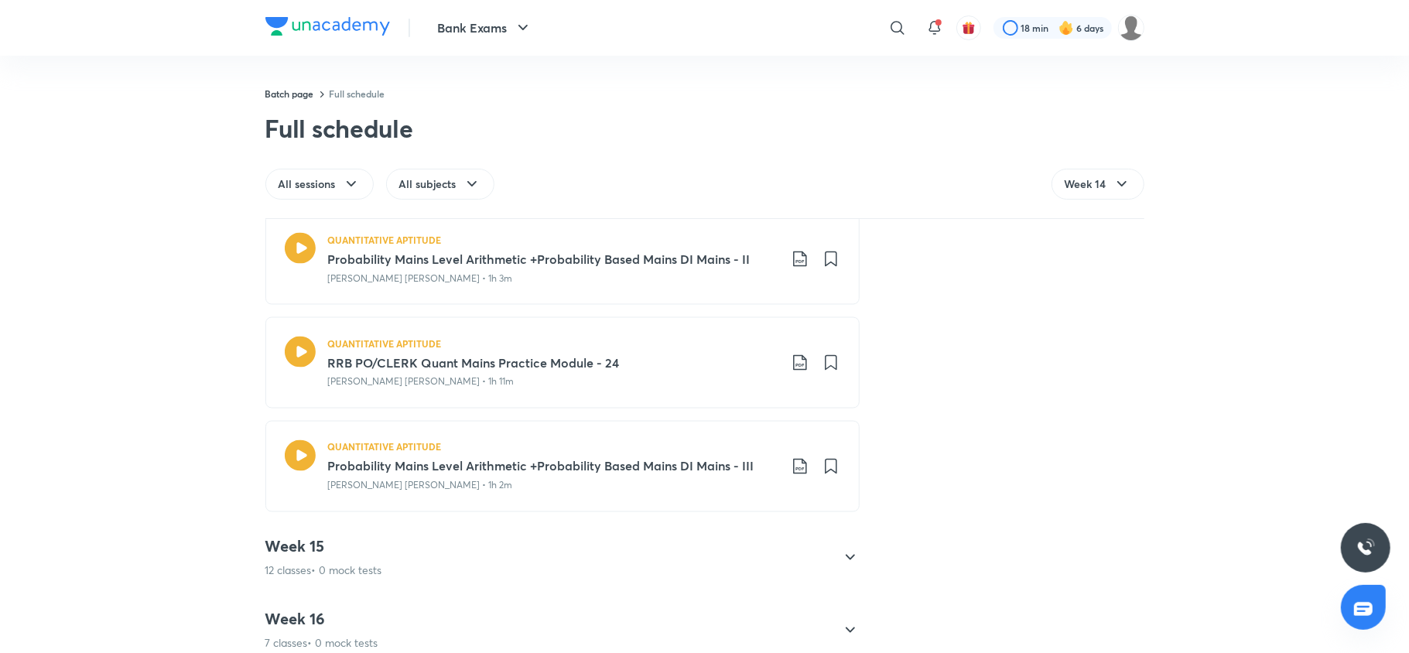
scroll to position [2143, 0]
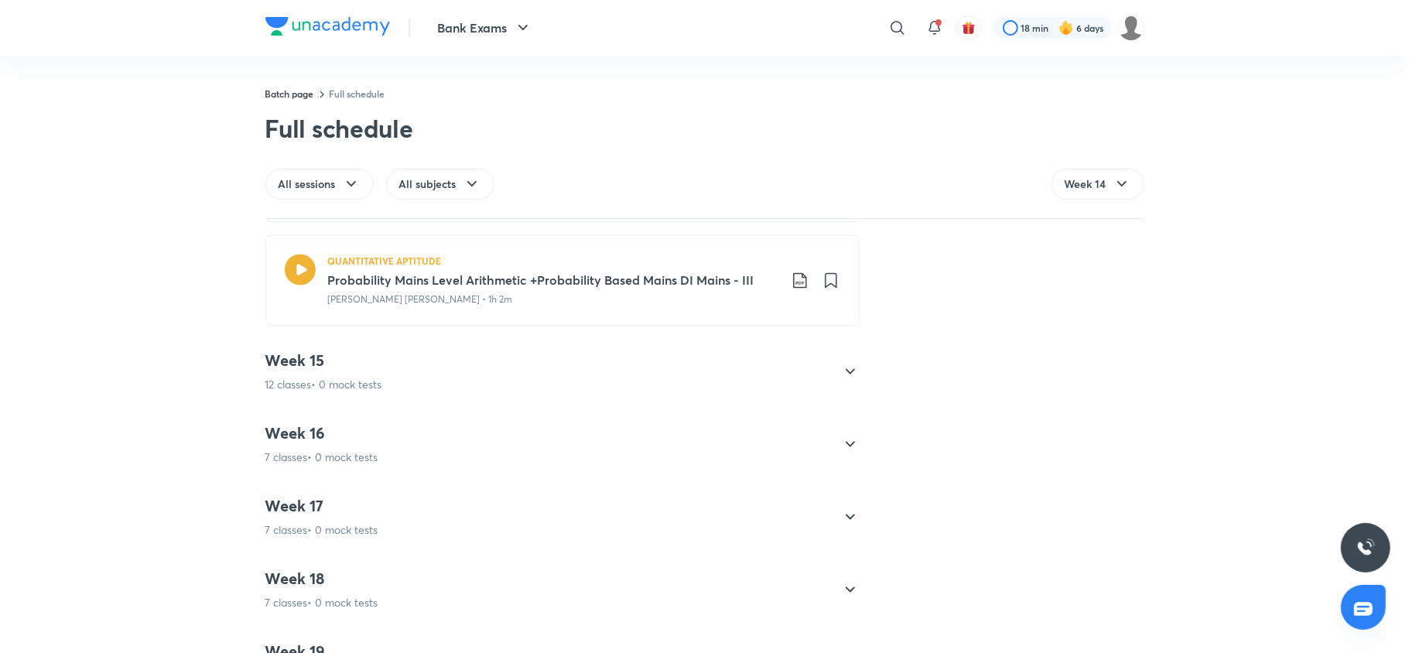
click at [410, 388] on div "Week 15 12 classes • 0 mock tests" at bounding box center [548, 372] width 566 height 42
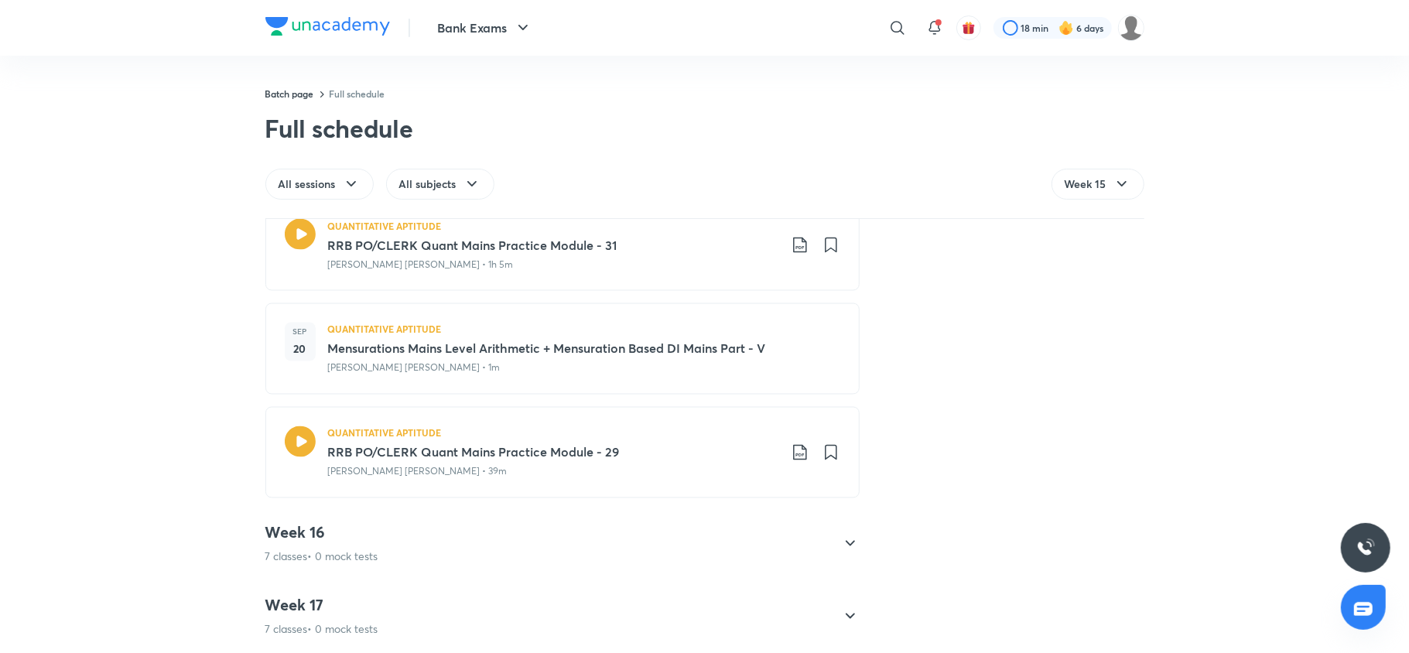
scroll to position [2078, 0]
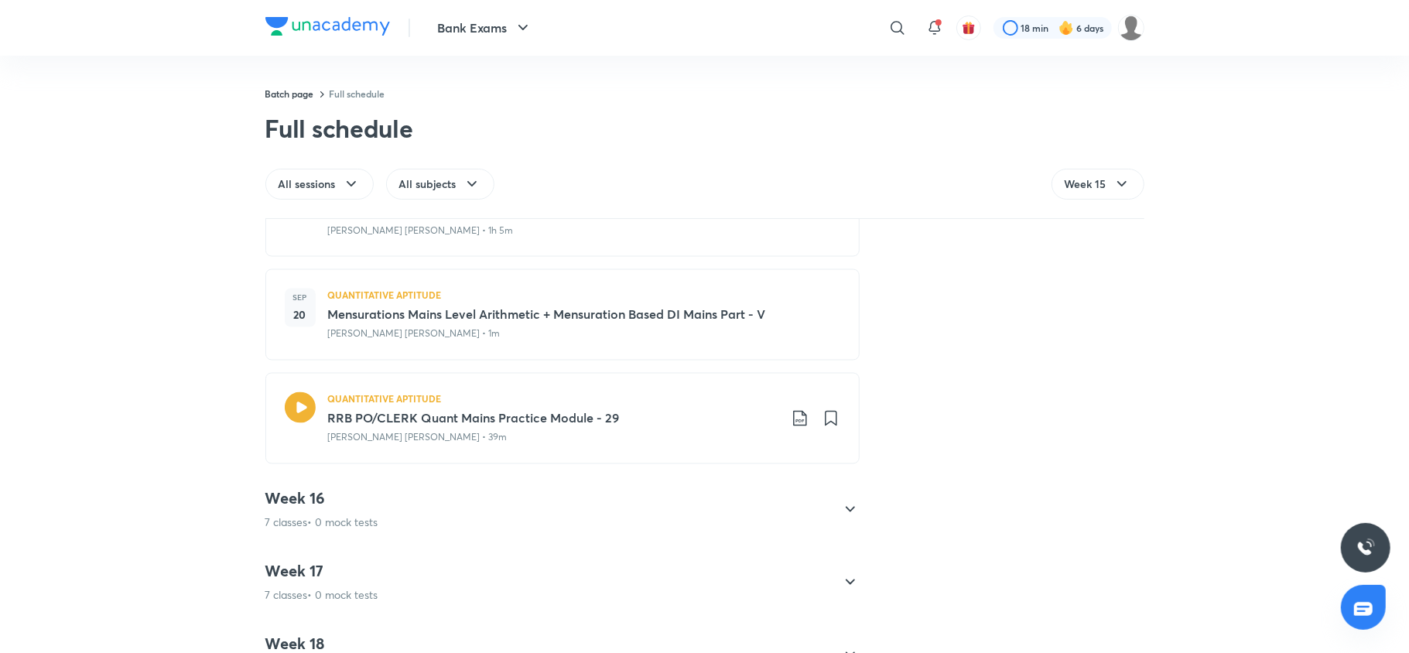
click at [473, 503] on div "Week 16 7 classes • 0 mock tests" at bounding box center [548, 510] width 566 height 42
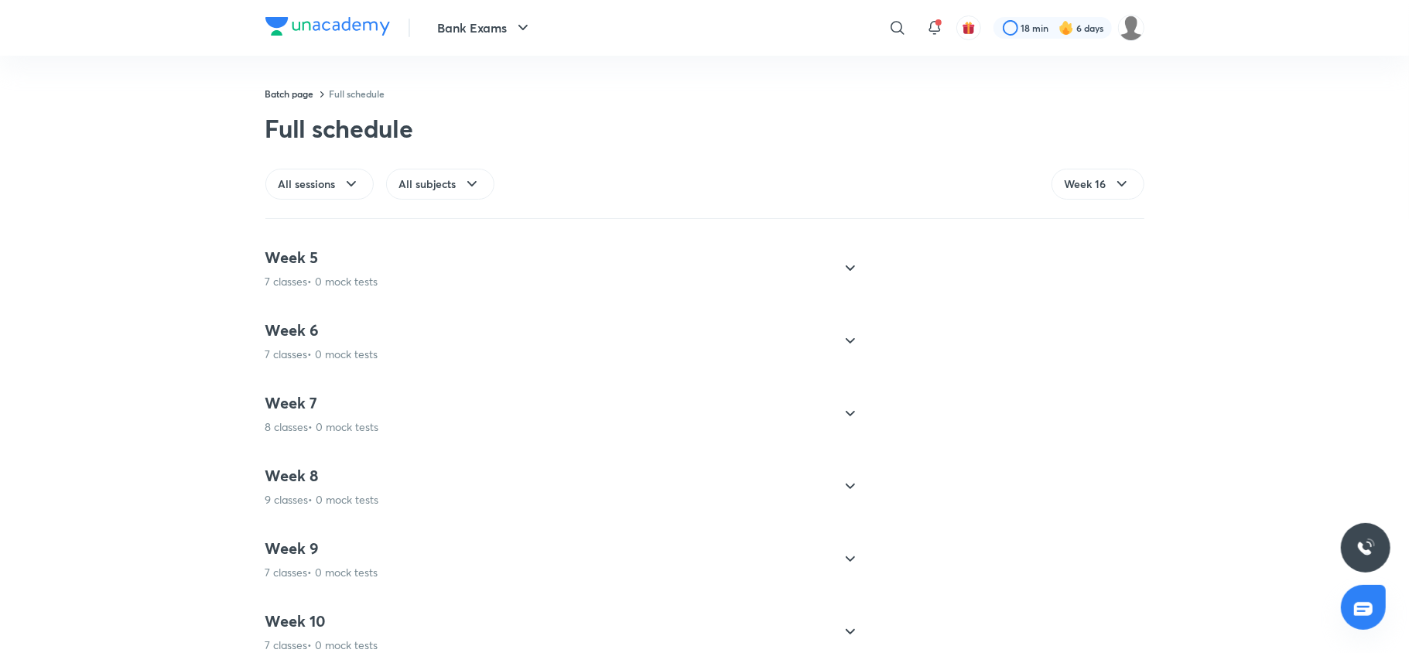
scroll to position [87, 0]
